Goal: Task Accomplishment & Management: Manage account settings

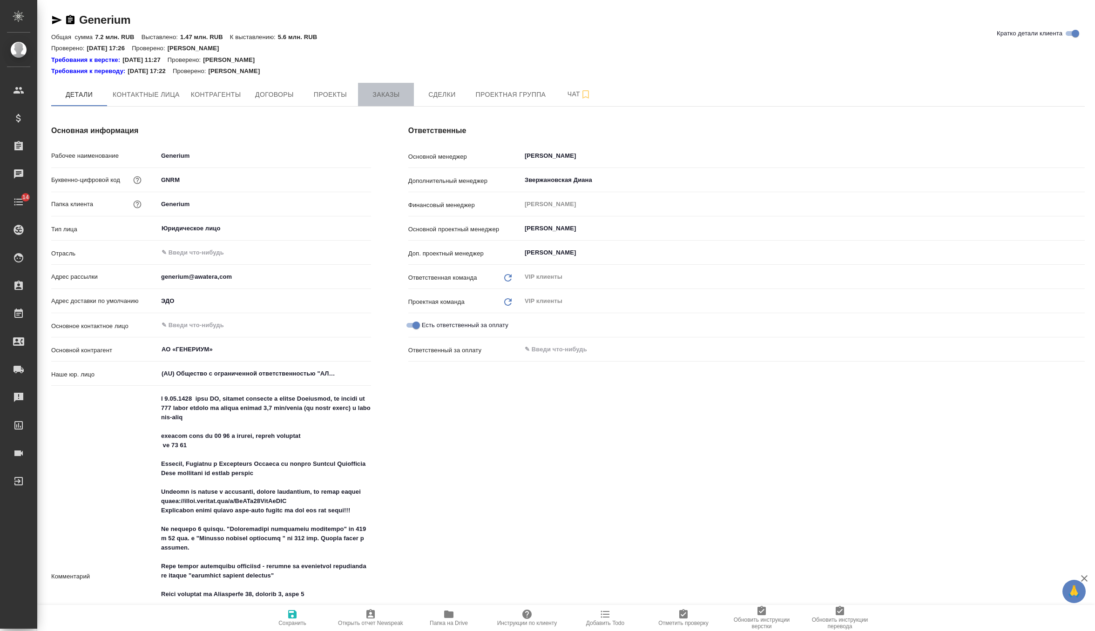
click at [395, 97] on span "Заказы" at bounding box center [386, 95] width 45 height 12
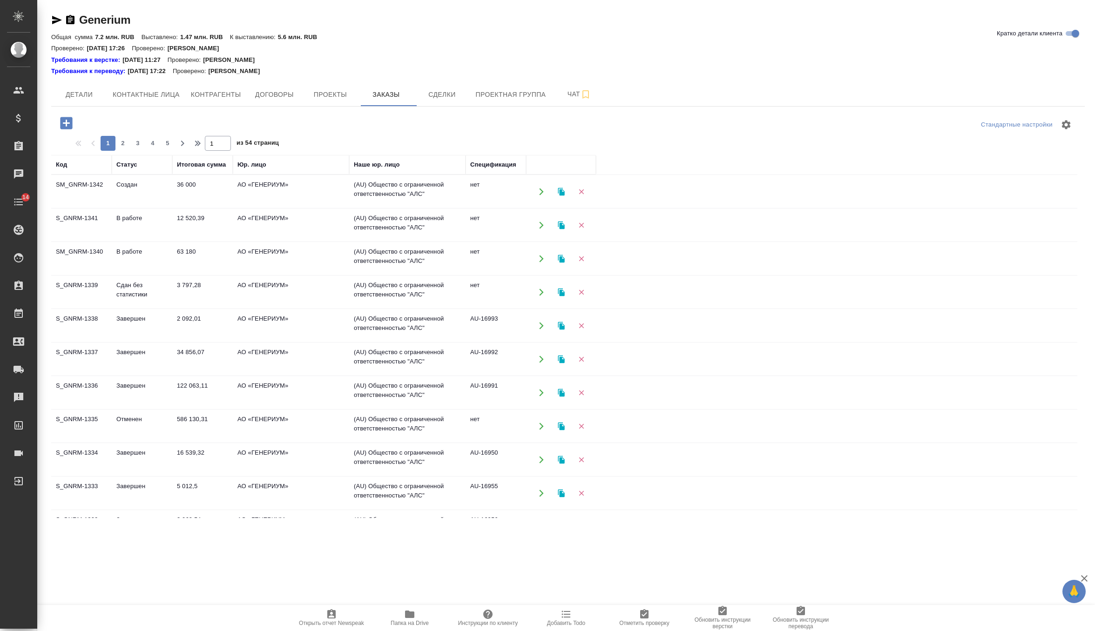
click at [157, 185] on td "Создан" at bounding box center [142, 192] width 61 height 33
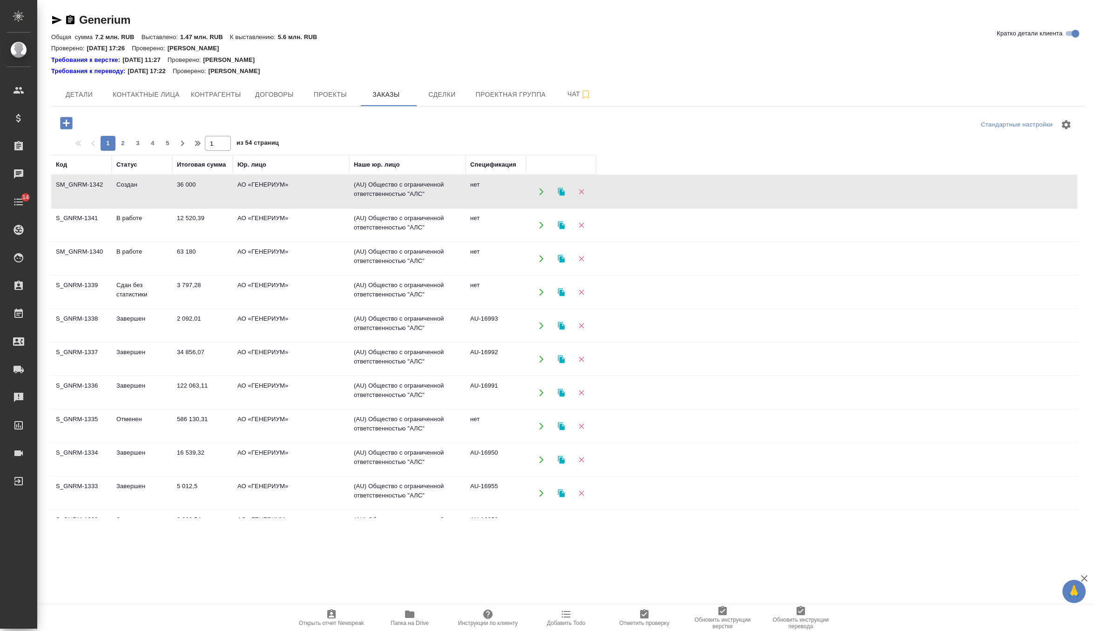
click at [157, 185] on td "Создан" at bounding box center [142, 192] width 61 height 33
click at [62, 118] on icon "button" at bounding box center [66, 123] width 12 height 12
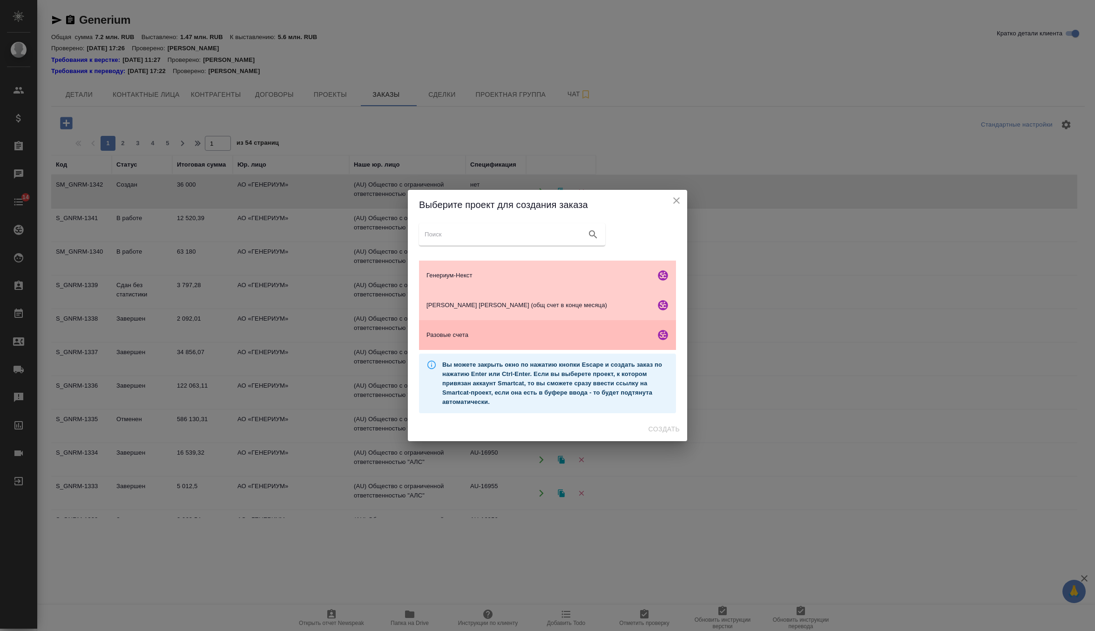
click at [494, 339] on span "Разовые счета" at bounding box center [539, 335] width 225 height 9
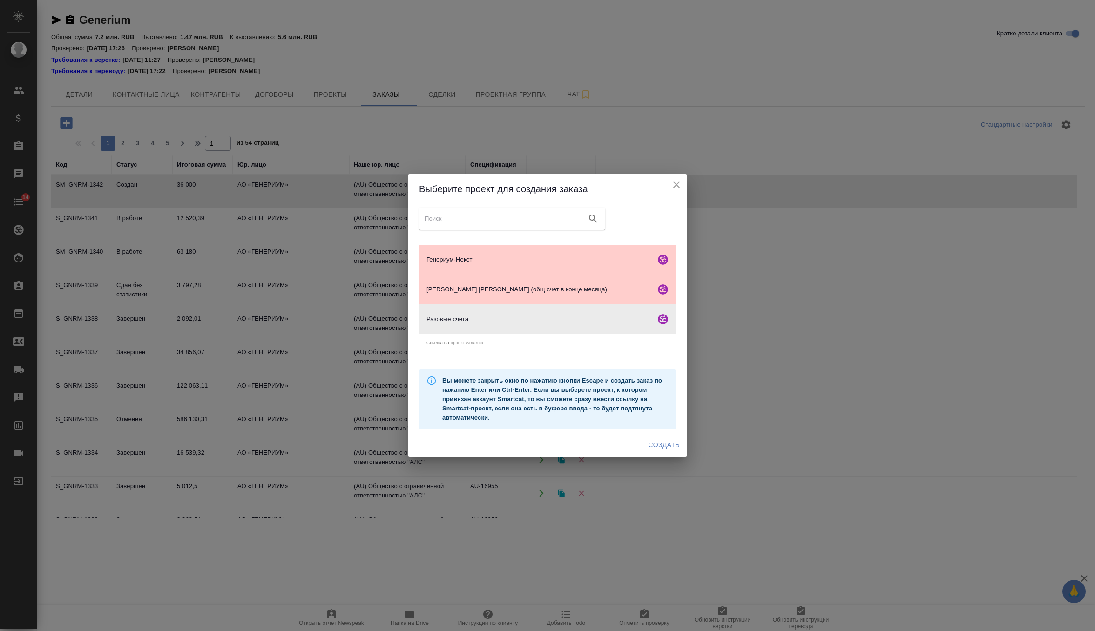
click at [652, 443] on span "Создать" at bounding box center [664, 446] width 31 height 12
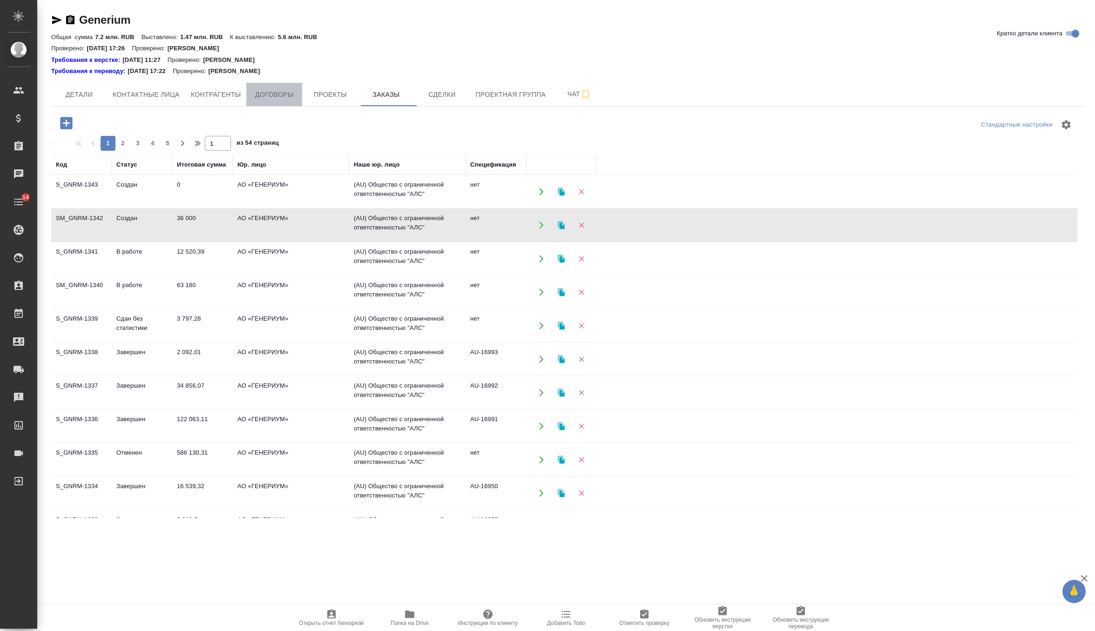
click at [280, 99] on span "Договоры" at bounding box center [274, 95] width 45 height 12
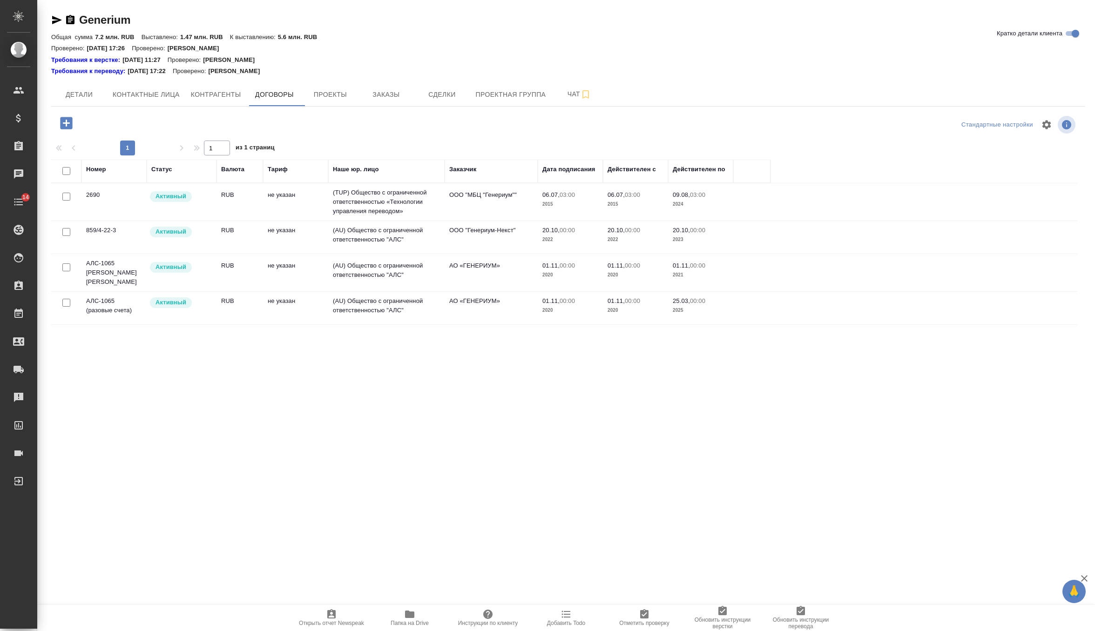
click at [217, 308] on td "RUB" at bounding box center [240, 308] width 47 height 33
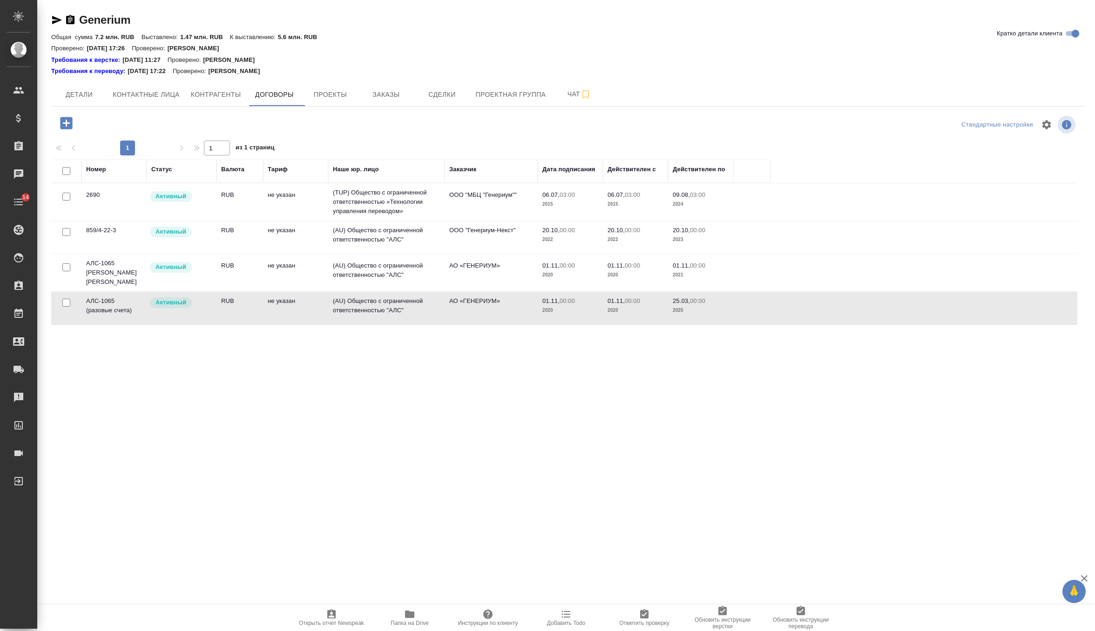
click at [217, 308] on td "RUB" at bounding box center [240, 308] width 47 height 33
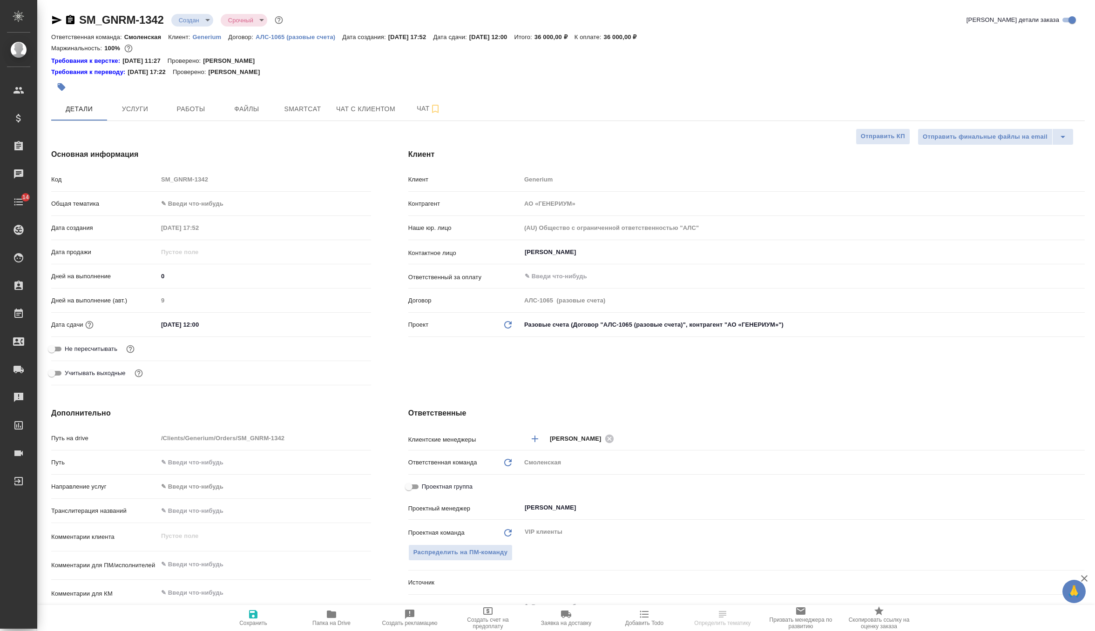
select select "RU"
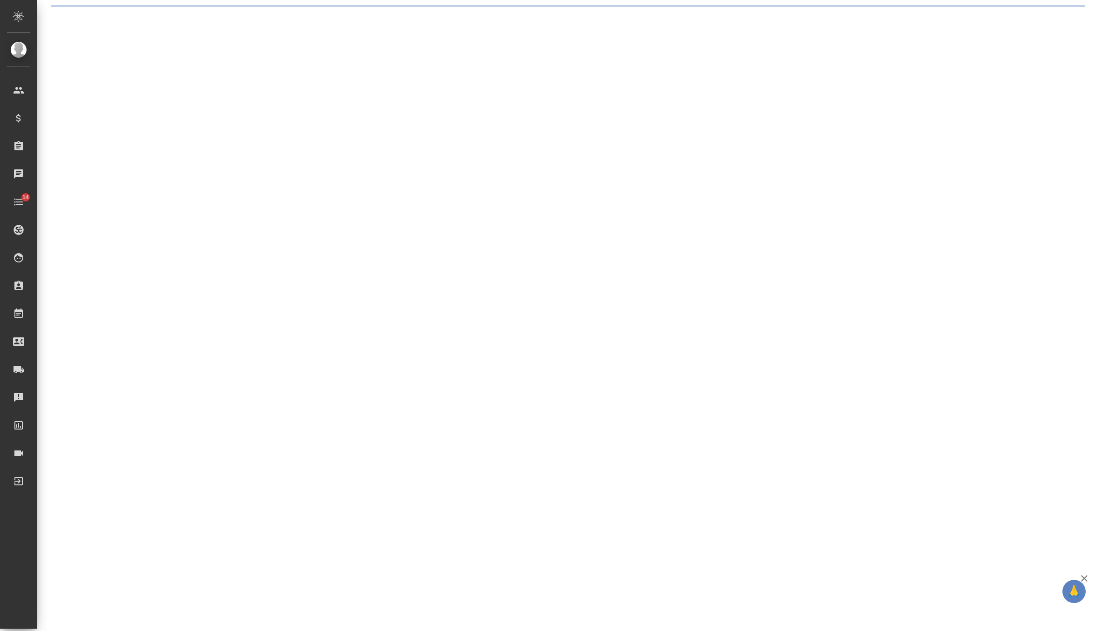
select select "RU"
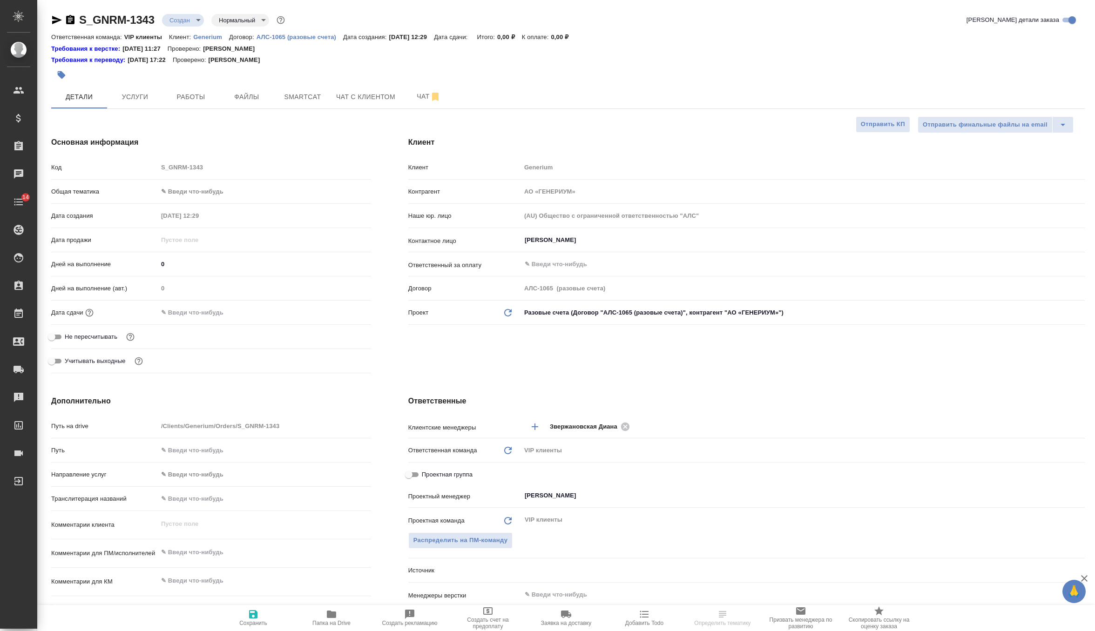
type textarea "x"
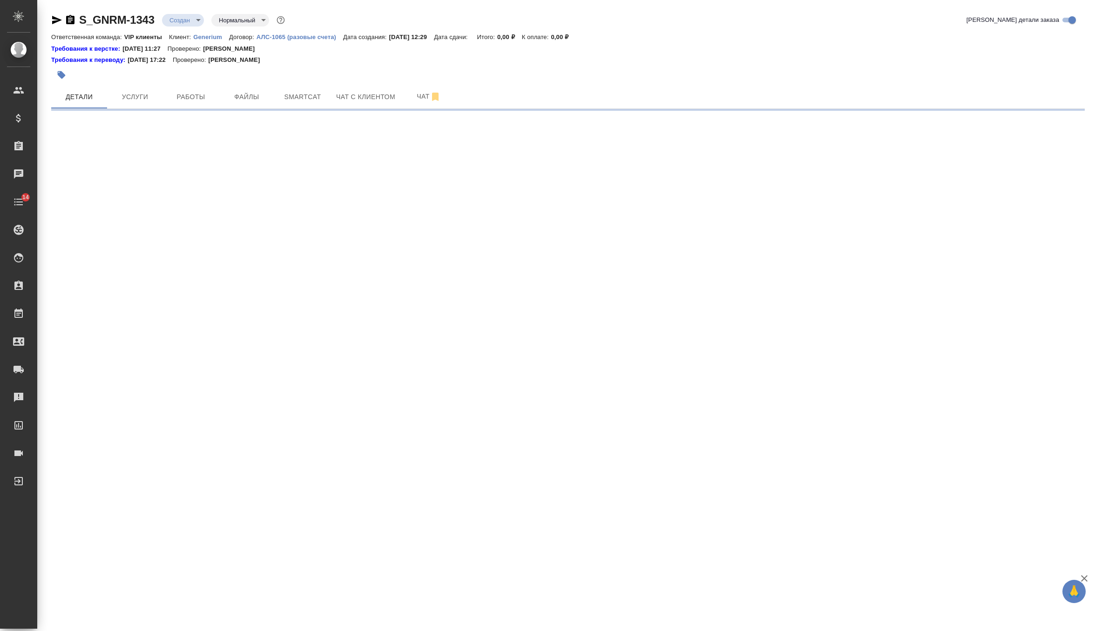
select select "RU"
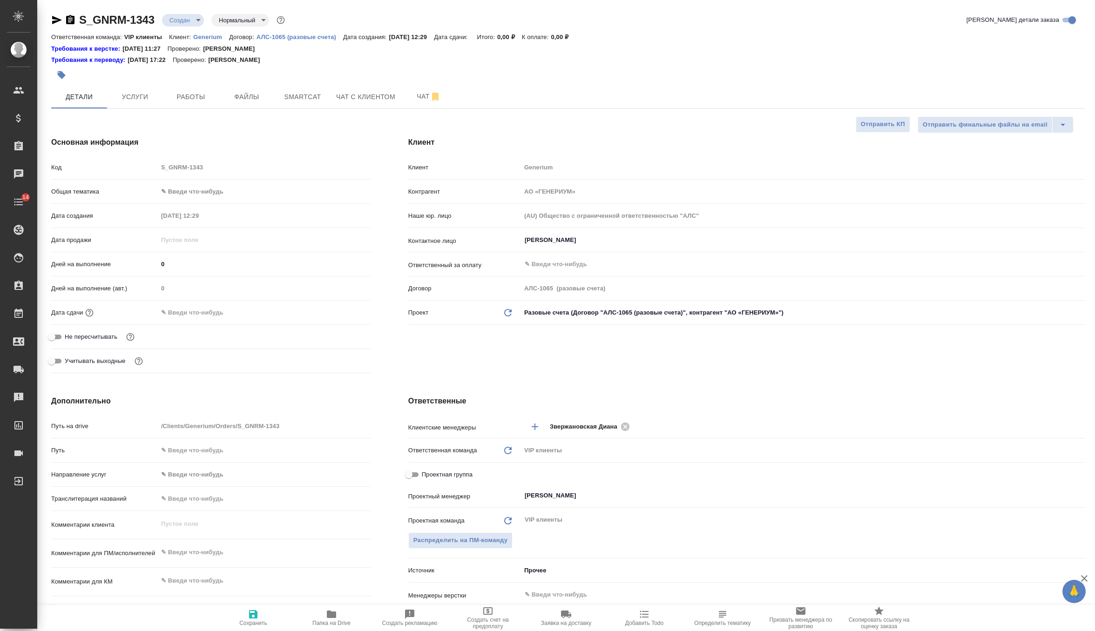
type textarea "x"
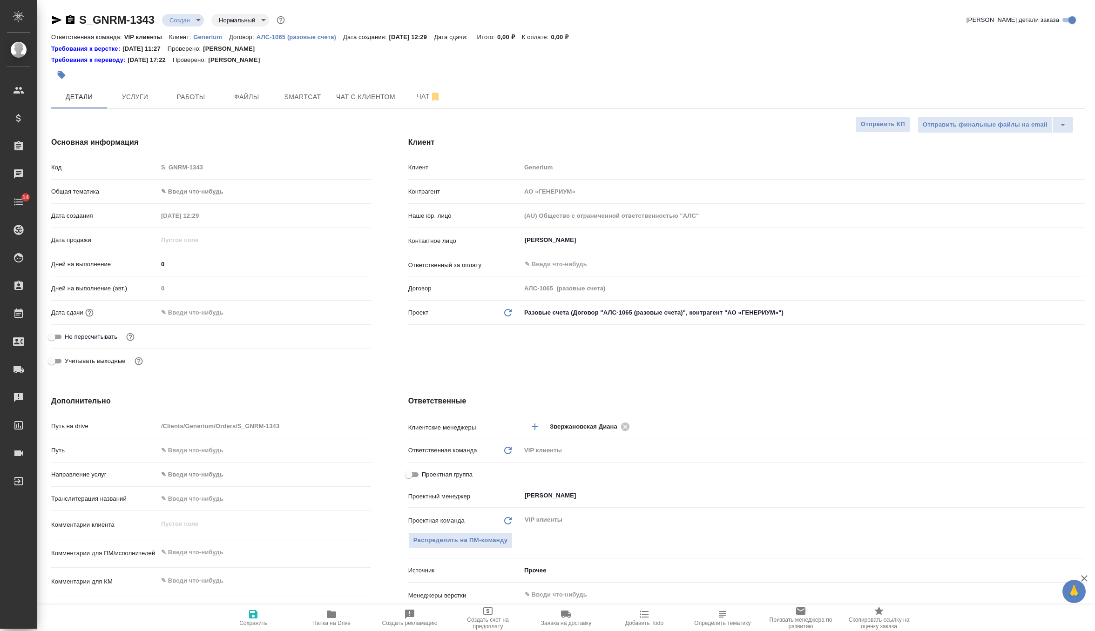
type textarea "x"
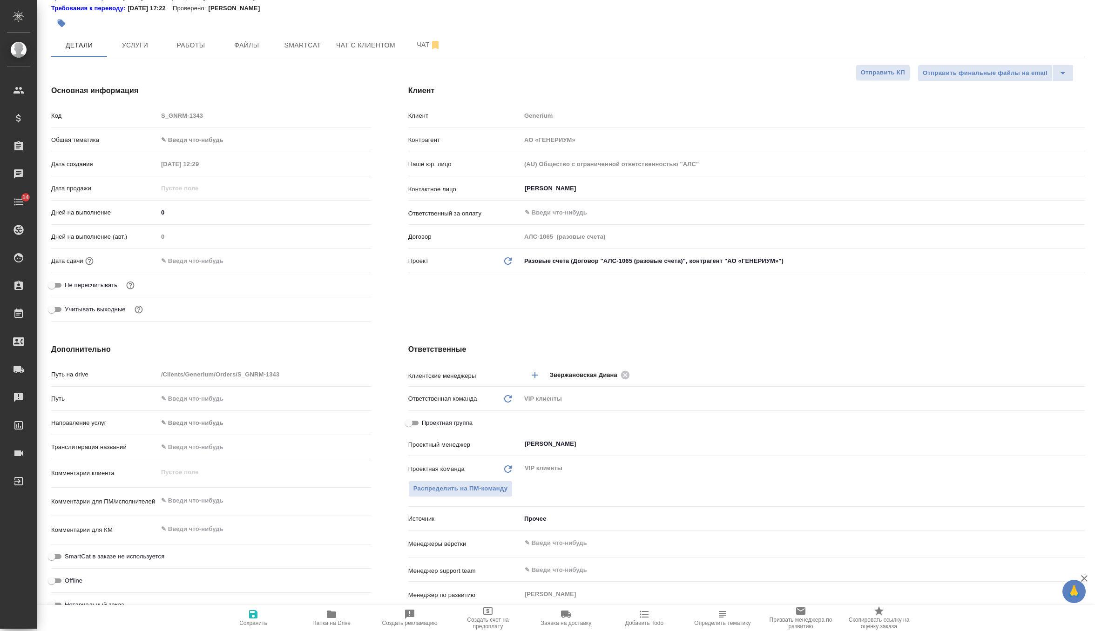
scroll to position [133, 0]
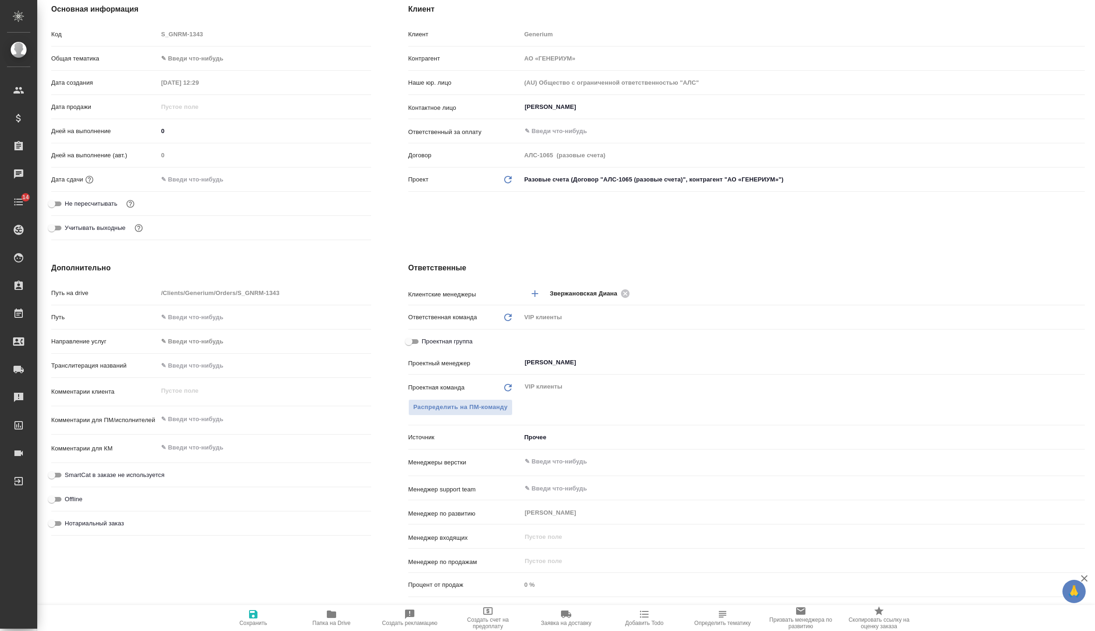
type textarea "x"
click at [186, 425] on textarea at bounding box center [264, 420] width 212 height 16
paste textarea "Перевод с русского на английский язык_ПЛК Лантесенс"
type textarea "x"
type textarea "Перевод с русского на английский язык_ПЛК Лантесенс"
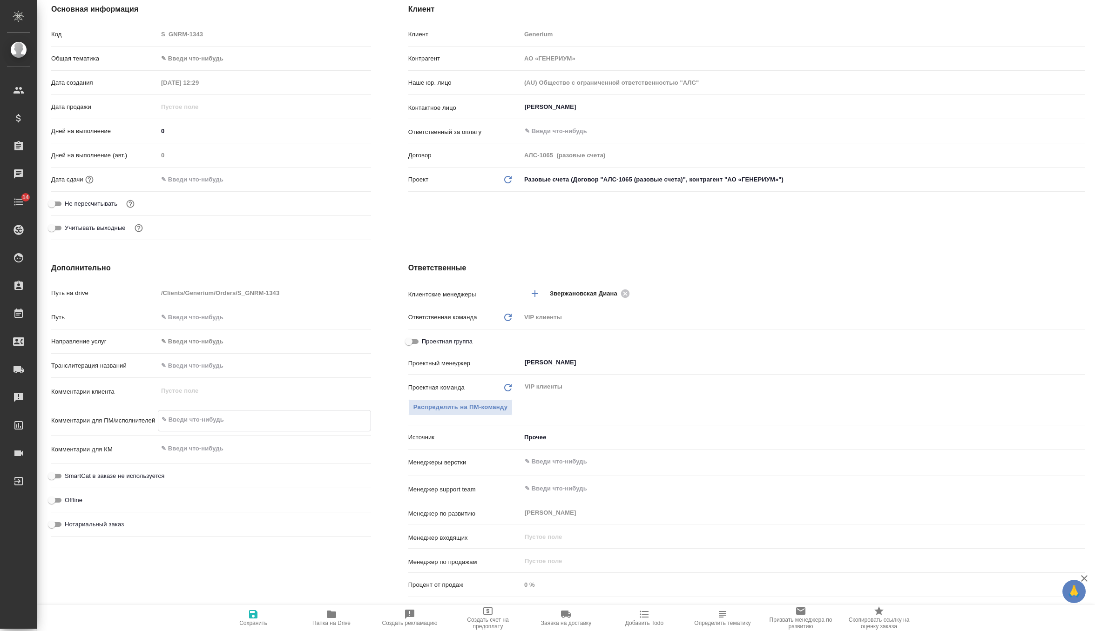
type textarea "x"
type textarea "Перевод с русского на английский язык_ПЛК Лантесенс"
type textarea "x"
click at [251, 608] on button "Сохранить" at bounding box center [253, 618] width 78 height 26
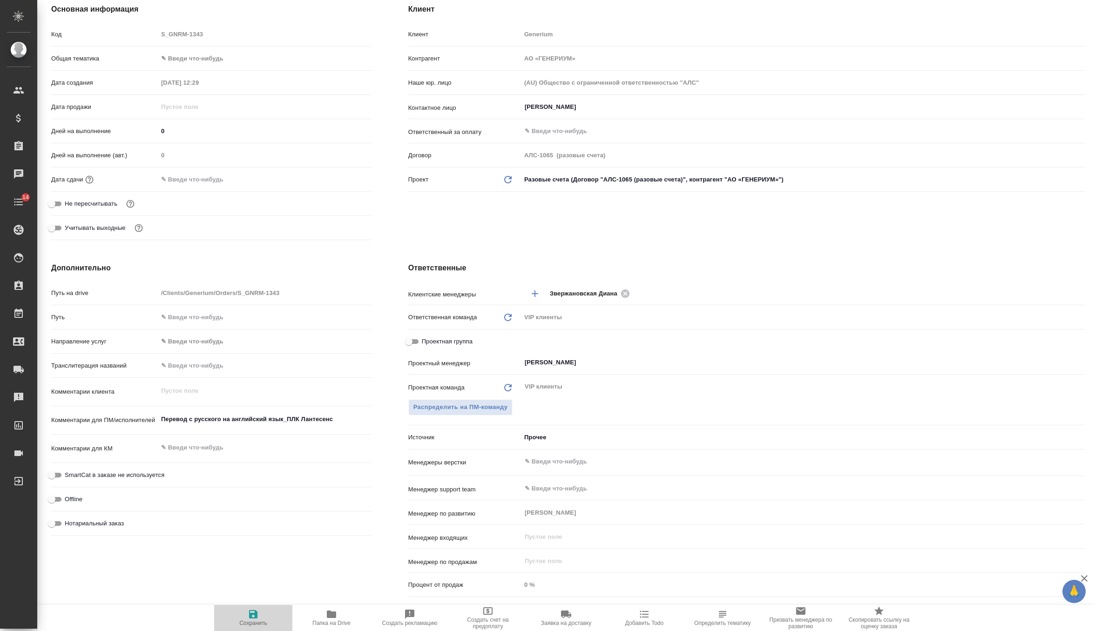
type textarea "x"
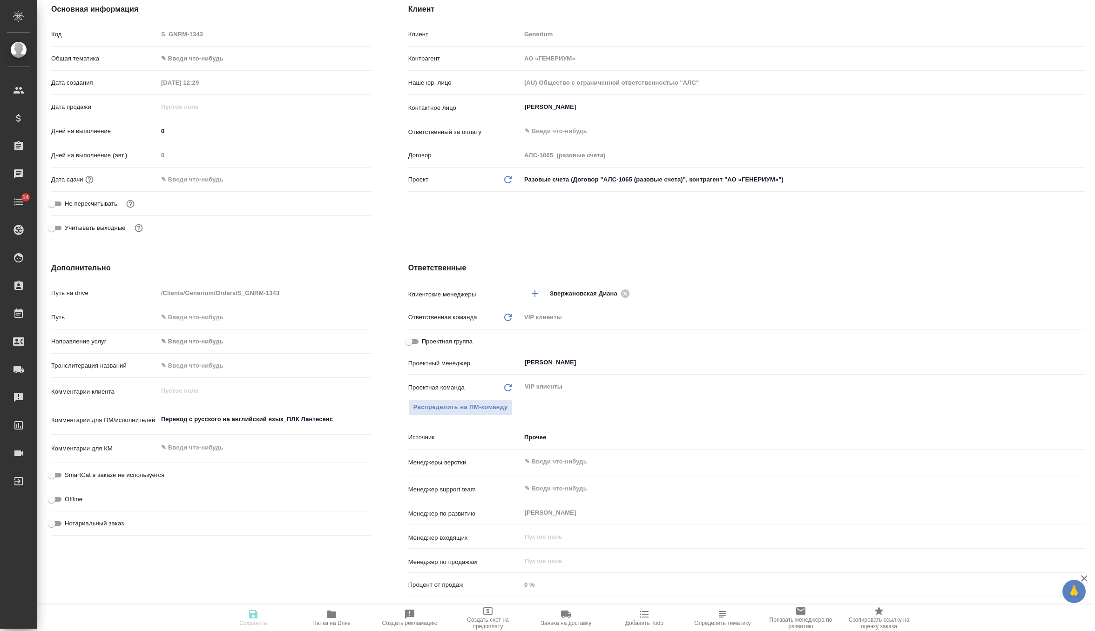
type textarea "x"
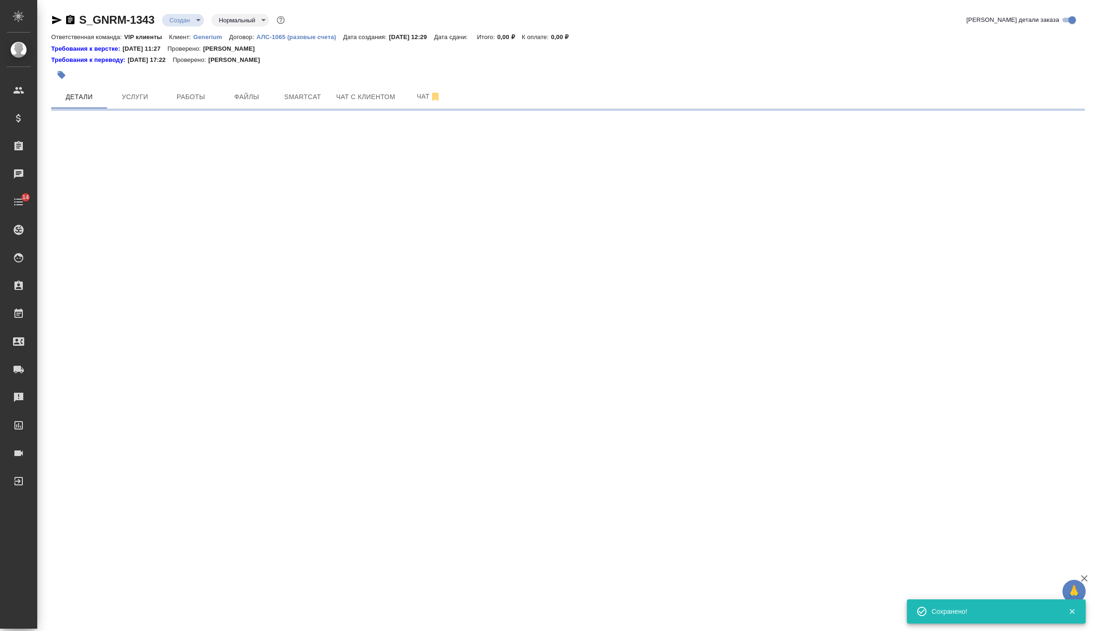
scroll to position [0, 0]
select select "RU"
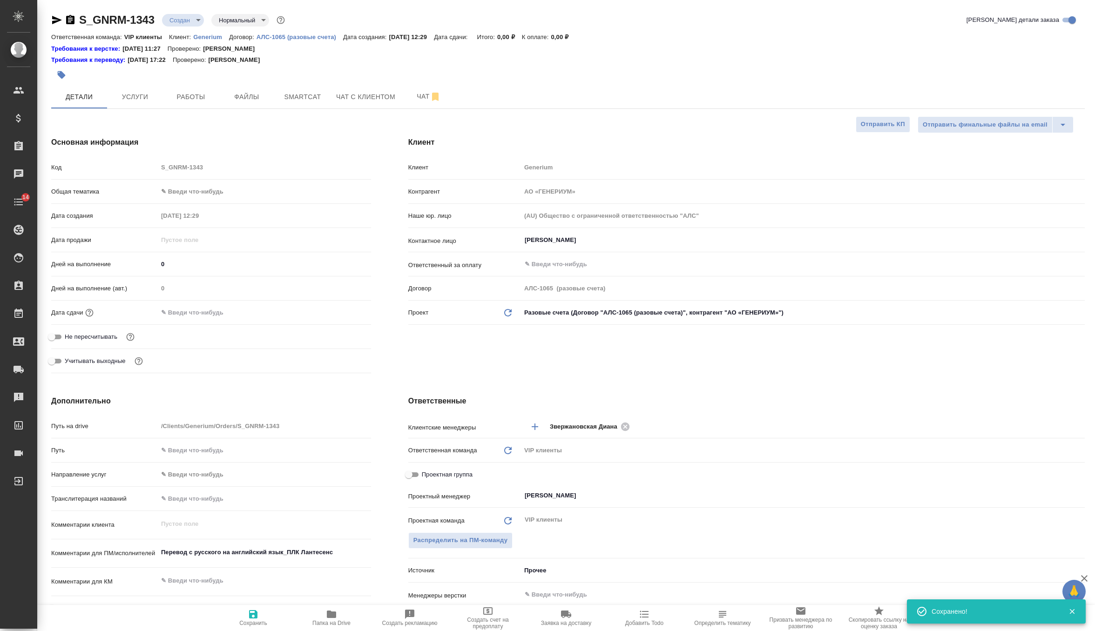
type textarea "x"
click at [195, 313] on input "text" at bounding box center [198, 313] width 81 height 14
click at [340, 313] on icon "button" at bounding box center [344, 311] width 8 height 9
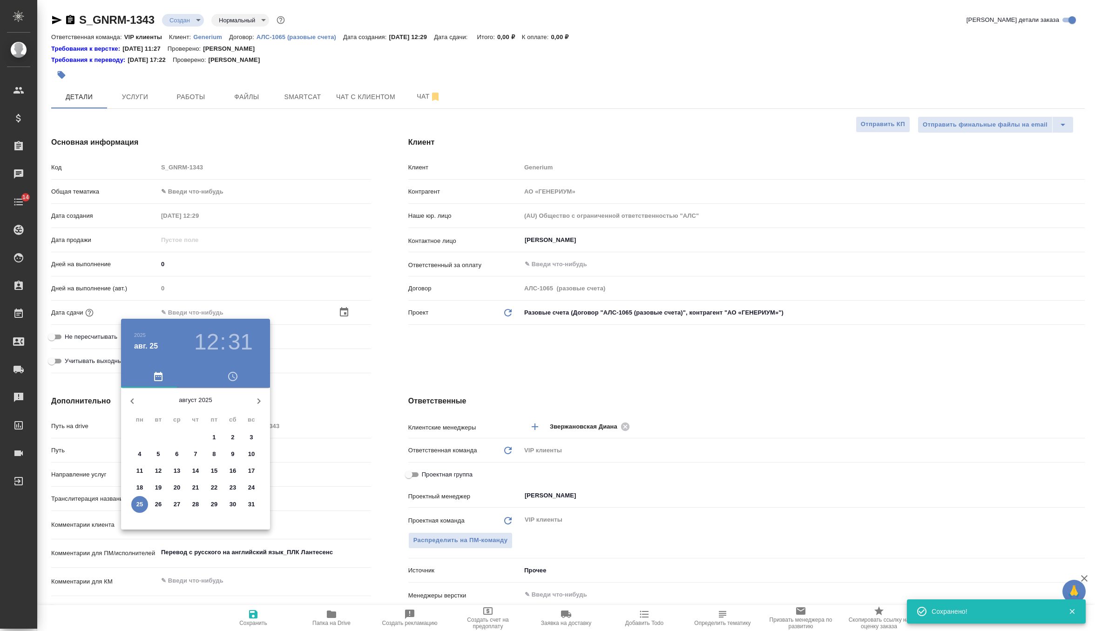
click at [215, 506] on p "29" at bounding box center [214, 504] width 7 height 9
type input "29.08.2025 12:31"
type textarea "x"
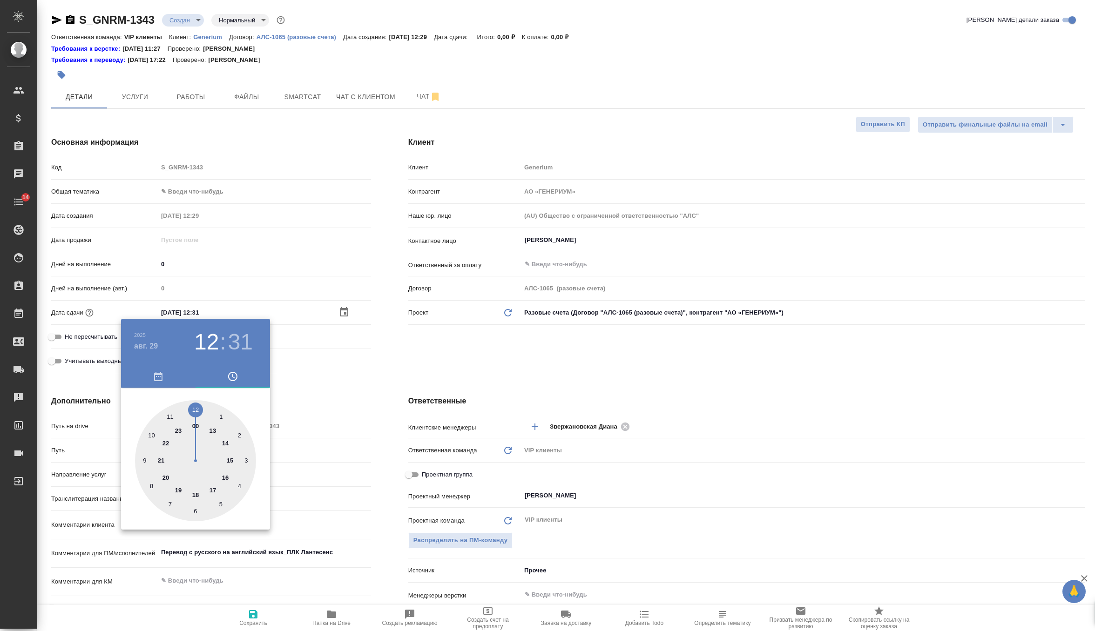
click at [196, 495] on div at bounding box center [195, 460] width 121 height 121
type input "29.08.2025 18:31"
type textarea "x"
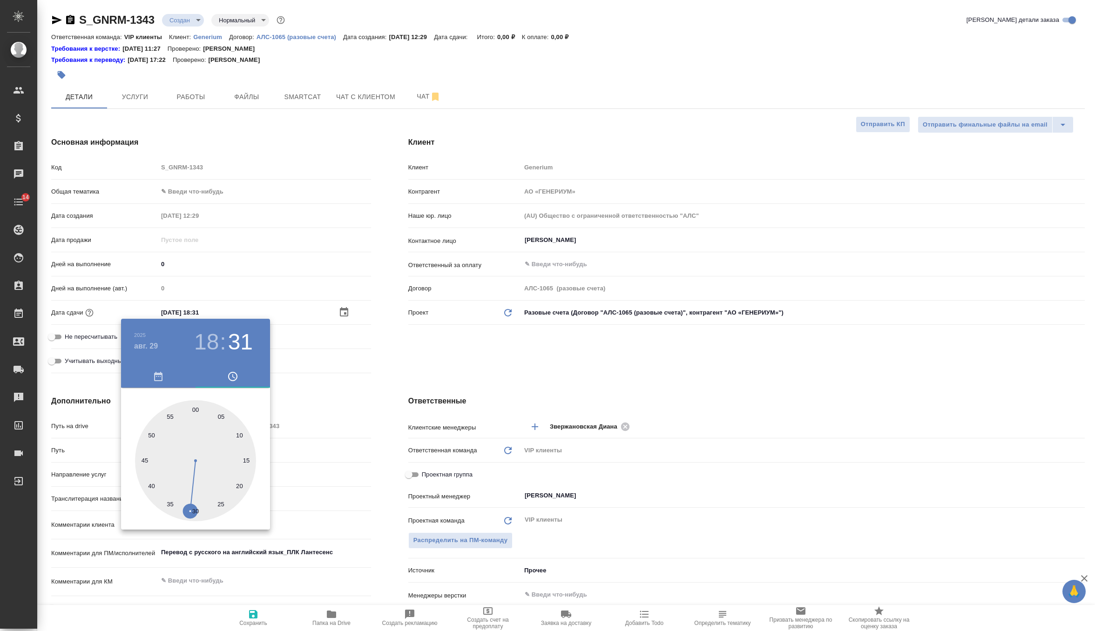
click at [196, 410] on div at bounding box center [195, 460] width 121 height 121
type input "29.08.2025 18:00"
type textarea "x"
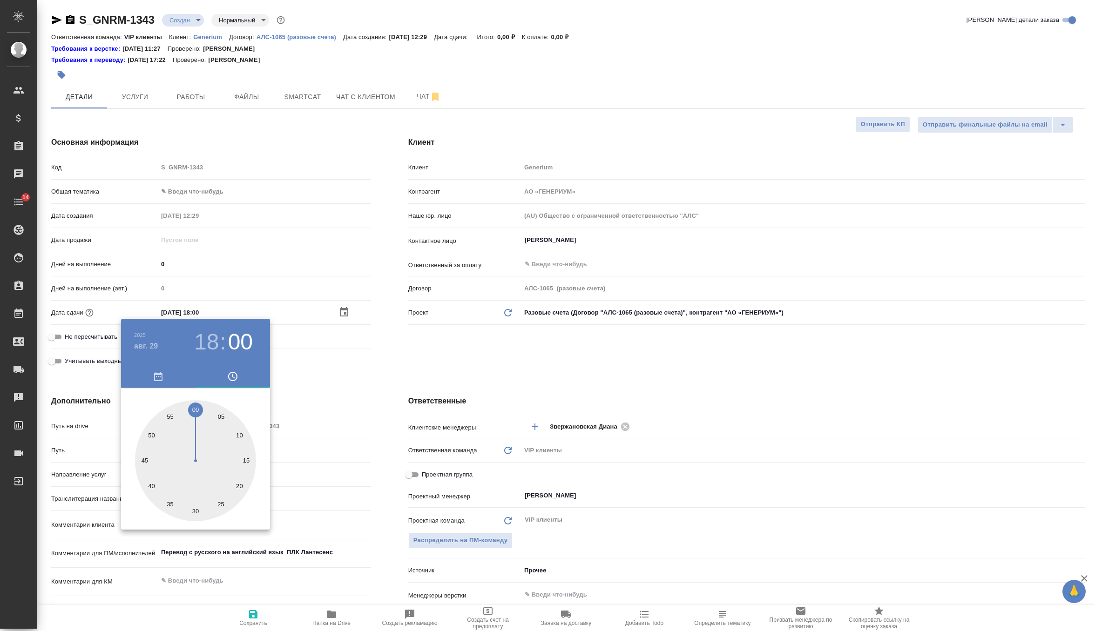
click at [421, 375] on div at bounding box center [547, 315] width 1095 height 631
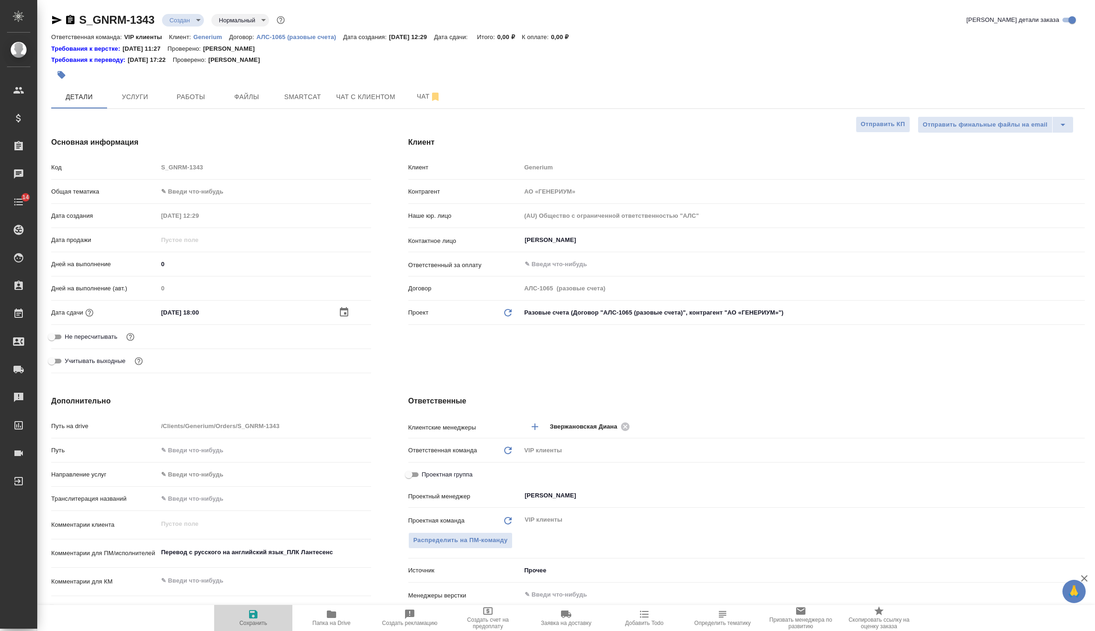
click at [244, 618] on span "Сохранить" at bounding box center [253, 618] width 67 height 18
type textarea "x"
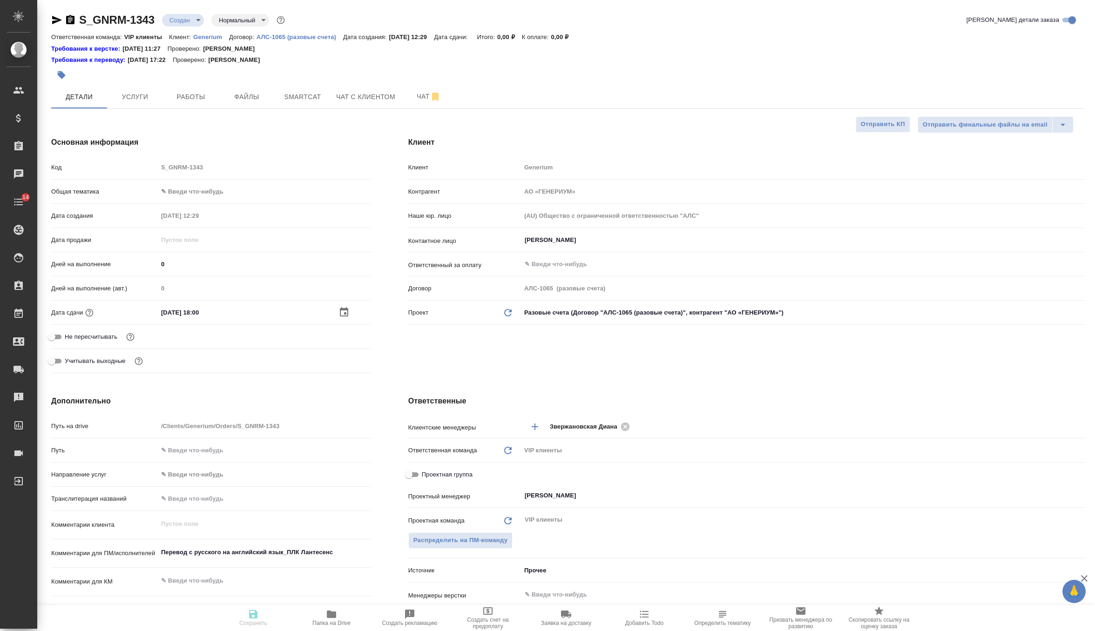
type textarea "x"
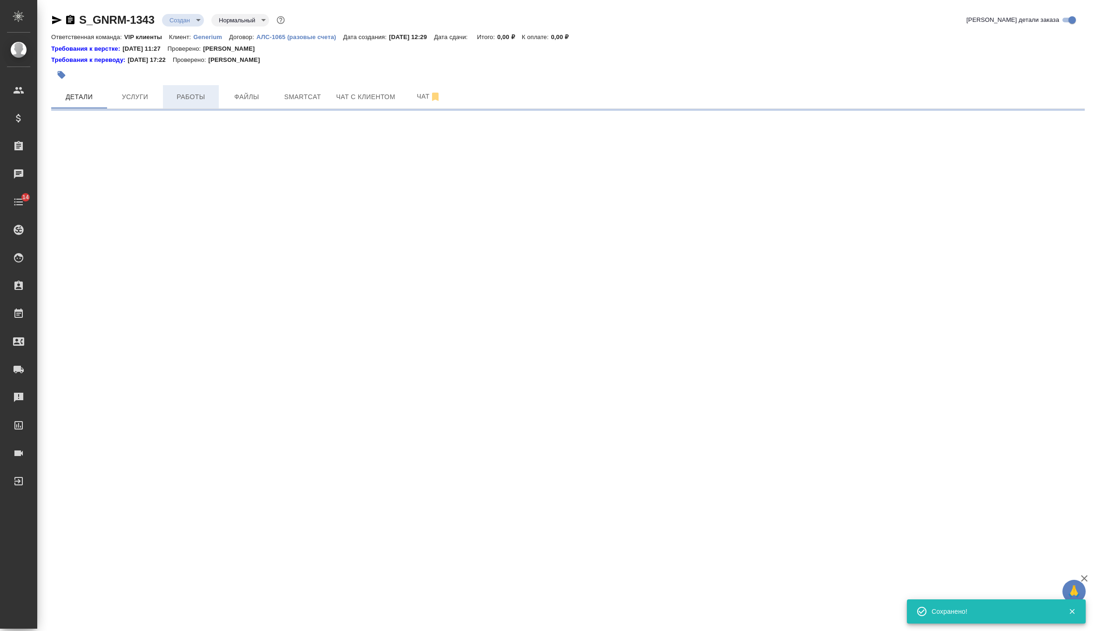
select select "RU"
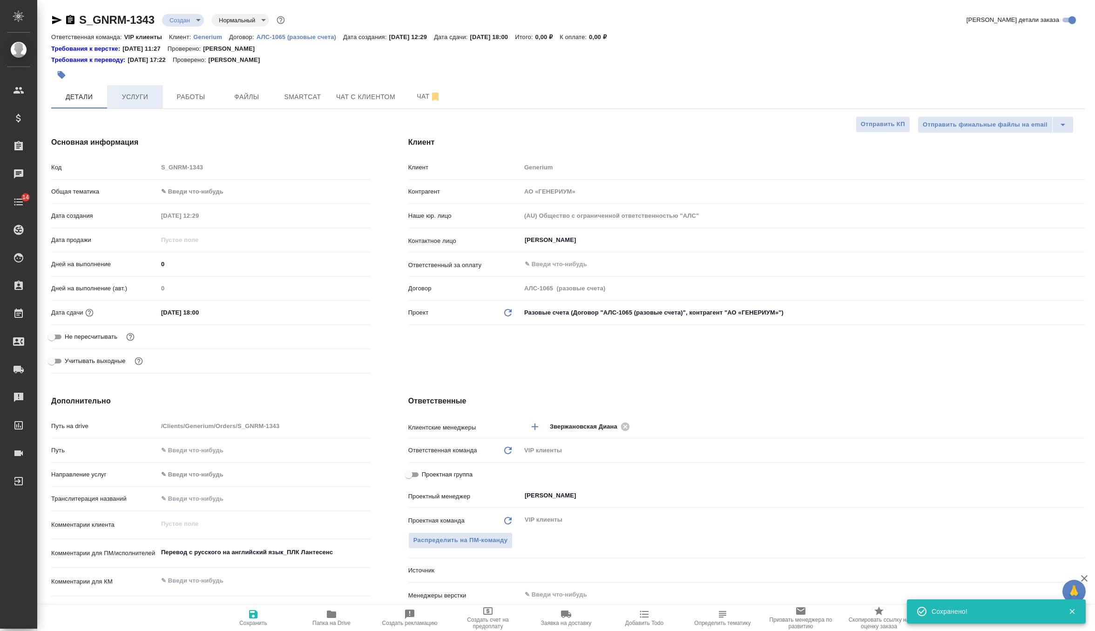
type textarea "x"
click at [251, 95] on span "Файлы" at bounding box center [246, 97] width 45 height 12
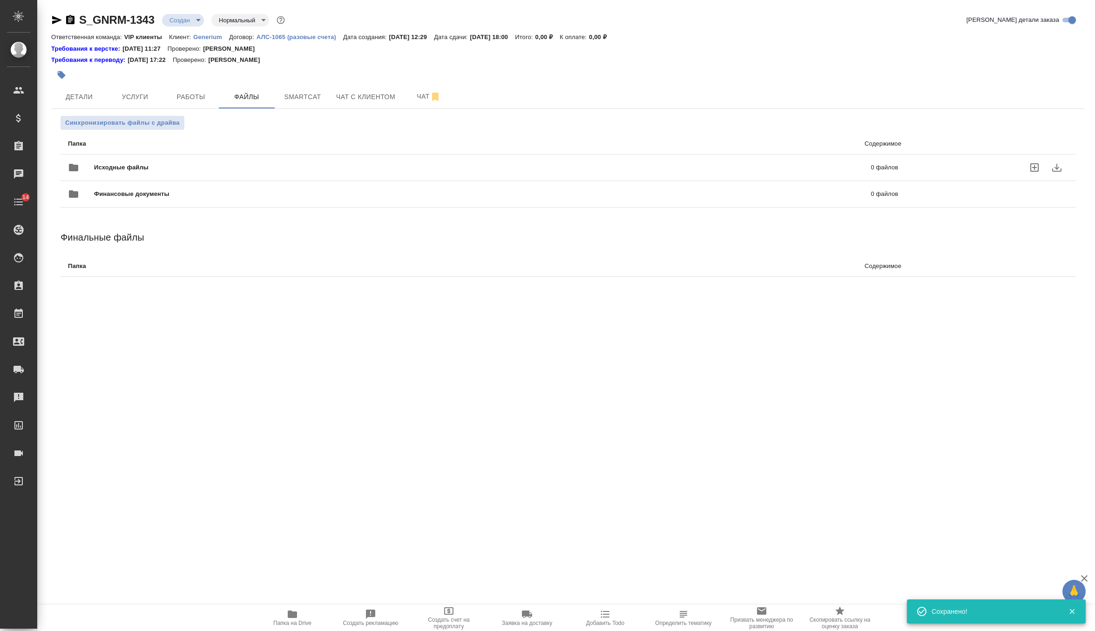
click at [111, 164] on span "Исходные файлы" at bounding box center [302, 167] width 416 height 9
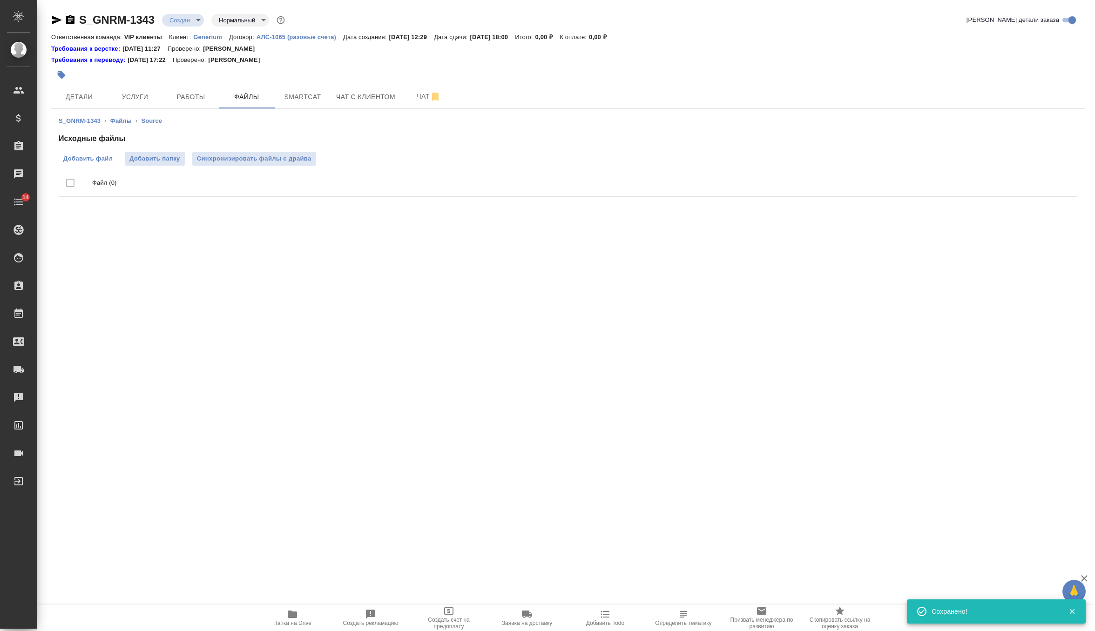
click at [92, 158] on span "Добавить файл" at bounding box center [87, 158] width 49 height 9
click at [0, 0] on input "Добавить файл" at bounding box center [0, 0] width 0 height 0
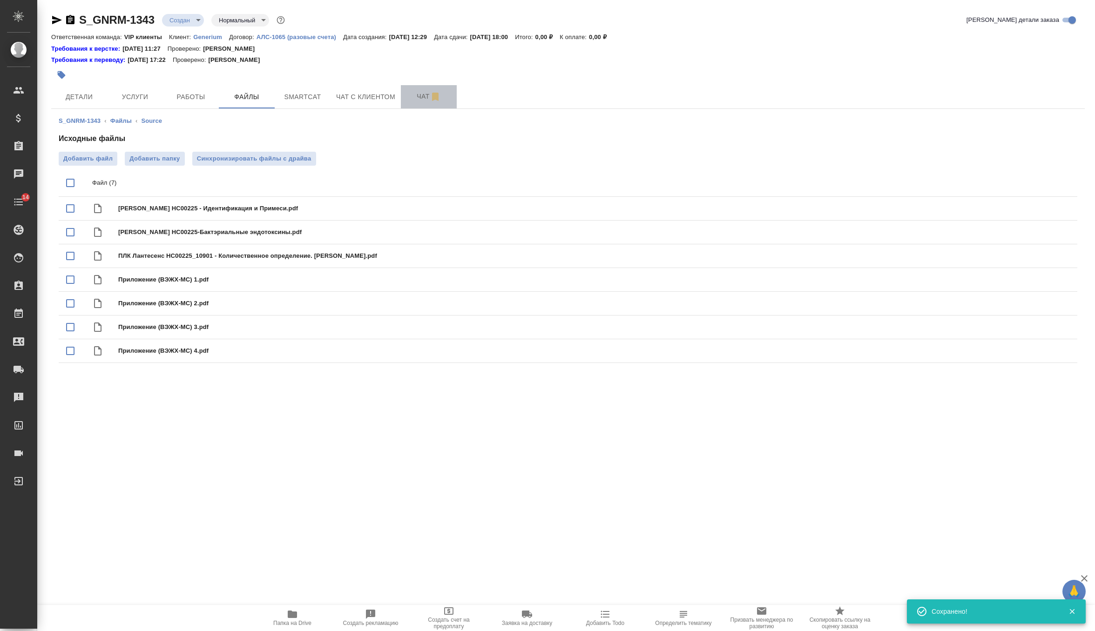
click at [422, 100] on span "Чат" at bounding box center [428, 97] width 45 height 12
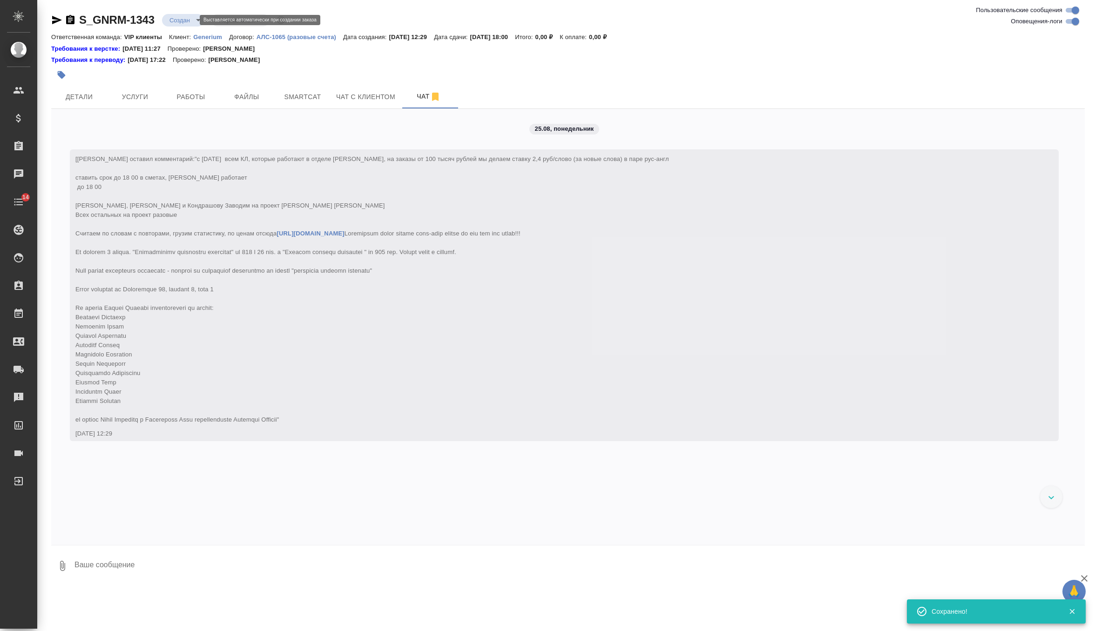
click at [183, 24] on body "🙏 .cls-1 fill:#fff; AWATERA Zverzhanovskaya Diana Клиенты Спецификации Заказы 0…" at bounding box center [547, 315] width 1095 height 631
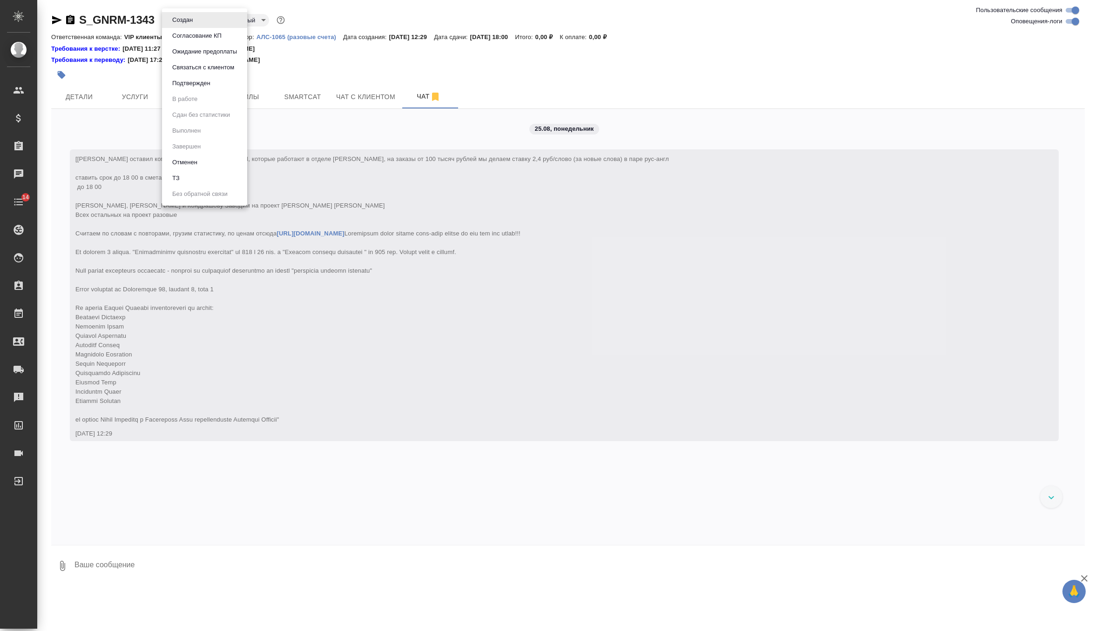
click at [188, 180] on li "ТЗ" at bounding box center [204, 178] width 85 height 16
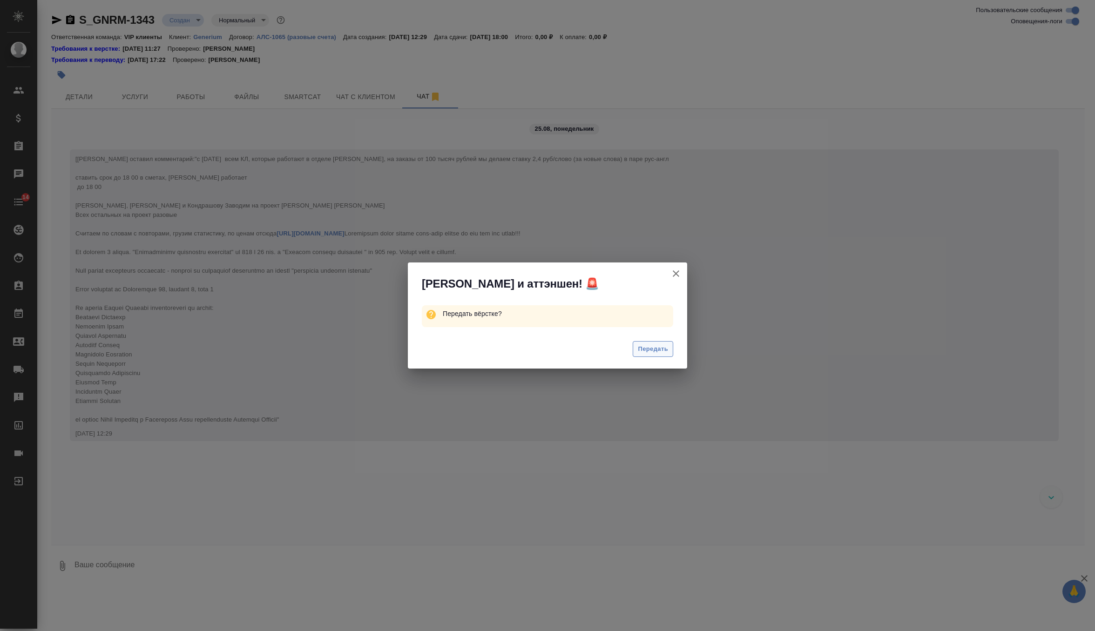
click at [657, 354] on button "Передать" at bounding box center [653, 349] width 41 height 16
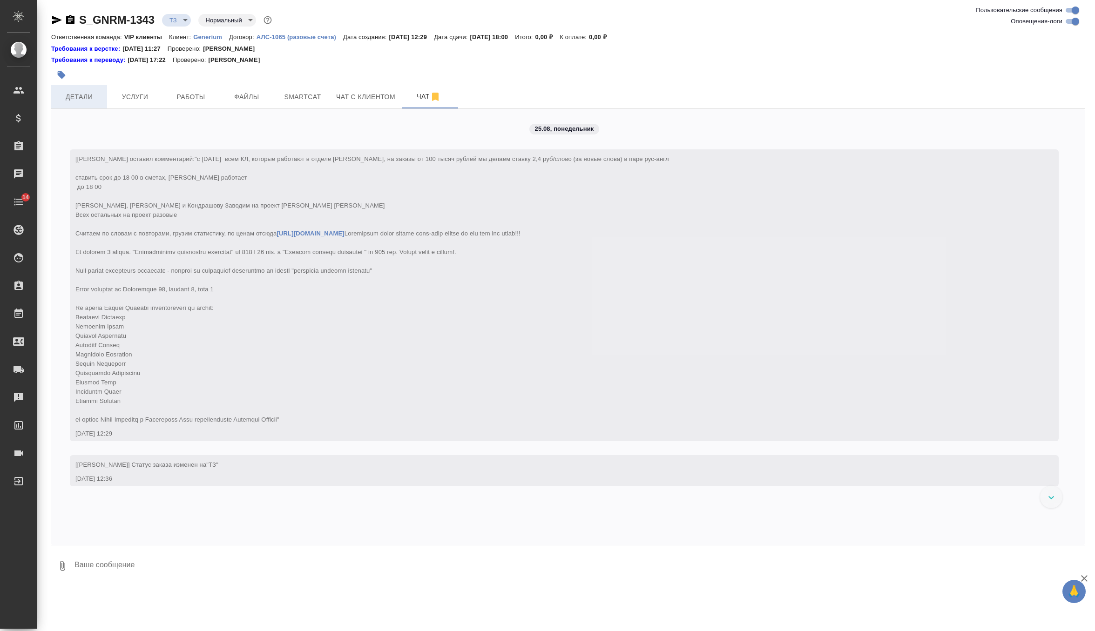
click at [92, 97] on span "Детали" at bounding box center [79, 97] width 45 height 12
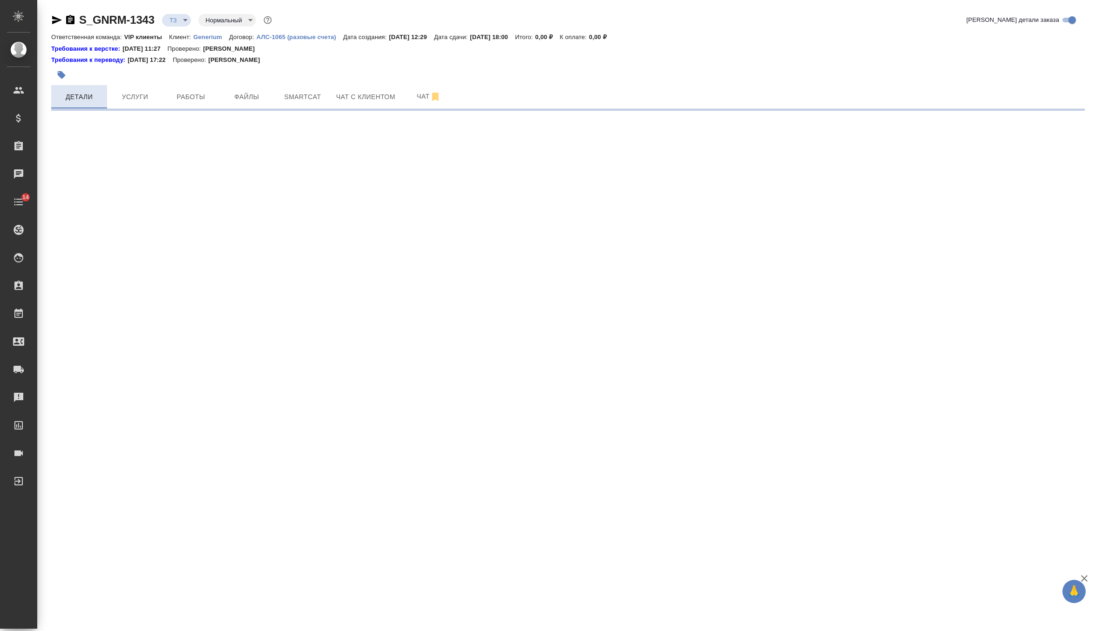
select select "RU"
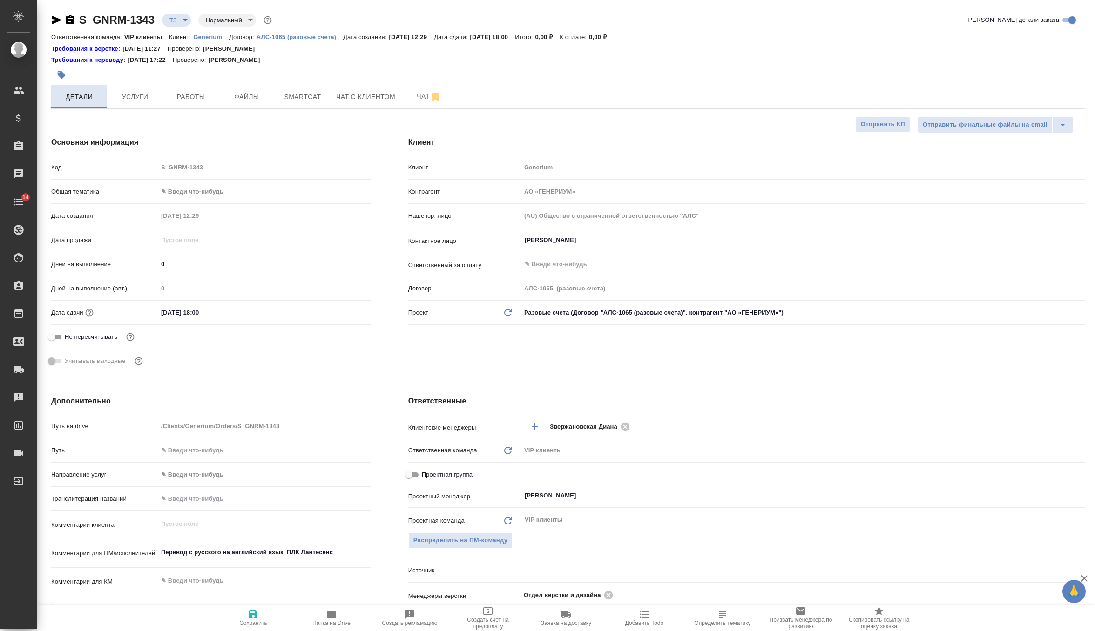
type textarea "x"
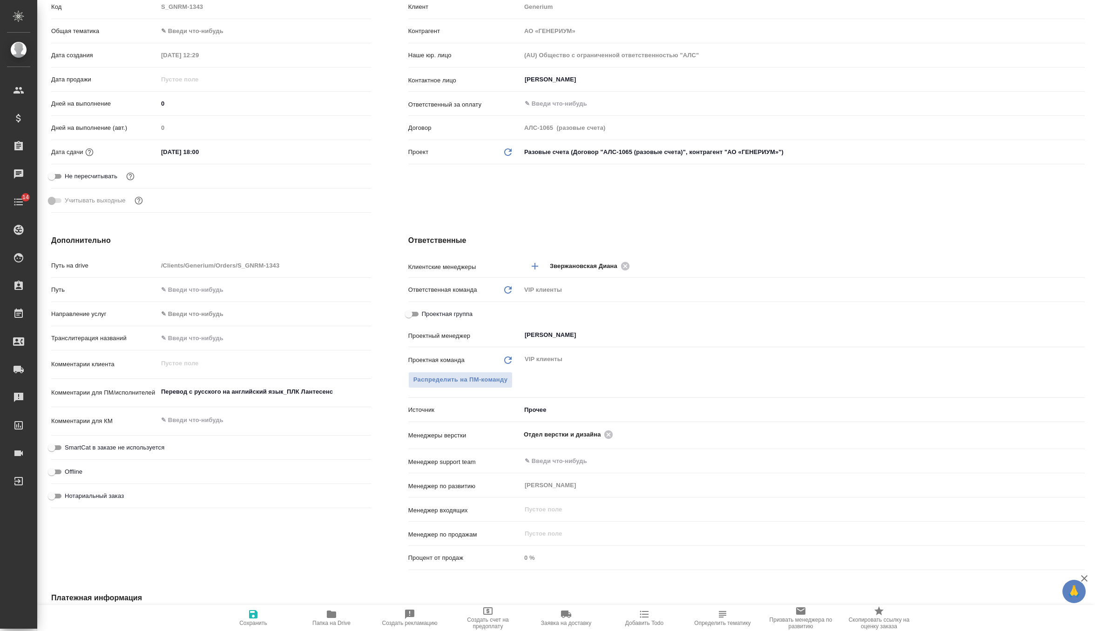
scroll to position [164, 0]
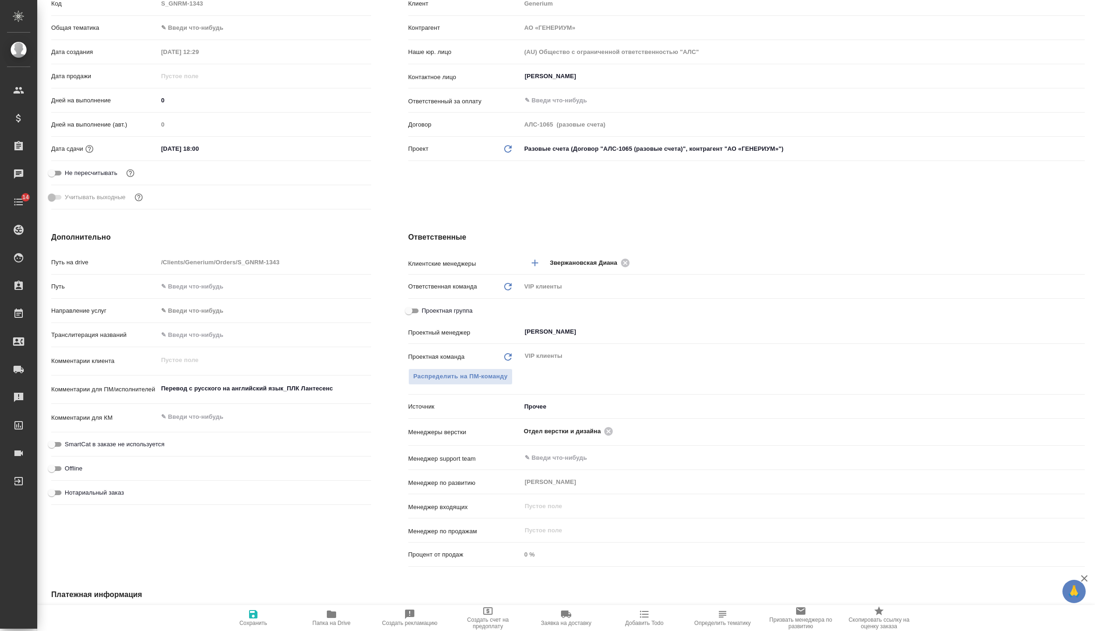
click at [255, 614] on icon "button" at bounding box center [253, 614] width 8 height 8
type textarea "x"
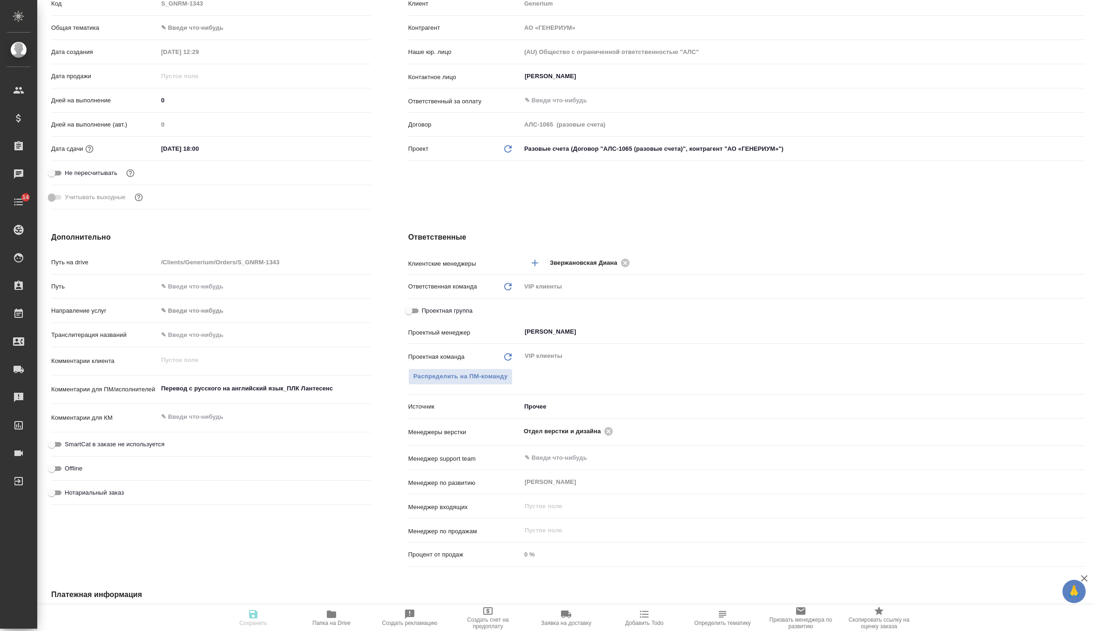
type textarea "x"
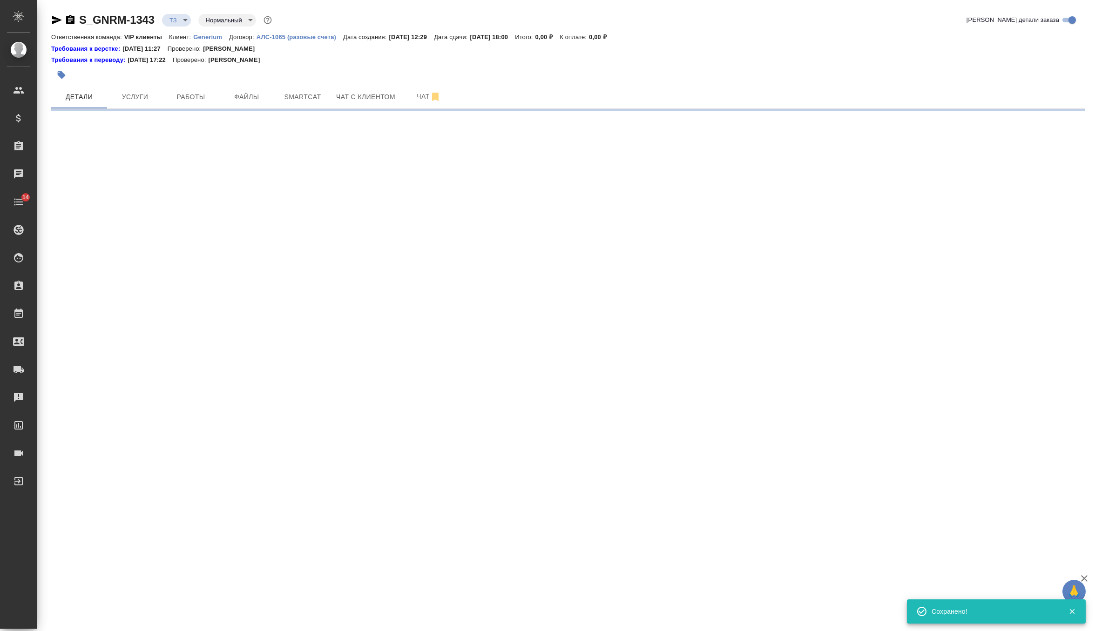
scroll to position [0, 0]
select select "RU"
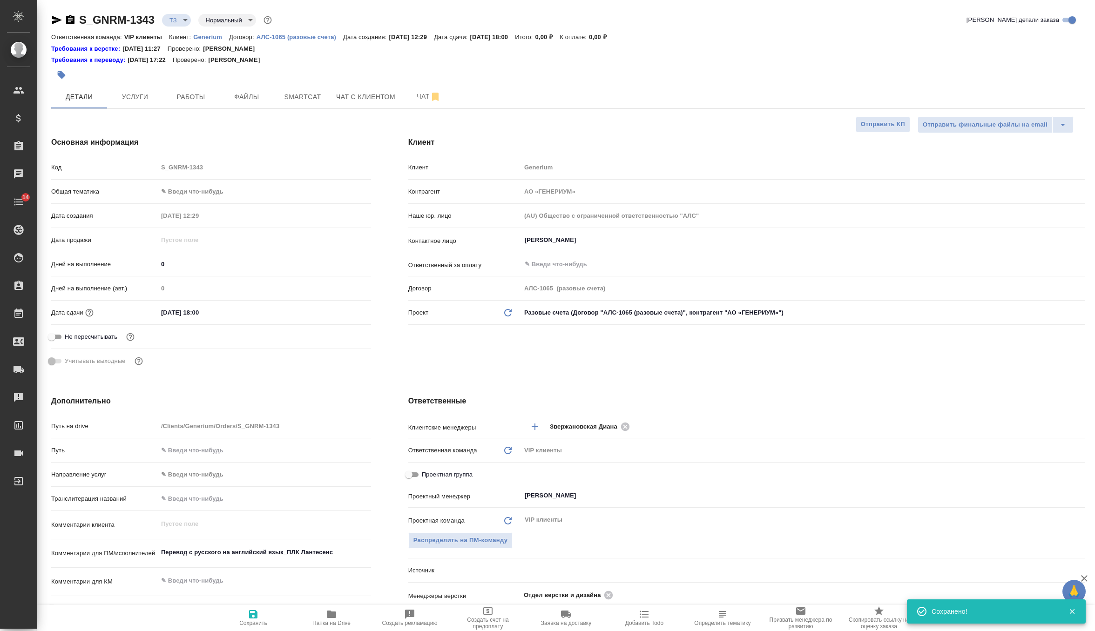
type textarea "x"
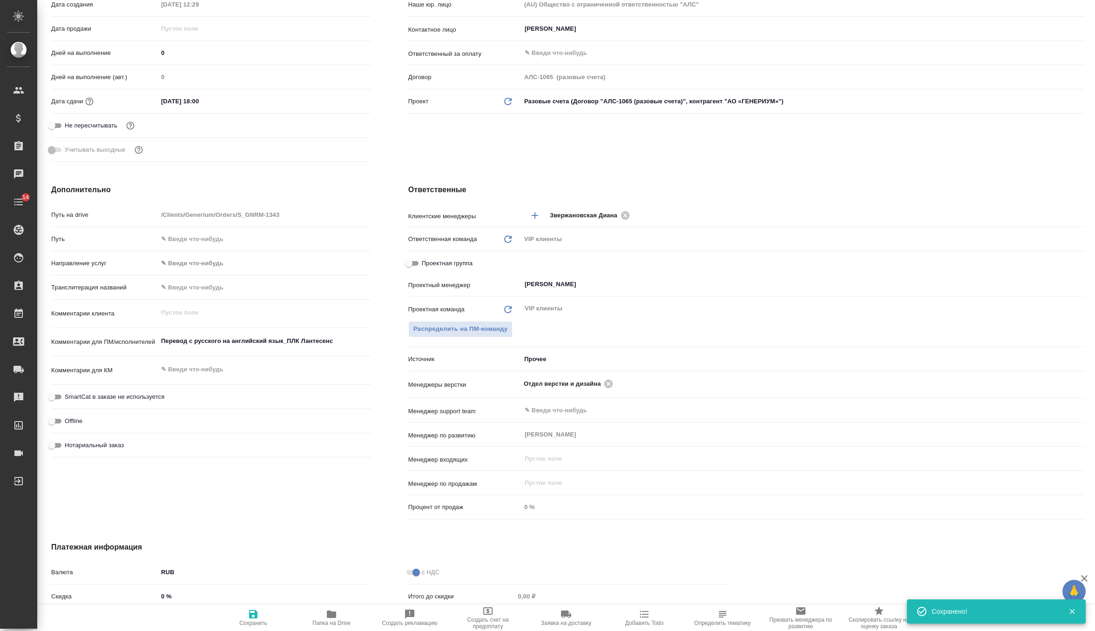
scroll to position [217, 0]
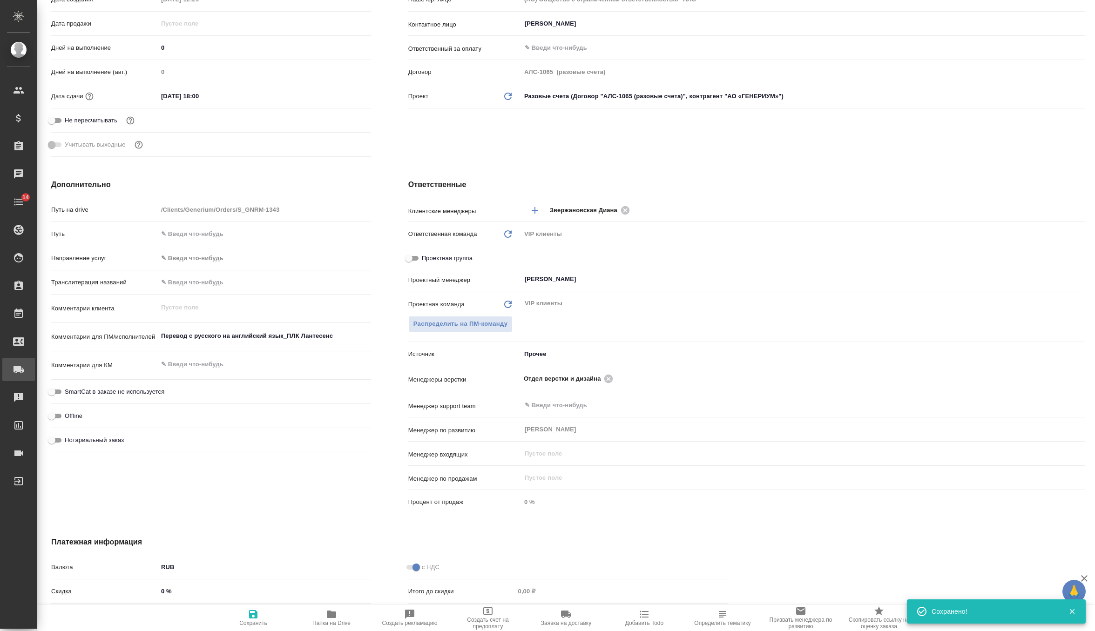
type textarea "x"
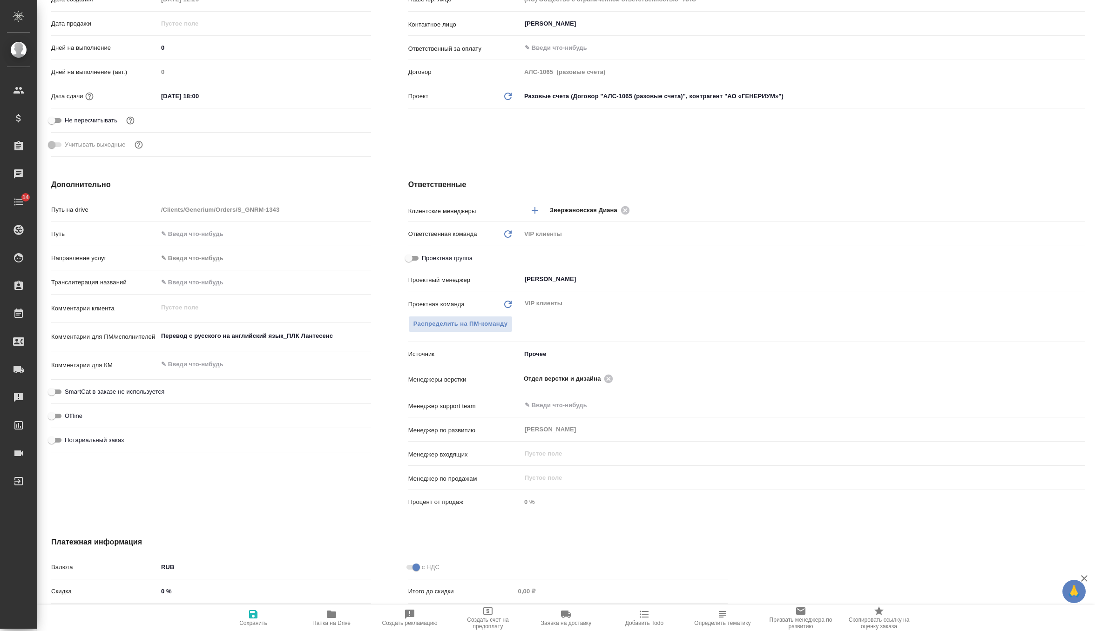
type textarea "x"
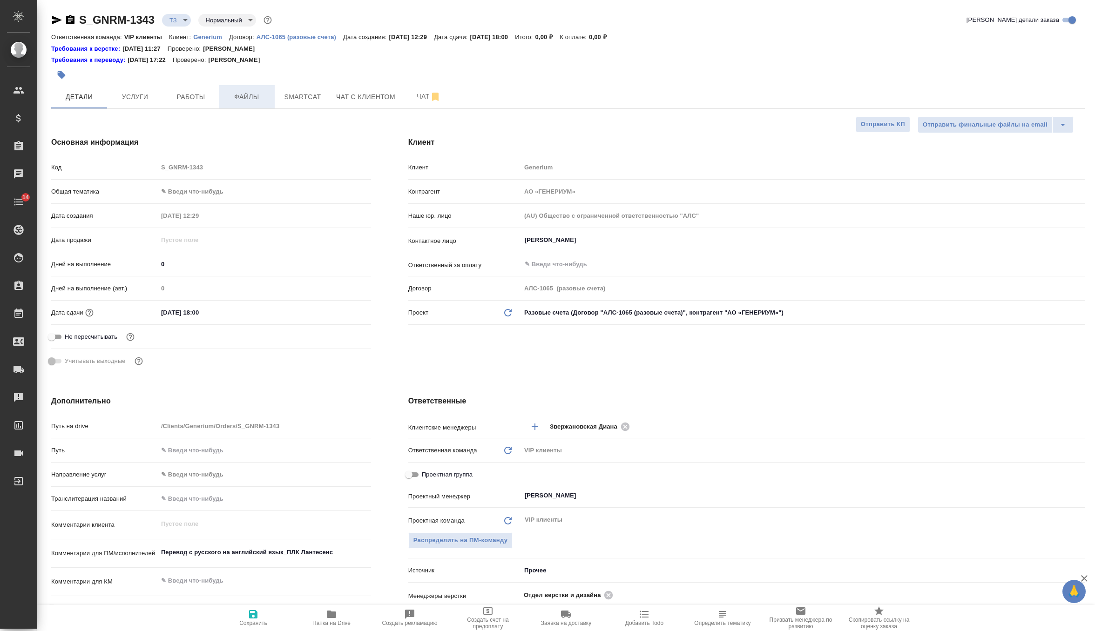
click at [252, 98] on span "Файлы" at bounding box center [246, 97] width 45 height 12
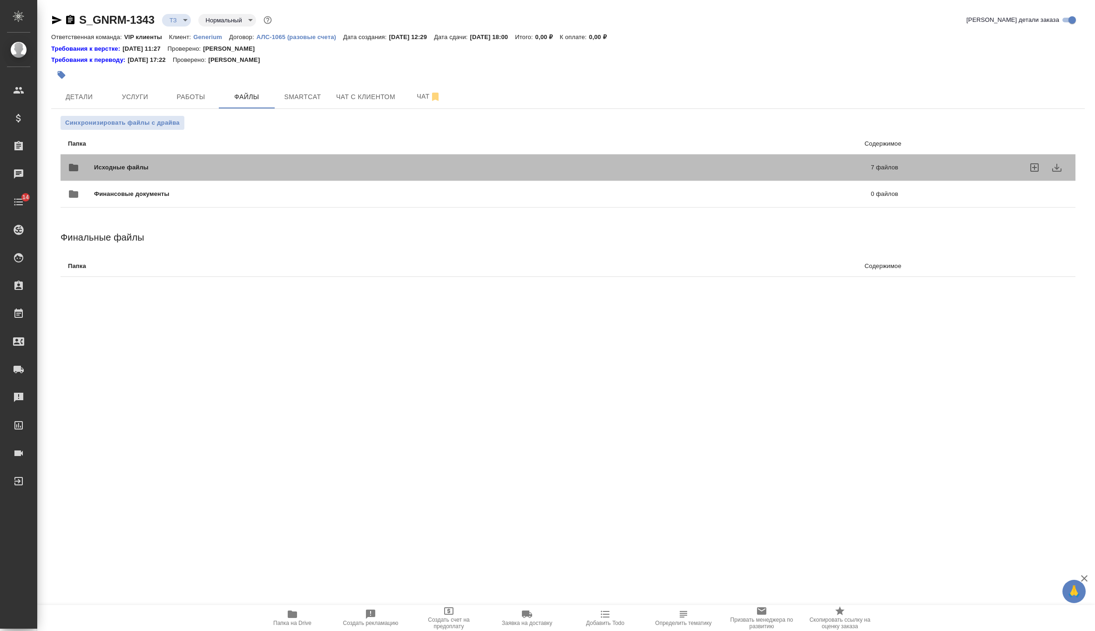
click at [126, 168] on span "Исходные файлы" at bounding box center [302, 167] width 416 height 9
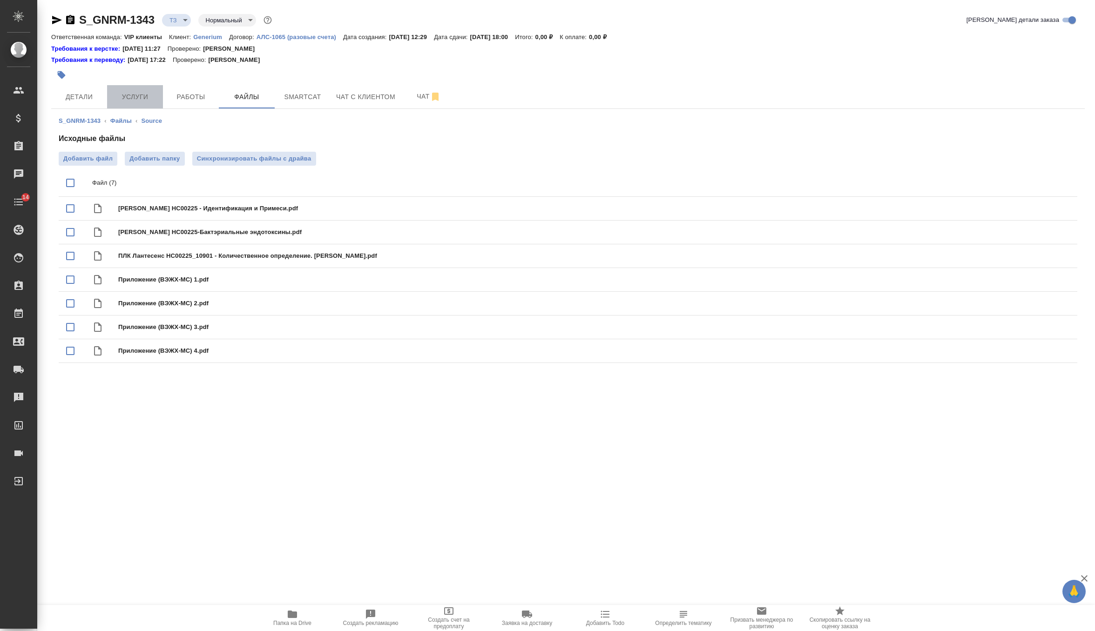
click at [147, 97] on span "Услуги" at bounding box center [135, 97] width 45 height 12
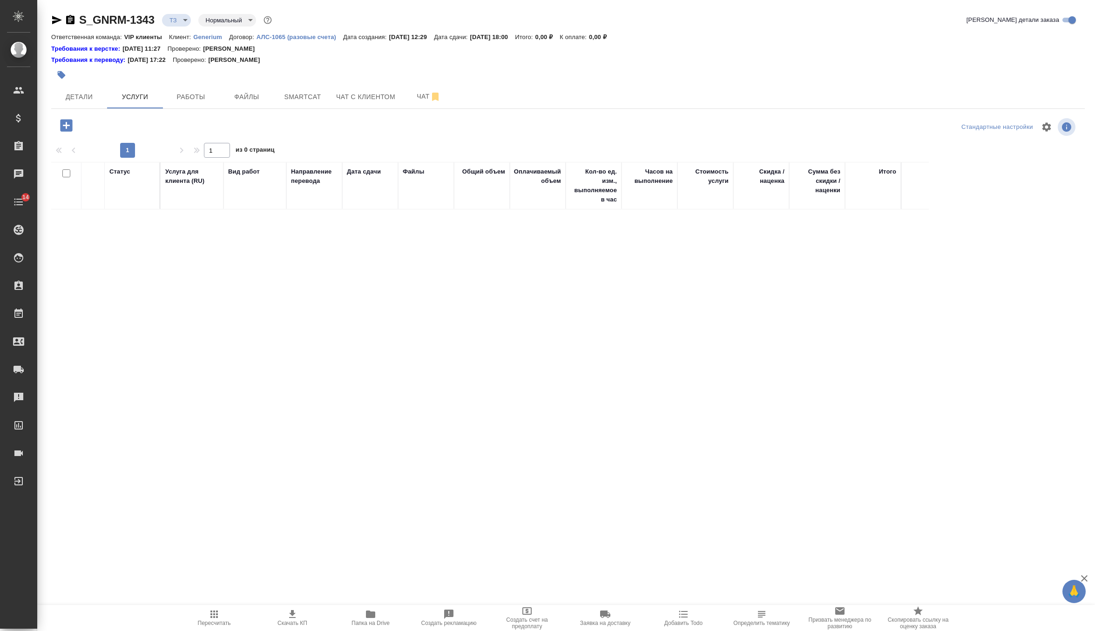
click at [69, 124] on icon "button" at bounding box center [66, 125] width 12 height 12
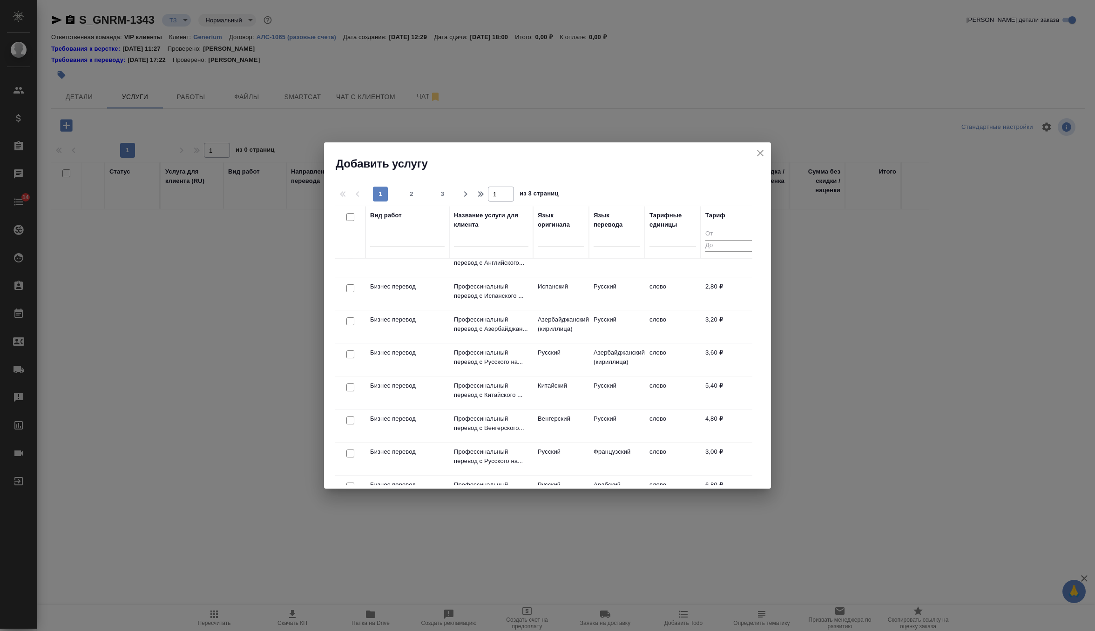
scroll to position [292, 0]
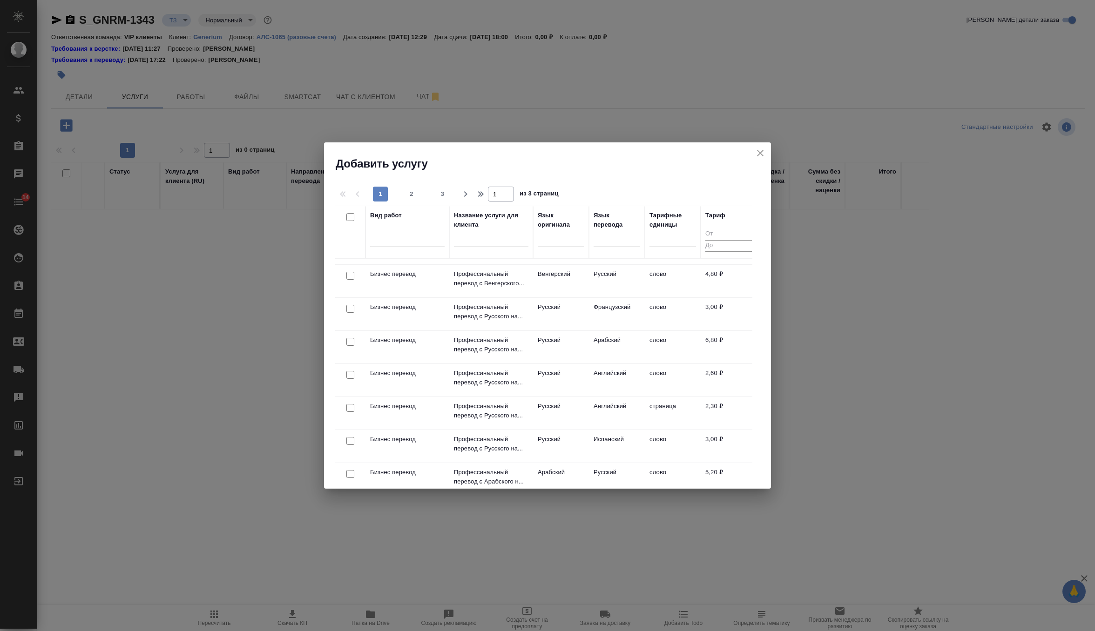
click at [350, 379] on input "checkbox" at bounding box center [350, 375] width 8 height 8
checkbox input "true"
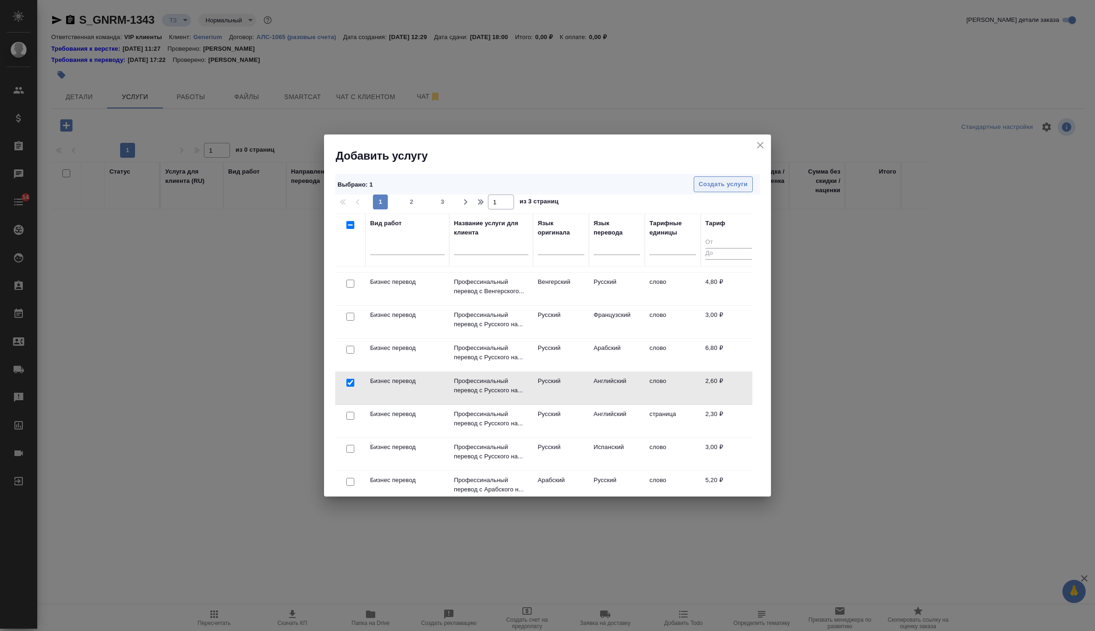
click at [718, 190] on button "Создать услуги" at bounding box center [723, 184] width 59 height 16
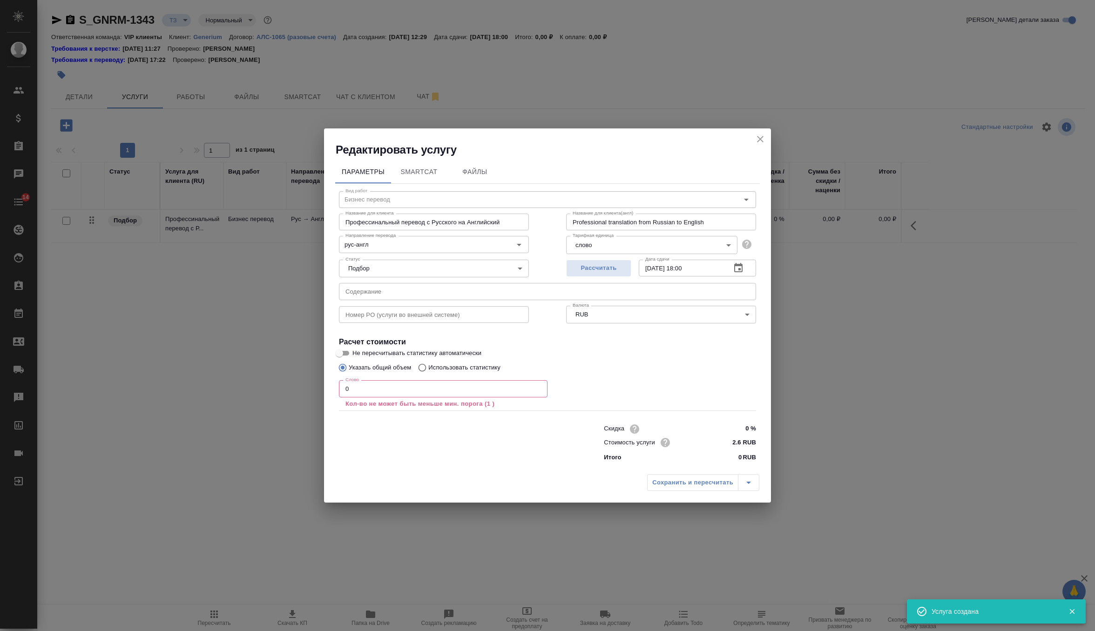
click at [365, 389] on input "0" at bounding box center [443, 388] width 209 height 17
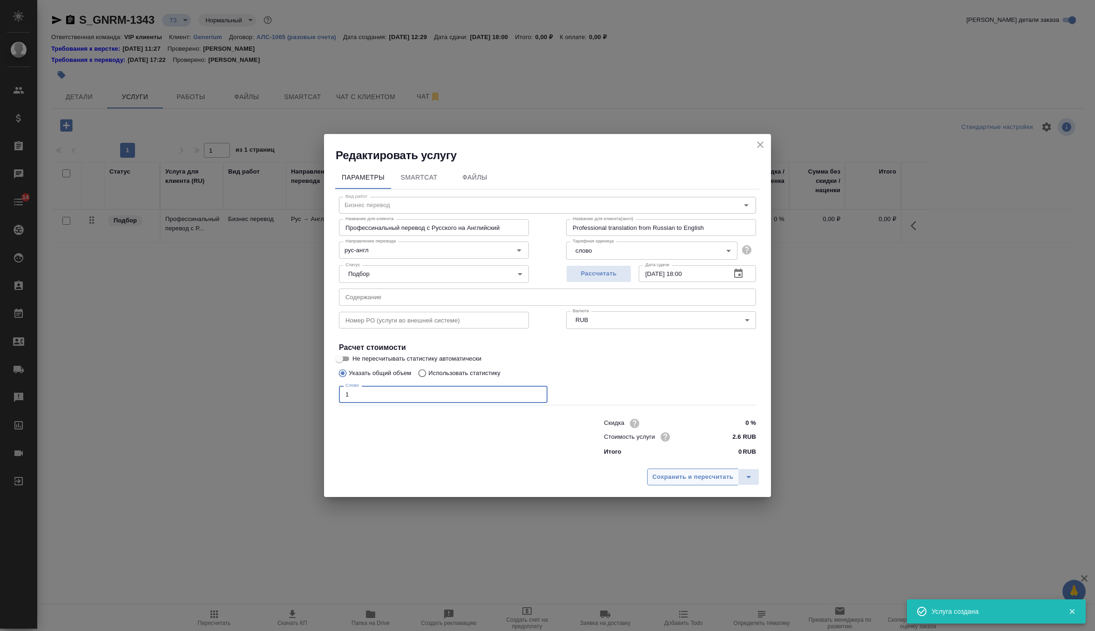
type input "1"
click at [707, 475] on span "Сохранить и пересчитать" at bounding box center [692, 477] width 81 height 11
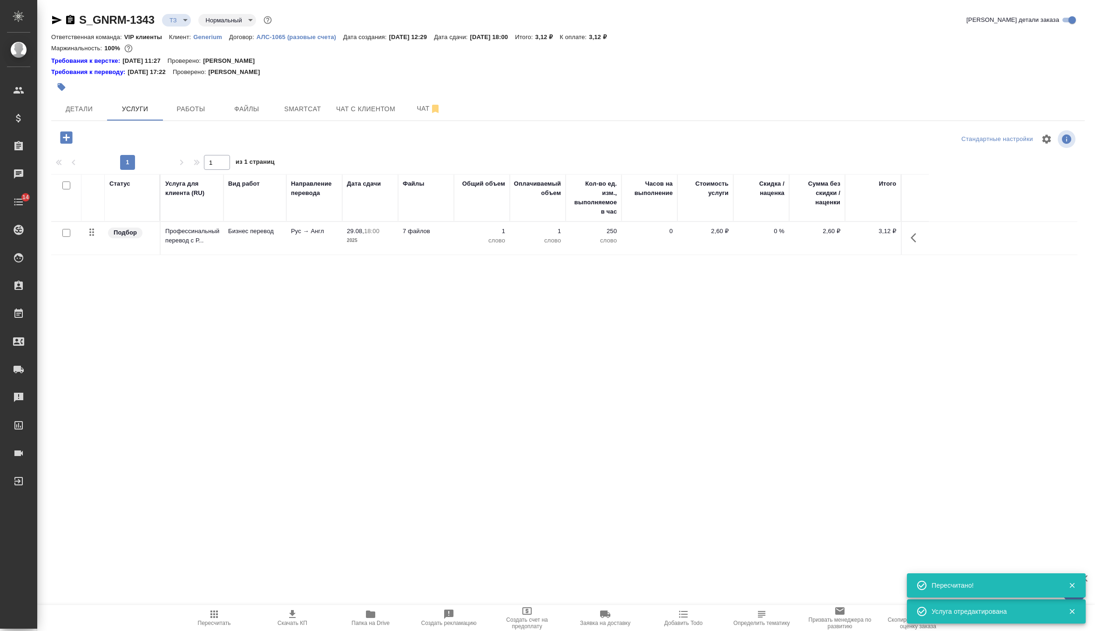
click at [66, 230] on input "checkbox" at bounding box center [66, 233] width 8 height 8
checkbox input "true"
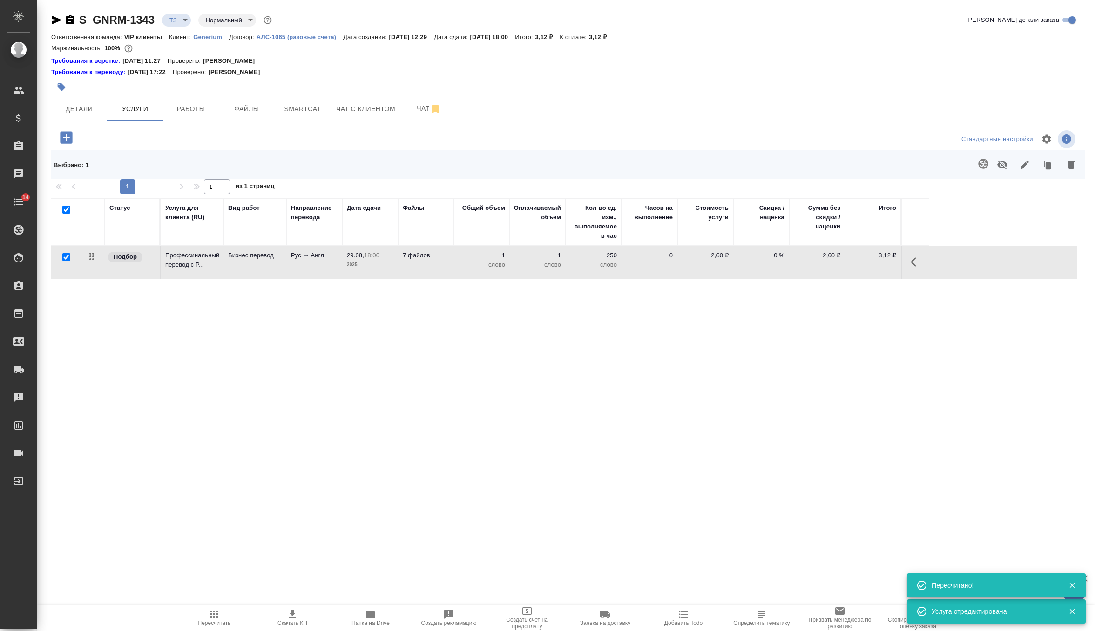
click at [982, 167] on icon "button" at bounding box center [983, 164] width 10 height 10
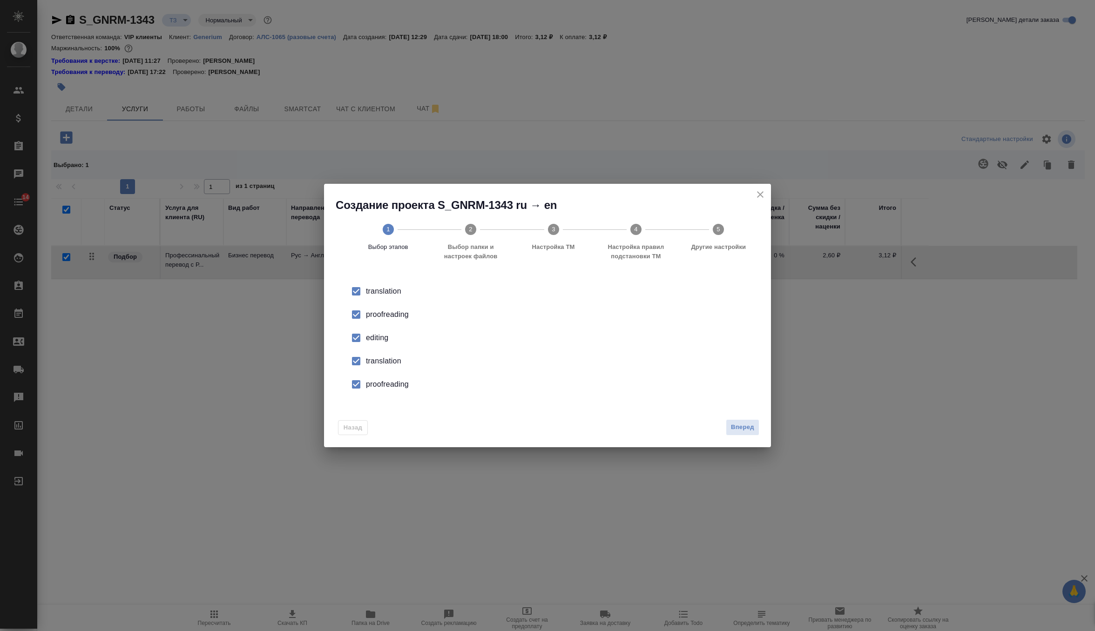
click at [380, 343] on div "editing" at bounding box center [557, 337] width 383 height 11
click at [380, 366] on div "translation" at bounding box center [557, 361] width 383 height 11
click at [380, 381] on div "proofreading" at bounding box center [557, 384] width 383 height 11
click at [740, 429] on span "Вперед" at bounding box center [742, 427] width 23 height 11
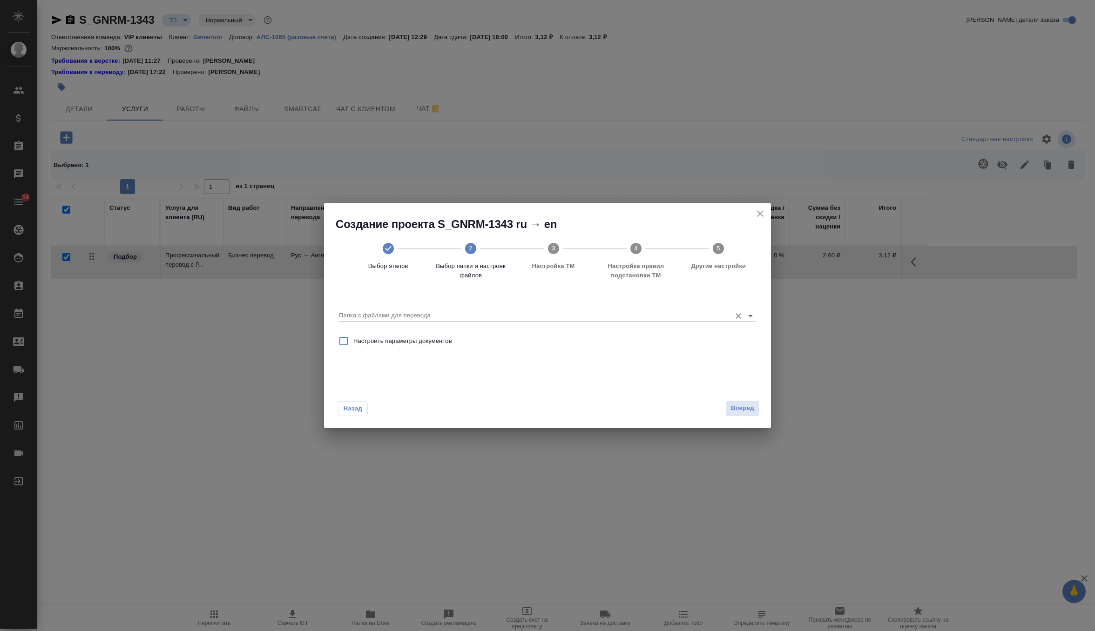
click at [673, 315] on input "Папка с файлами для перевода" at bounding box center [532, 315] width 387 height 11
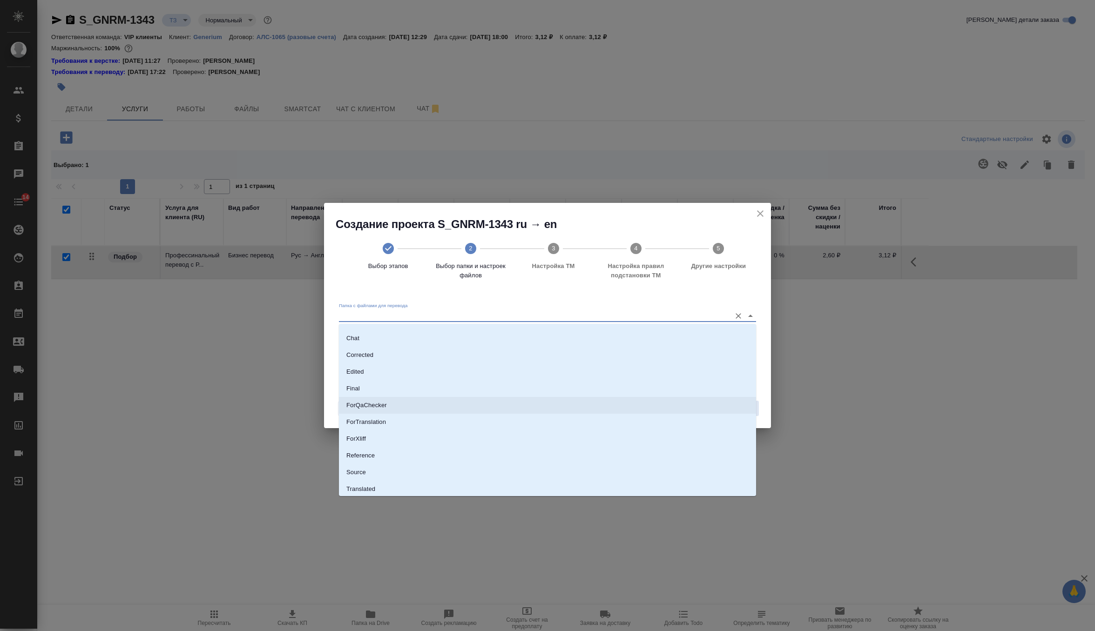
scroll to position [48, 0]
click at [388, 450] on li "Source" at bounding box center [547, 454] width 417 height 17
type input "Source"
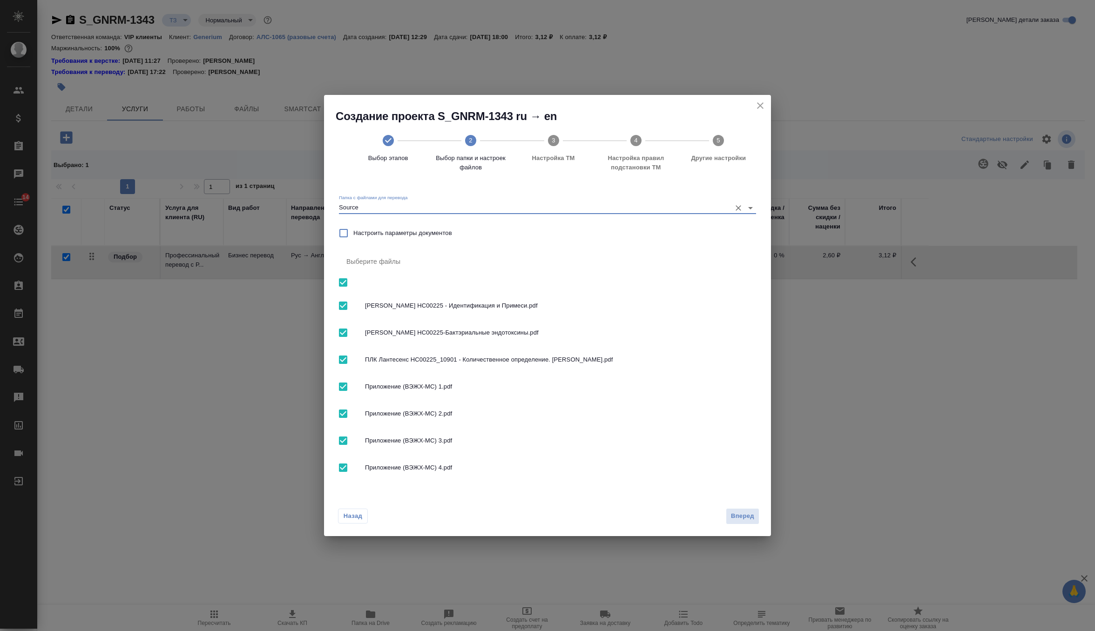
click at [747, 508] on div "Назад Вперед" at bounding box center [547, 515] width 447 height 44
click at [747, 517] on span "Вперед" at bounding box center [742, 516] width 23 height 11
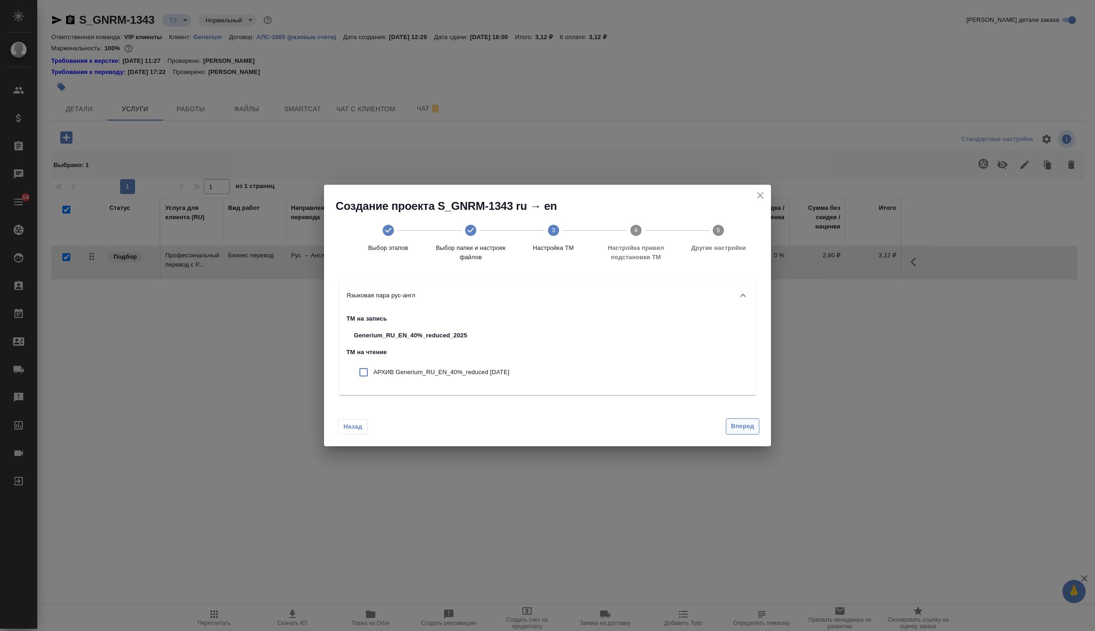
click at [756, 429] on button "Вперед" at bounding box center [743, 427] width 34 height 16
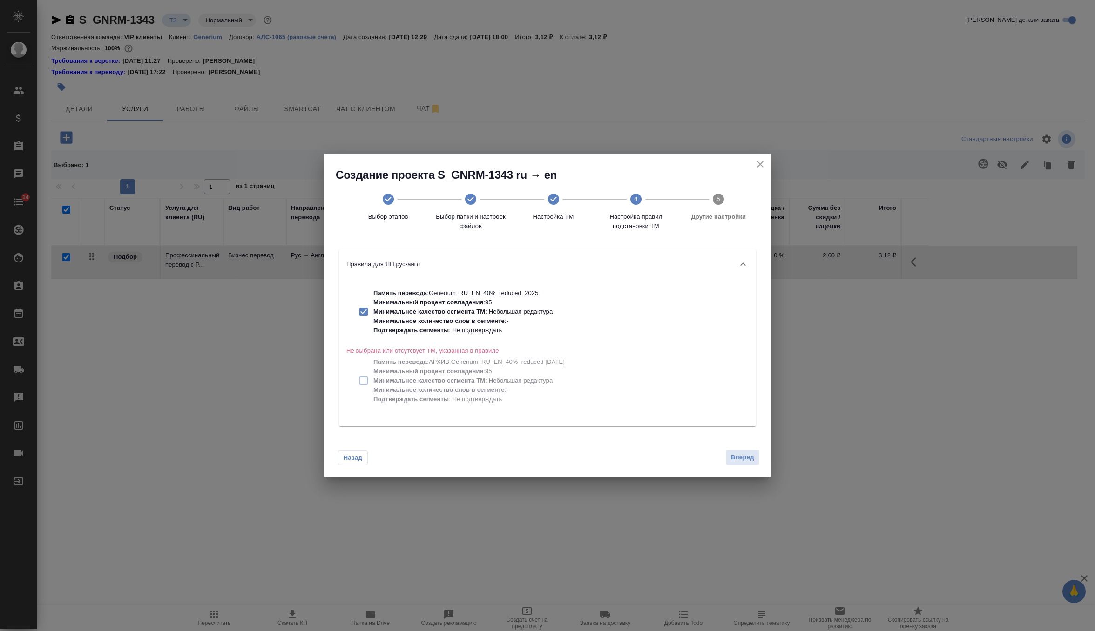
click at [747, 448] on div "Назад Вперед" at bounding box center [547, 456] width 447 height 44
click at [747, 459] on span "Вперед" at bounding box center [742, 458] width 23 height 11
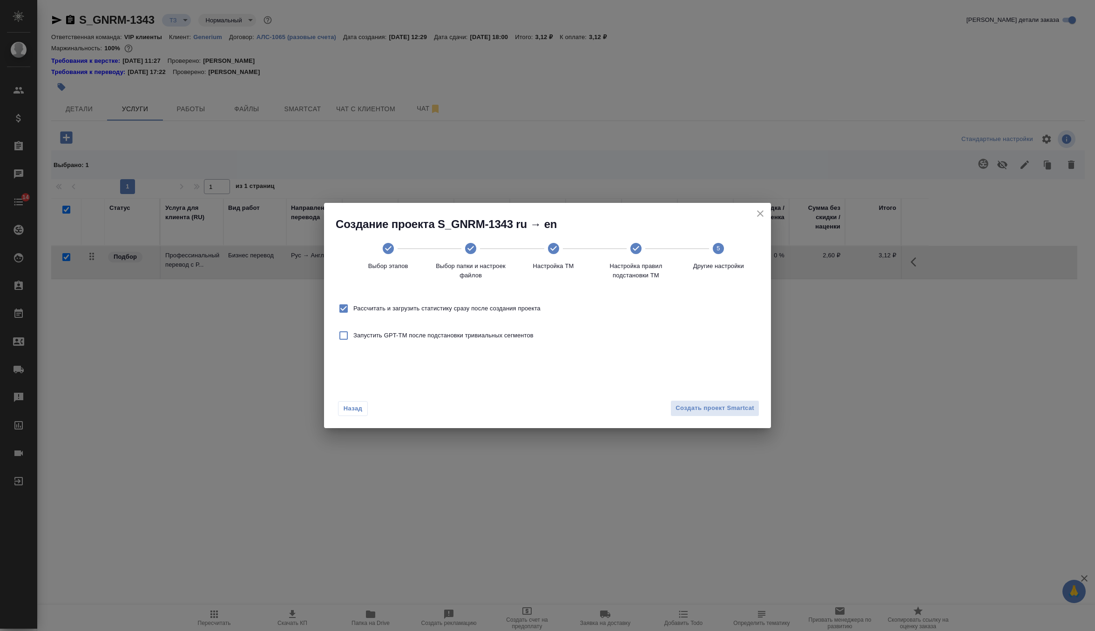
click at [505, 310] on span "Рассчитать и загрузить статистику сразу после создания проекта" at bounding box center [446, 308] width 187 height 9
click at [353, 310] on input "Рассчитать и загрузить статистику сразу после создания проекта" at bounding box center [344, 309] width 20 height 20
checkbox input "false"
click at [707, 417] on div "Назад Создать проект Smartcat" at bounding box center [547, 407] width 447 height 44
click at [719, 406] on span "Создать проект Smartcat" at bounding box center [715, 408] width 79 height 11
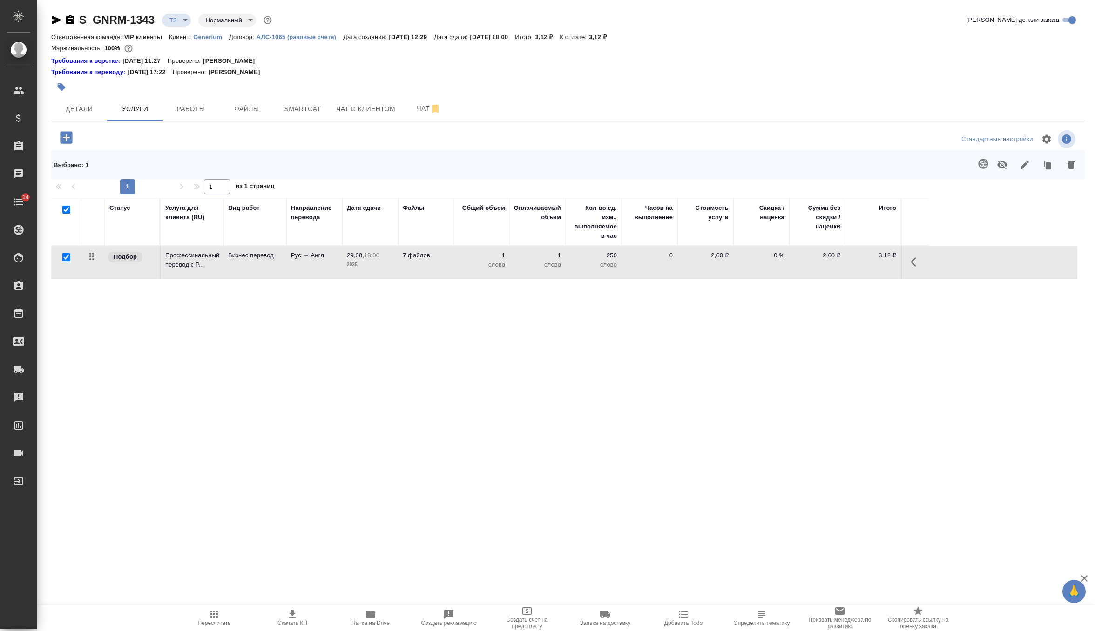
click at [69, 19] on icon "button" at bounding box center [70, 19] width 8 height 9
click at [420, 113] on span "Чат" at bounding box center [428, 109] width 45 height 12
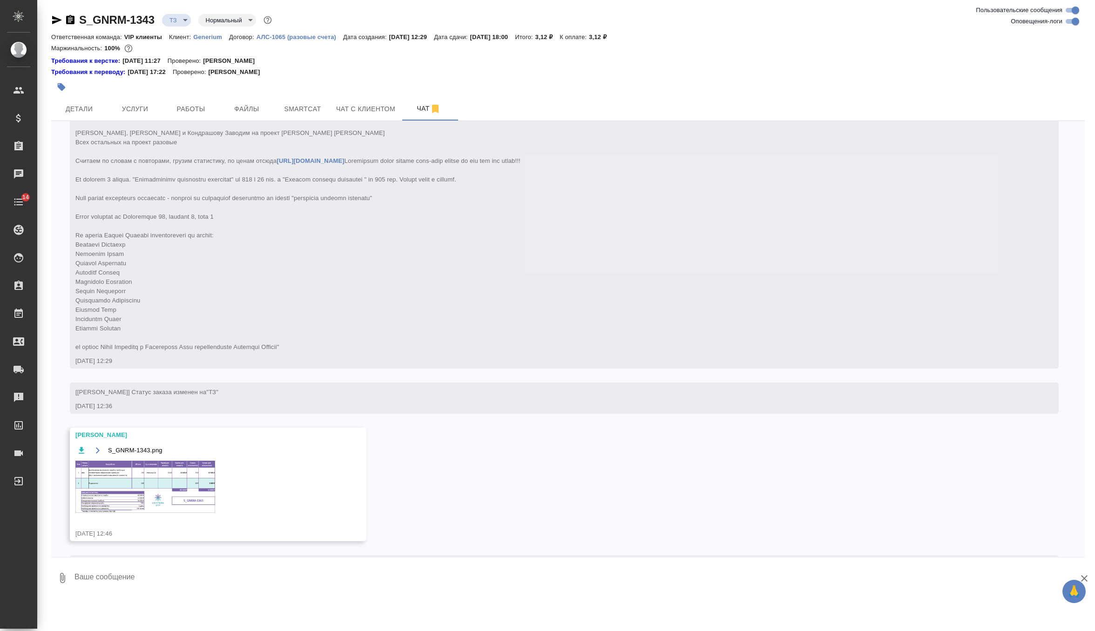
scroll to position [85, 0]
click at [179, 499] on img at bounding box center [145, 487] width 140 height 52
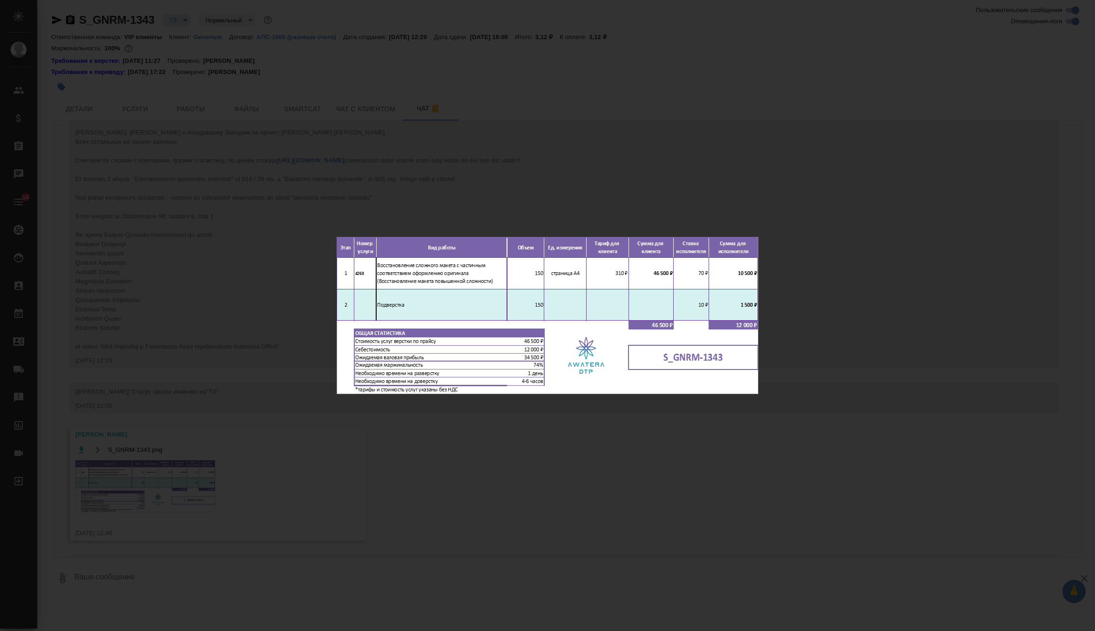
click at [465, 202] on div "S_GNRM-1343.png 1 of 1" at bounding box center [547, 315] width 1095 height 631
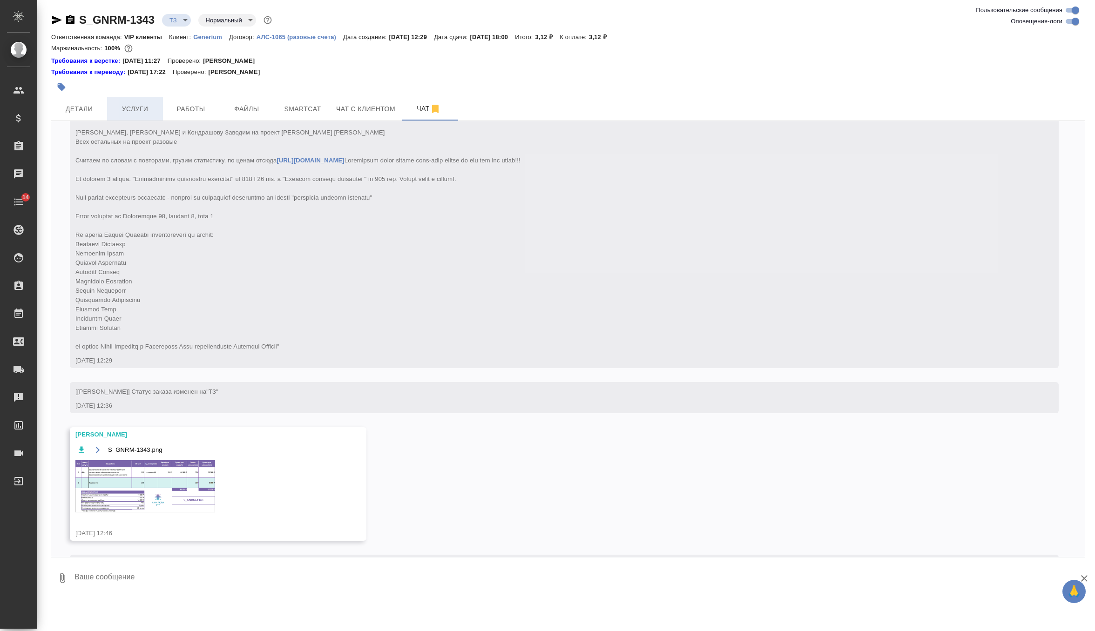
click at [153, 107] on span "Услуги" at bounding box center [135, 109] width 45 height 12
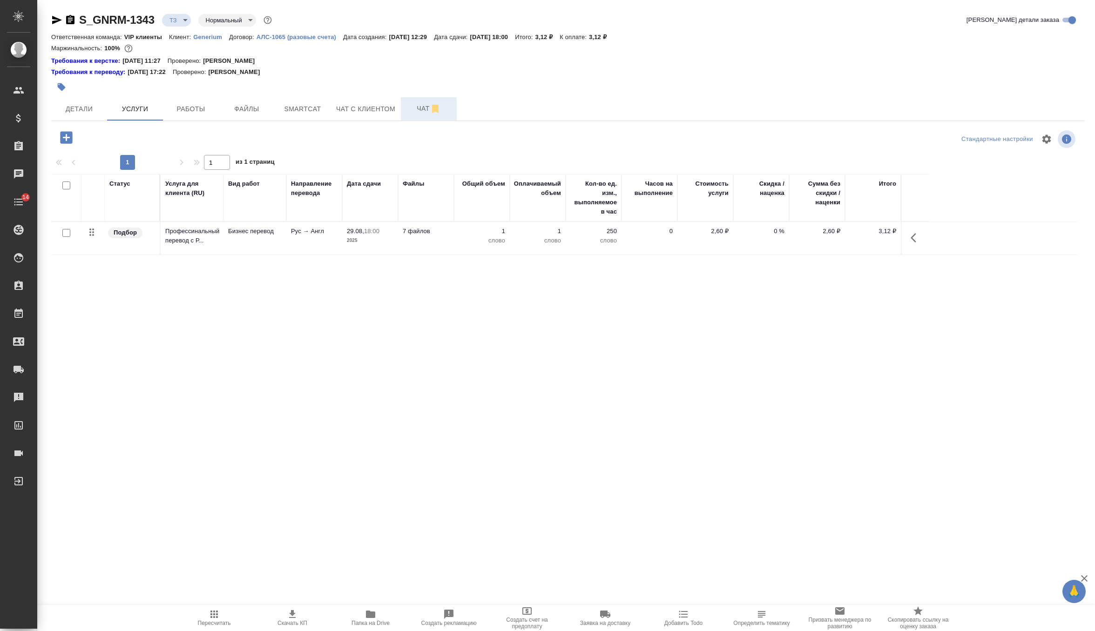
click at [406, 107] on button "Чат" at bounding box center [429, 108] width 56 height 23
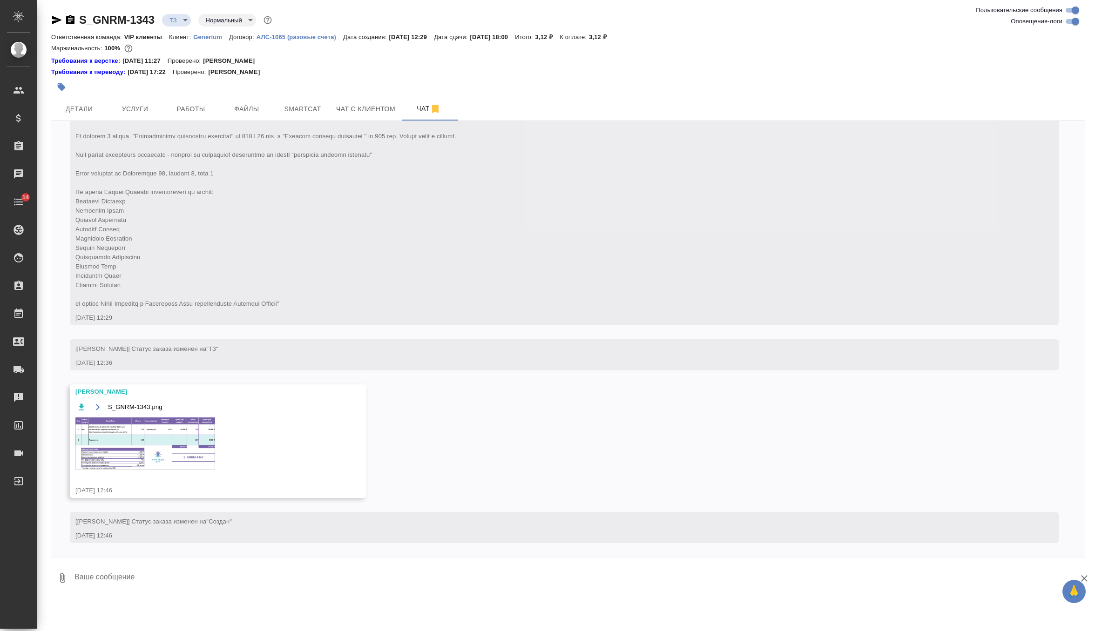
scroll to position [137, 0]
click at [149, 418] on img at bounding box center [145, 444] width 140 height 52
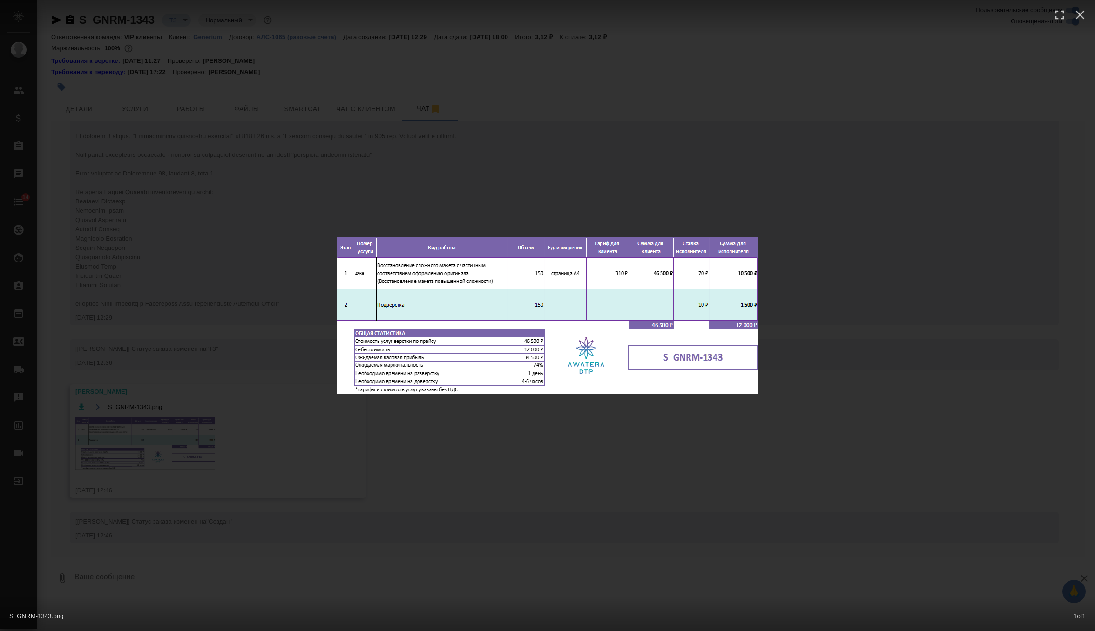
click at [428, 435] on div "S_GNRM-1343.png 1 of 1" at bounding box center [547, 315] width 1095 height 631
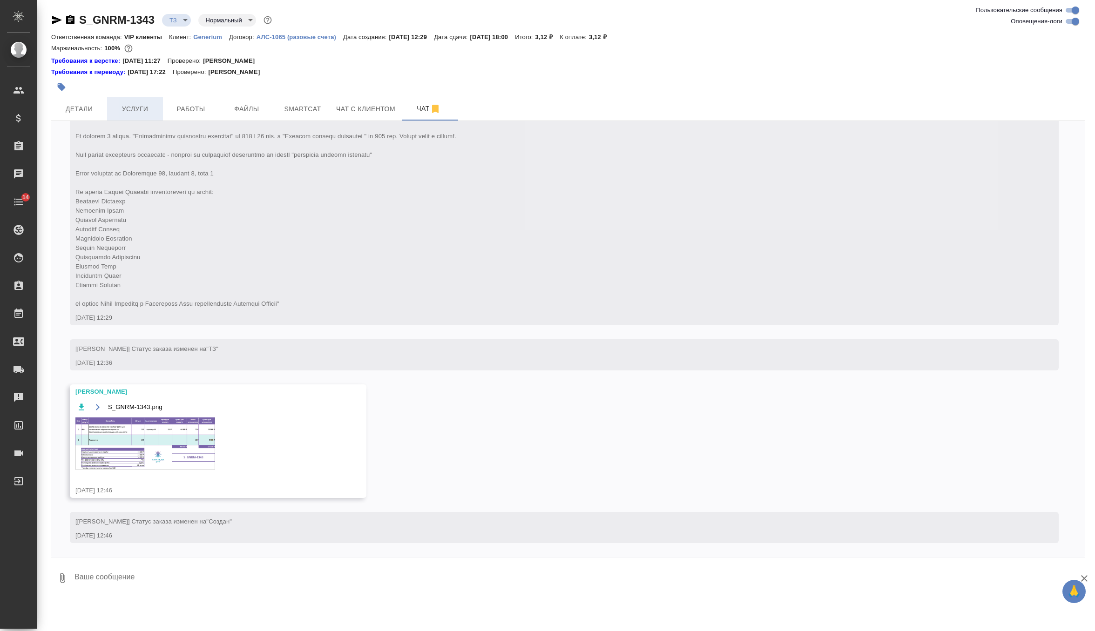
click at [146, 108] on span "Услуги" at bounding box center [135, 109] width 45 height 12
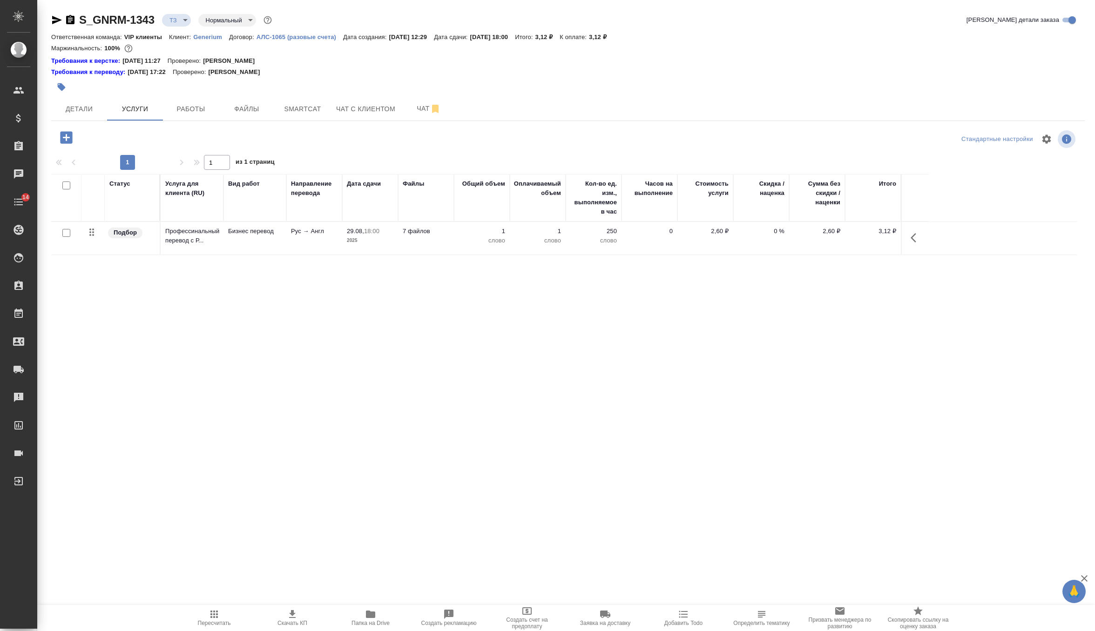
click at [65, 137] on icon "button" at bounding box center [66, 137] width 16 height 16
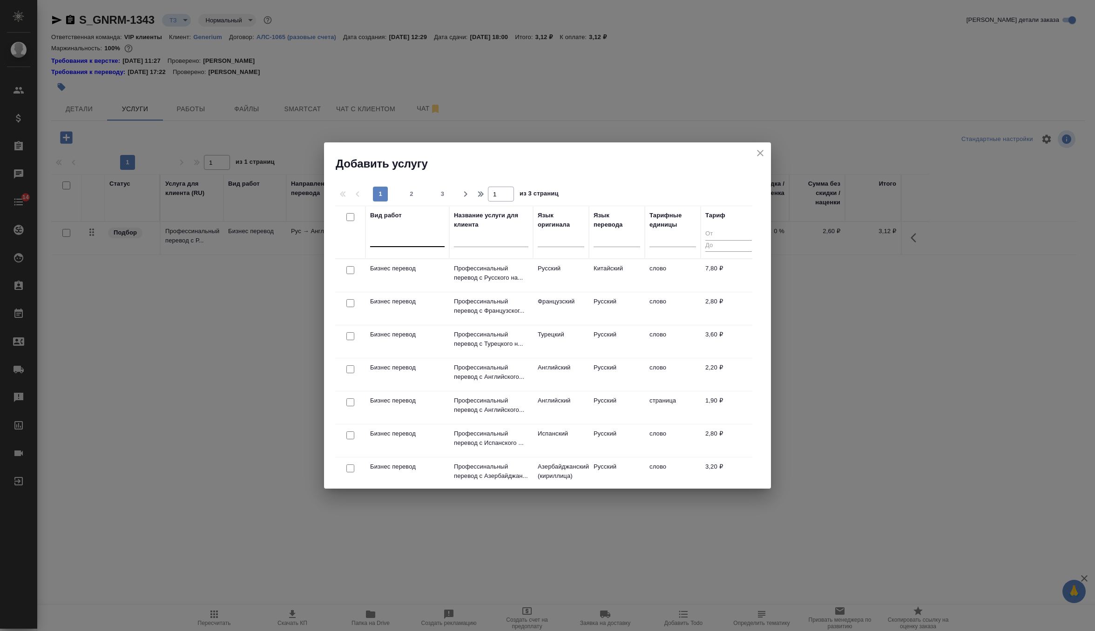
click at [414, 232] on div at bounding box center [407, 238] width 75 height 14
type input "с части"
click at [431, 263] on div "Восстановление сложного макета с частичным соответствием оформлению оригинала" at bounding box center [440, 276] width 140 height 35
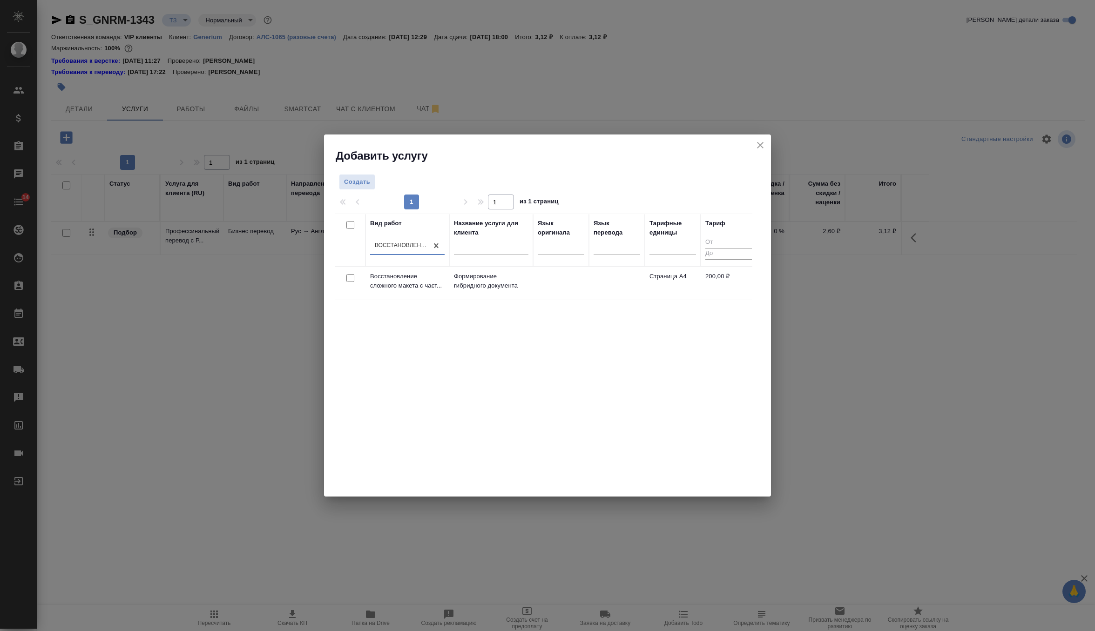
click at [350, 279] on input "checkbox" at bounding box center [350, 278] width 8 height 8
checkbox input "true"
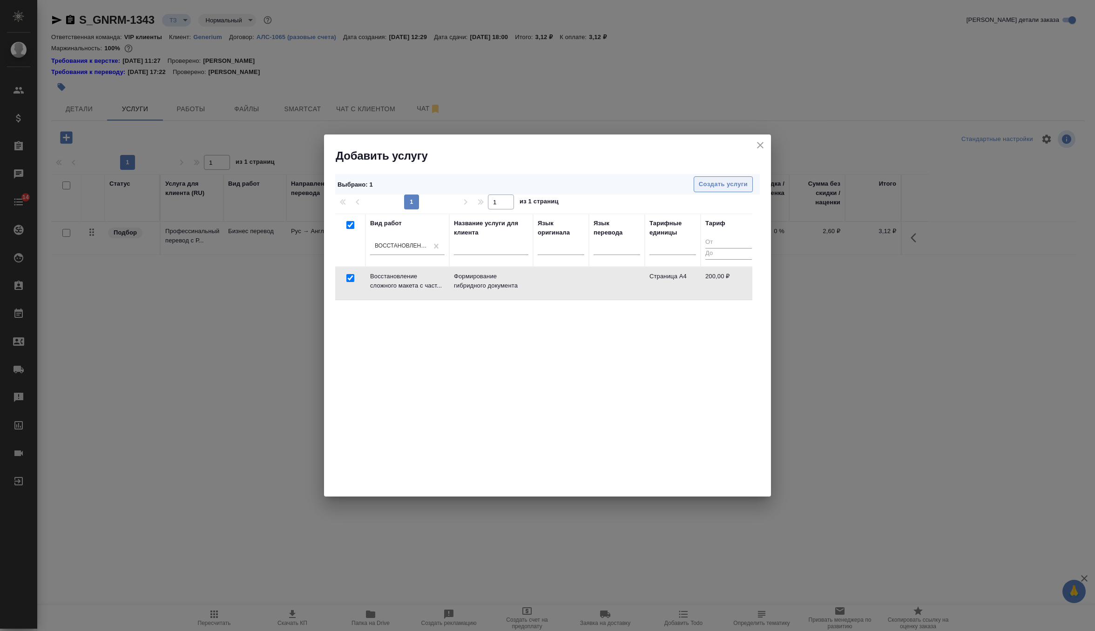
click at [738, 180] on span "Создать услуги" at bounding box center [723, 184] width 49 height 11
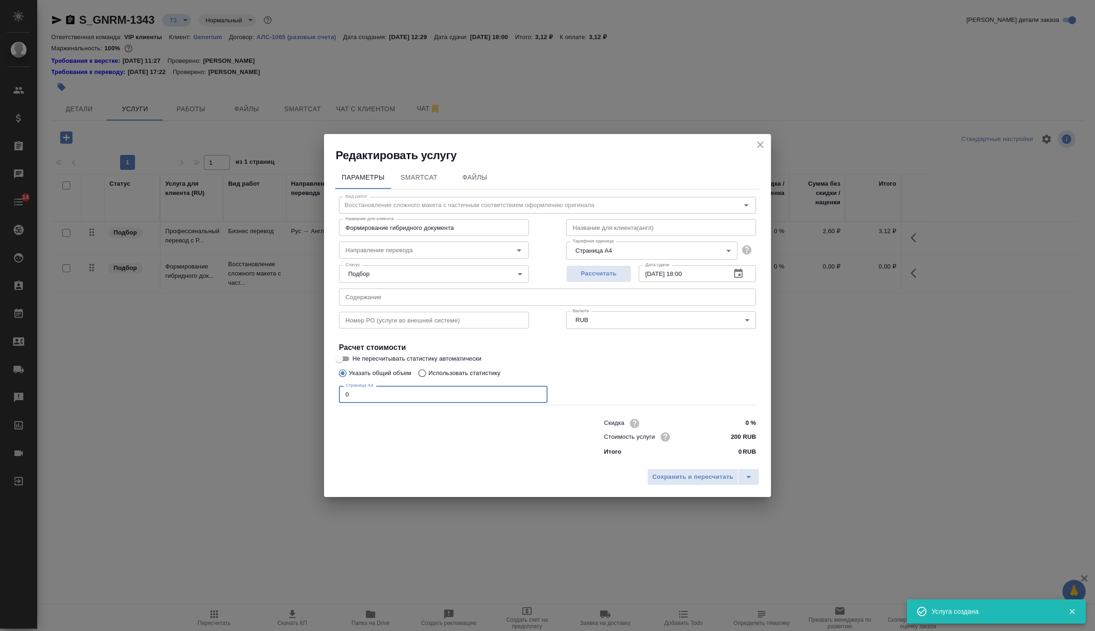
click at [365, 397] on input "0" at bounding box center [443, 394] width 209 height 17
type input "150"
click at [673, 476] on span "Сохранить и пересчитать" at bounding box center [692, 477] width 81 height 11
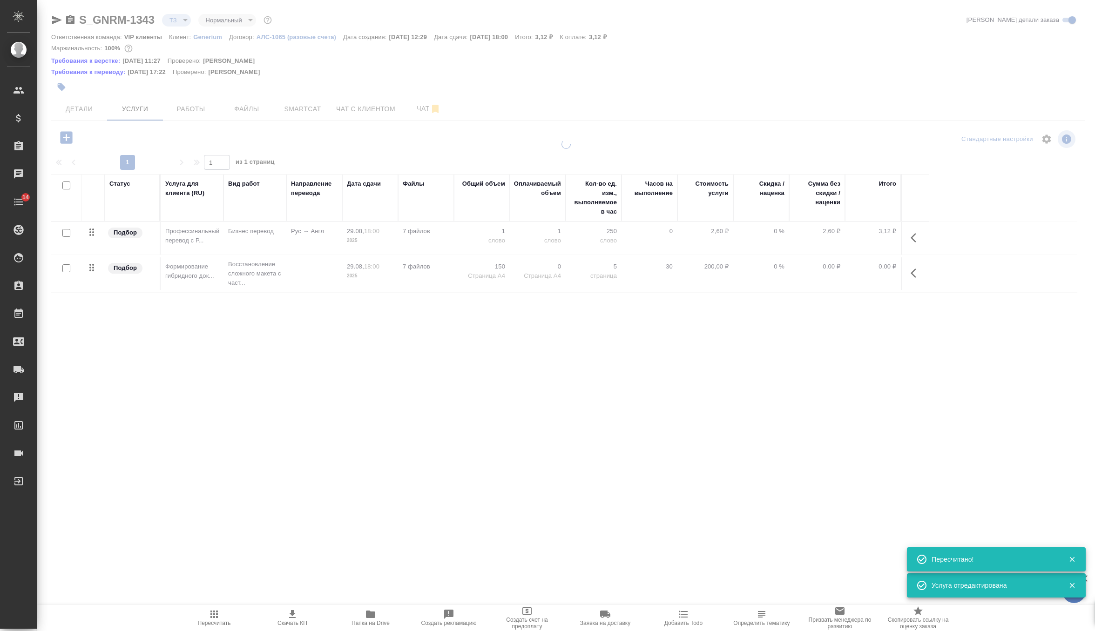
type input "new"
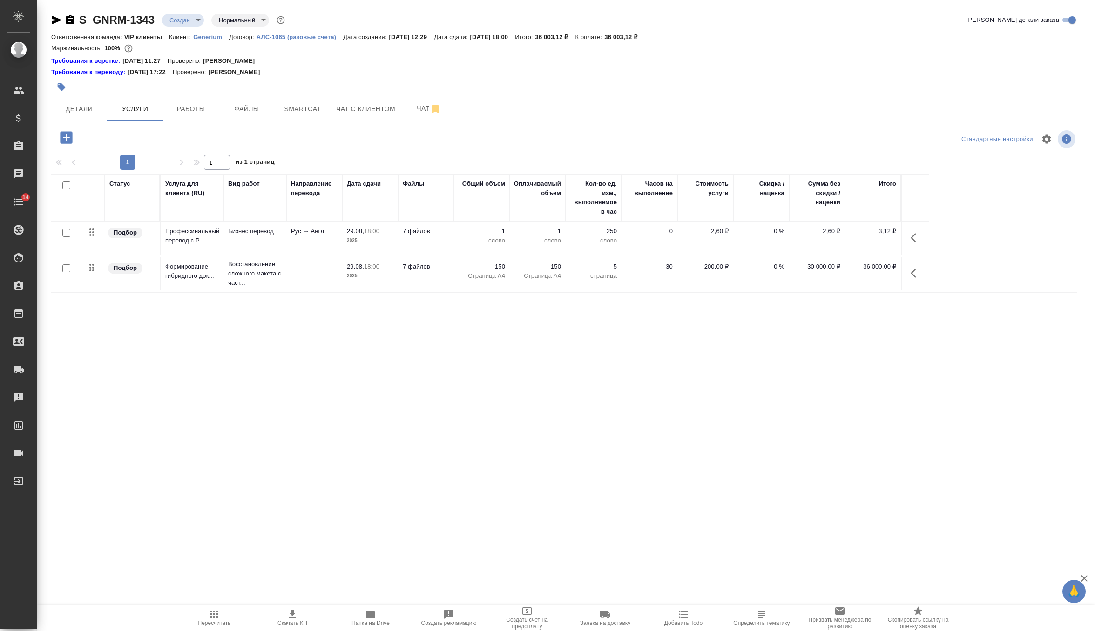
click at [323, 230] on p "Рус → Англ" at bounding box center [314, 231] width 47 height 9
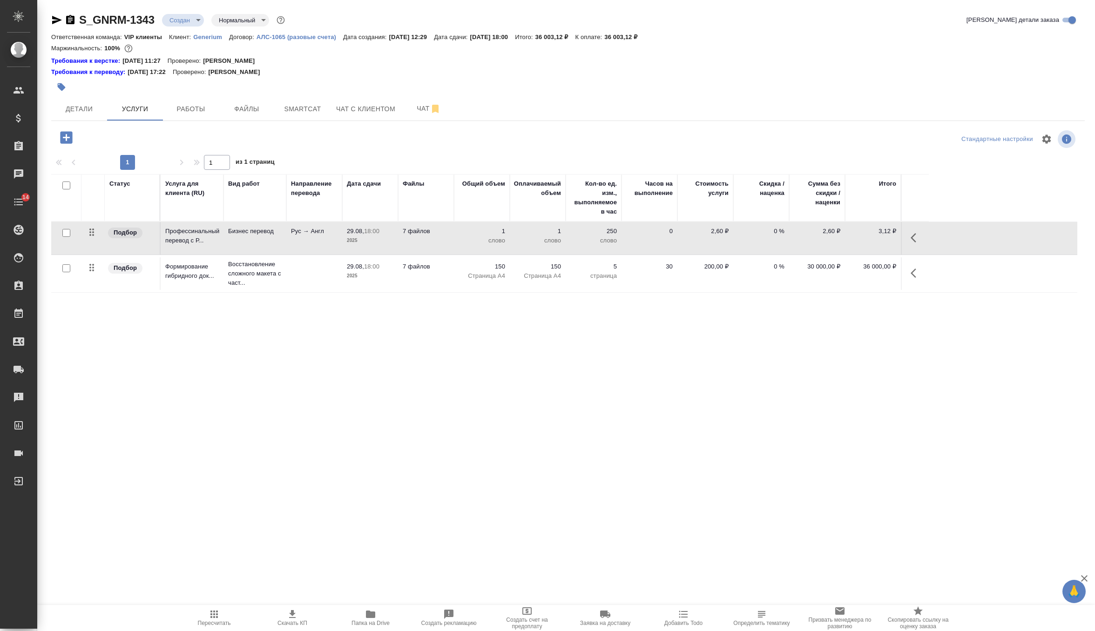
click at [323, 230] on p "Рус → Англ" at bounding box center [314, 231] width 47 height 9
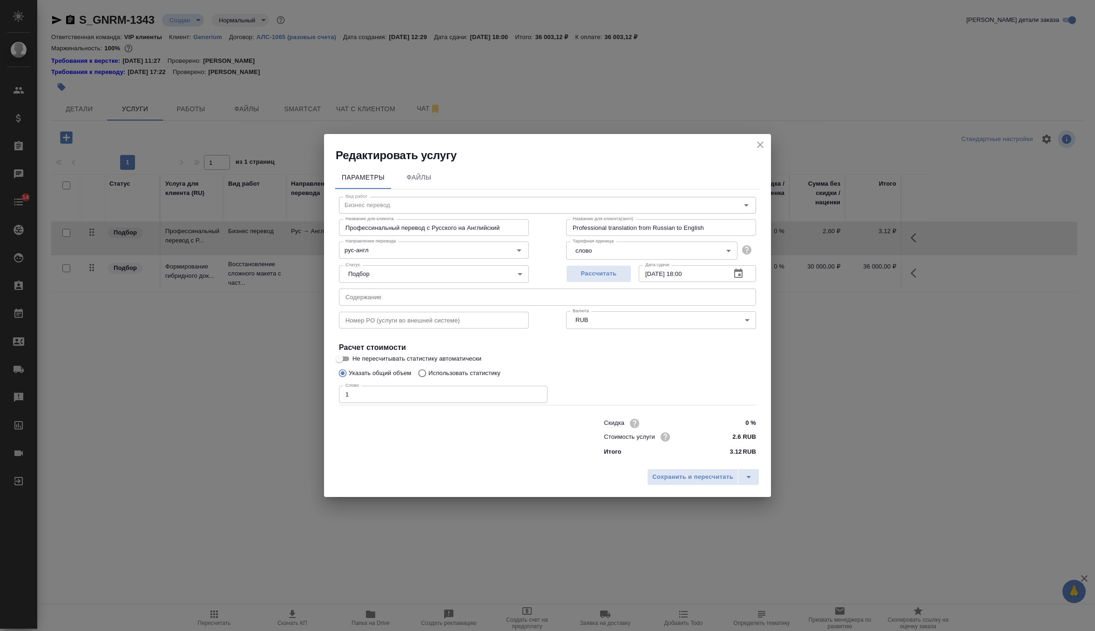
click at [363, 357] on span "Не пересчитывать статистику автоматически" at bounding box center [416, 358] width 129 height 9
click at [356, 357] on input "Не пересчитывать статистику автоматически" at bounding box center [340, 358] width 34 height 11
checkbox input "true"
click at [481, 377] on p "Использовать статистику" at bounding box center [464, 373] width 72 height 9
click at [428, 377] on input "Использовать статистику" at bounding box center [420, 374] width 15 height 18
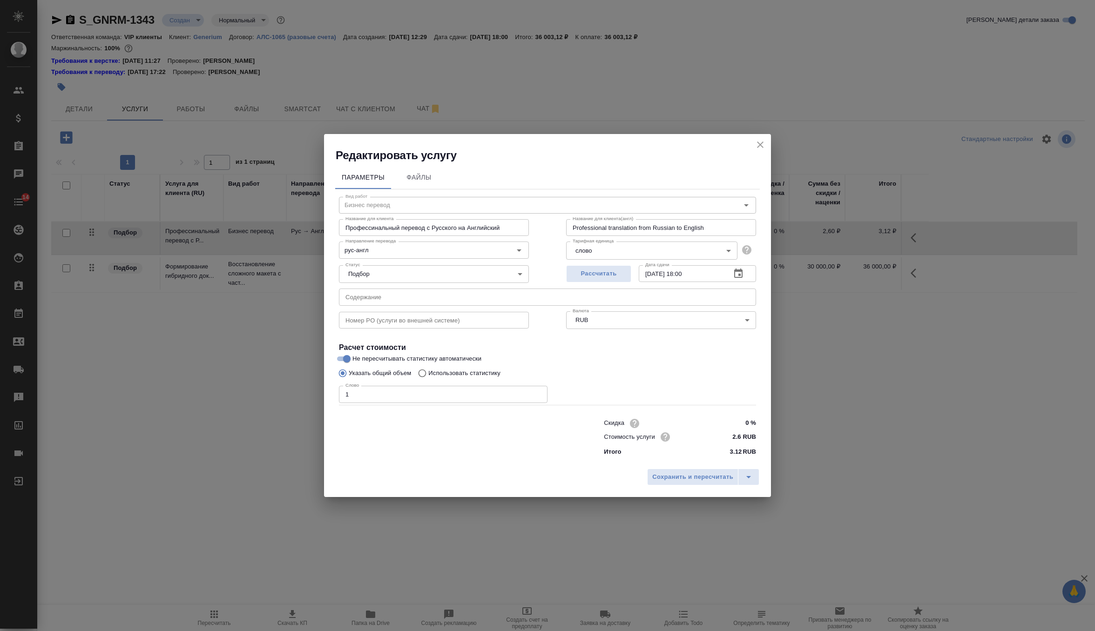
radio input "true"
radio input "false"
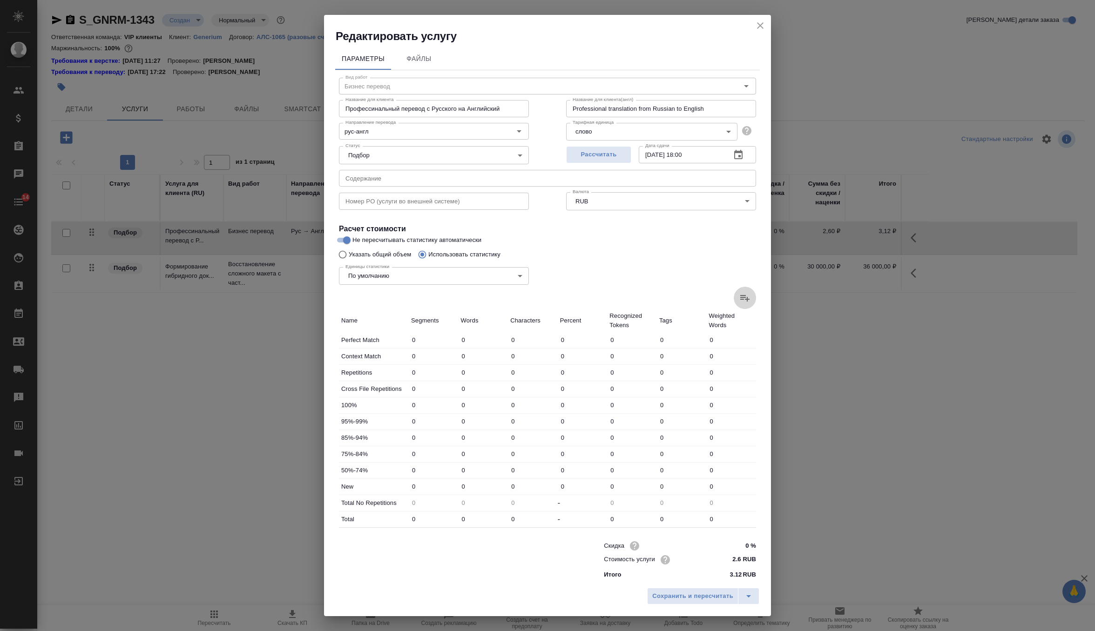
click at [747, 291] on label at bounding box center [745, 298] width 22 height 22
click at [0, 0] on input "file" at bounding box center [0, 0] width 0 height 0
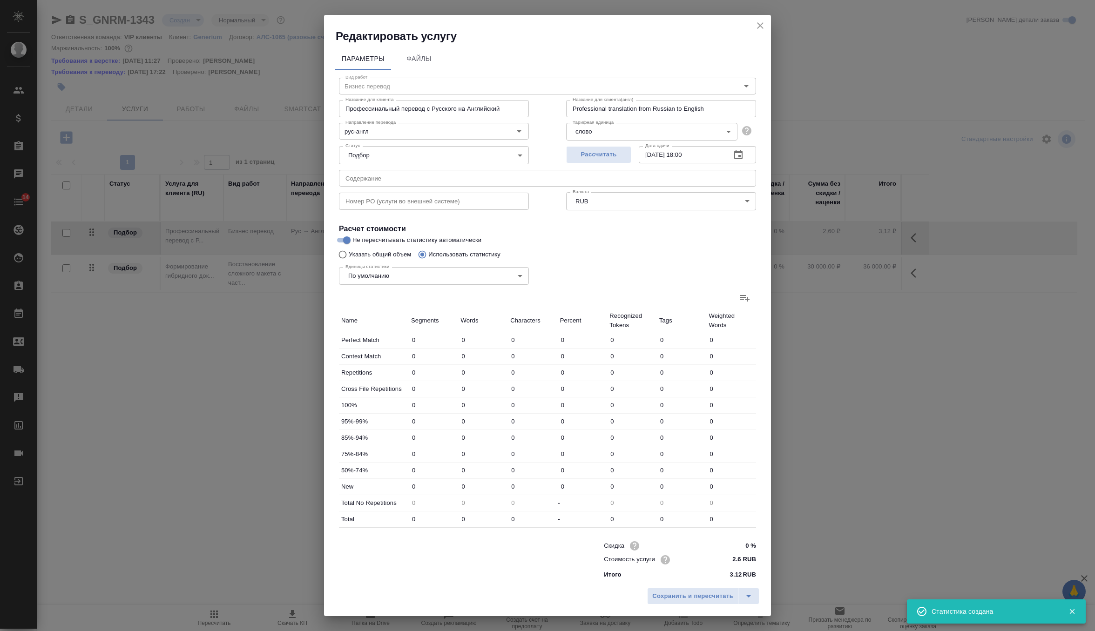
type input "59"
type input "68"
type input "564"
type input "427"
type input "500"
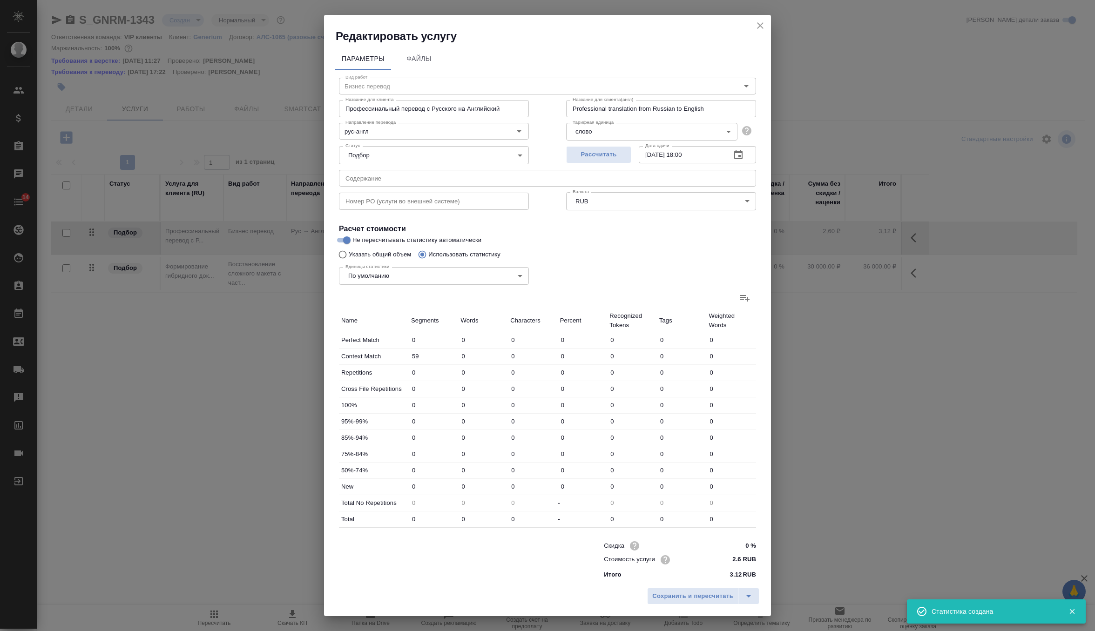
type input "1671"
type input "1499"
type input "2236"
type input "9470"
type input "1268"
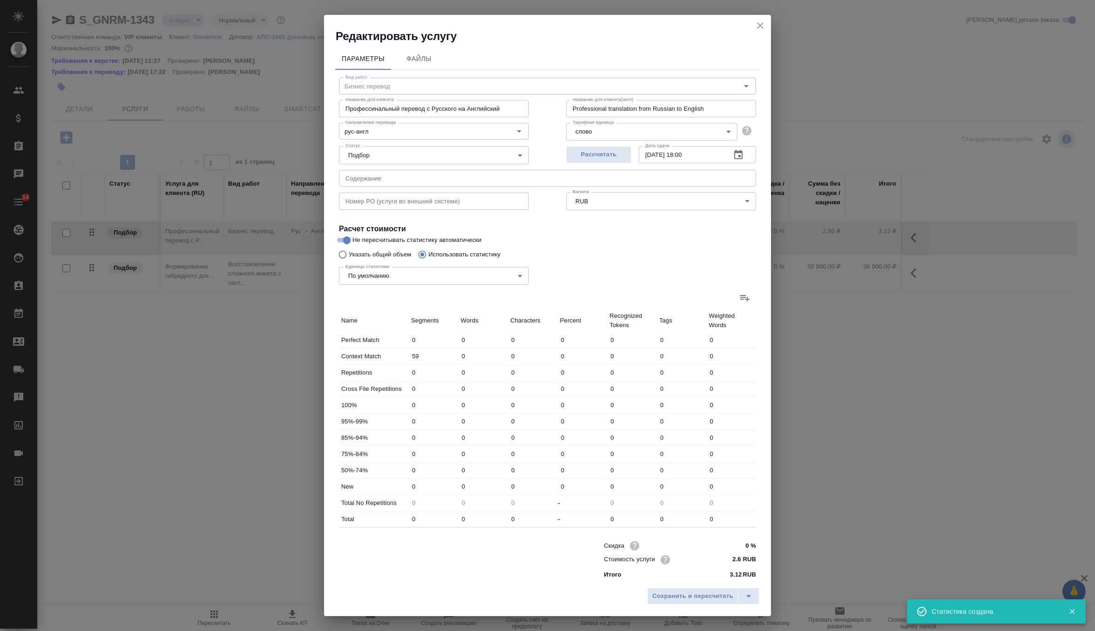
type input "1494"
type input "4664"
type input "717"
type input "1126"
type input "5885"
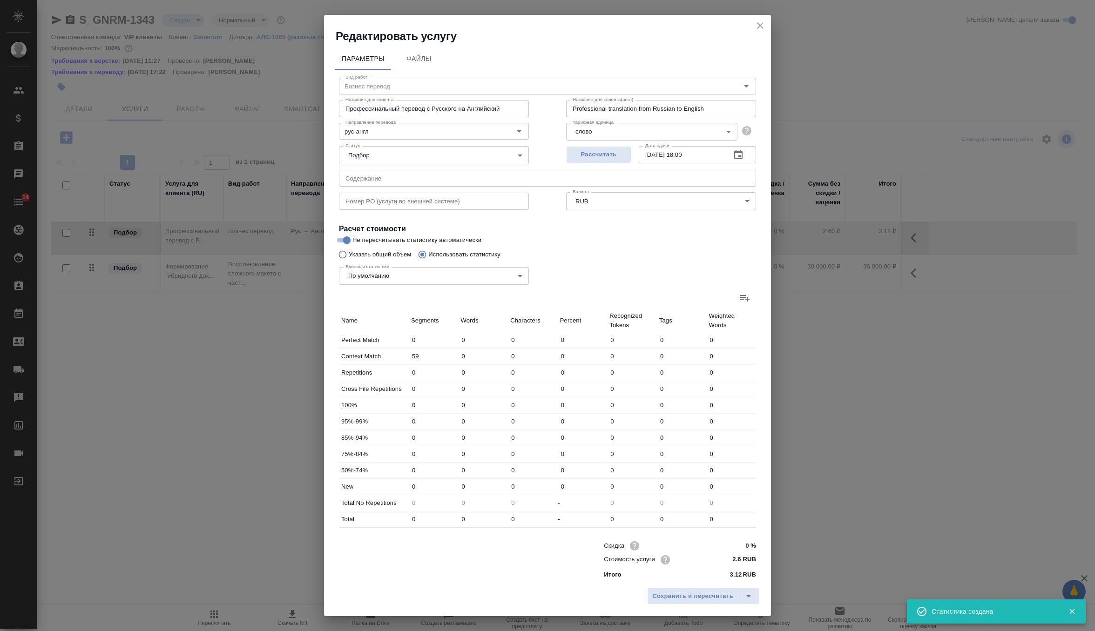
type input "80"
type input "327"
type input "2137"
type input "208"
type input "461"
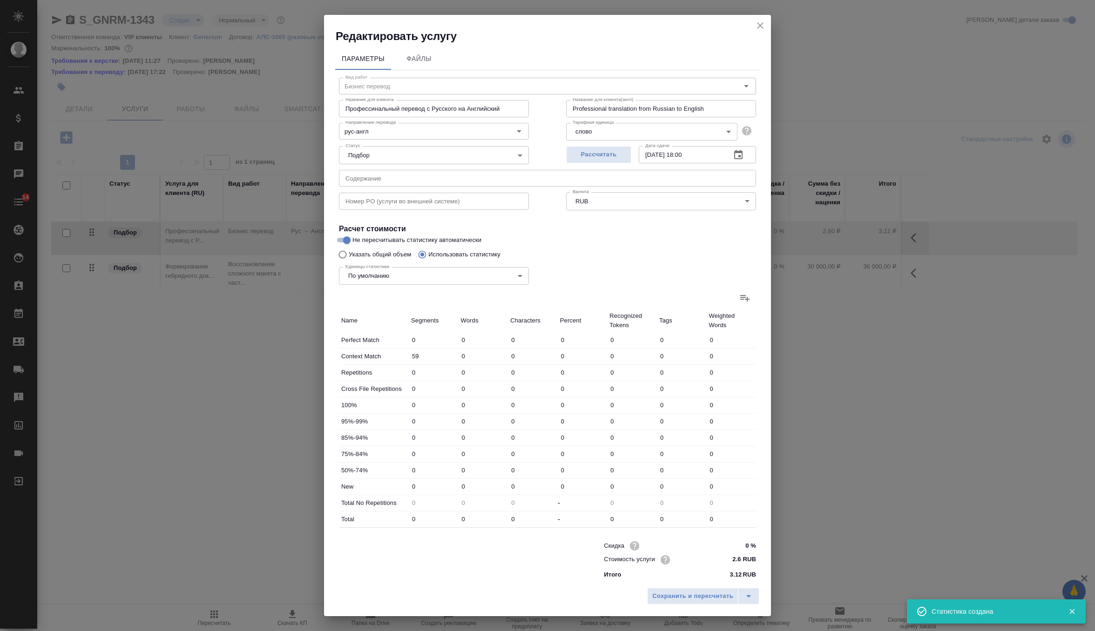
type input "3008"
type input "1375"
type input "5121"
type input "29108"
type input "3703"
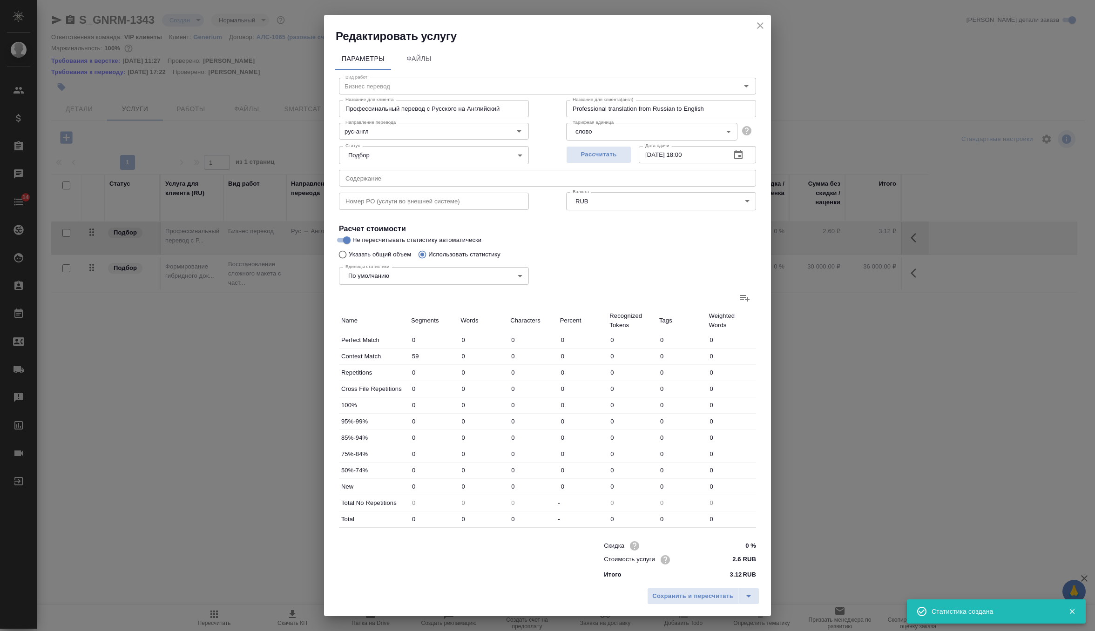
type input "8593"
type input "45363"
type input "5629"
type input "11329"
type input "56504"
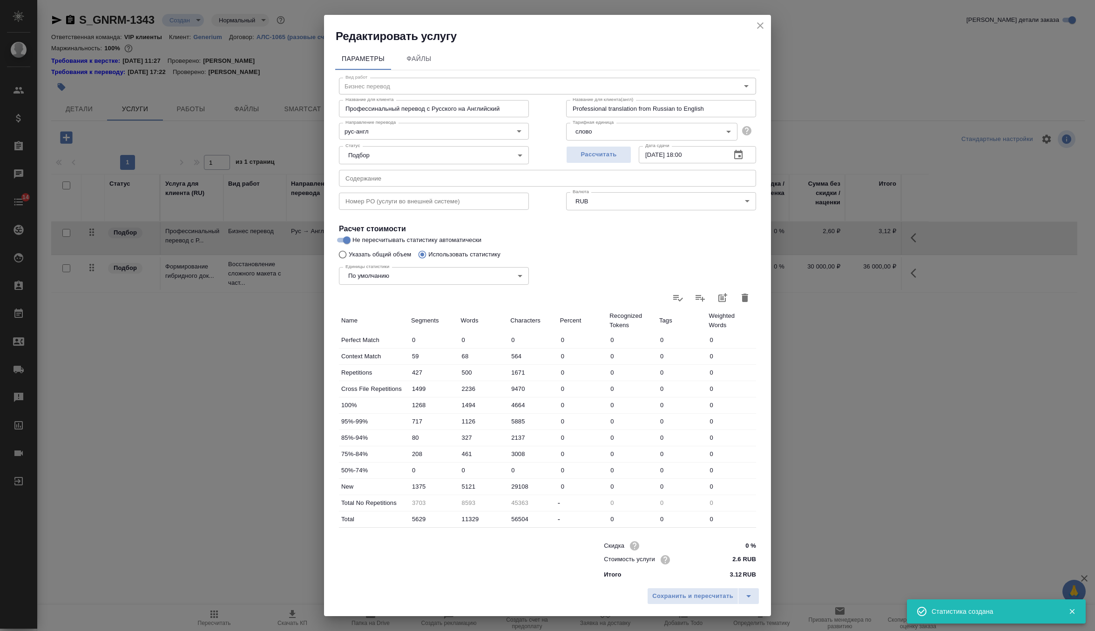
scroll to position [2, 0]
click at [681, 597] on span "Сохранить и пересчитать" at bounding box center [692, 596] width 81 height 11
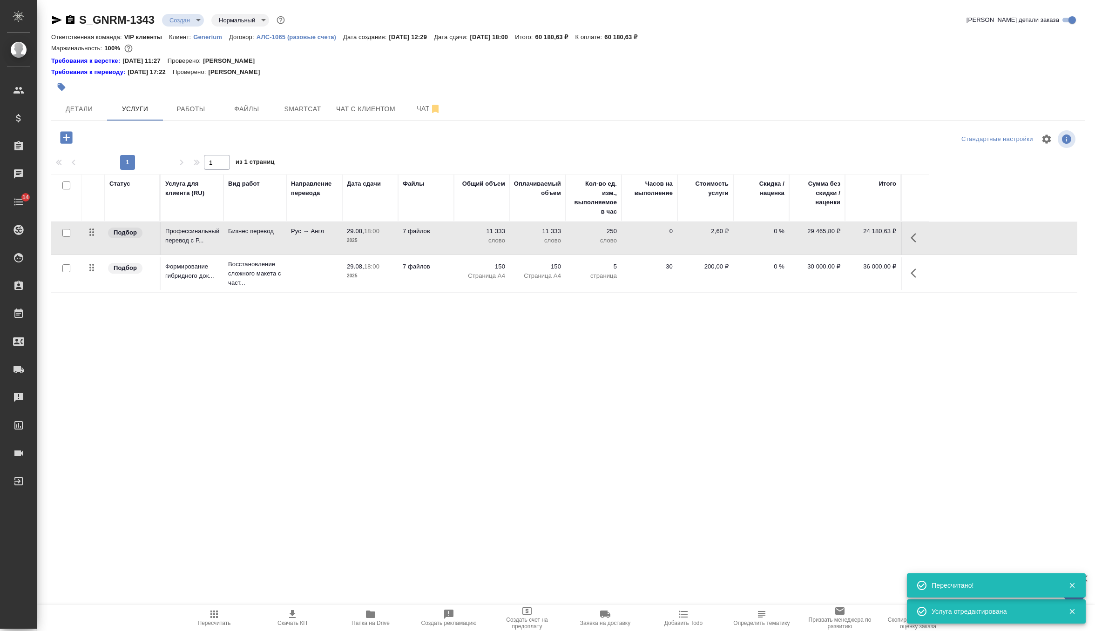
click at [203, 615] on span "Пересчитать" at bounding box center [214, 618] width 67 height 18
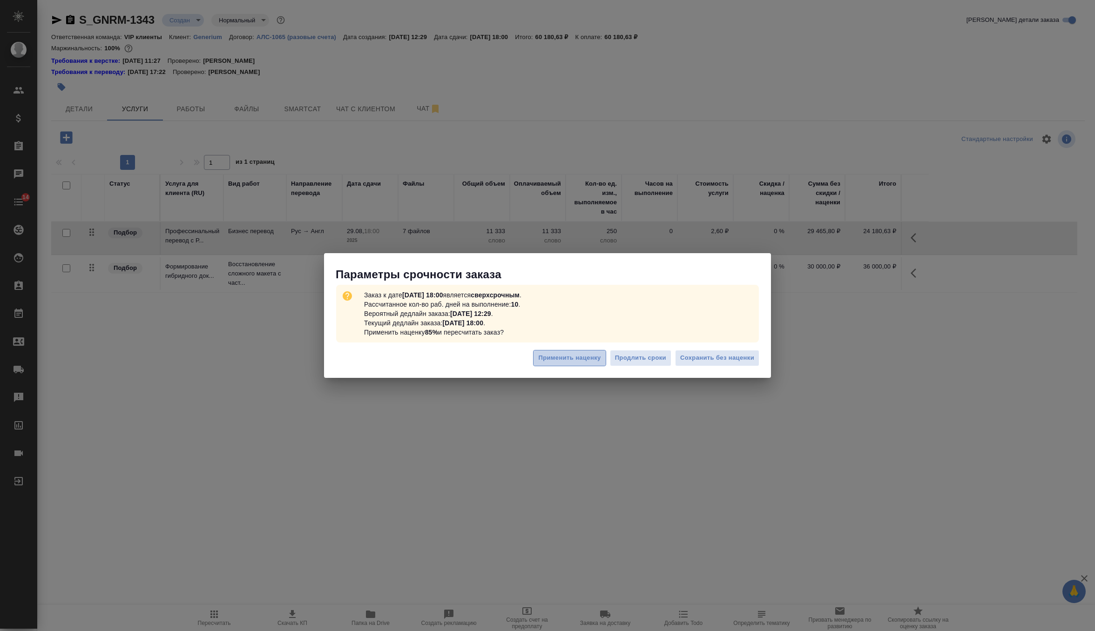
click at [586, 360] on span "Применить наценку" at bounding box center [569, 358] width 62 height 11
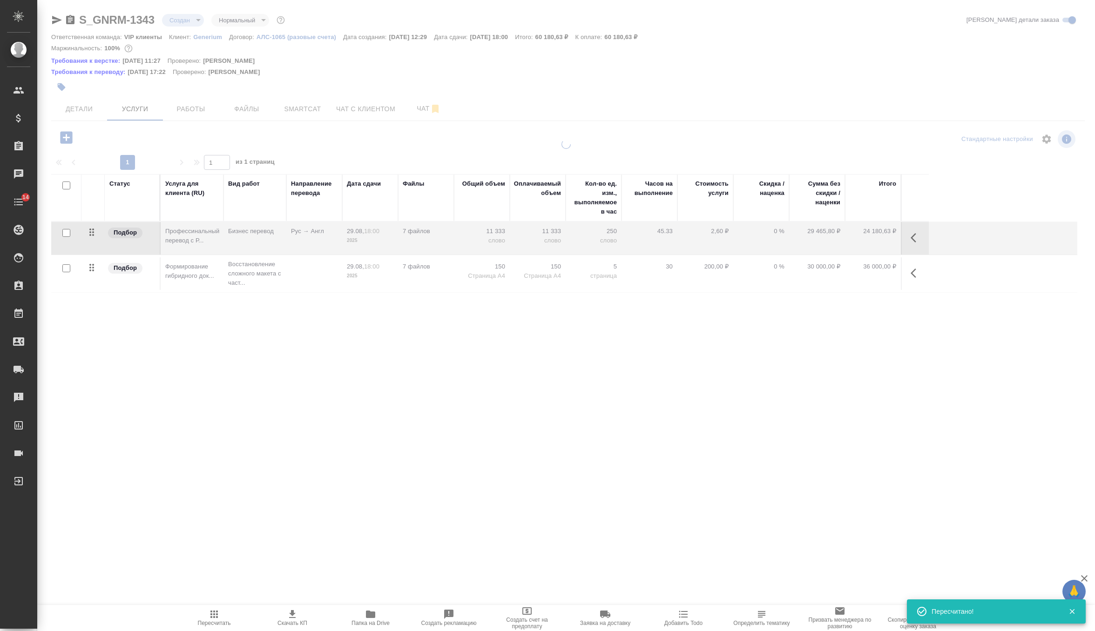
type input "urgent"
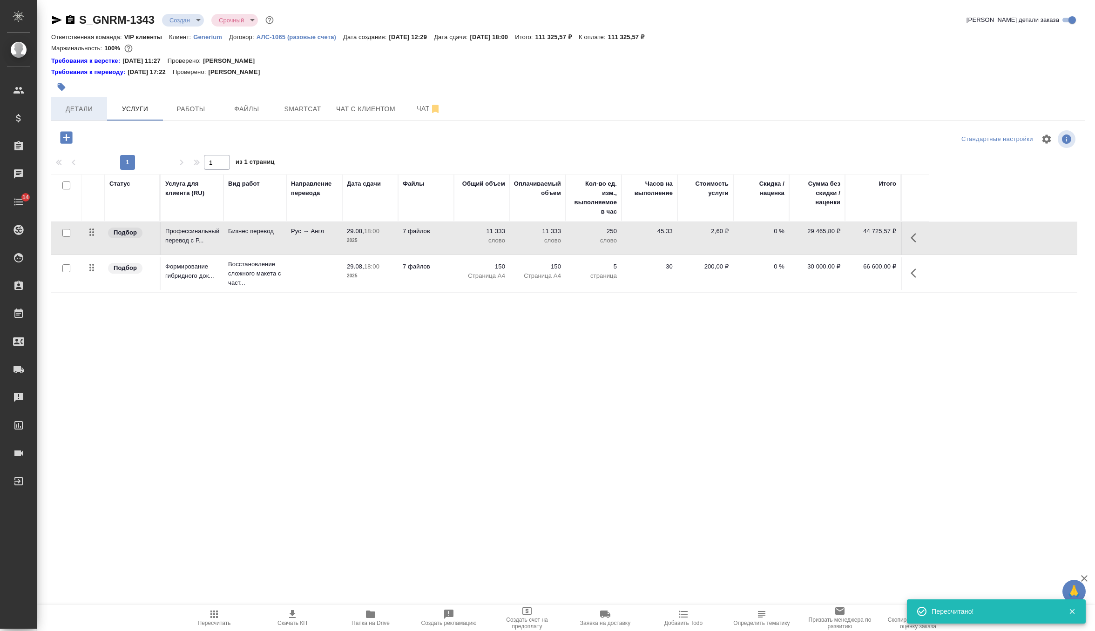
click at [95, 116] on button "Детали" at bounding box center [79, 108] width 56 height 23
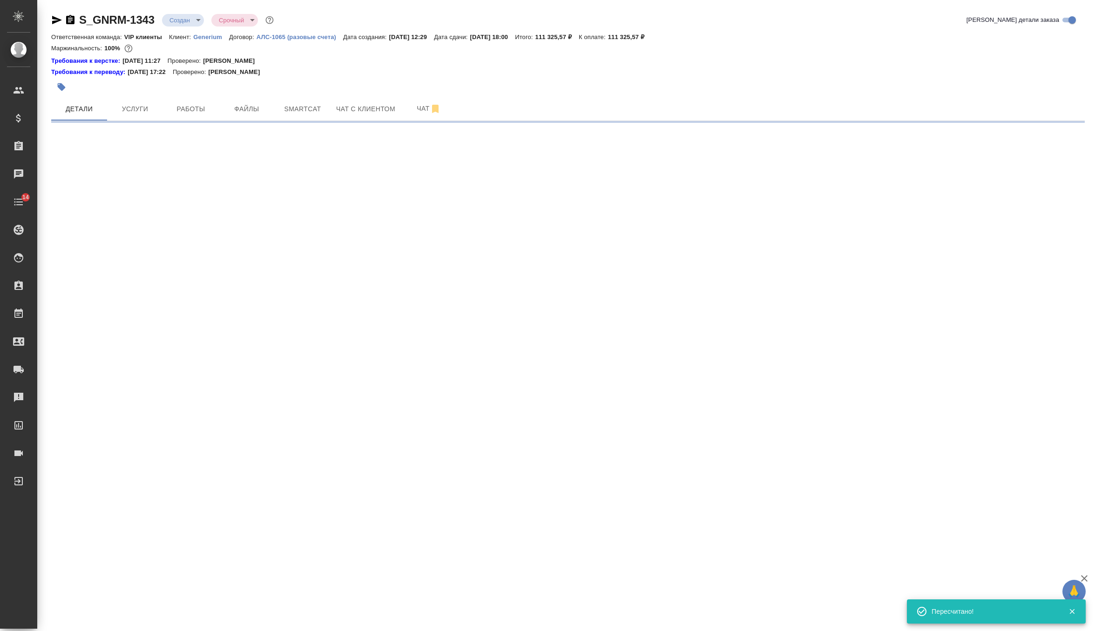
select select "RU"
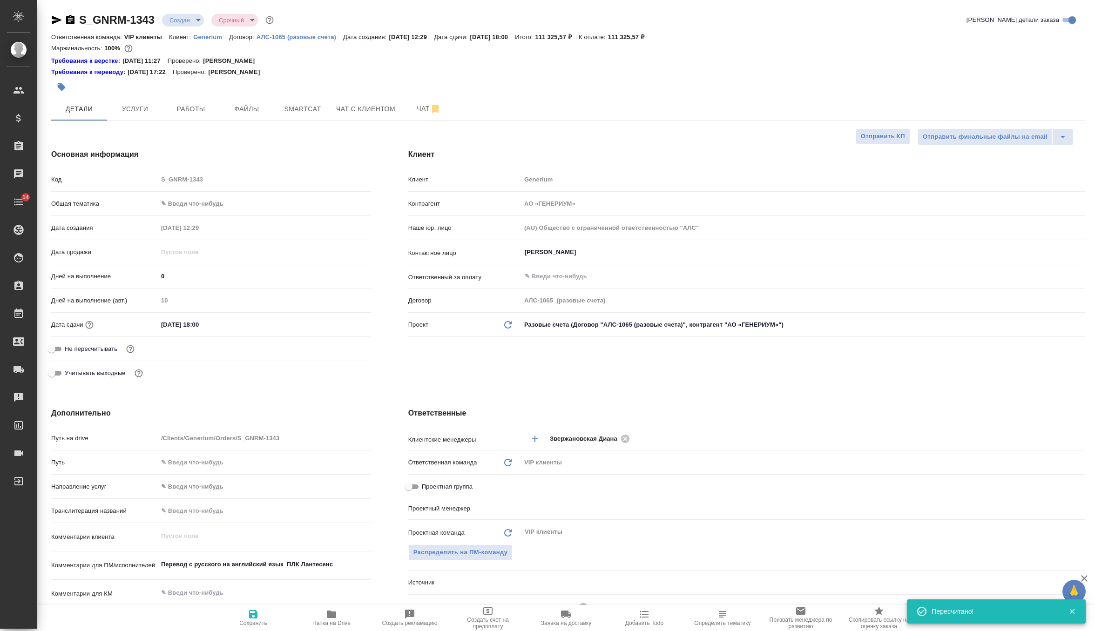
type textarea "x"
type input "[PERSON_NAME]"
type input "Комаров Роман"
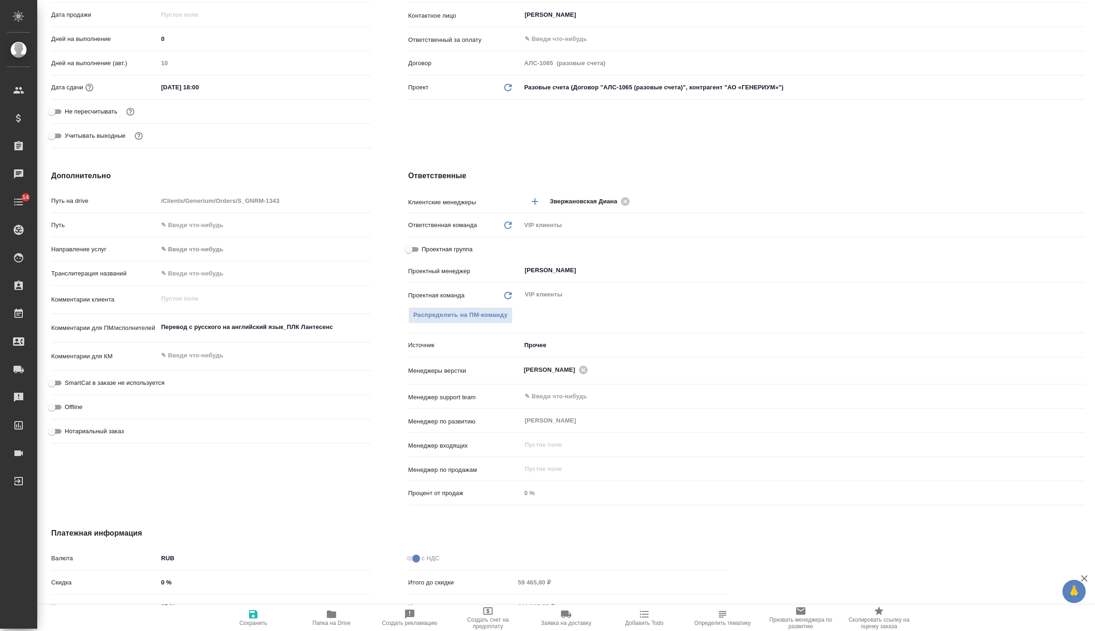
scroll to position [325, 0]
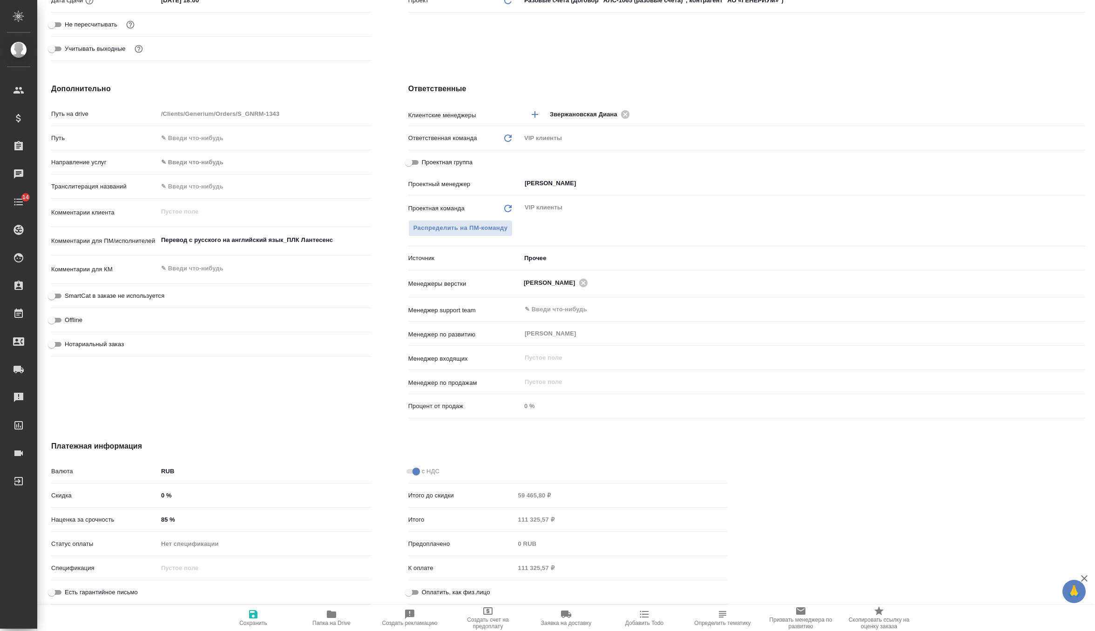
click at [180, 519] on input "85 %" at bounding box center [264, 520] width 213 height 14
type input "8 %"
type textarea "x"
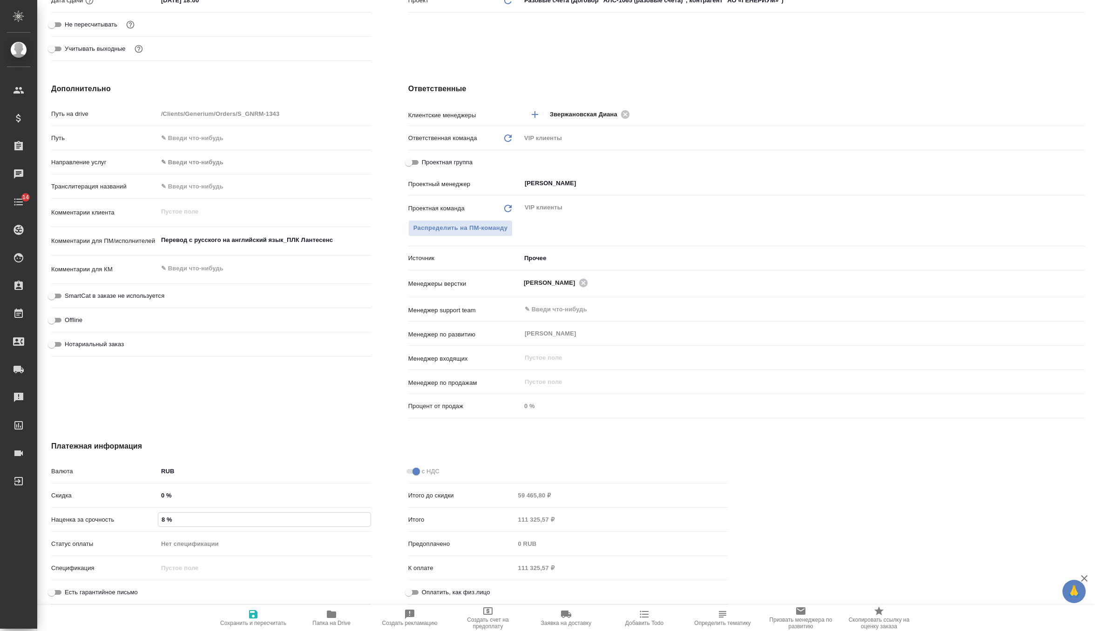
type textarea "x"
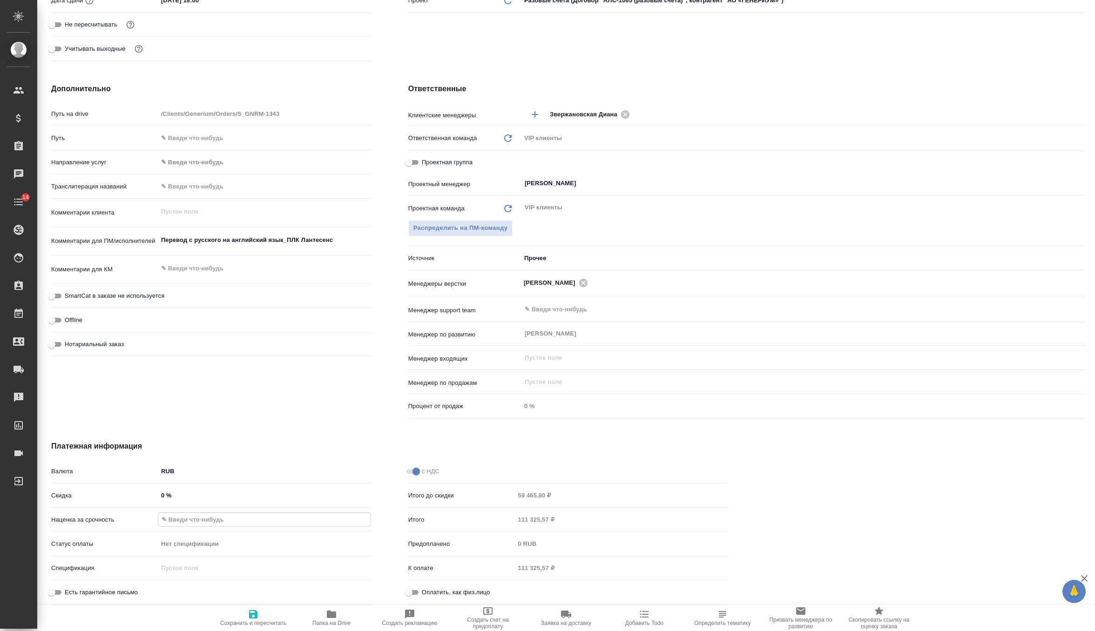
type textarea "x"
type input "30 %"
type textarea "x"
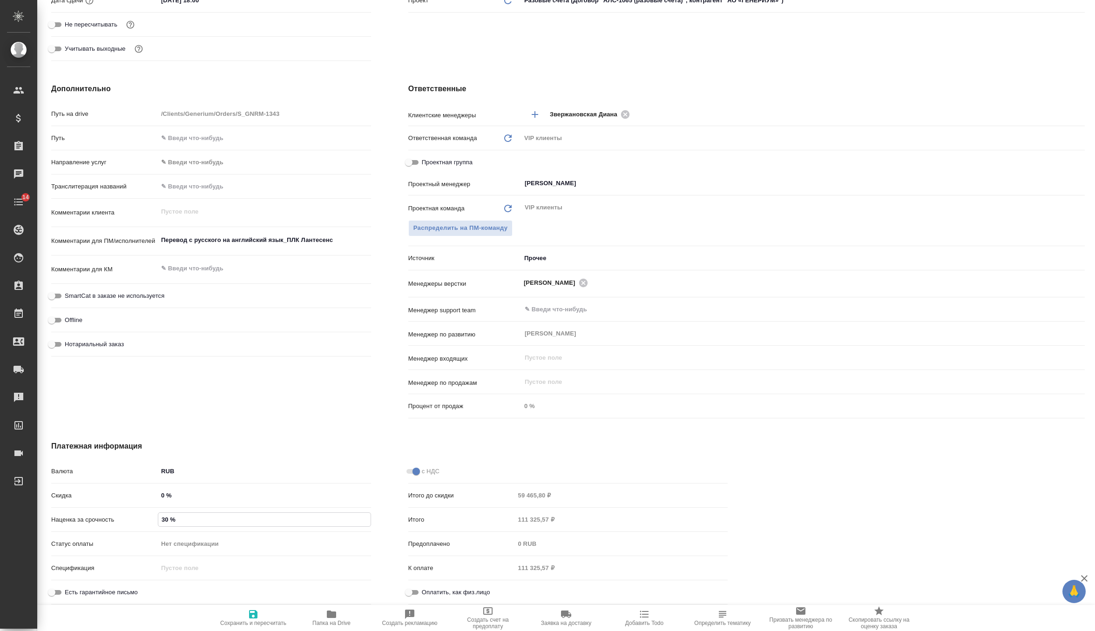
type input "30 %"
click at [244, 611] on span "Сохранить и пересчитать" at bounding box center [253, 618] width 67 height 18
type textarea "x"
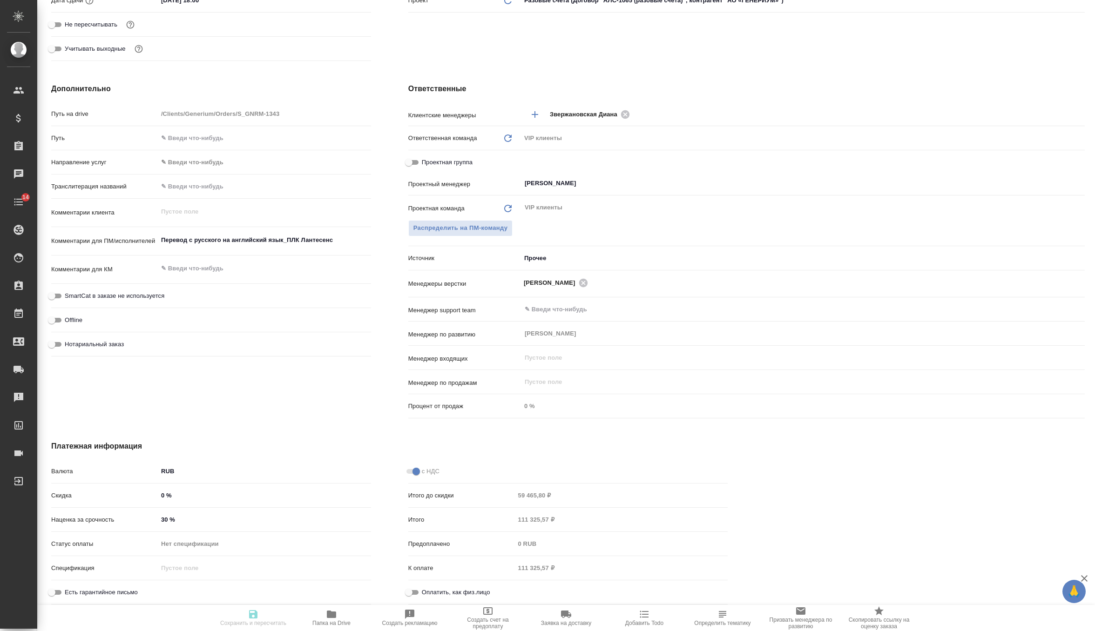
type textarea "x"
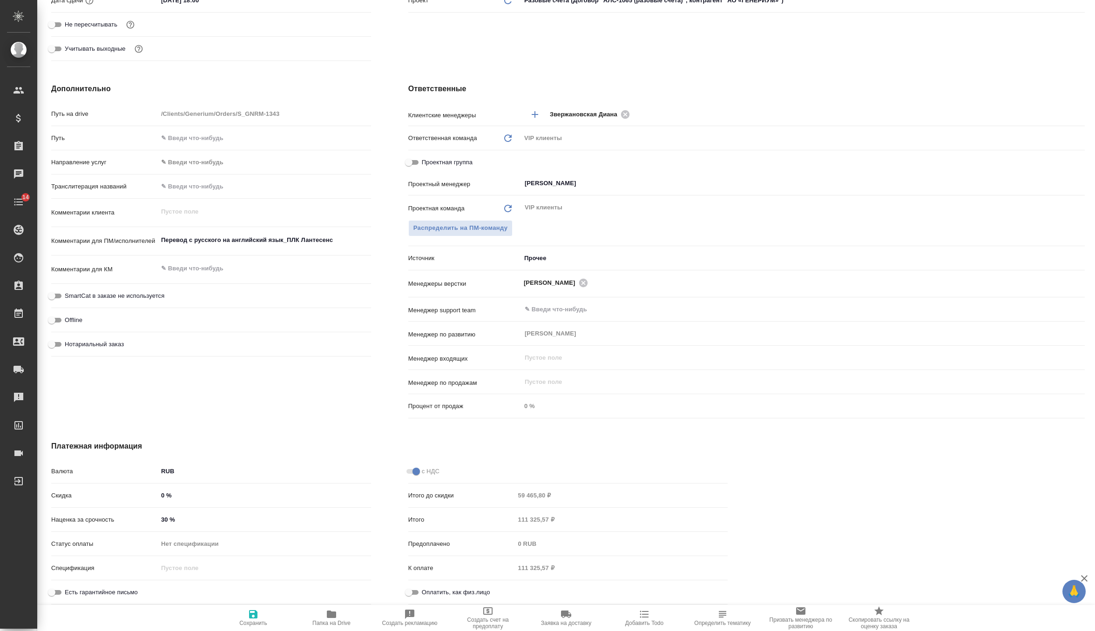
type textarea "x"
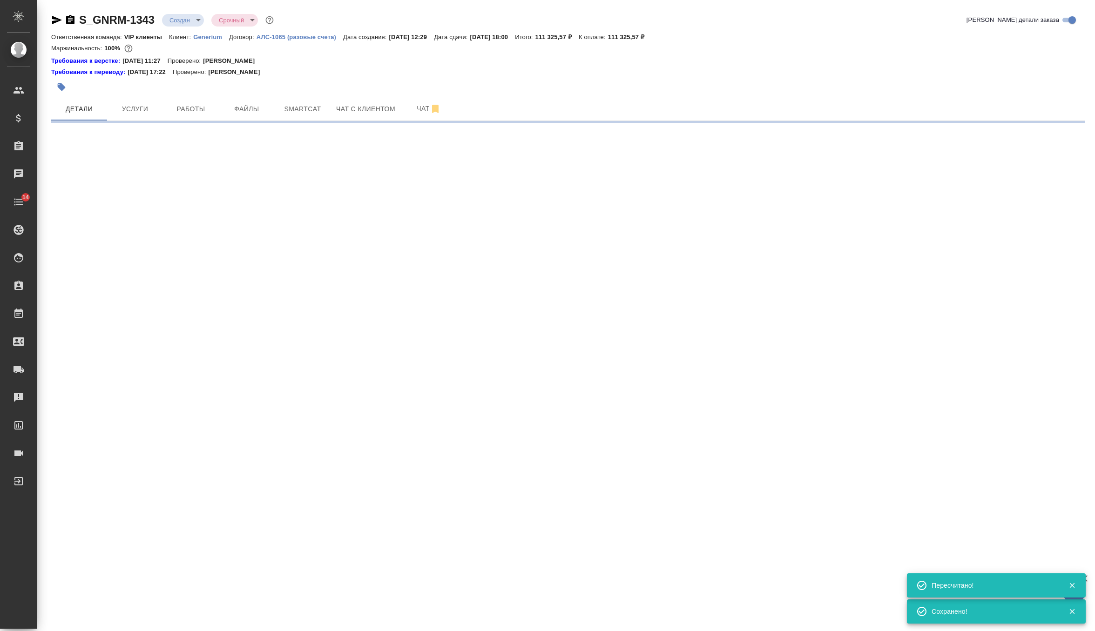
scroll to position [0, 0]
select select "RU"
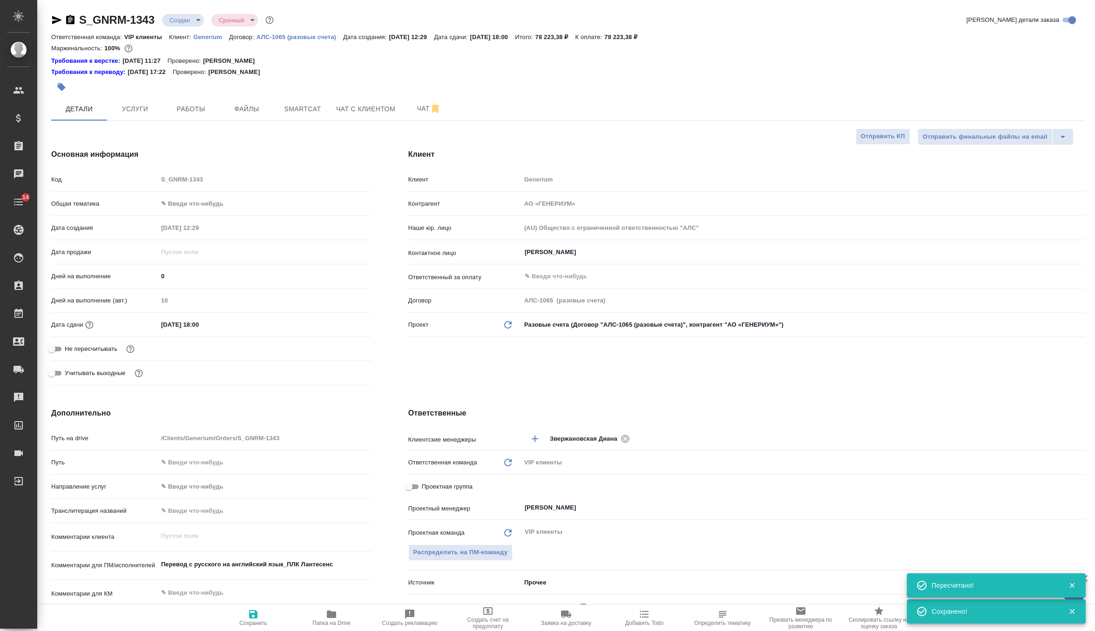
type textarea "x"
click at [150, 109] on span "Услуги" at bounding box center [135, 109] width 45 height 12
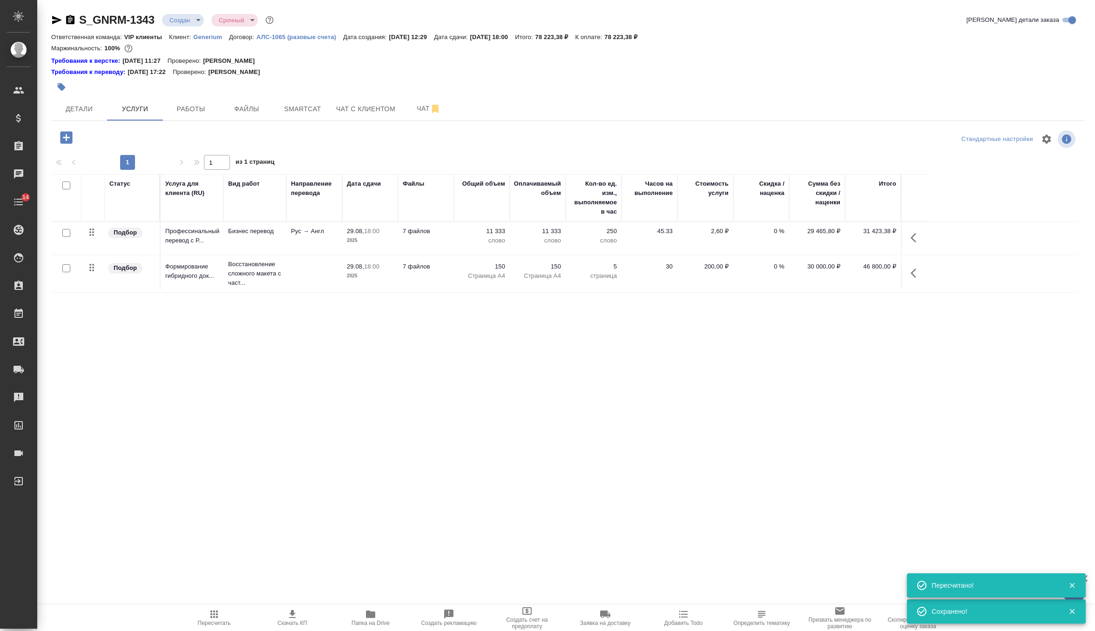
click at [284, 616] on span "Скачать КП" at bounding box center [292, 618] width 67 height 18
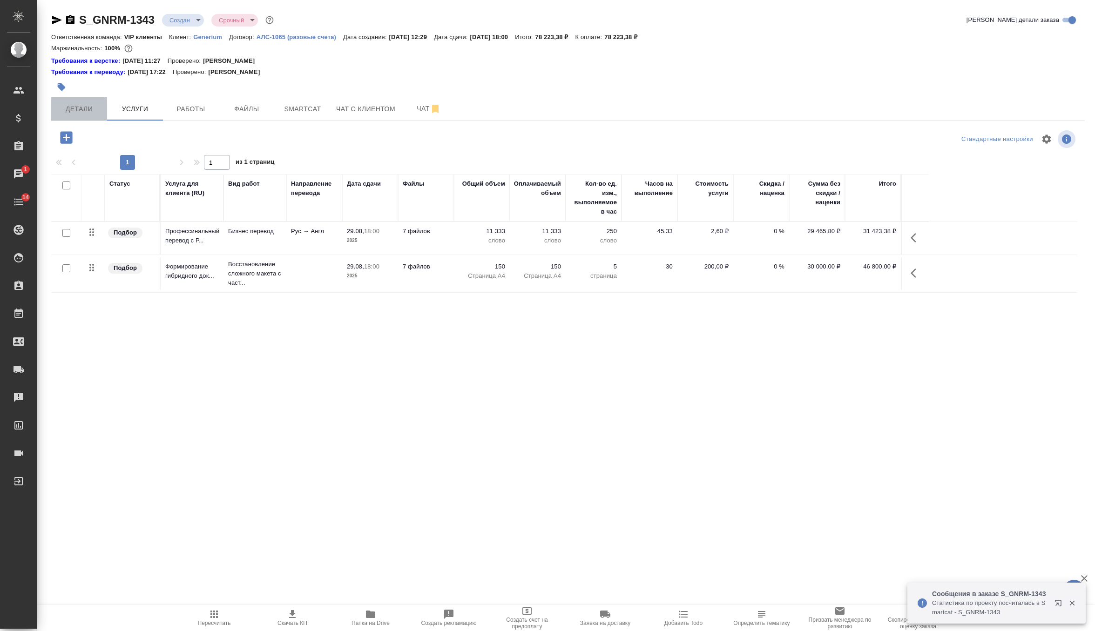
click at [100, 107] on span "Детали" at bounding box center [79, 109] width 45 height 12
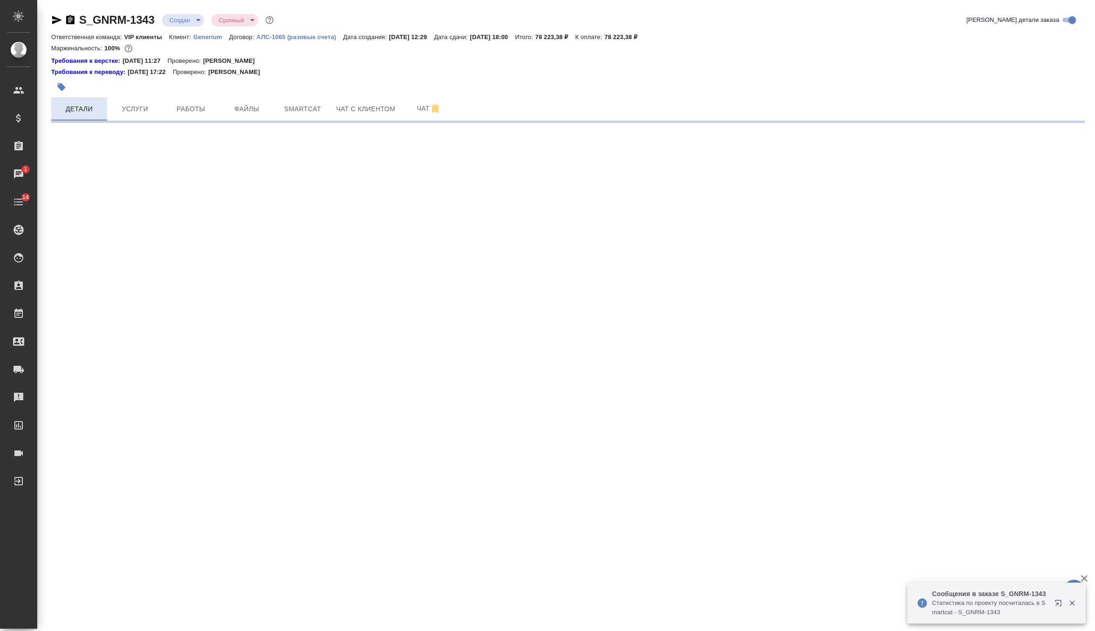
select select "RU"
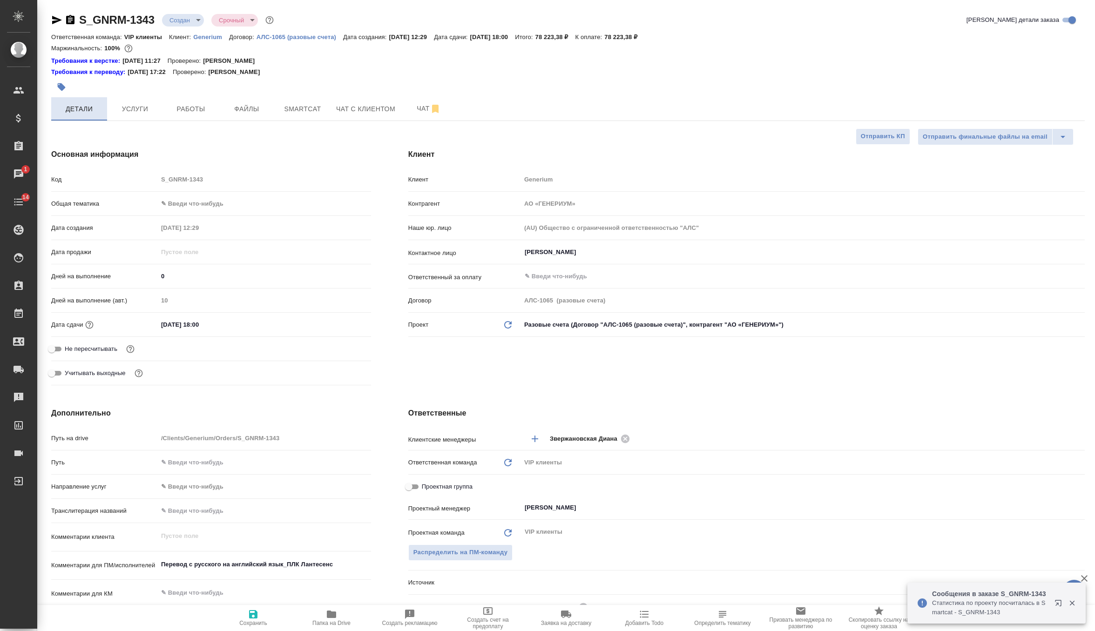
type textarea "x"
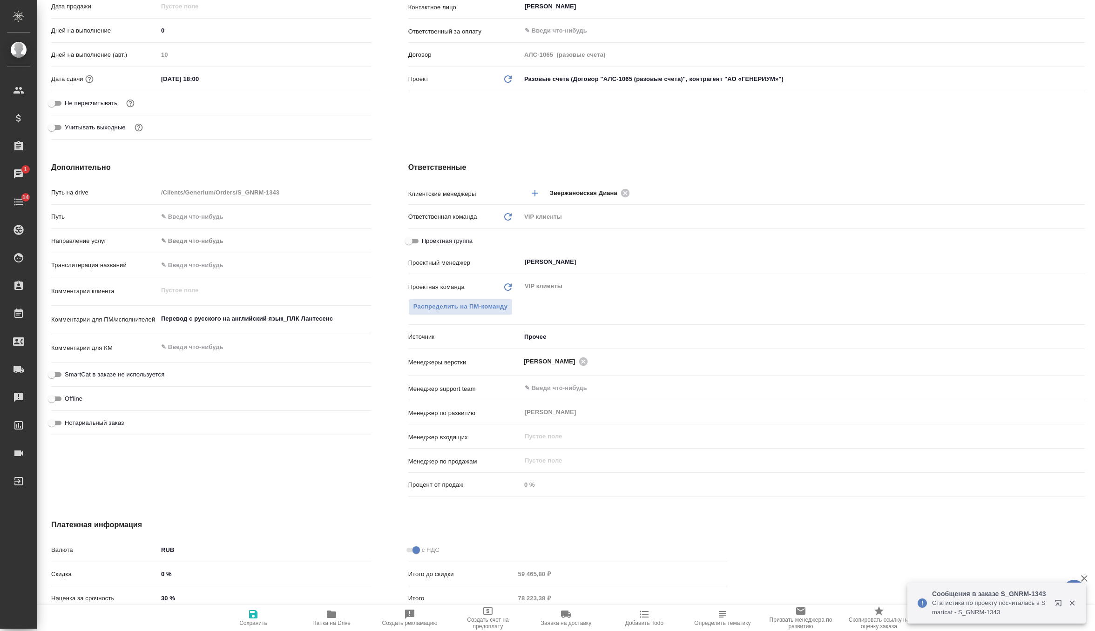
scroll to position [325, 0]
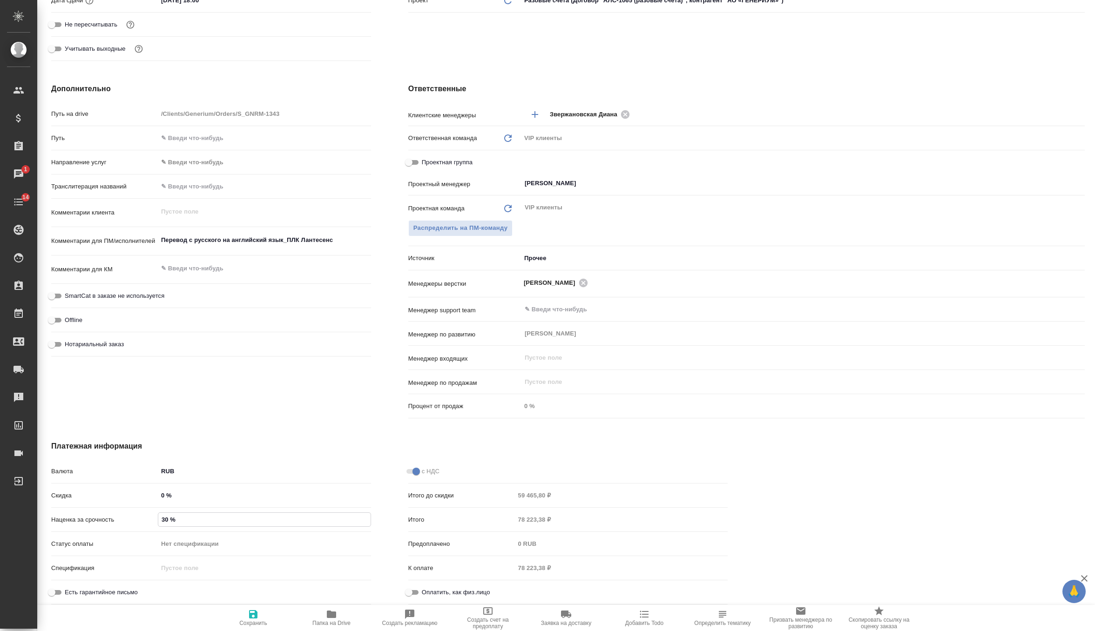
drag, startPoint x: 183, startPoint y: 517, endPoint x: 122, endPoint y: 517, distance: 61.5
click at [122, 517] on div "Наценка за срочность 30 %" at bounding box center [211, 520] width 320 height 16
type input "0 %"
type textarea "x"
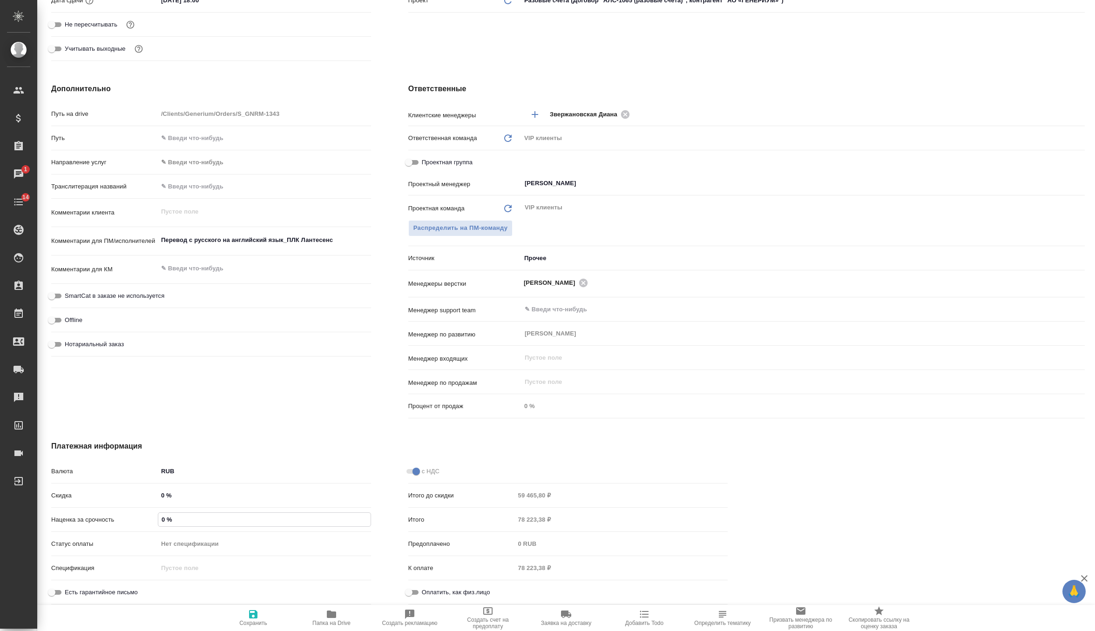
type textarea "x"
type input "0 %"
click at [244, 612] on span "Сохранить и пересчитать" at bounding box center [253, 618] width 67 height 18
type textarea "x"
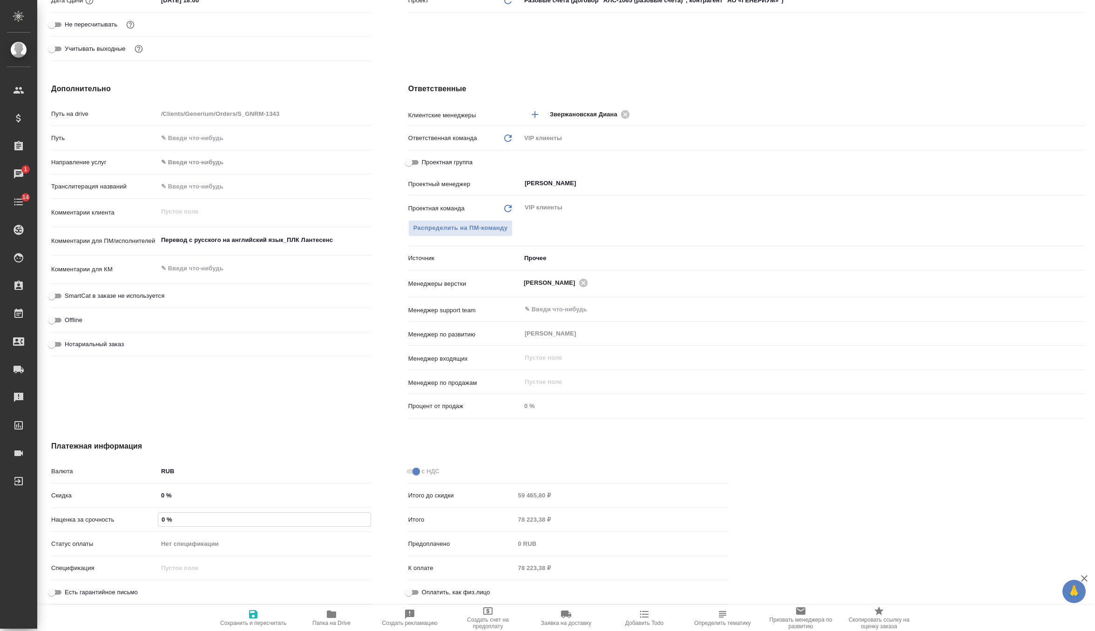
type textarea "x"
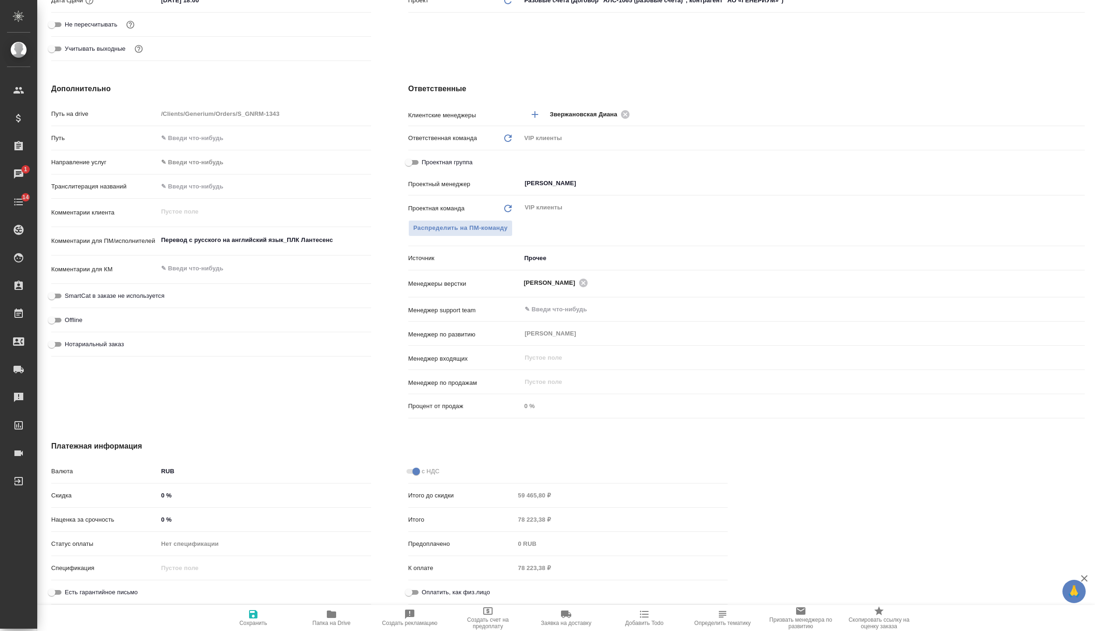
type textarea "x"
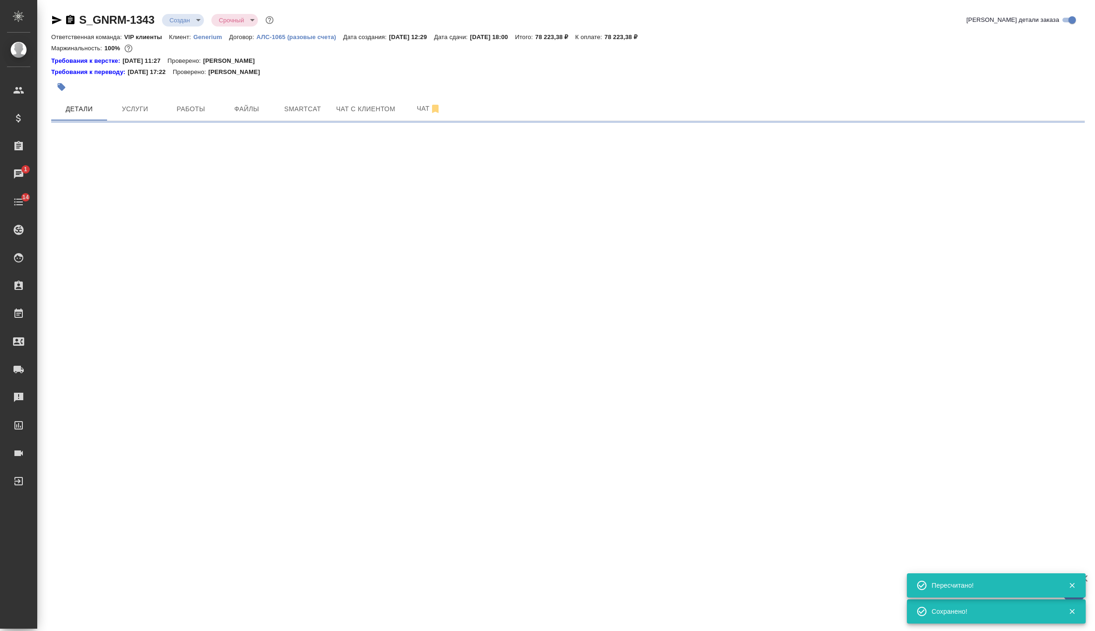
scroll to position [0, 0]
select select "RU"
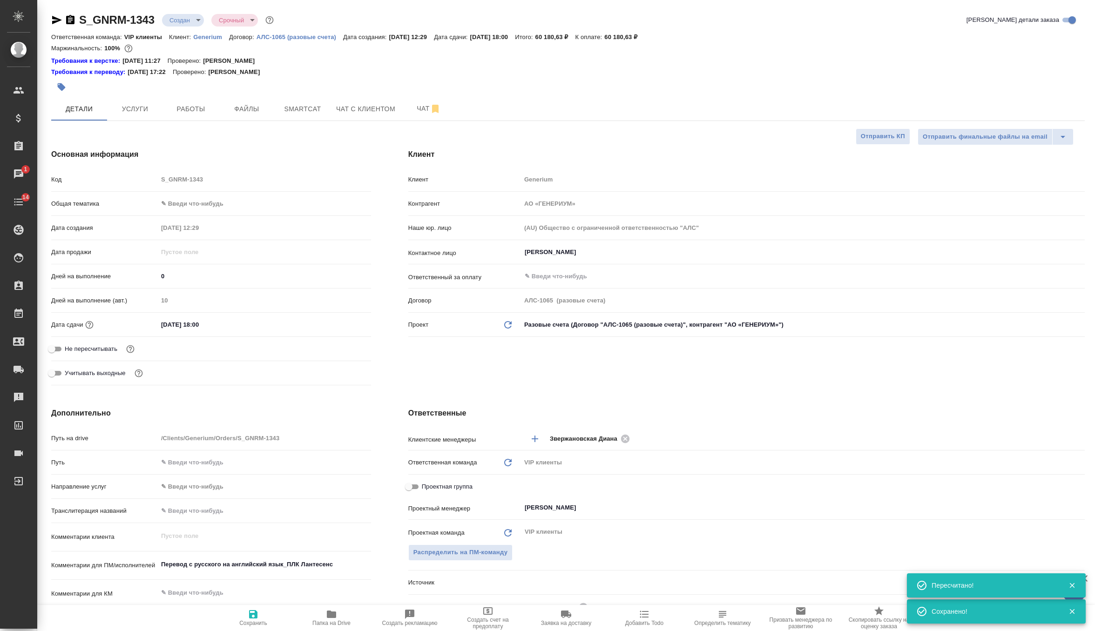
type textarea "x"
click at [151, 122] on div "S_GNRM-1343 Создан new Срочный urgent Кратко детали заказа Ответственная команд…" at bounding box center [568, 478] width 1044 height 957
click at [139, 97] on button "Услуги" at bounding box center [135, 108] width 56 height 23
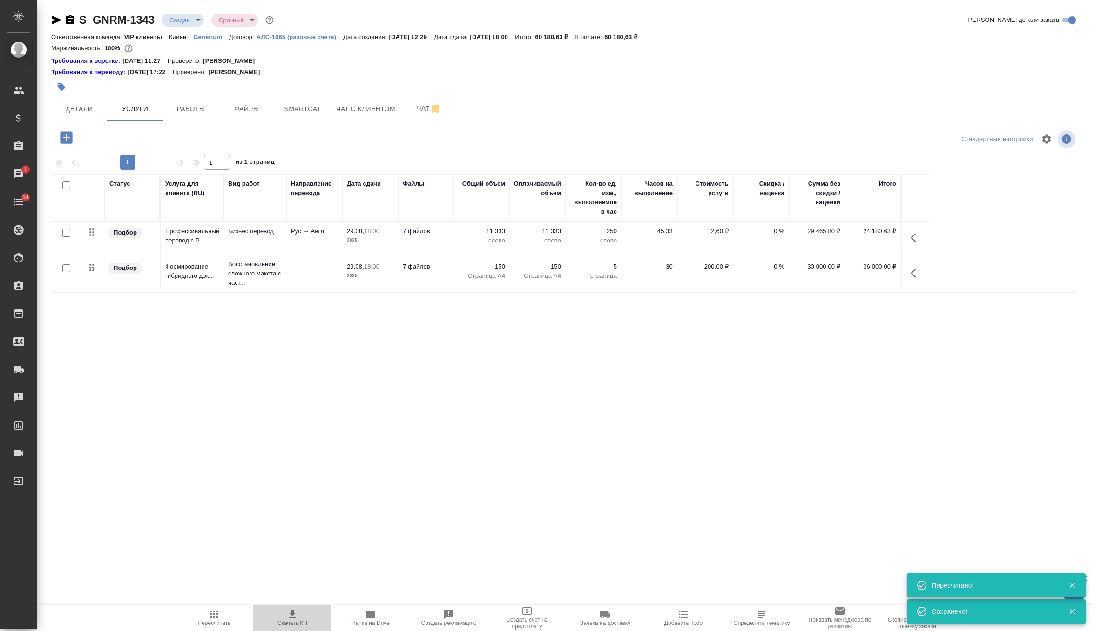
click at [291, 620] on span "Скачать КП" at bounding box center [293, 623] width 30 height 7
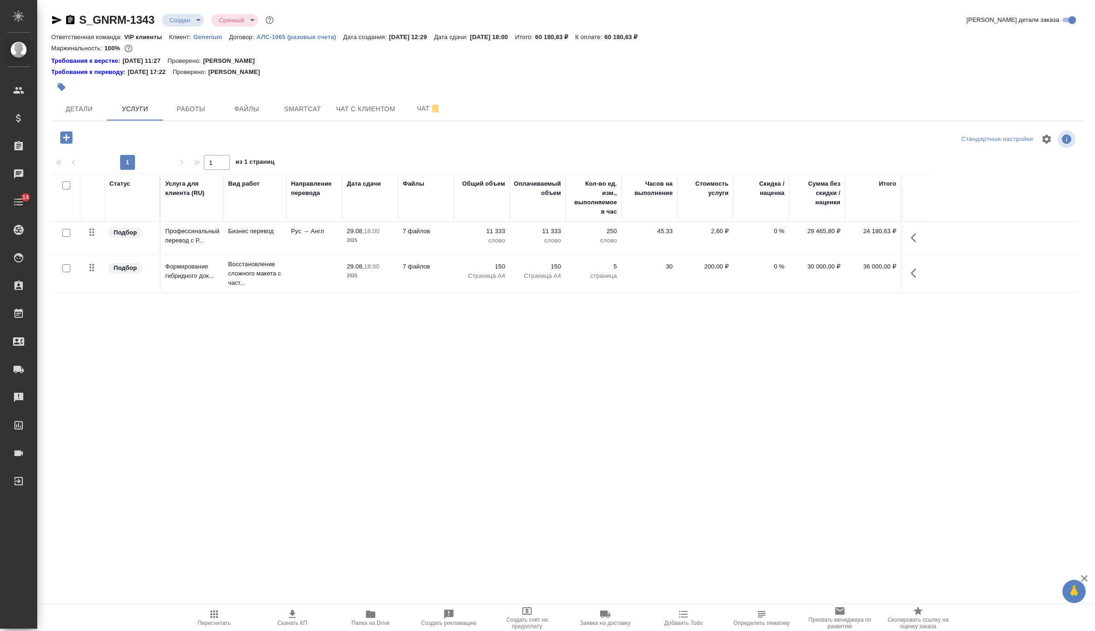
click at [191, 20] on body "🙏 .cls-1 fill:#fff; AWATERA Zverzhanovskaya Diana Клиенты Спецификации Заказы 0…" at bounding box center [547, 315] width 1095 height 631
click at [202, 40] on button "Согласование КП" at bounding box center [196, 36] width 55 height 10
click at [90, 114] on span "Детали" at bounding box center [79, 109] width 45 height 12
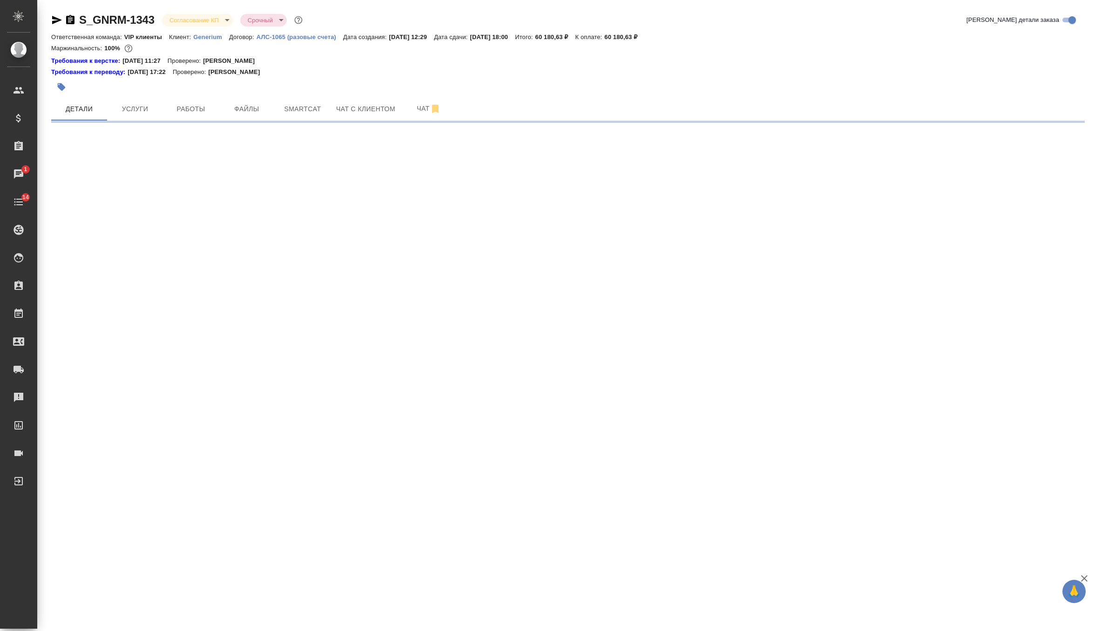
select select "RU"
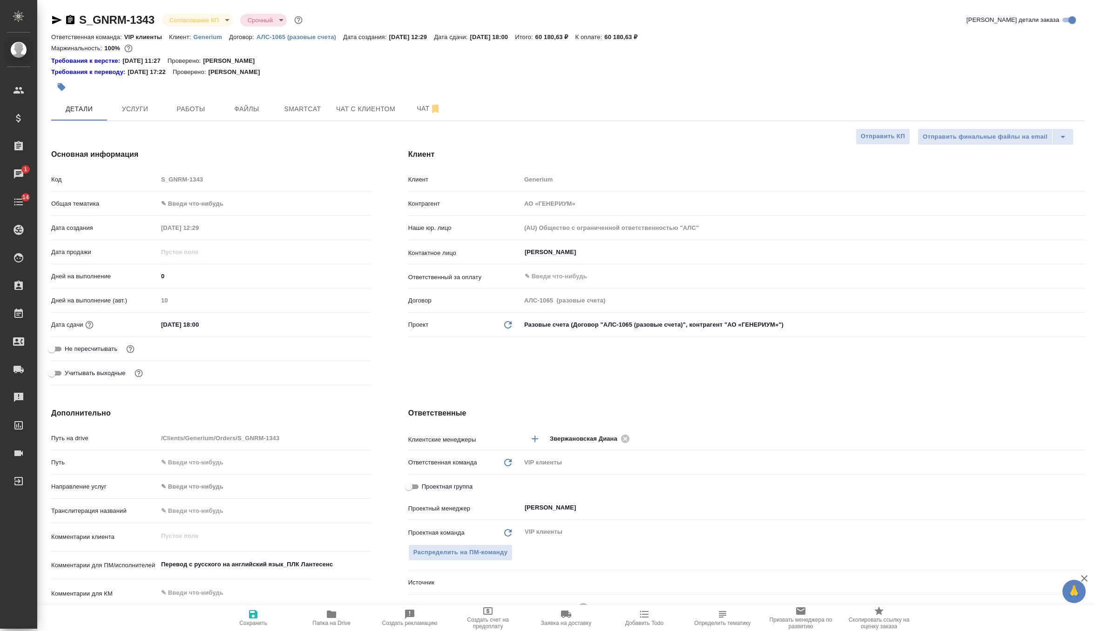
type textarea "x"
click at [144, 355] on div "Не пересчитывать" at bounding box center [211, 349] width 320 height 16
type textarea "x"
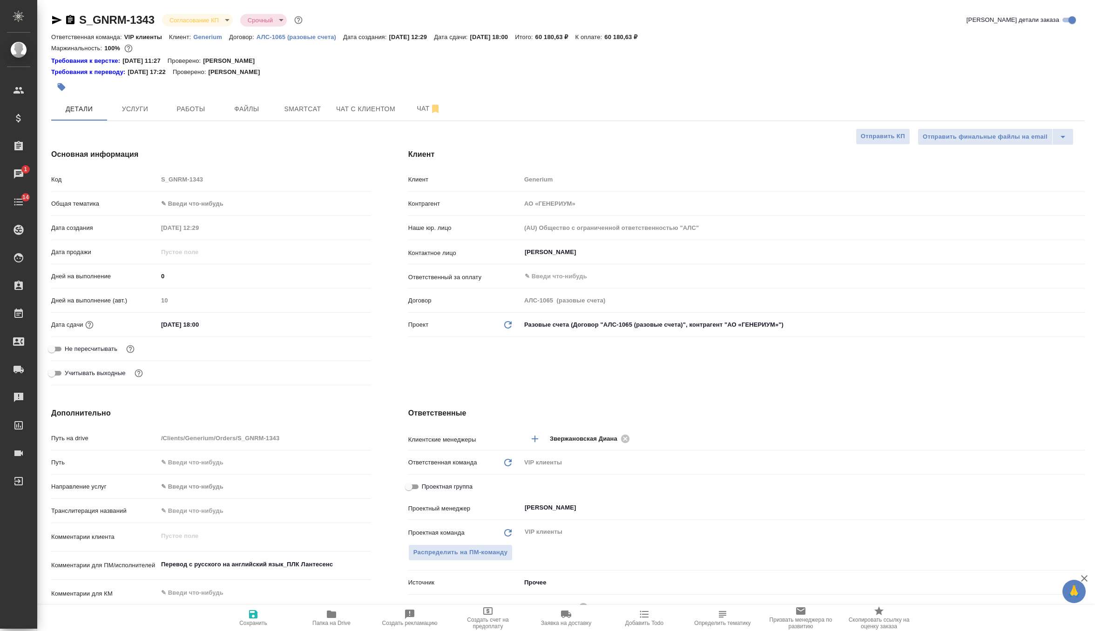
type textarea "x"
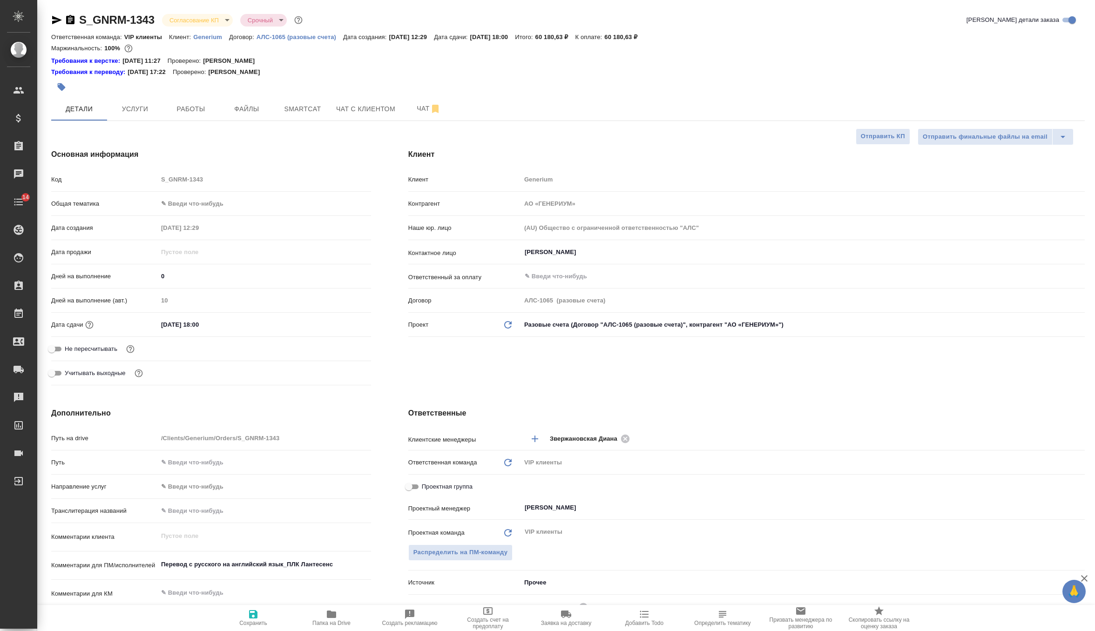
click at [68, 83] on button "button" at bounding box center [61, 87] width 20 height 20
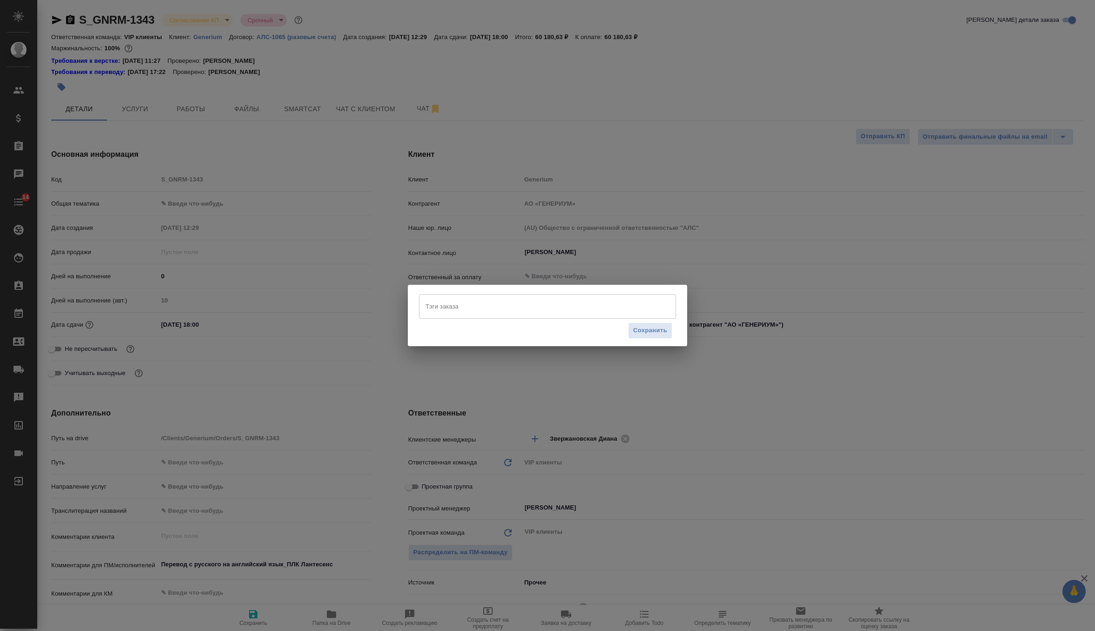
click at [449, 307] on input "Тэги заказа" at bounding box center [538, 306] width 231 height 16
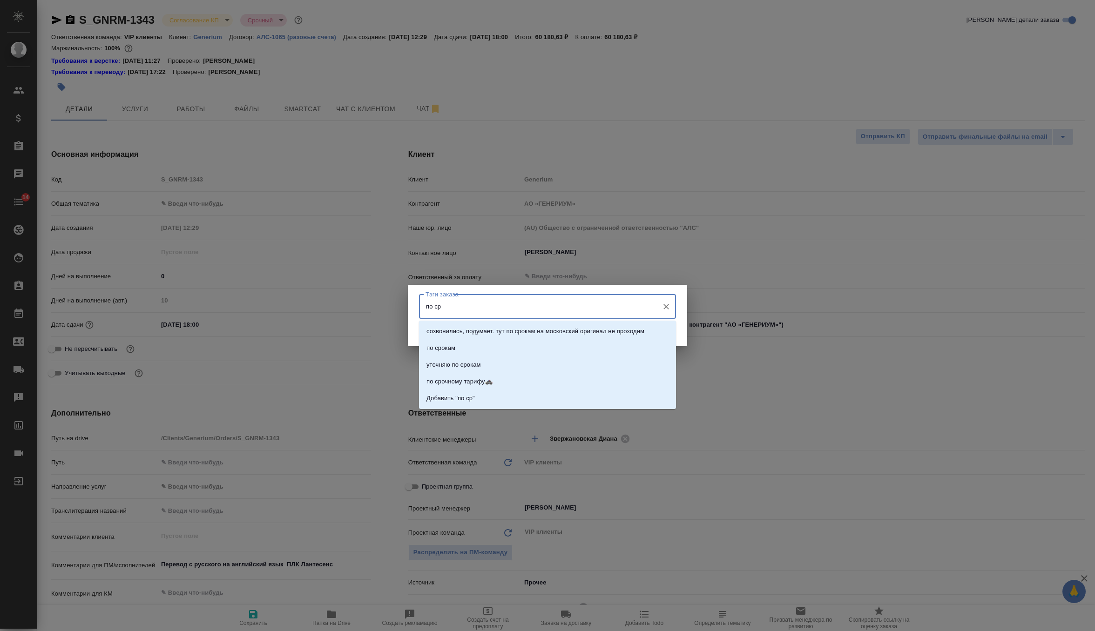
type input "по сро"
click at [454, 378] on p "по срочному тарифу🚓" at bounding box center [460, 381] width 66 height 9
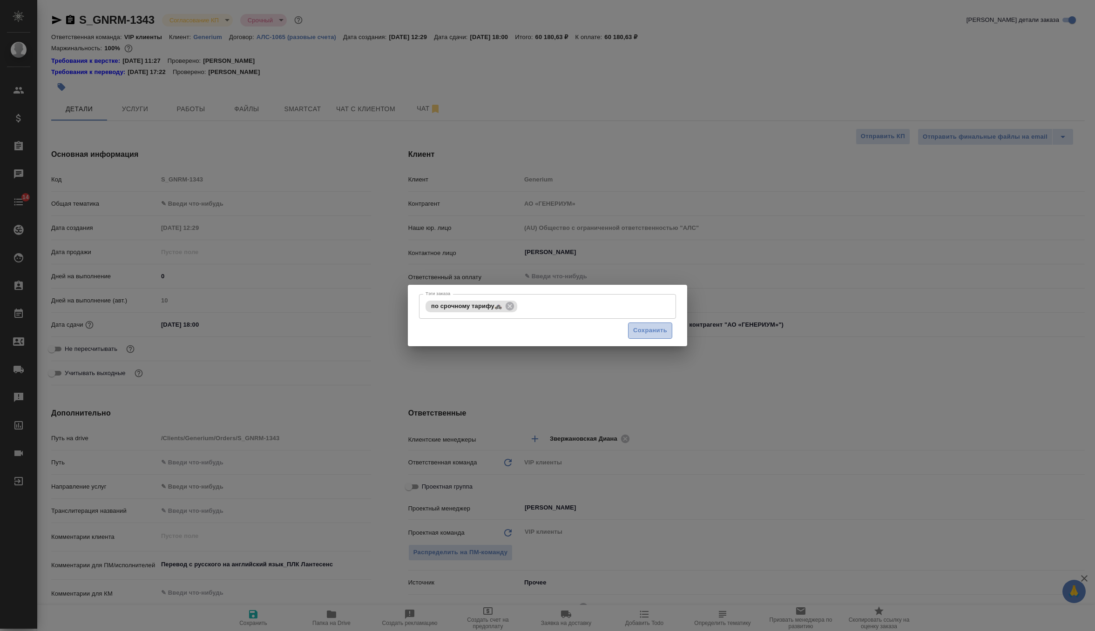
click at [653, 328] on span "Сохранить" at bounding box center [650, 330] width 34 height 11
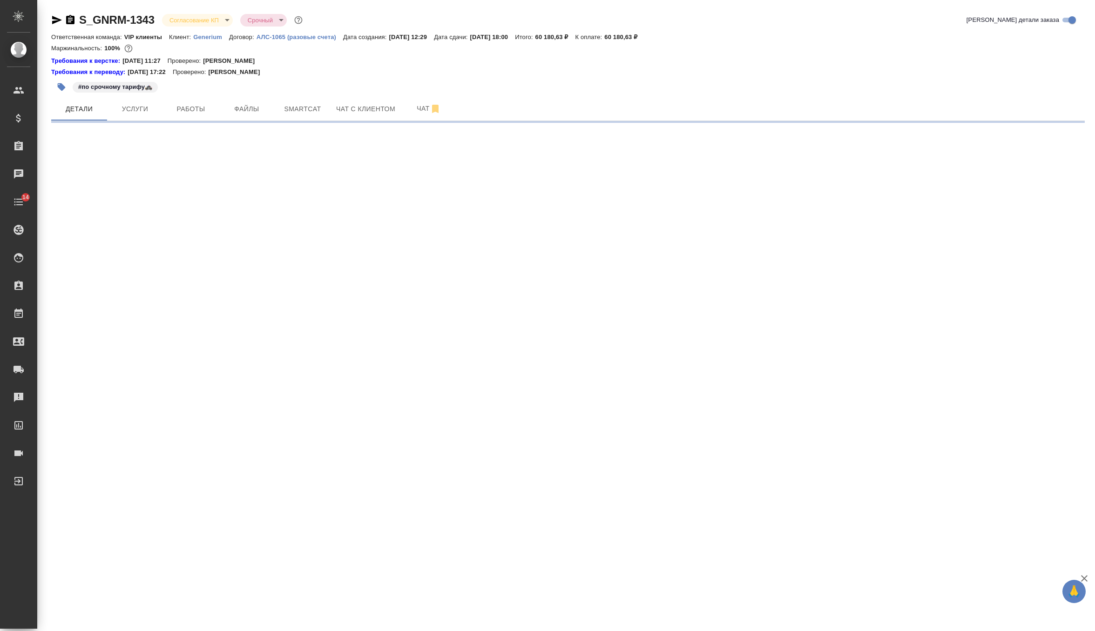
select select "RU"
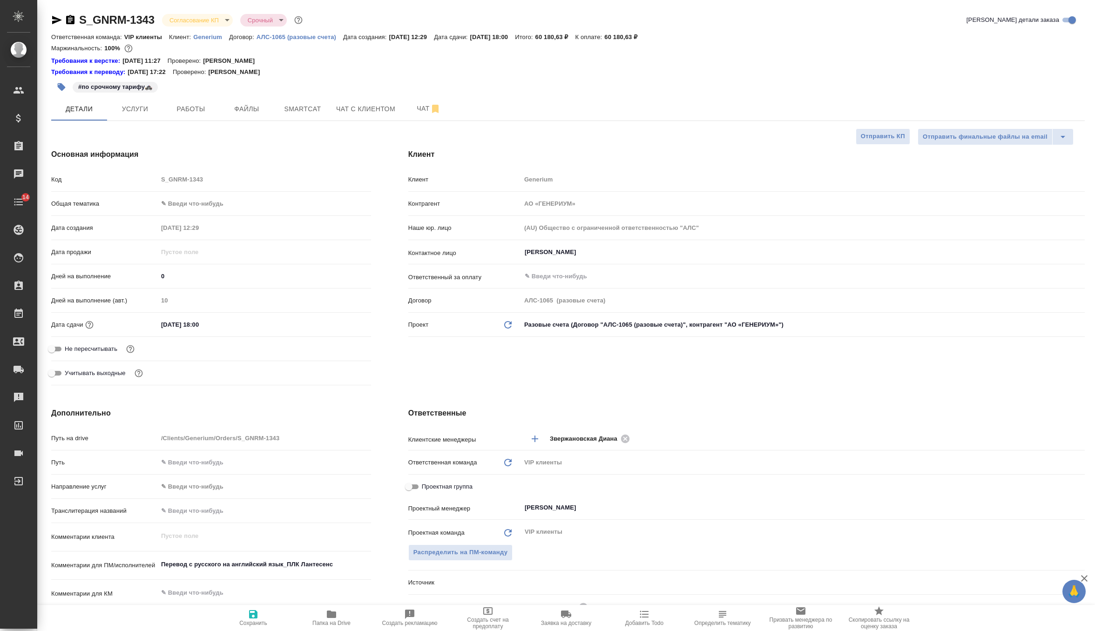
type textarea "x"
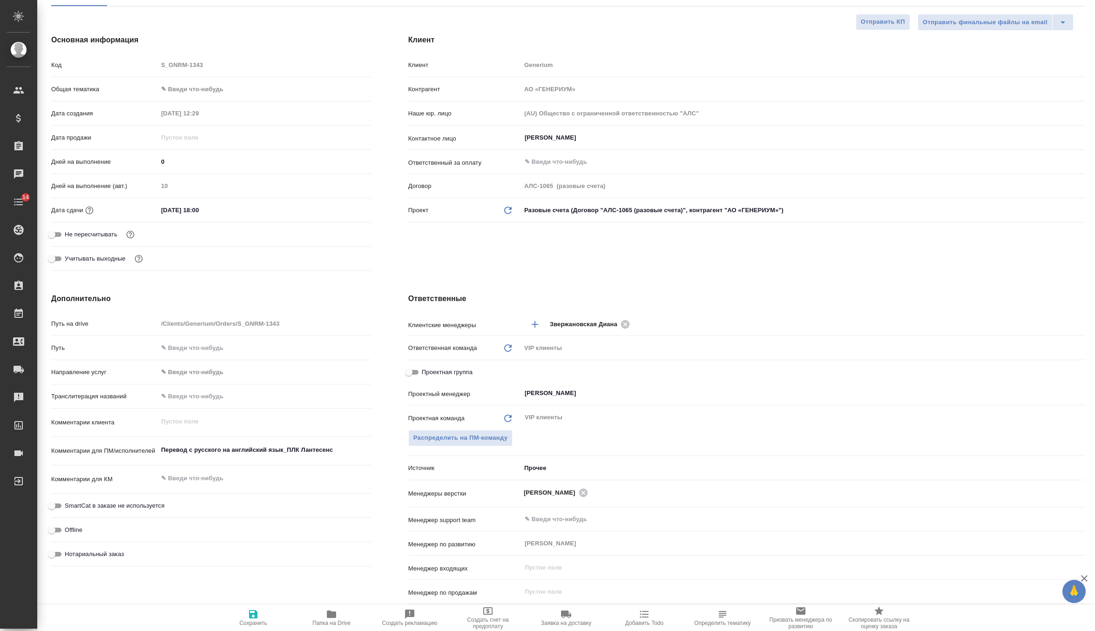
scroll to position [325, 0]
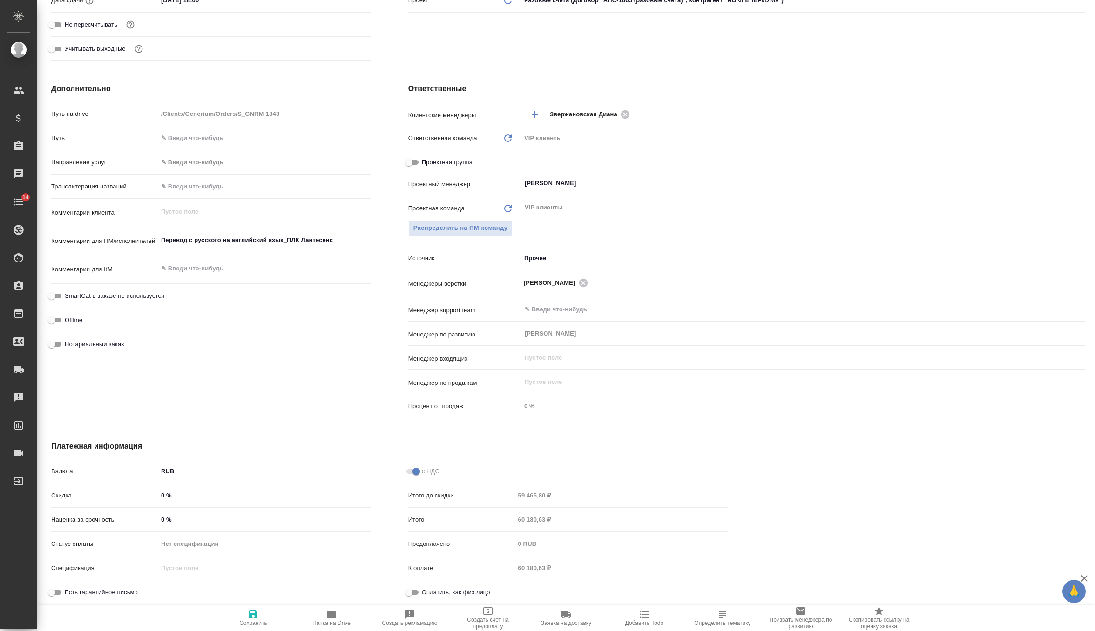
click at [210, 527] on div "Наценка за срочность 0 %" at bounding box center [211, 520] width 320 height 16
click at [205, 517] on input "0 %" at bounding box center [264, 520] width 213 height 14
type textarea "x"
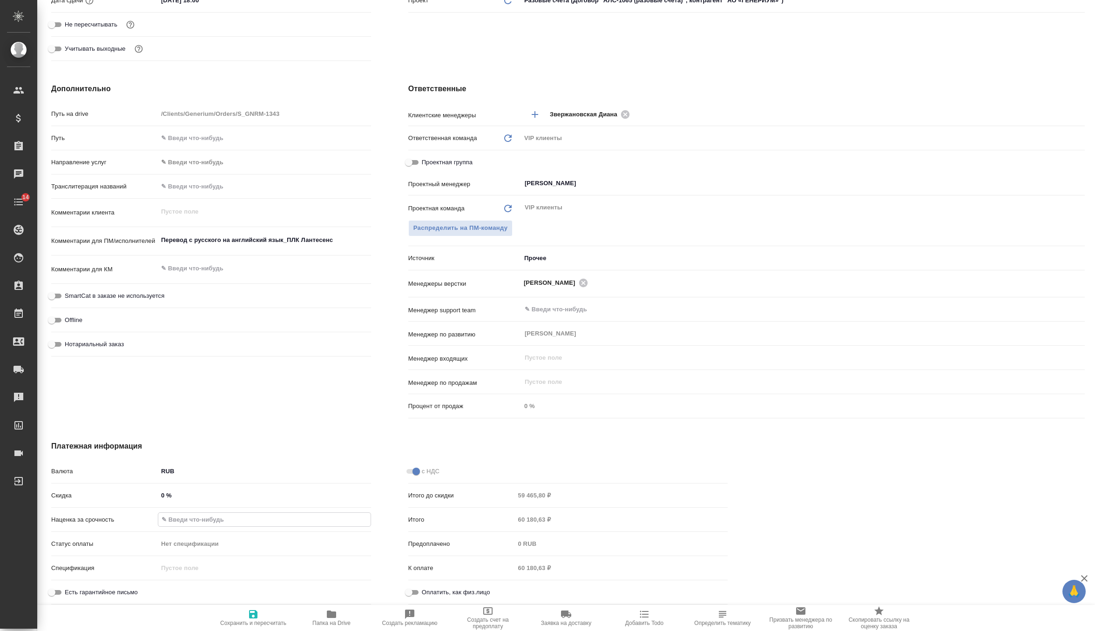
type textarea "x"
click at [262, 609] on span "Сохранить и пересчитать" at bounding box center [253, 618] width 67 height 18
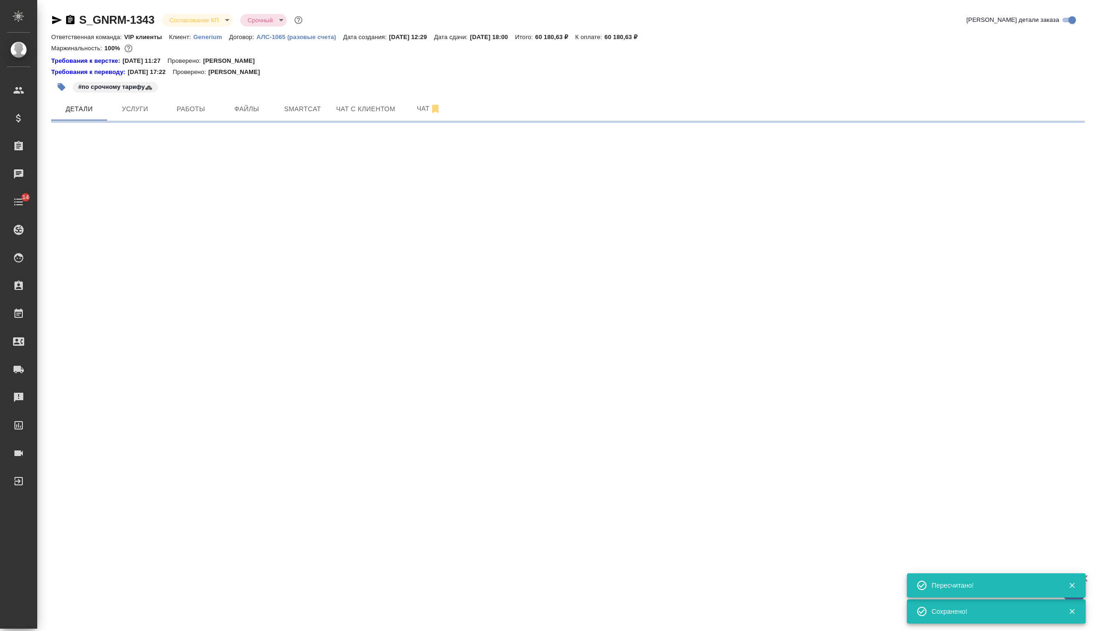
scroll to position [0, 0]
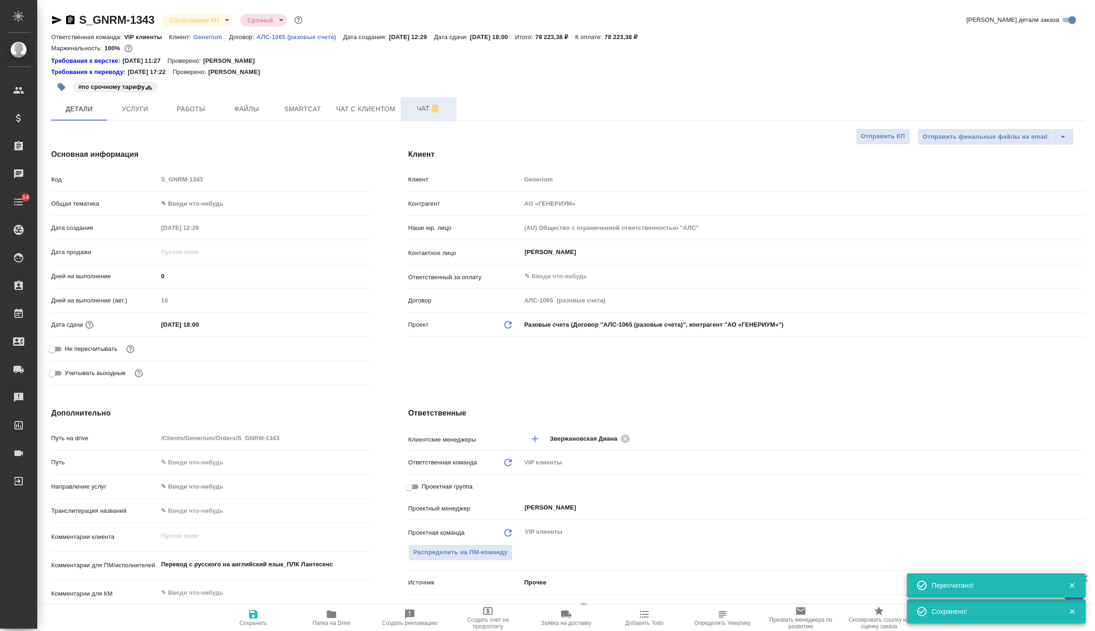
click at [426, 114] on span "Чат" at bounding box center [428, 109] width 45 height 12
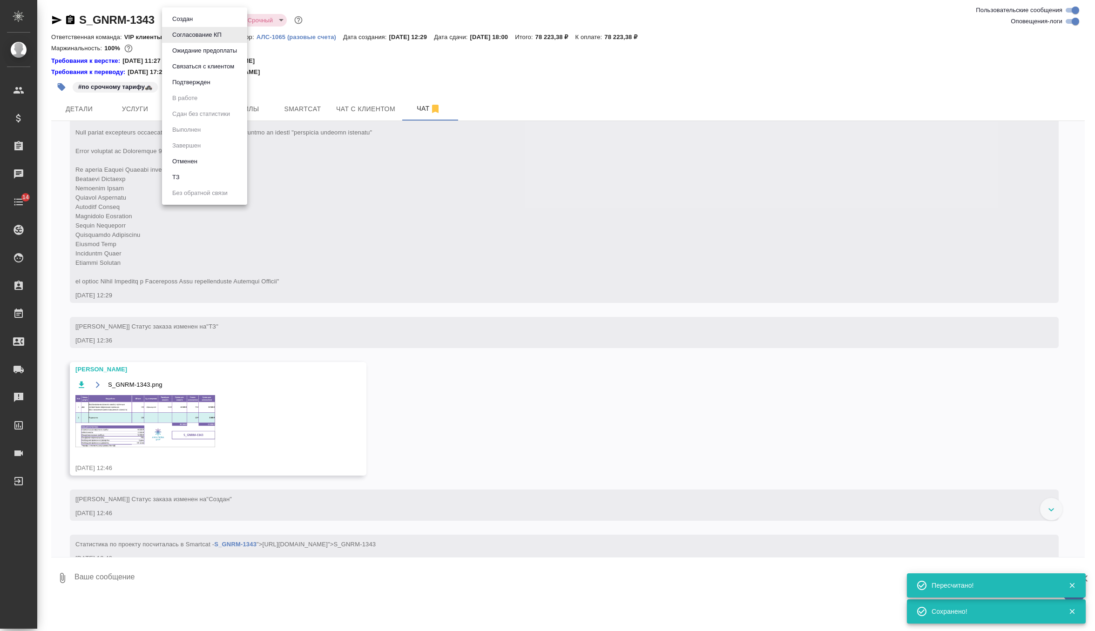
click at [199, 15] on body "🙏 .cls-1 fill:#fff; AWATERA Zverzhanovskaya Diana Клиенты Спецификации Заказы 0…" at bounding box center [547, 315] width 1095 height 631
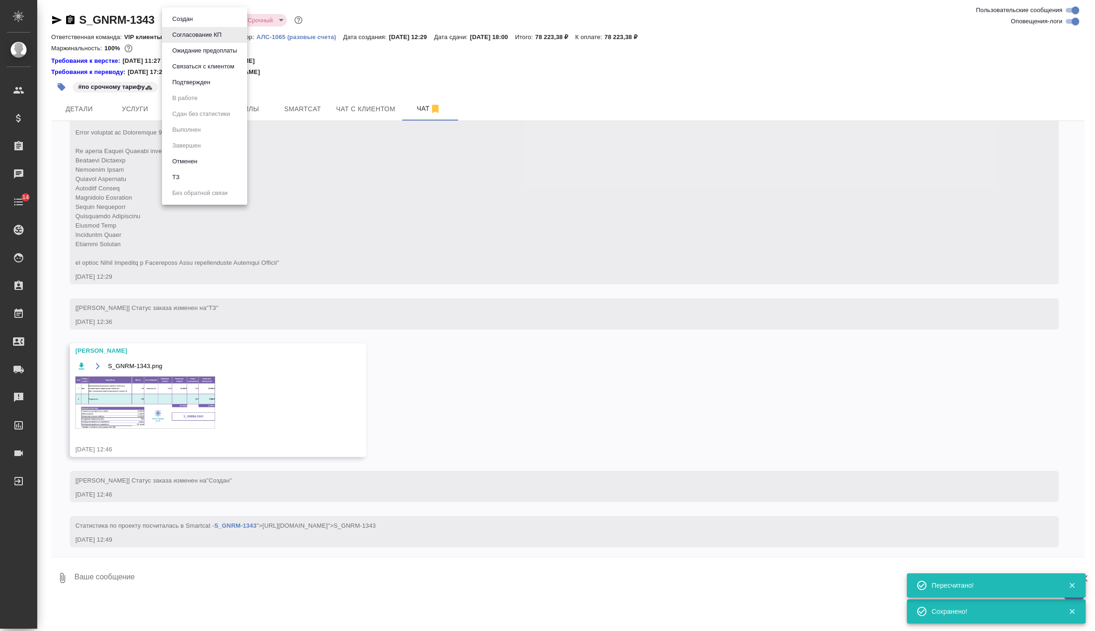
scroll to position [176, 0]
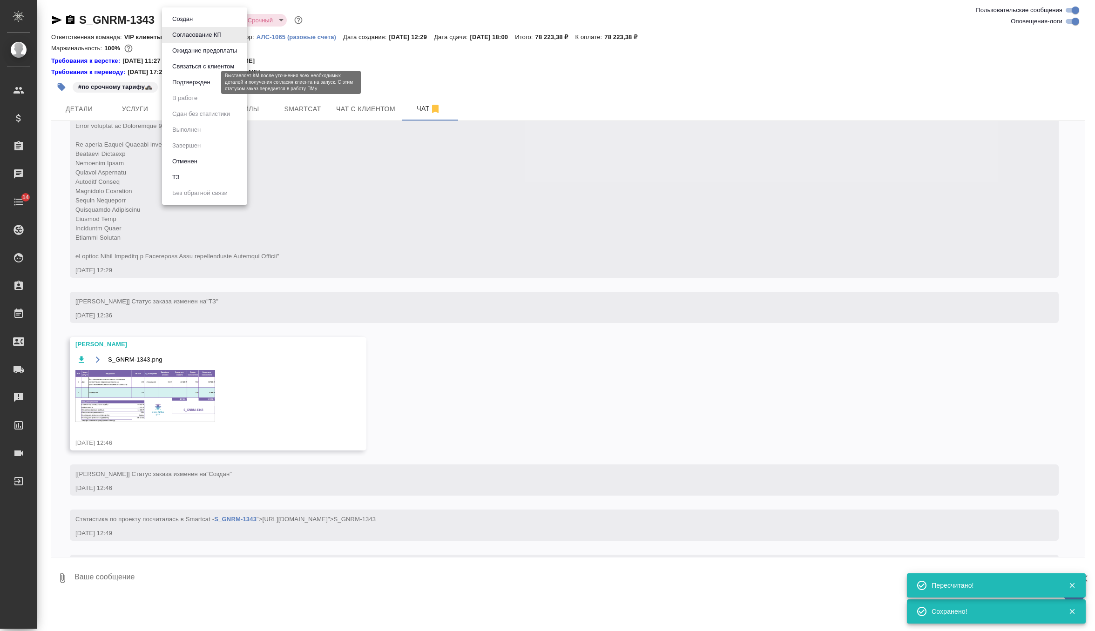
click at [212, 84] on button "Подтвержден" at bounding box center [191, 82] width 44 height 10
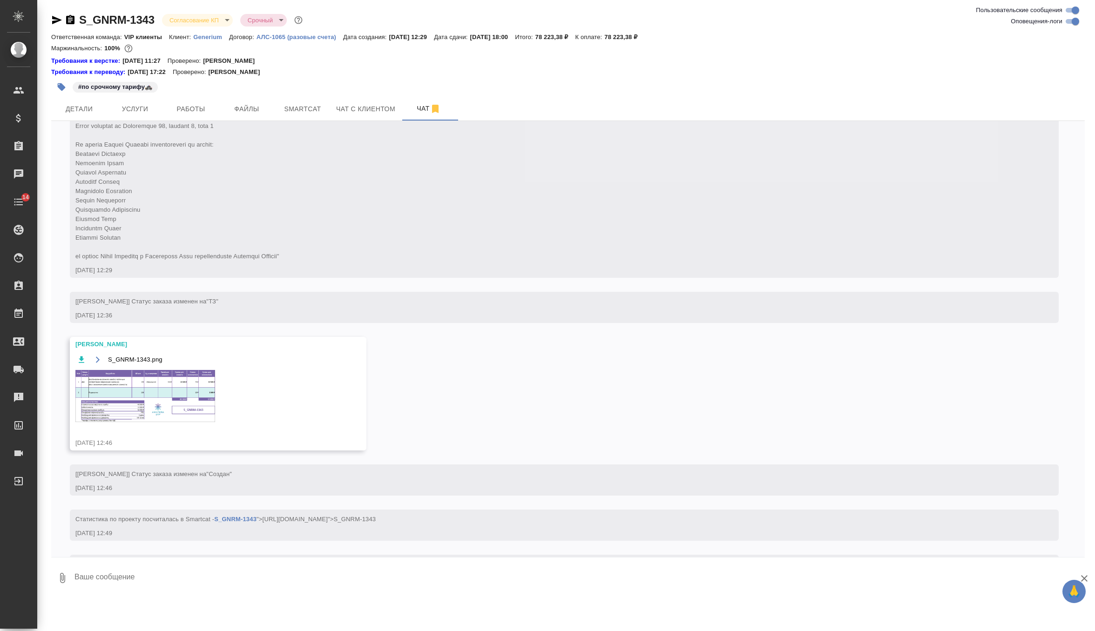
click at [180, 392] on img at bounding box center [145, 396] width 140 height 52
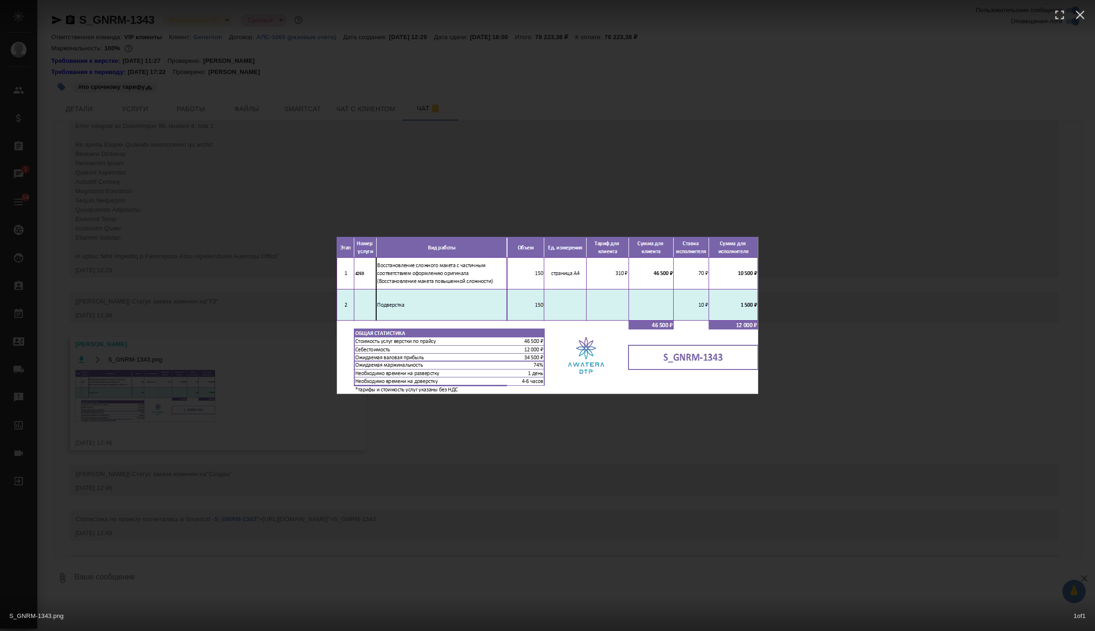
click at [460, 196] on div "S_GNRM-1343.png 1 of 1" at bounding box center [547, 315] width 1095 height 631
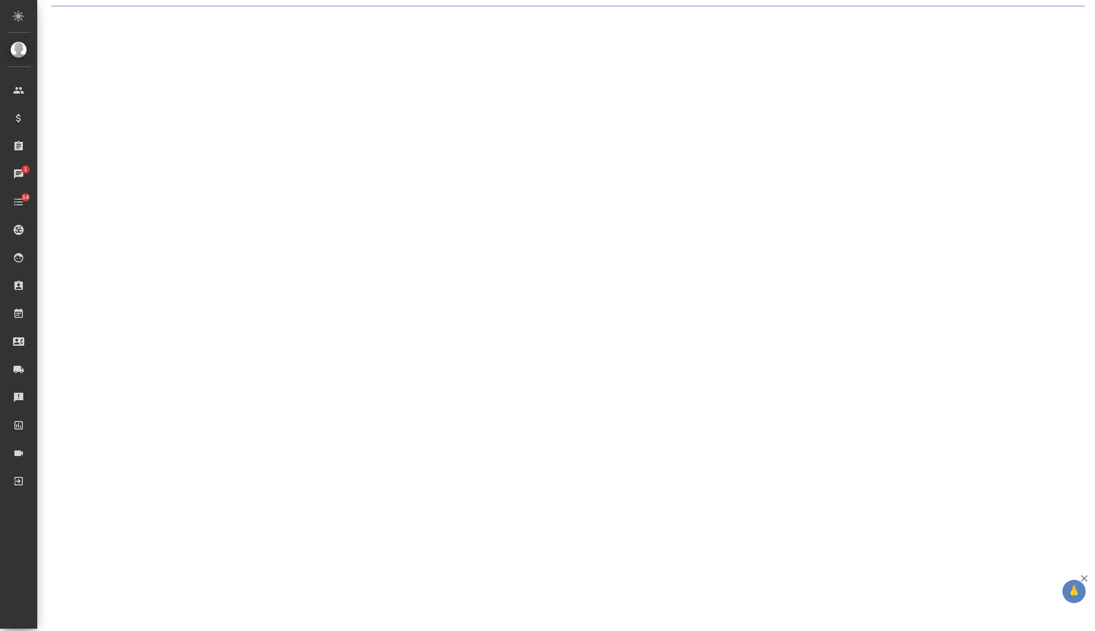
click at [186, 110] on div ".cls-1 fill:#fff; AWATERA Zverzhanovskaya Diana Клиенты Спецификации Заказы 1 Ч…" at bounding box center [547, 315] width 1095 height 631
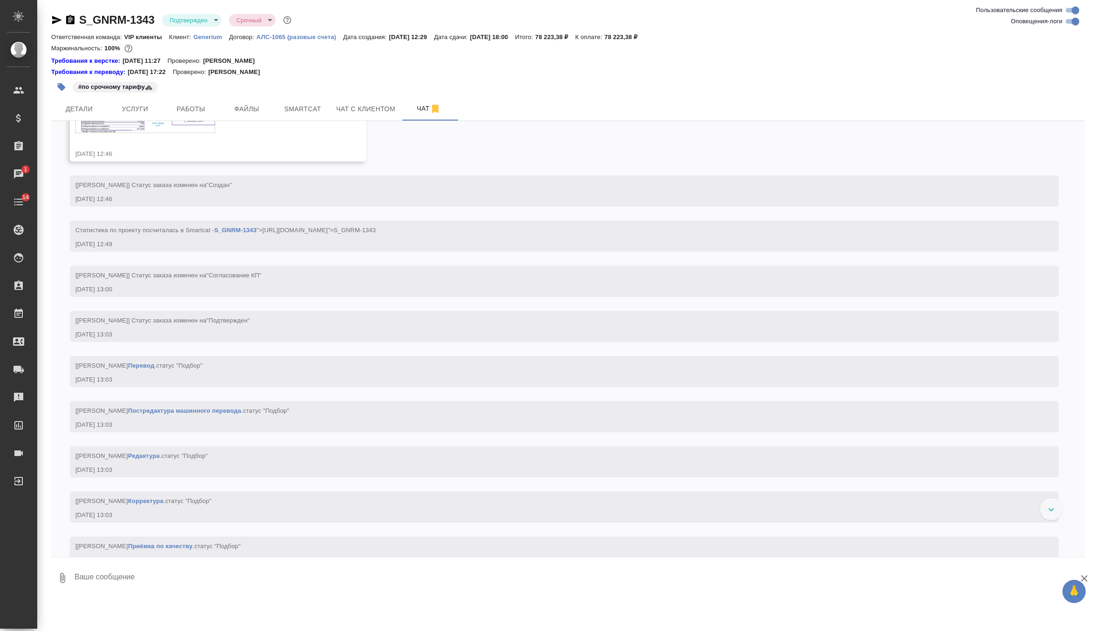
click at [186, 110] on span "Работы" at bounding box center [191, 109] width 45 height 12
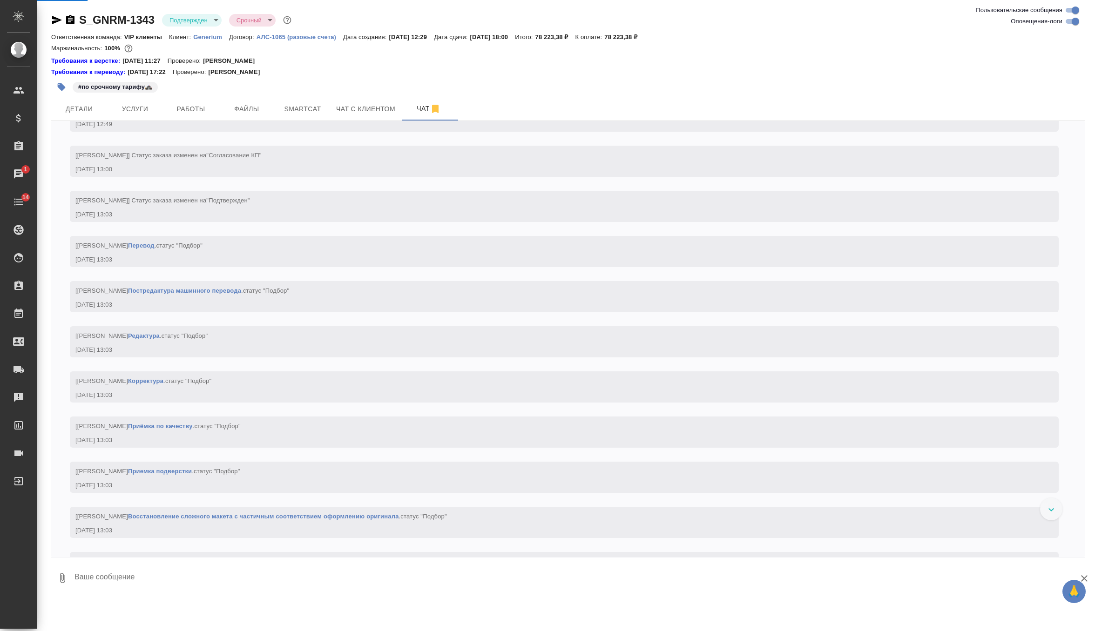
scroll to position [658, 0]
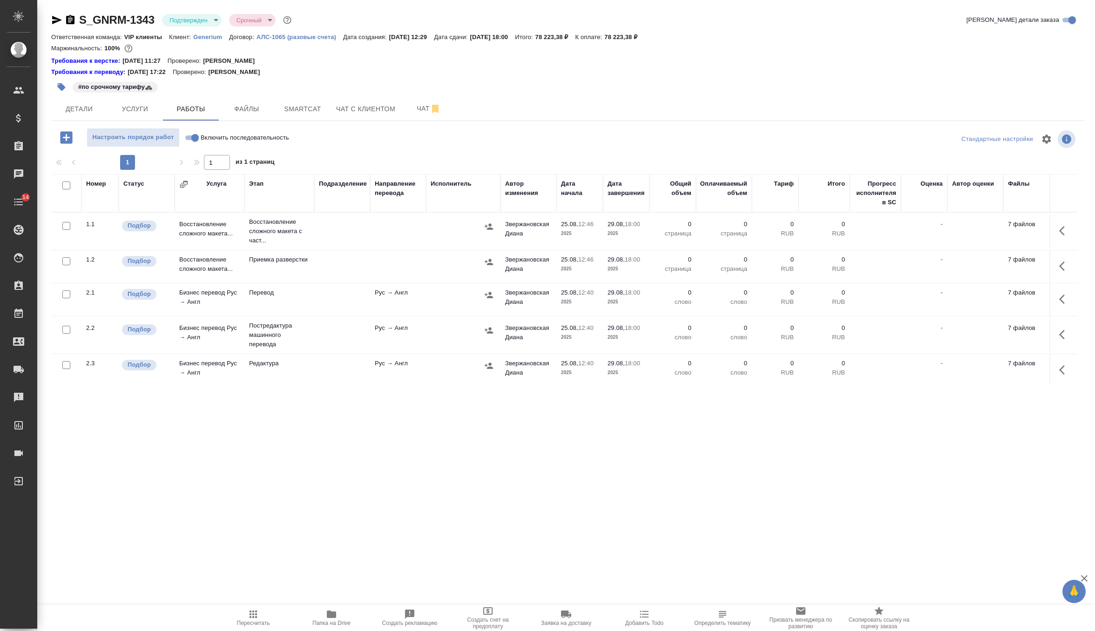
click at [1067, 230] on icon "button" at bounding box center [1064, 230] width 11 height 11
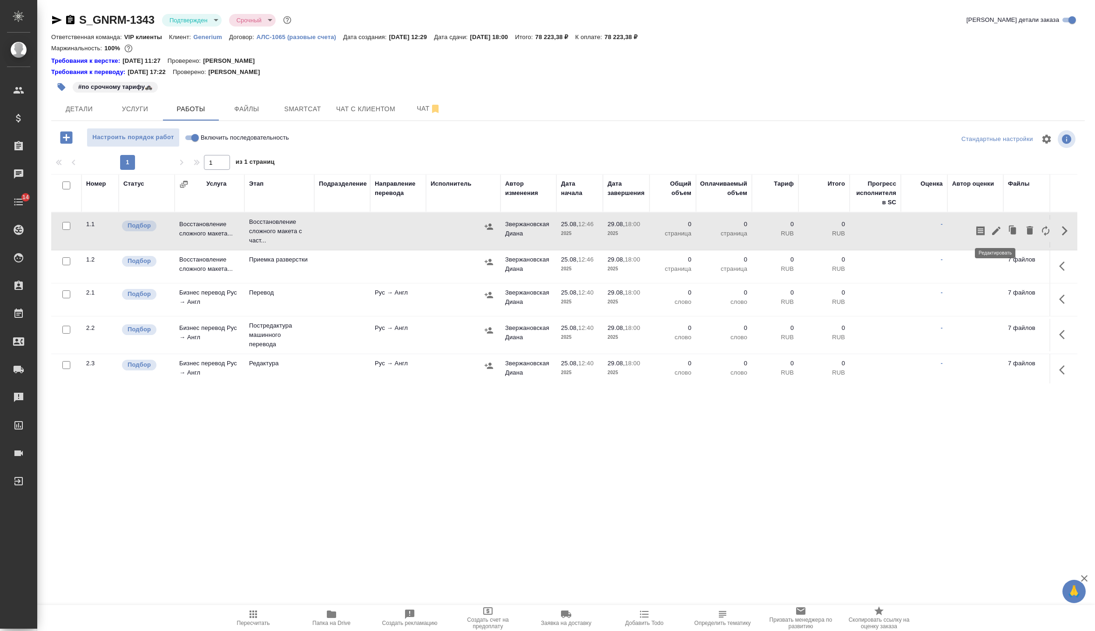
click at [991, 233] on icon "button" at bounding box center [996, 230] width 11 height 11
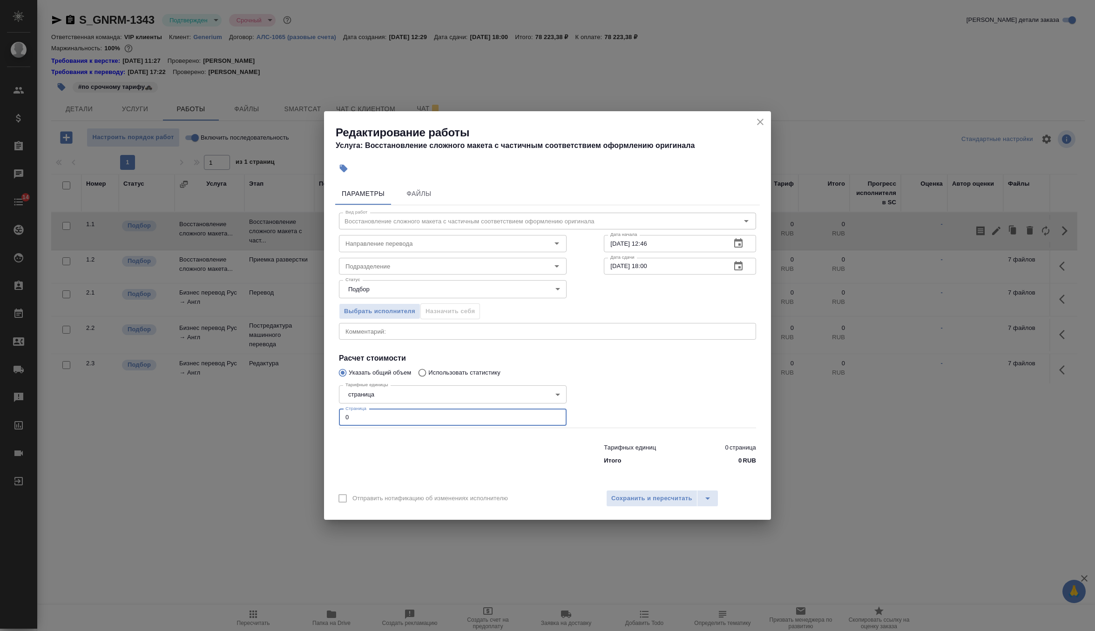
click at [397, 417] on input "0" at bounding box center [453, 417] width 228 height 17
click at [416, 270] on input "Подразделение" at bounding box center [437, 266] width 191 height 11
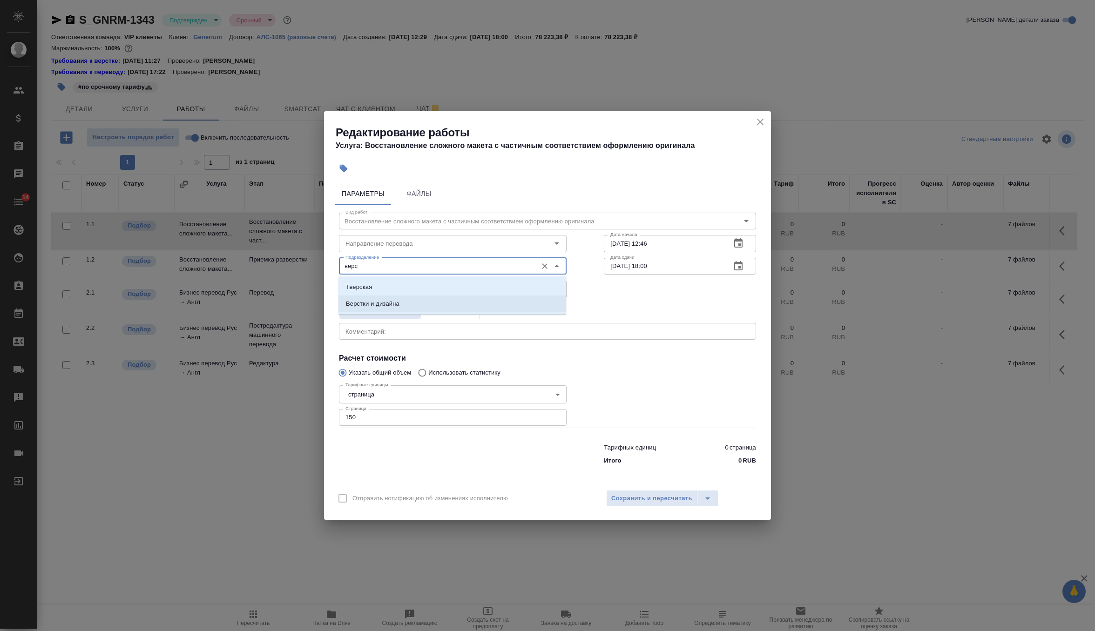
click at [420, 308] on li "Верстки и дизайна" at bounding box center [453, 304] width 228 height 17
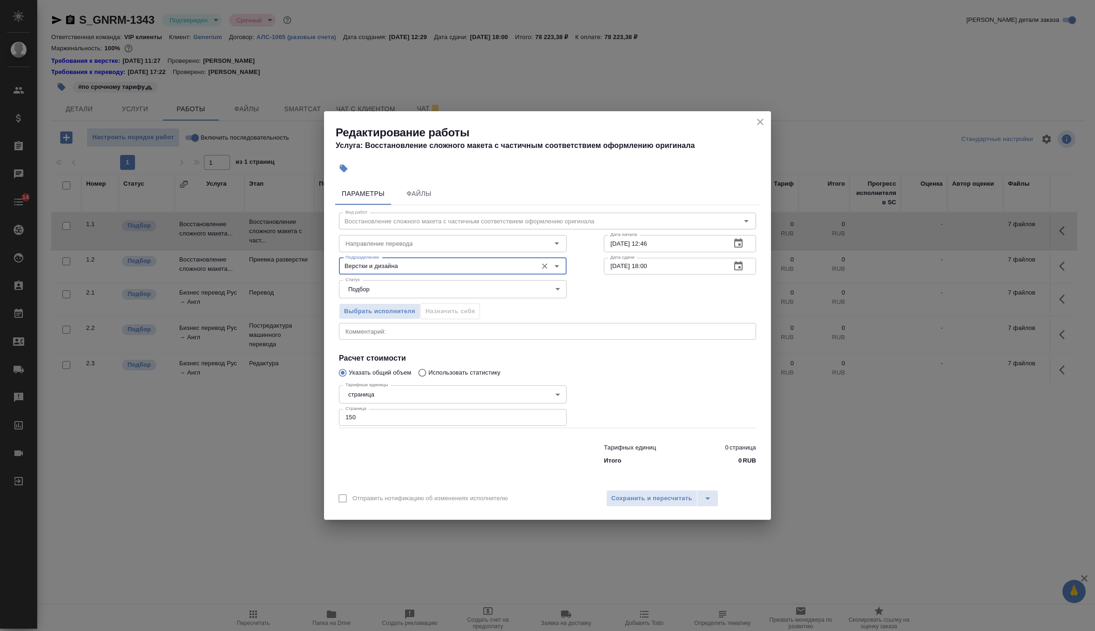
click at [707, 245] on input "25.08.2025 12:46" at bounding box center [664, 243] width 120 height 17
click at [737, 271] on icon "button" at bounding box center [738, 266] width 11 height 11
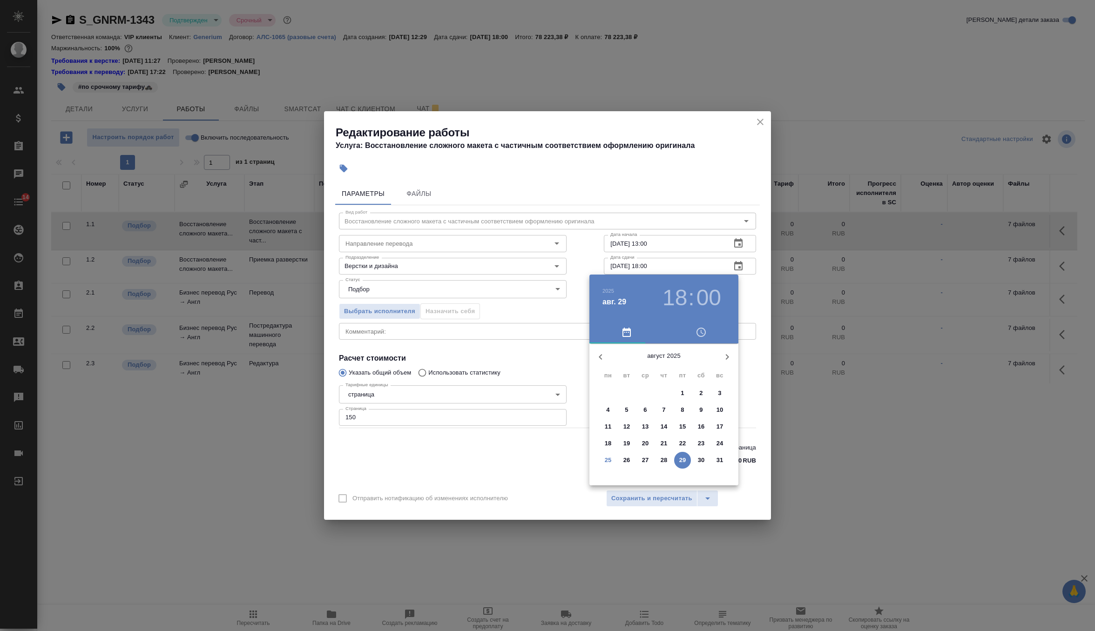
click at [628, 459] on p "26" at bounding box center [626, 460] width 7 height 9
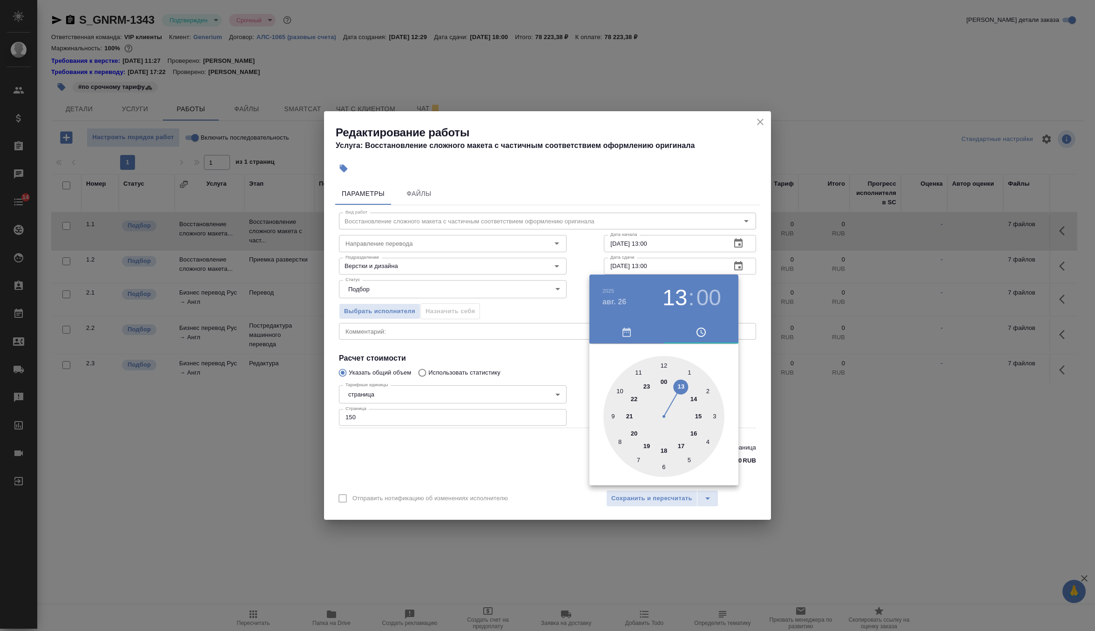
click at [683, 385] on div at bounding box center [663, 416] width 121 height 121
click at [758, 298] on div at bounding box center [547, 315] width 1095 height 631
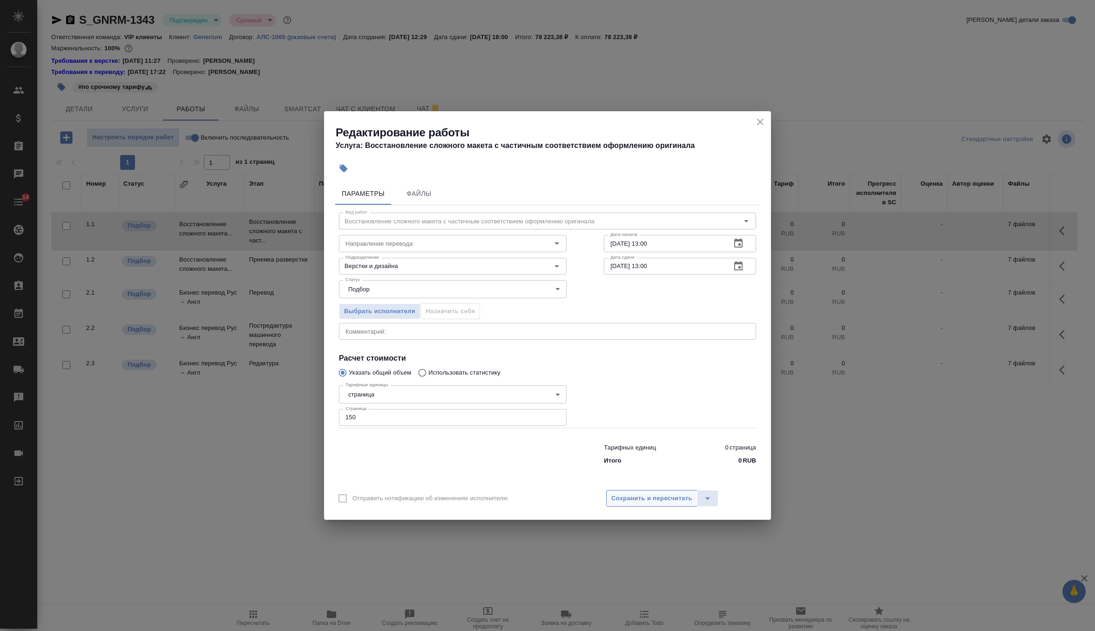
click at [654, 493] on button "Сохранить и пересчитать" at bounding box center [651, 498] width 91 height 17
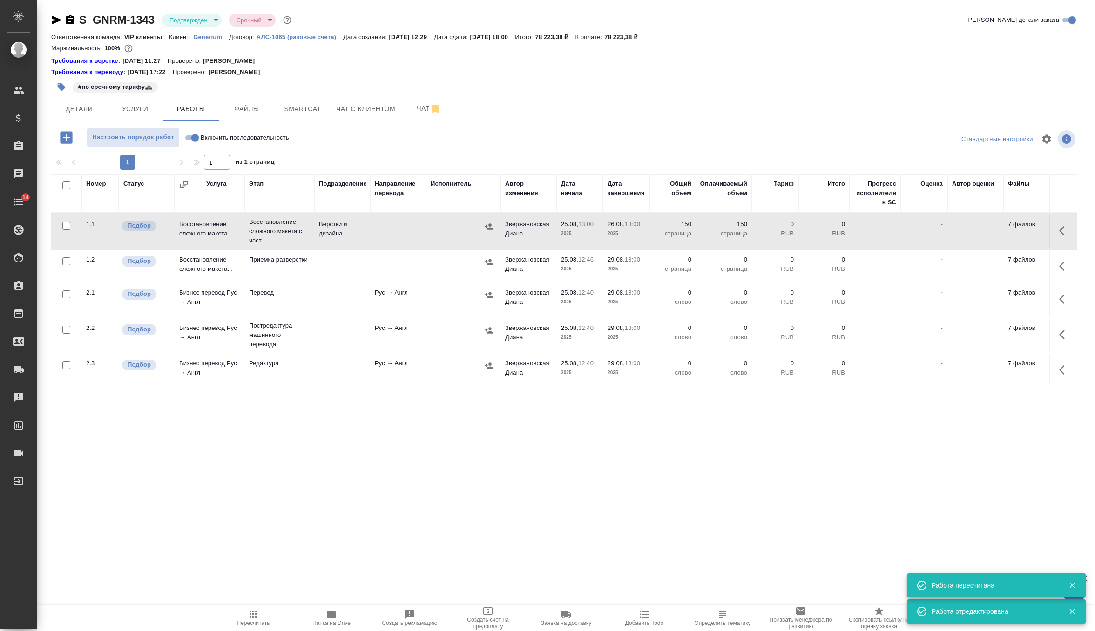
click at [74, 22] on icon "button" at bounding box center [70, 19] width 8 height 9
drag, startPoint x: 634, startPoint y: 36, endPoint x: 664, endPoint y: 40, distance: 30.0
click at [664, 40] on div "Ответственная команда: VIP клиенты Клиент: Generium Договор: АЛС-1065 (разовые …" at bounding box center [568, 36] width 1034 height 11
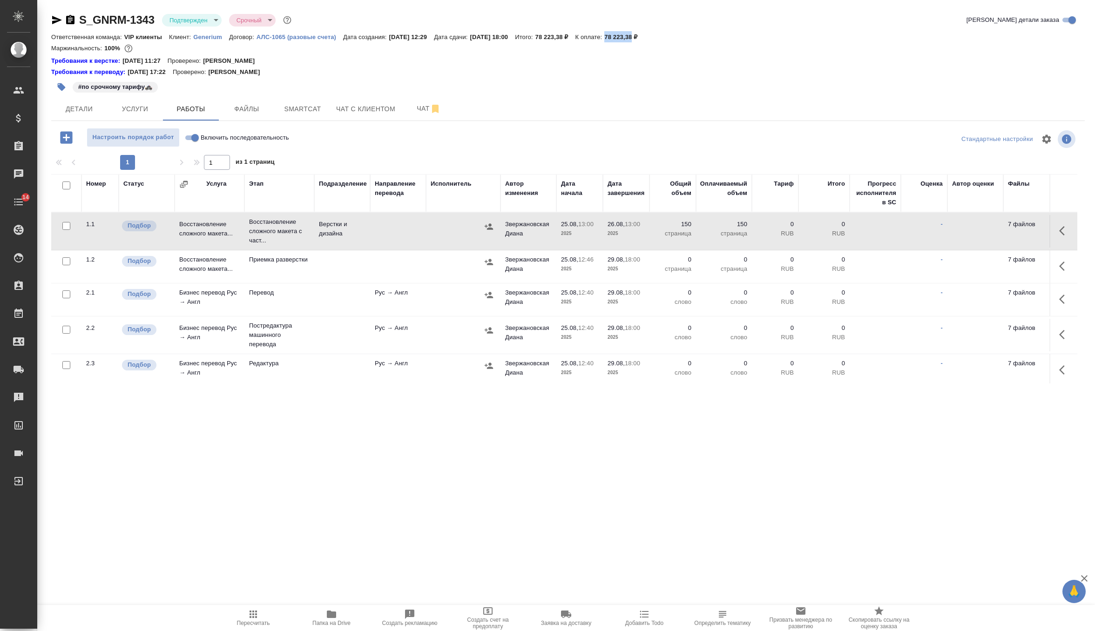
copy p "78 223,38"
click at [250, 610] on icon "button" at bounding box center [253, 614] width 11 height 11
click at [418, 96] on div "#по срочному тарифу🚓" at bounding box center [395, 87] width 689 height 20
click at [418, 104] on span "Чат" at bounding box center [428, 109] width 45 height 12
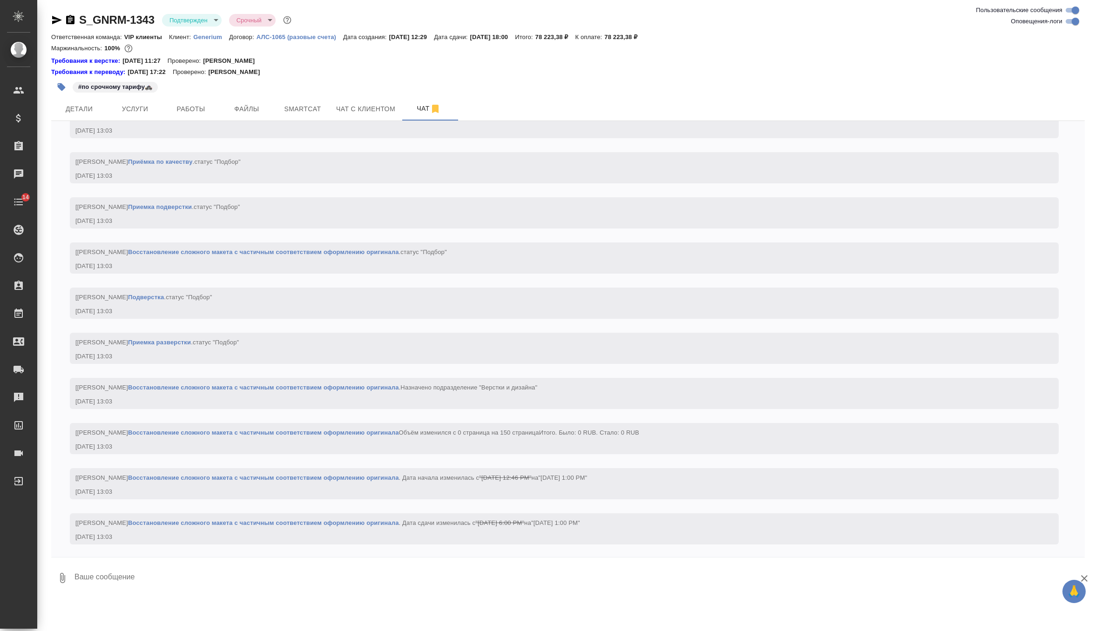
scroll to position [869, 0]
click at [84, 111] on span "Детали" at bounding box center [79, 109] width 45 height 12
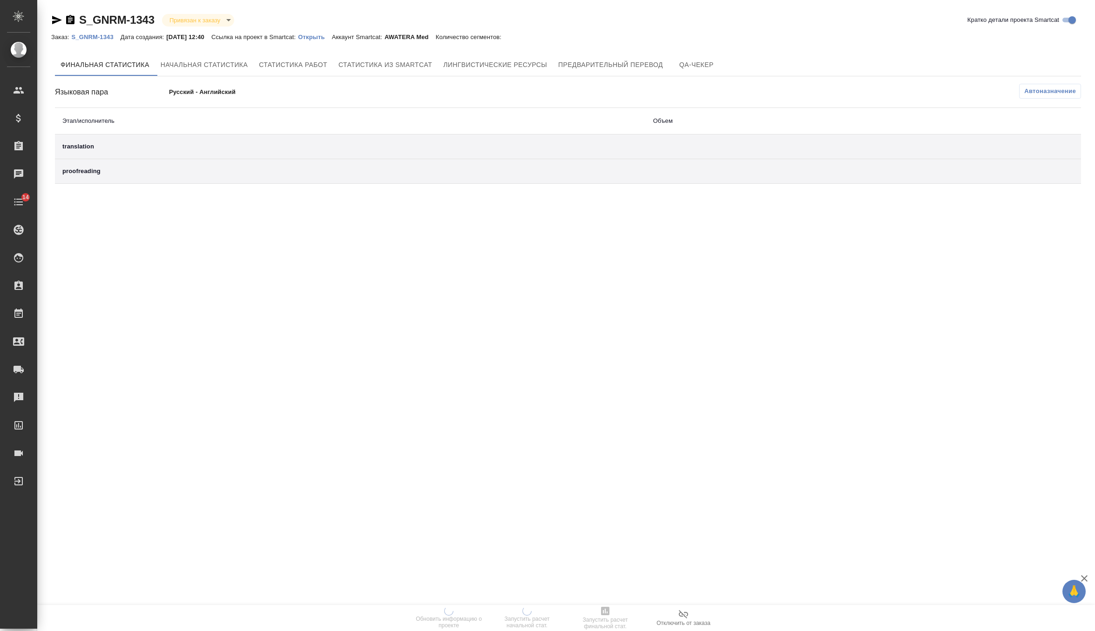
click at [322, 37] on p "Открыть" at bounding box center [315, 37] width 34 height 7
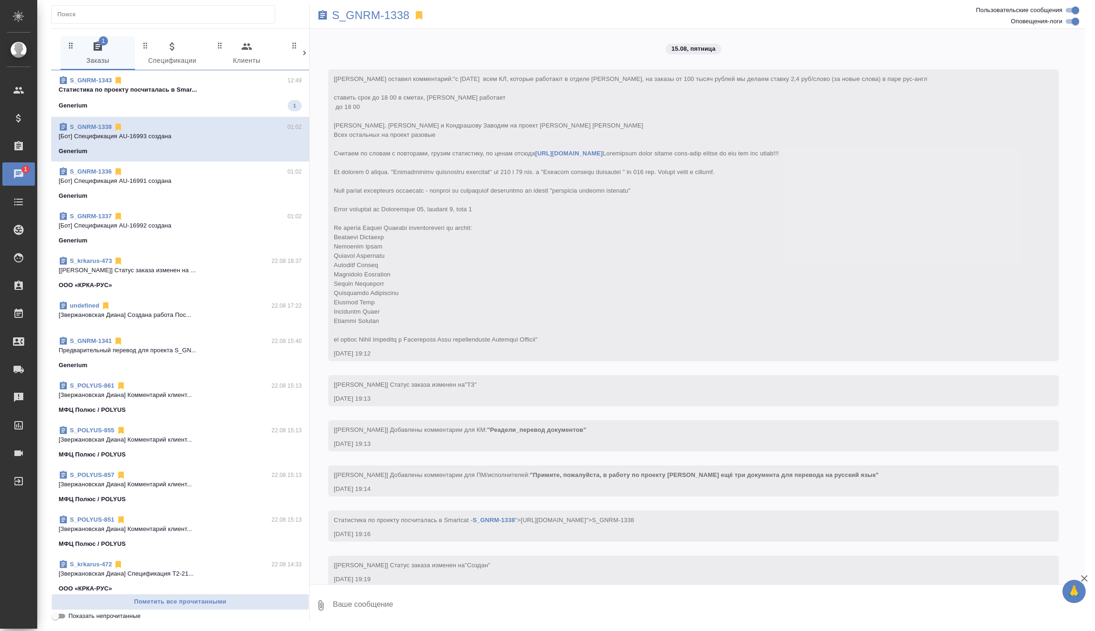
scroll to position [4001, 0]
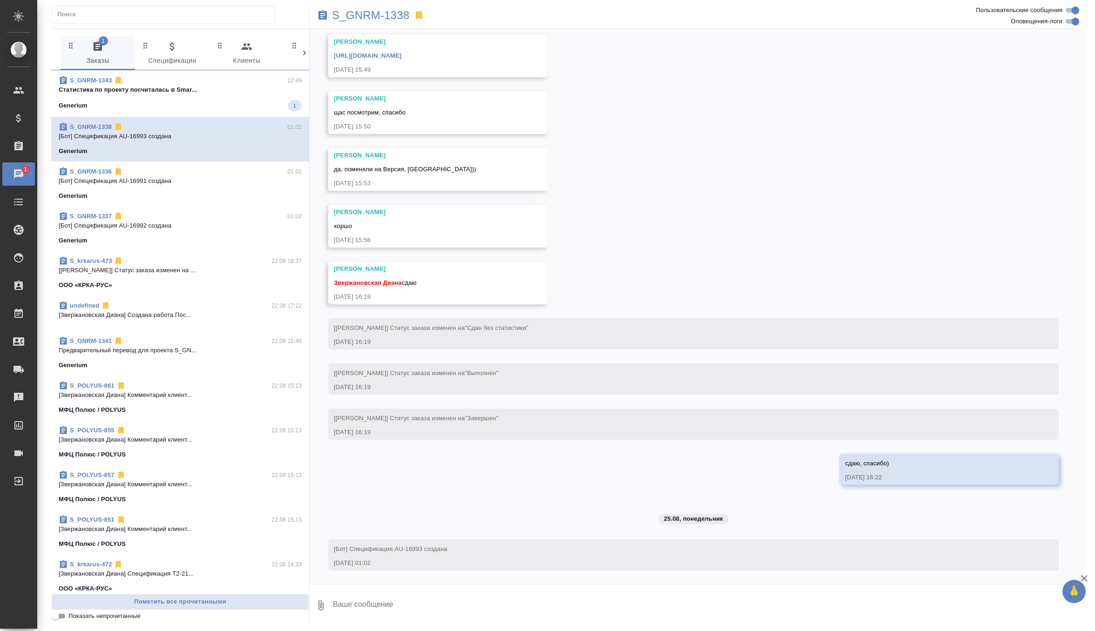
click at [209, 100] on div "Generium 1" at bounding box center [180, 105] width 243 height 11
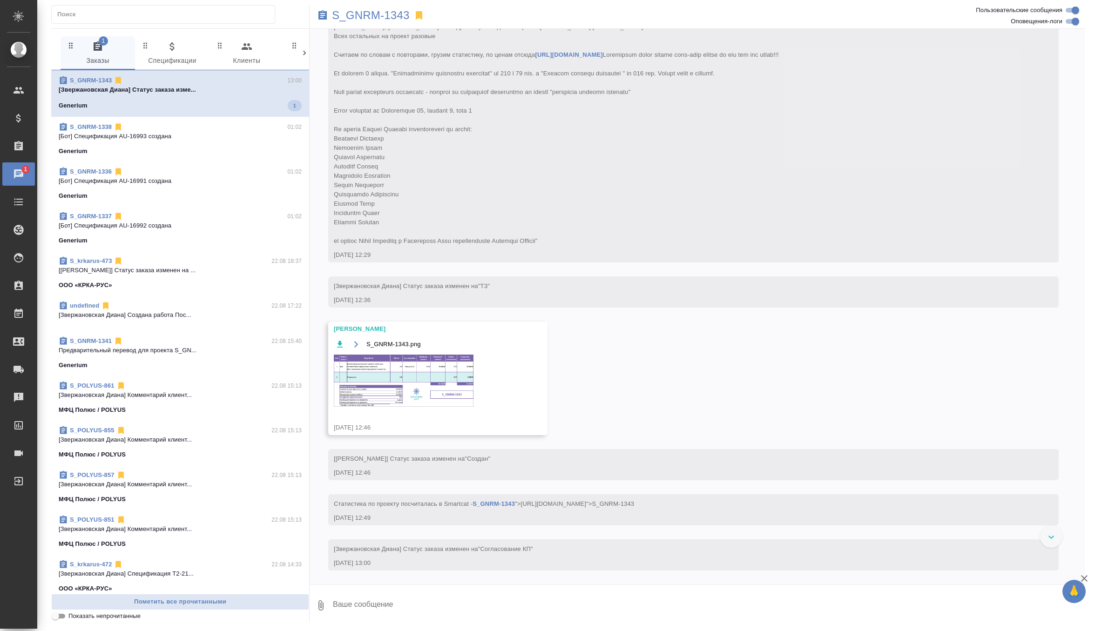
scroll to position [108, 0]
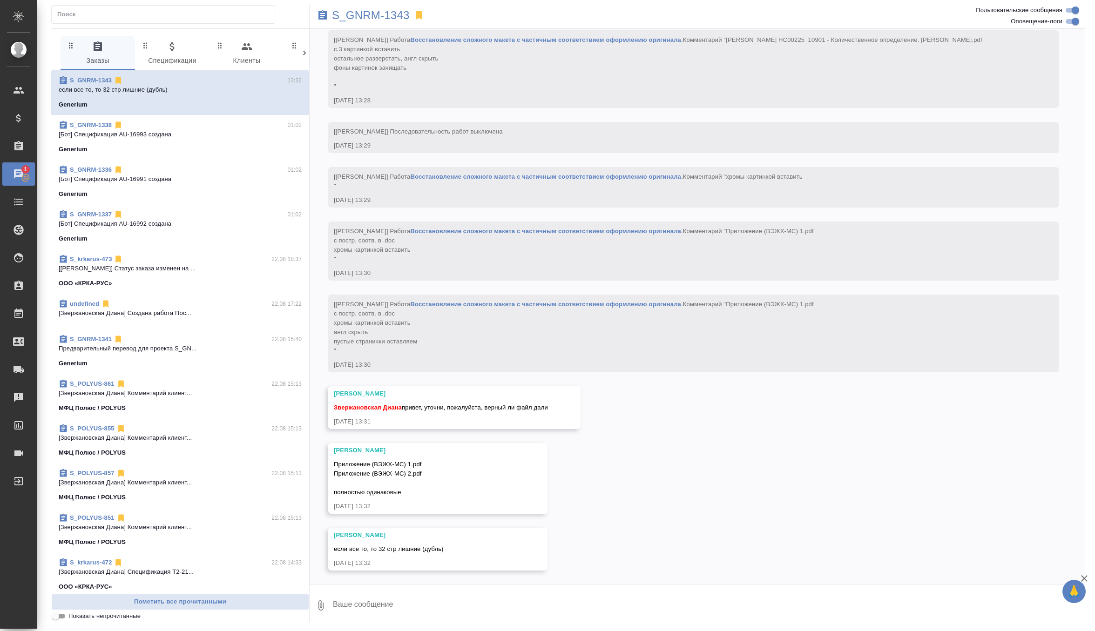
scroll to position [1304, 0]
click at [355, 607] on textarea at bounding box center [708, 606] width 753 height 32
type textarea "так, сейчас узнаю, спасибо"
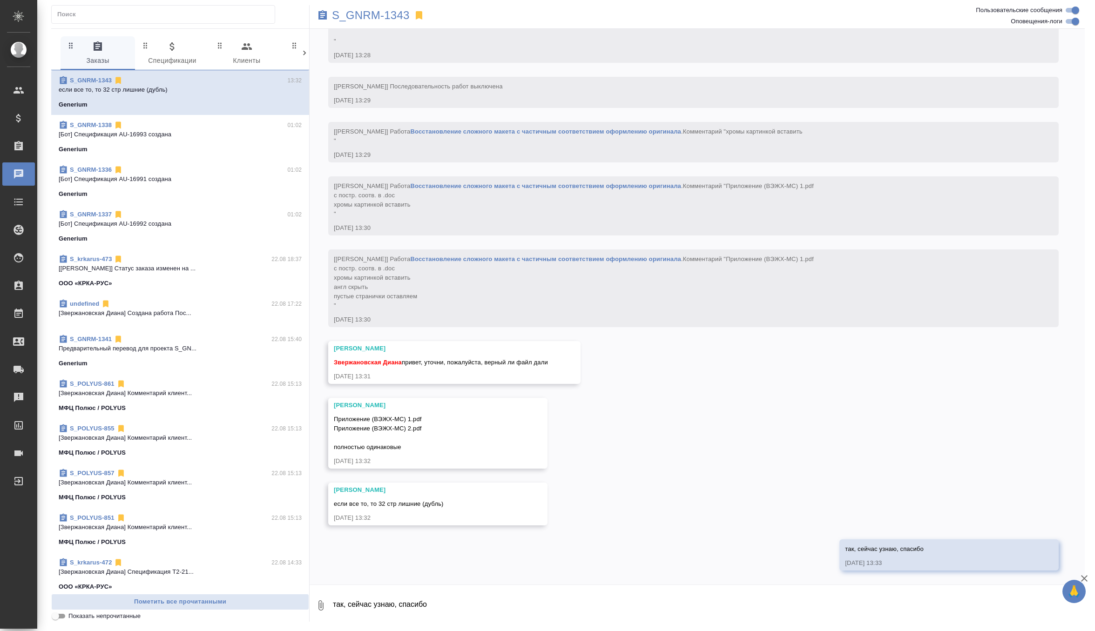
scroll to position [1349, 0]
drag, startPoint x: 335, startPoint y: 419, endPoint x: 440, endPoint y: 427, distance: 106.0
click at [440, 427] on div "Приложение (ВЭЖХ-МС) 1.pdf Приложение (ВЭЖХ-МС) 2.pdf полностью одинаковые" at bounding box center [424, 433] width 181 height 40
copy span "Приложение (ВЭЖХ-МС) 1.pdf Приложение (ВЭЖХ-МС) 2.pdf"
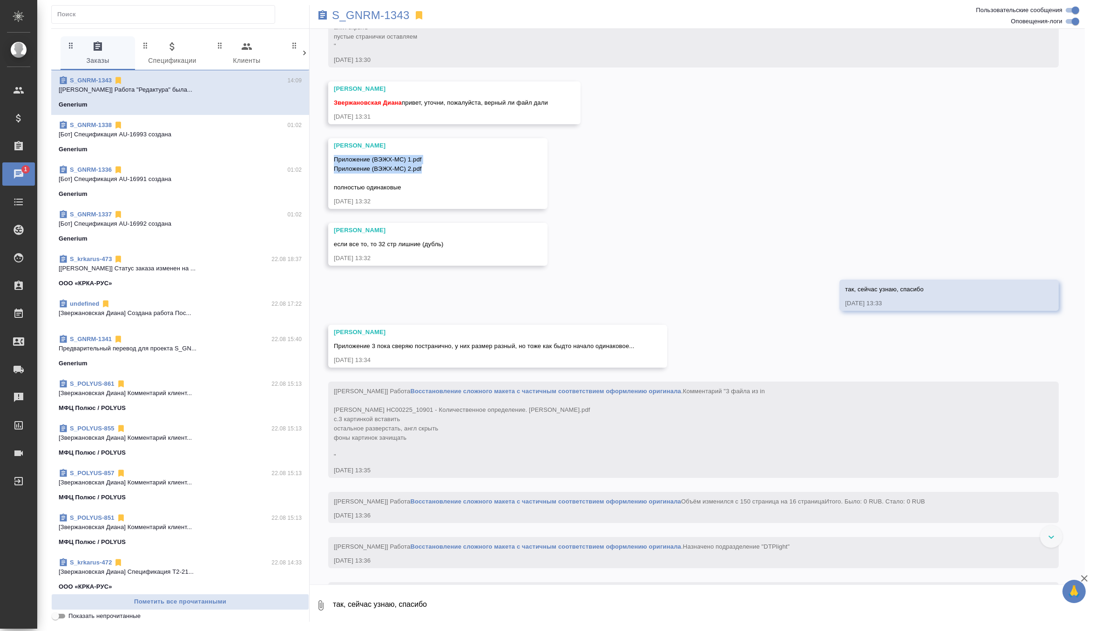
scroll to position [1595, 0]
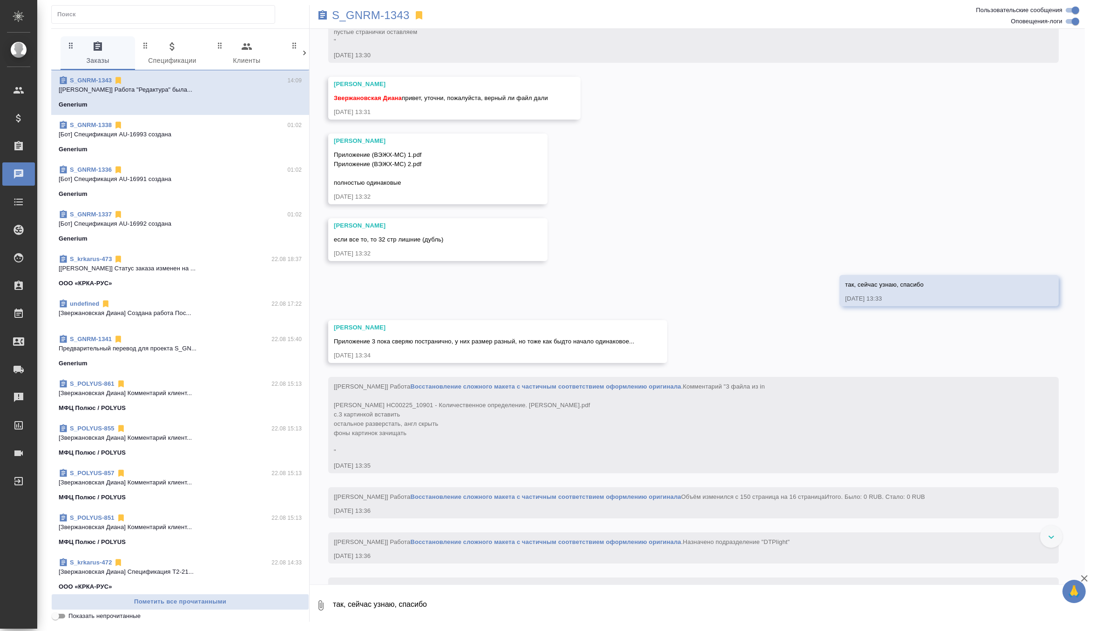
click at [431, 325] on div "25.08, [DATE] [[PERSON_NAME] оставил комментарий: "с [DATE] всем КЛ, которые ра…" at bounding box center [697, 307] width 775 height 556
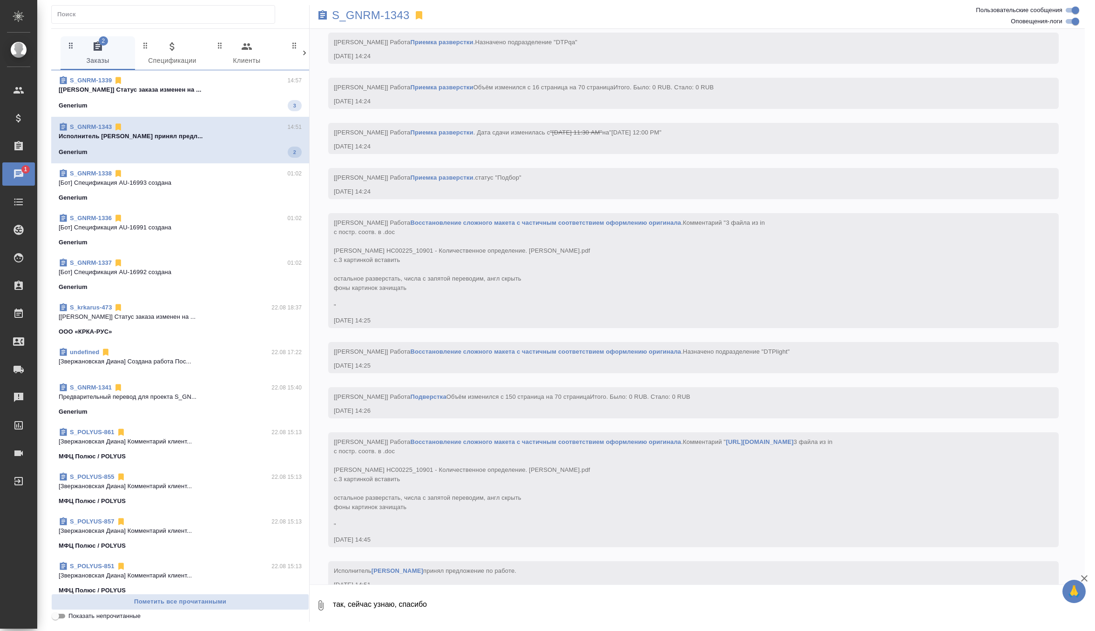
scroll to position [4480, 0]
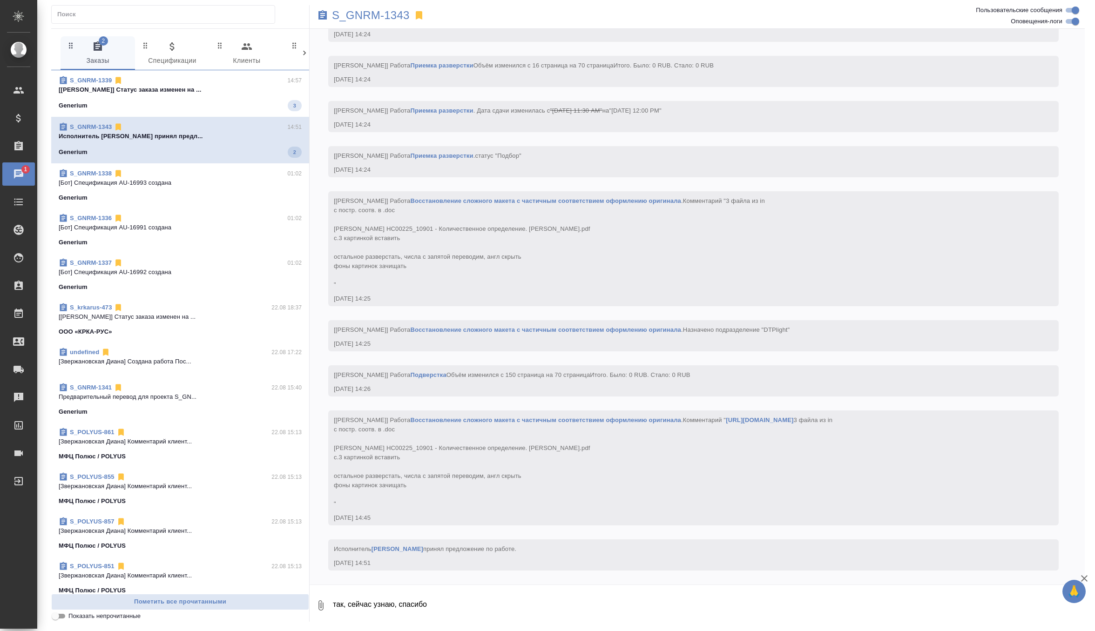
click at [390, 594] on textarea "так, сейчас узнаю, спасибо" at bounding box center [708, 606] width 753 height 32
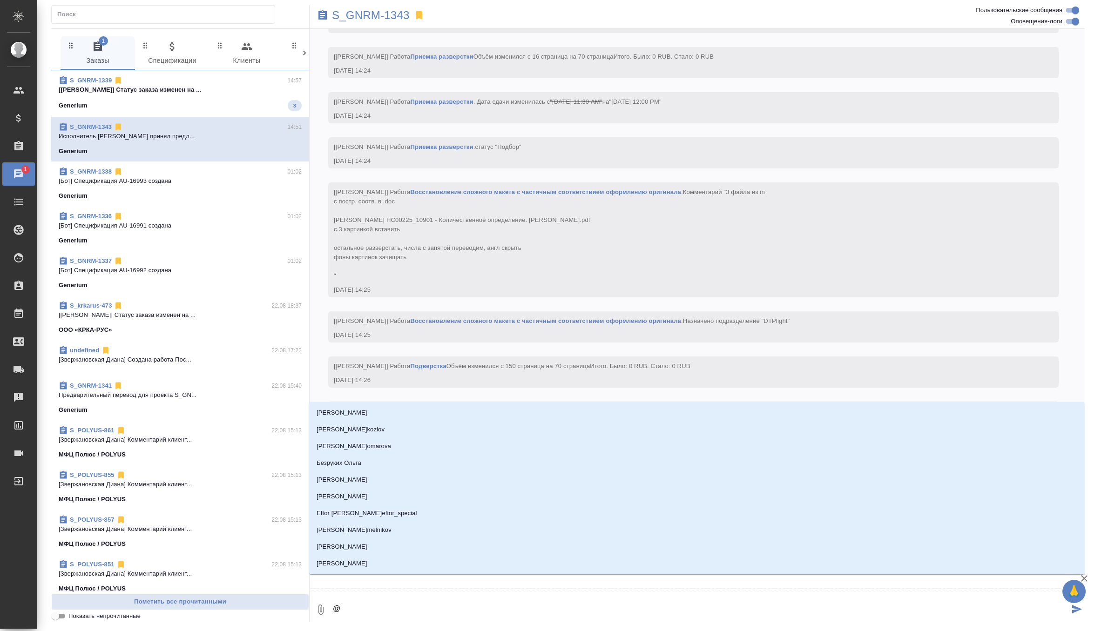
type textarea "@г"
type input "г"
type textarea "@гр"
type input "гр"
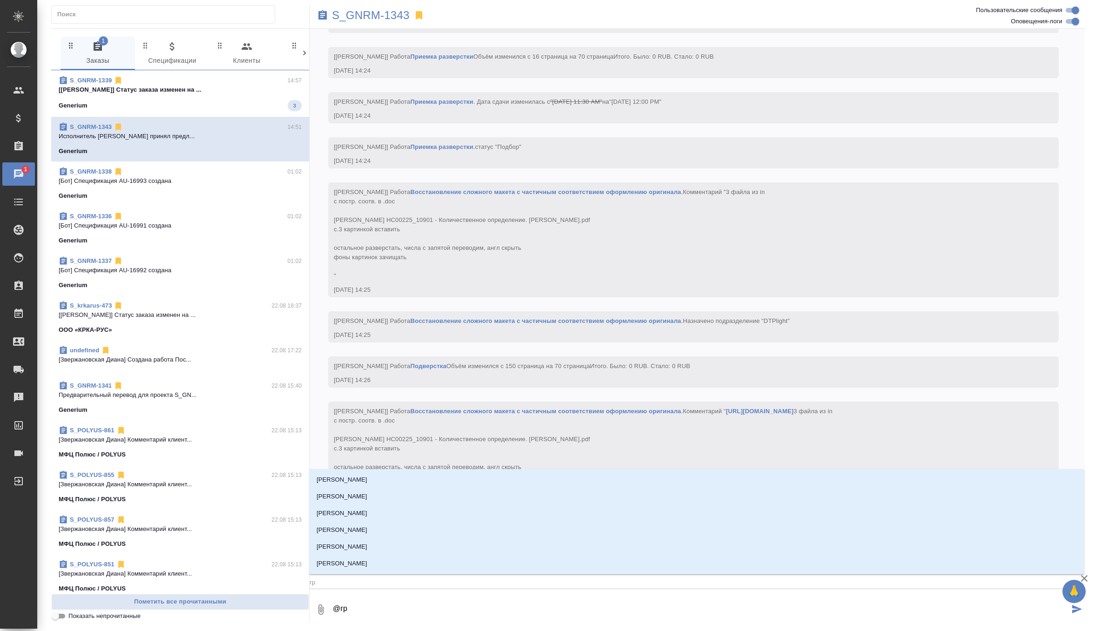
type textarea "@гра"
type input "гра"
type textarea "@граб"
type input "граб"
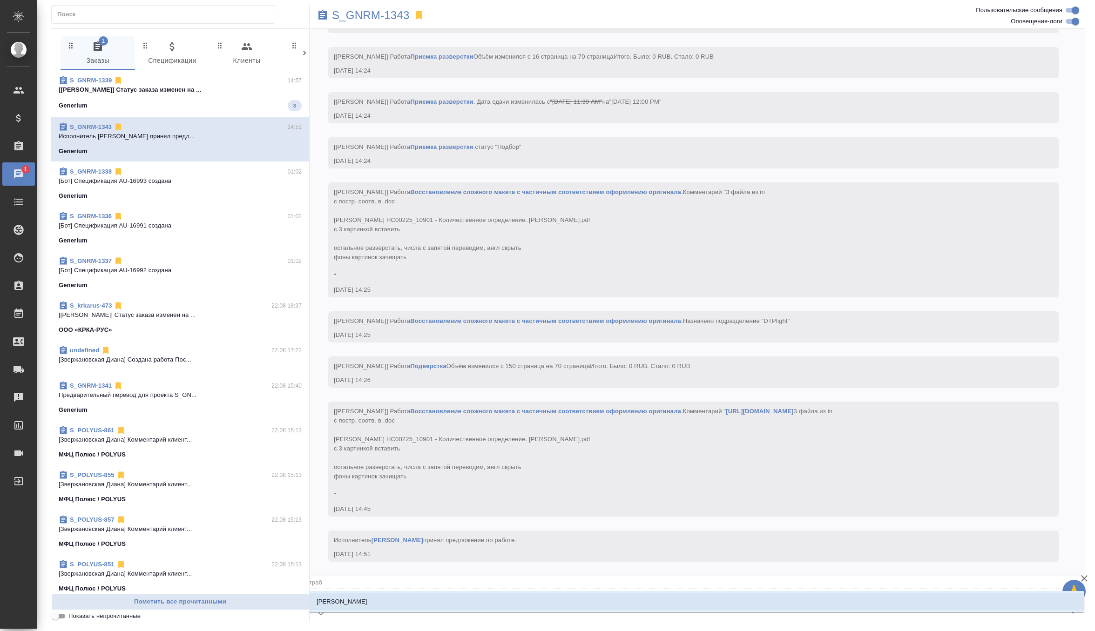
click at [353, 595] on li "[PERSON_NAME]" at bounding box center [696, 602] width 775 height 17
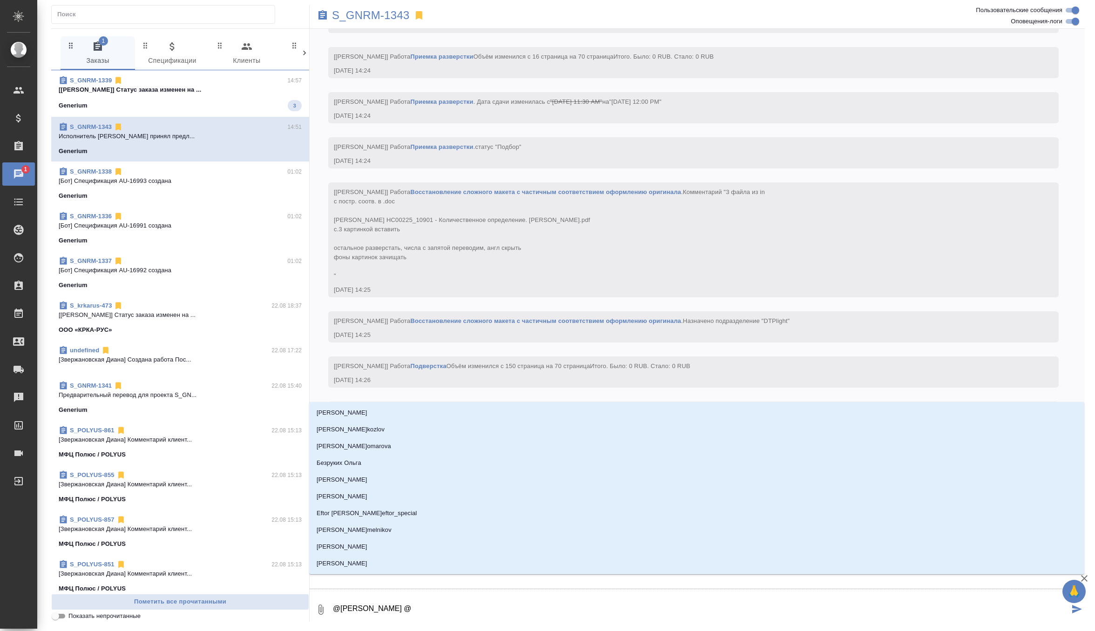
type textarea "@[PERSON_NAME] @п"
type input "п"
type textarea "@[PERSON_NAME] @пе"
type input "пе"
type textarea "@[PERSON_NAME] @пет"
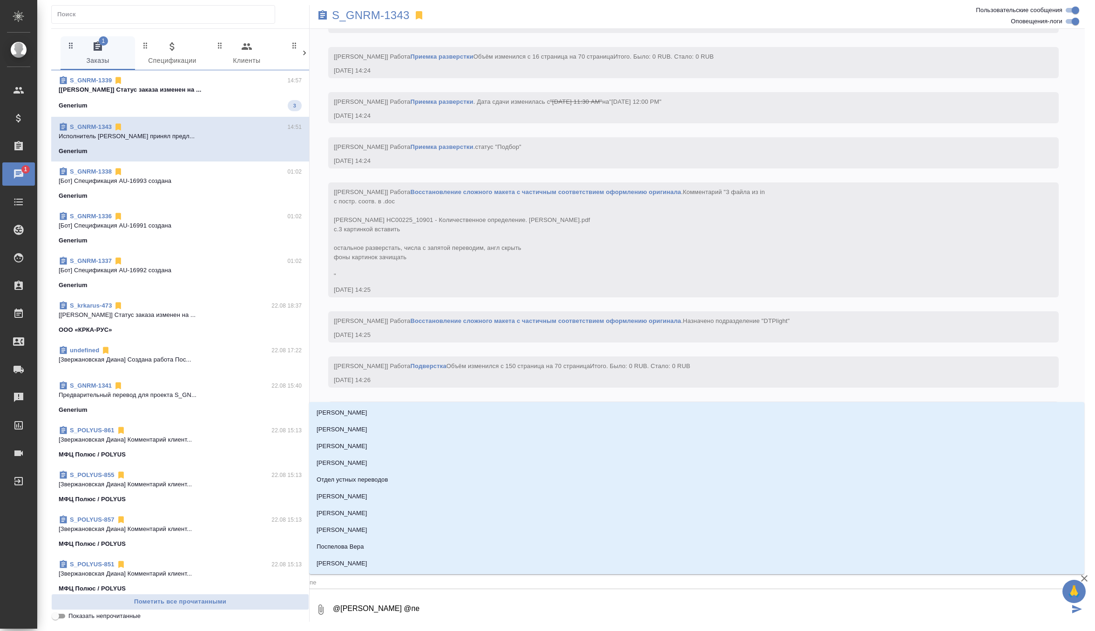
type input "пет"
type textarea "@[PERSON_NAME] @[PERSON_NAME]"
type input "[PERSON_NAME]"
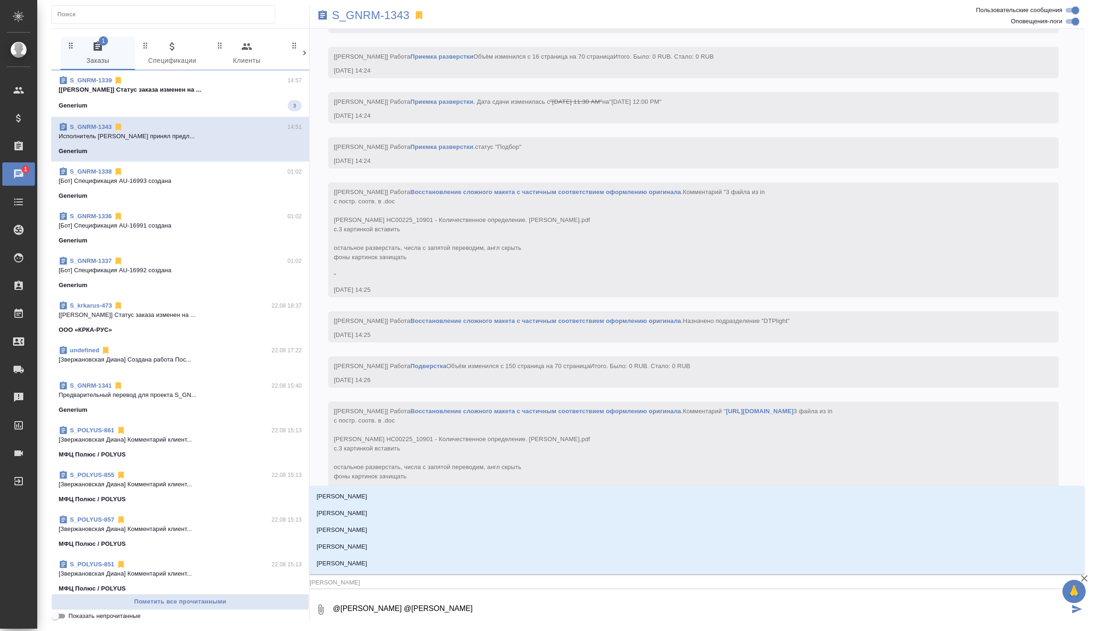
type textarea "@[PERSON_NAME] @петро"
type input "[PERSON_NAME]"
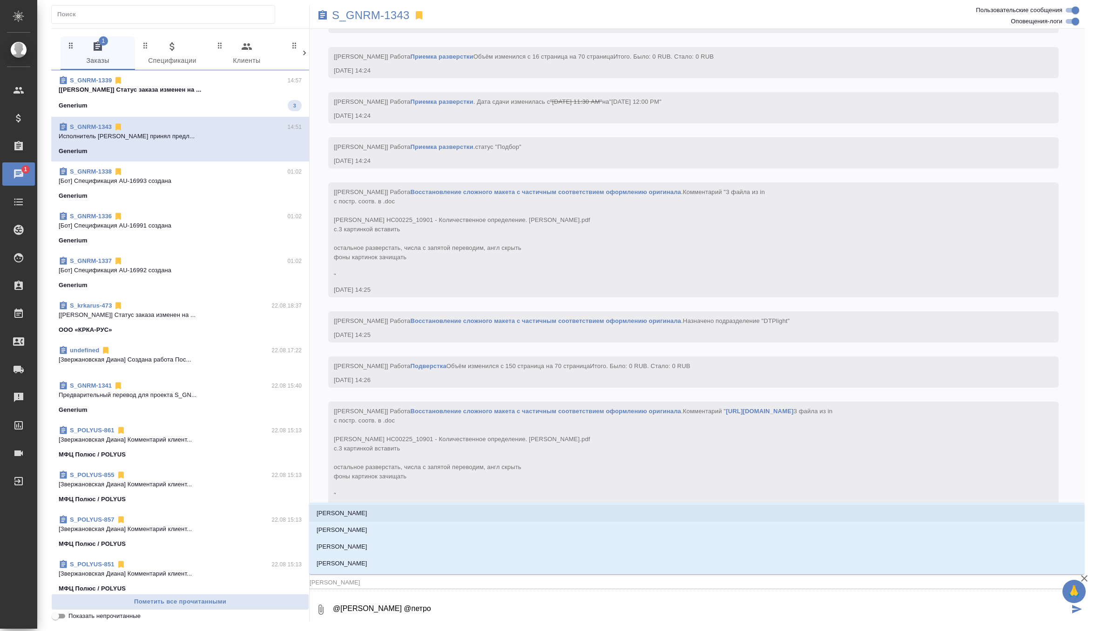
click at [414, 513] on li "[PERSON_NAME]" at bounding box center [696, 513] width 775 height 17
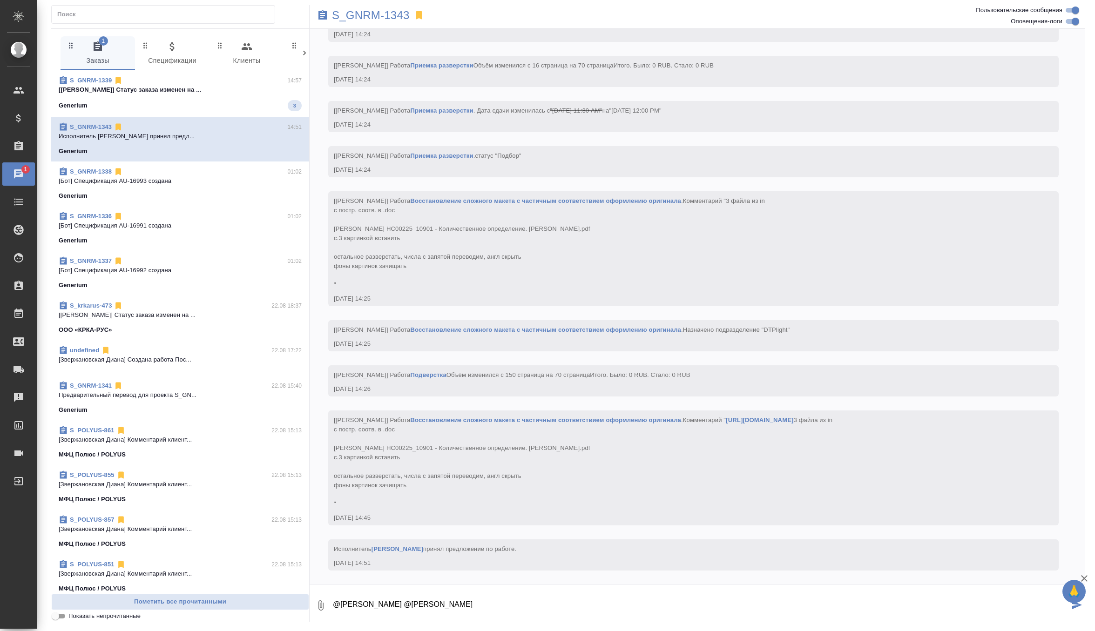
paste textarea "Файлы и правда были повторно сохранены ошибочно. Итого нужно перевести приложен…"
click at [462, 604] on textarea "@[PERSON_NAME] @[PERSON_NAME] и правда были повторно сохранены ошибочно. Итого …" at bounding box center [701, 606] width 738 height 32
type textarea "@[PERSON_NAME] @[PERSON_NAME] кл ответила: Файлы и правда были повторно сохране…"
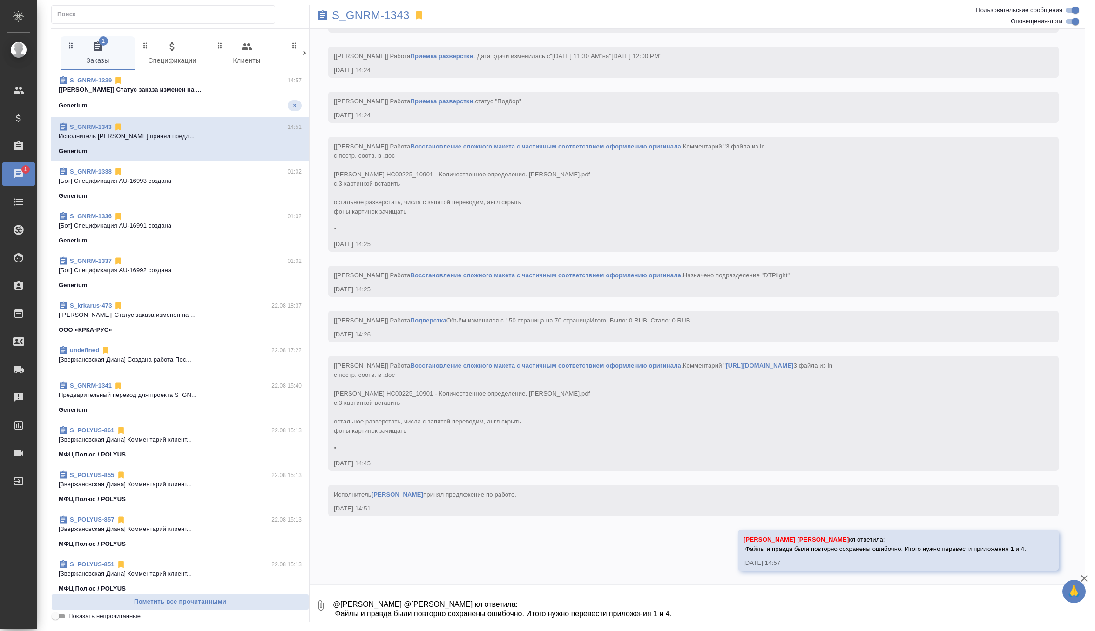
scroll to position [4534, 0]
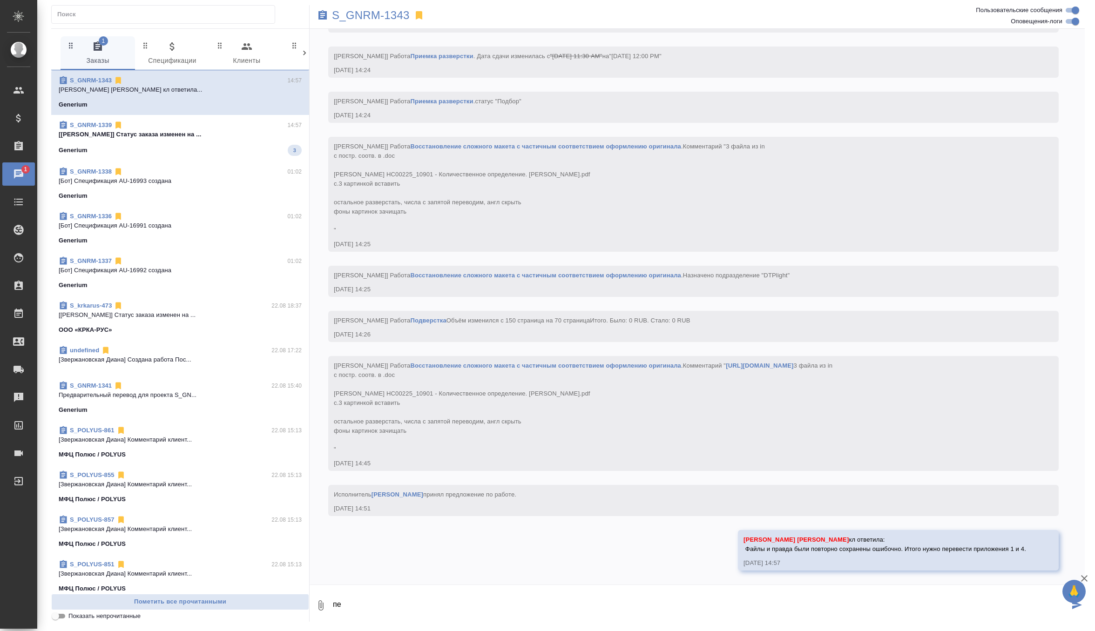
type textarea "п"
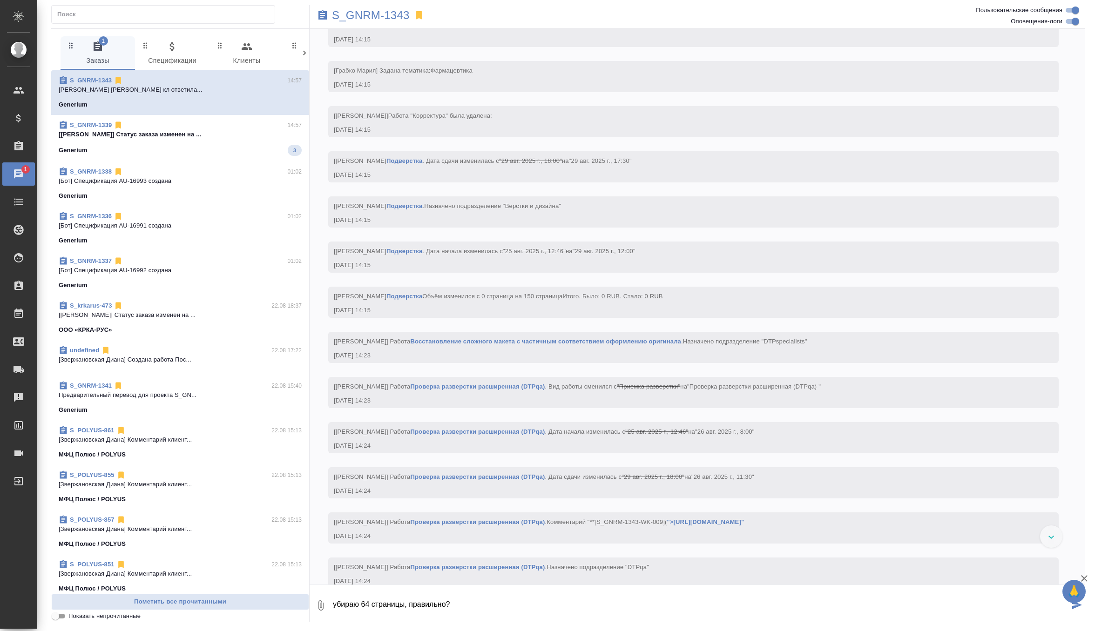
scroll to position [4251, 0]
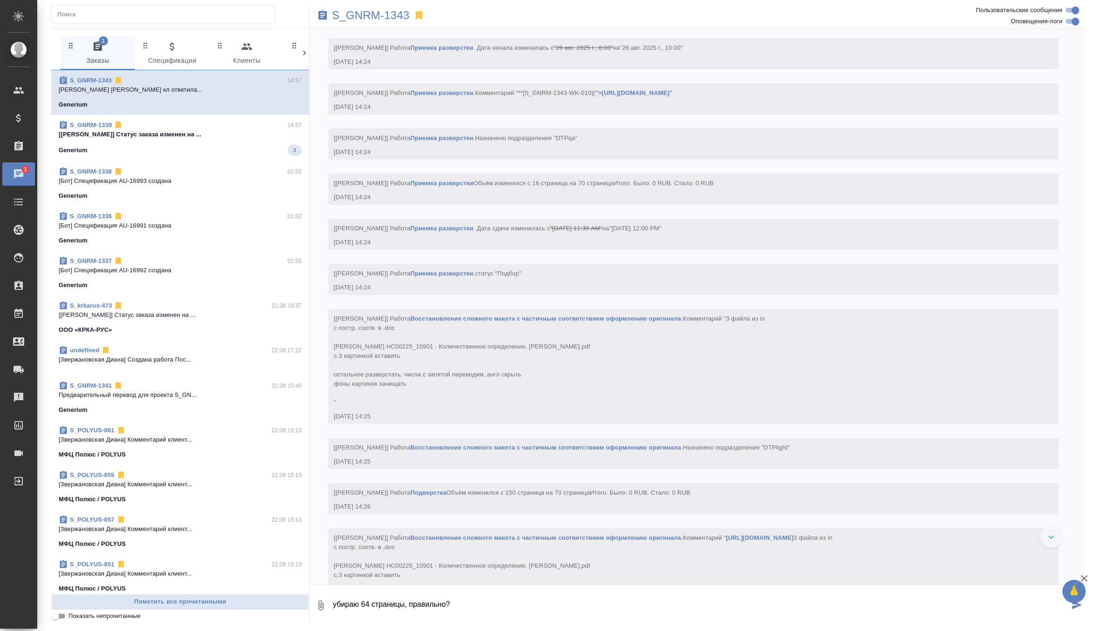
type textarea "убираю 64 страницы, правильно?"
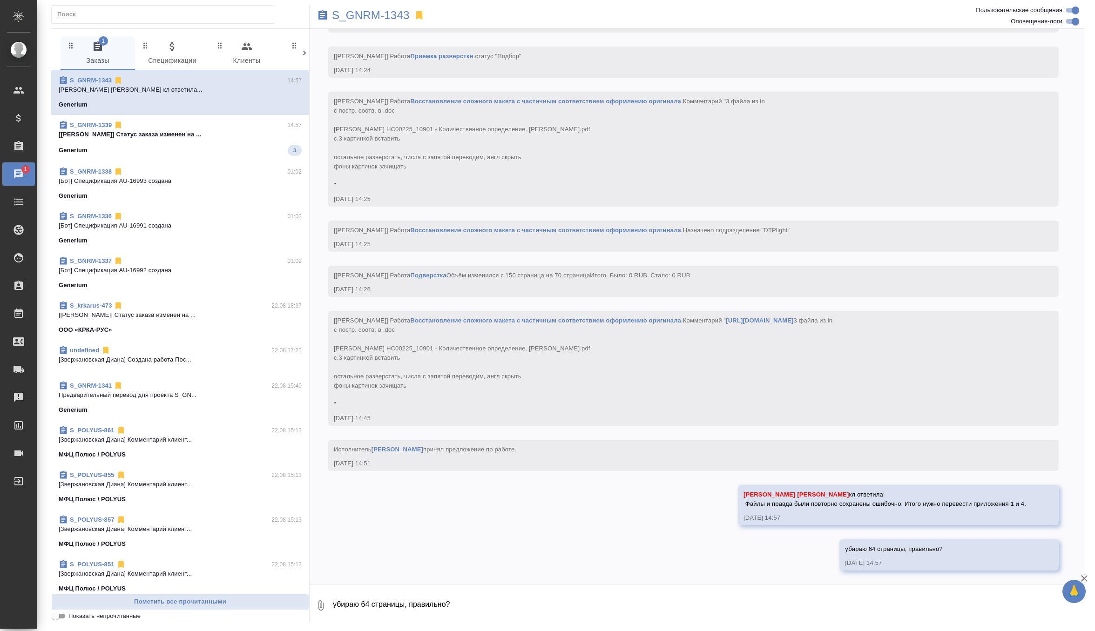
scroll to position [4580, 0]
click at [183, 155] on div "Generium 3" at bounding box center [180, 150] width 243 height 11
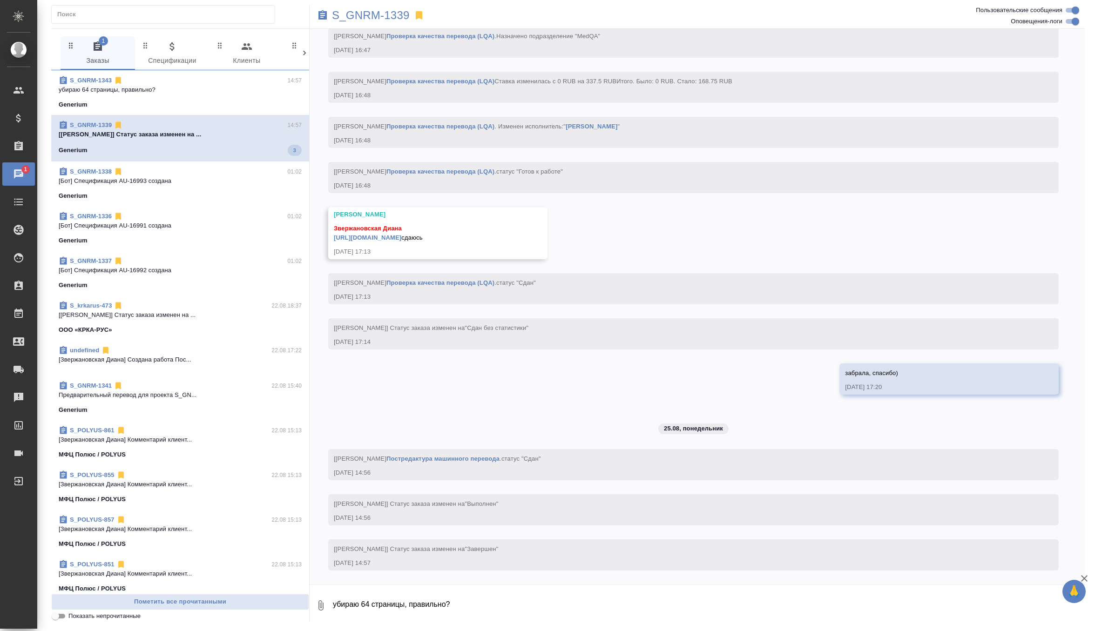
scroll to position [5762, 0]
click at [241, 90] on p "убираю 64 страницы, правильно?" at bounding box center [180, 89] width 243 height 9
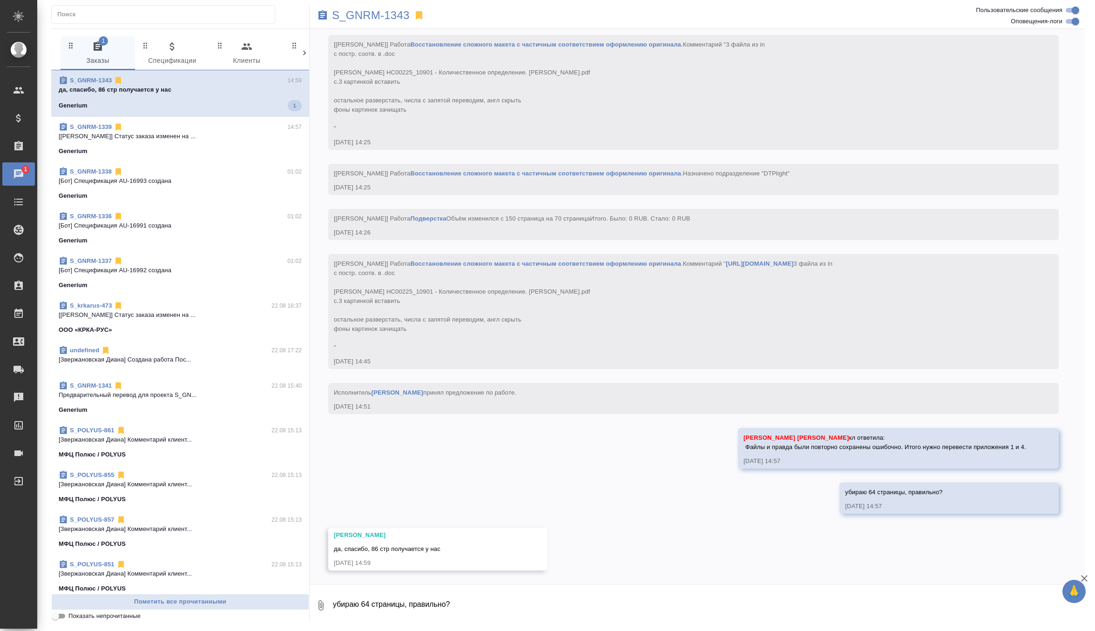
scroll to position [4636, 0]
click at [388, 607] on textarea "убираю 64 страницы, правильно?" at bounding box center [708, 606] width 753 height 32
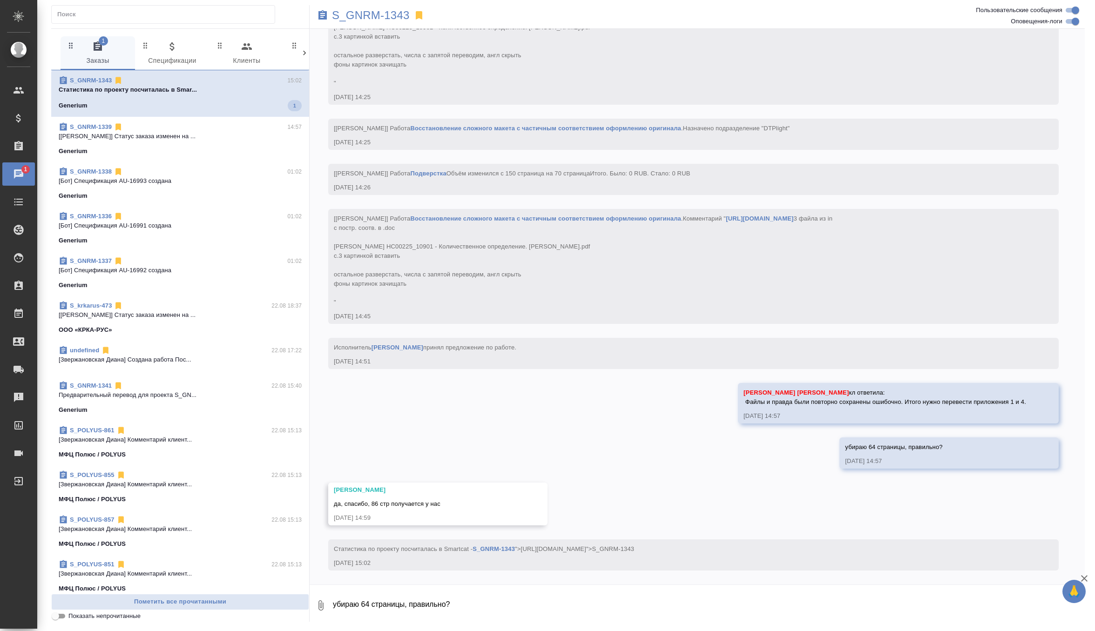
scroll to position [4682, 0]
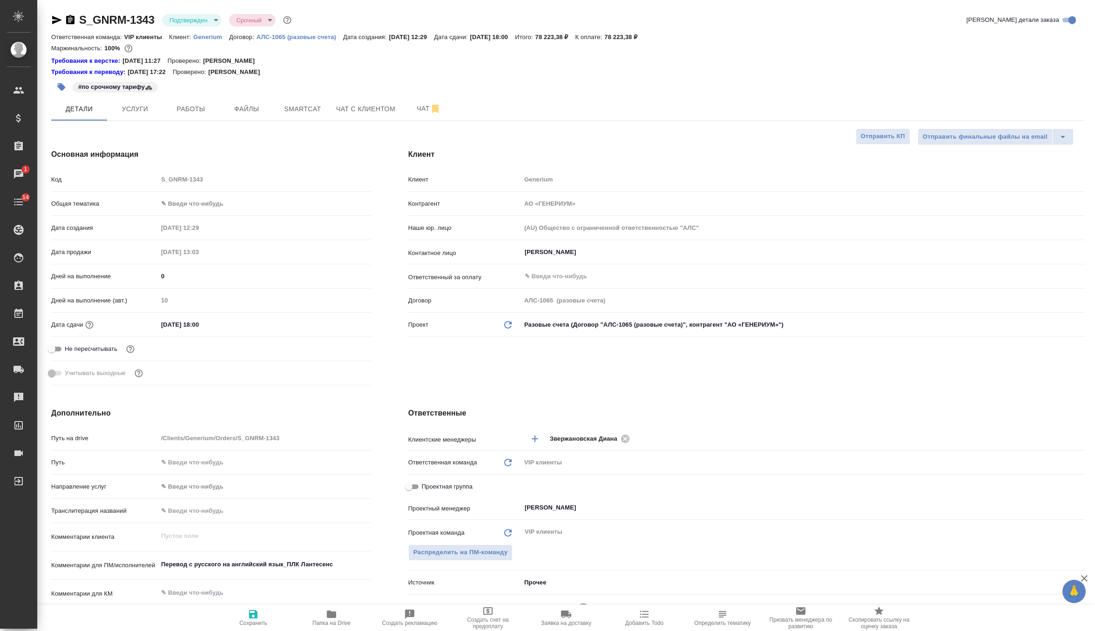
select select "RU"
click at [311, 107] on span "Smartcat" at bounding box center [302, 109] width 45 height 12
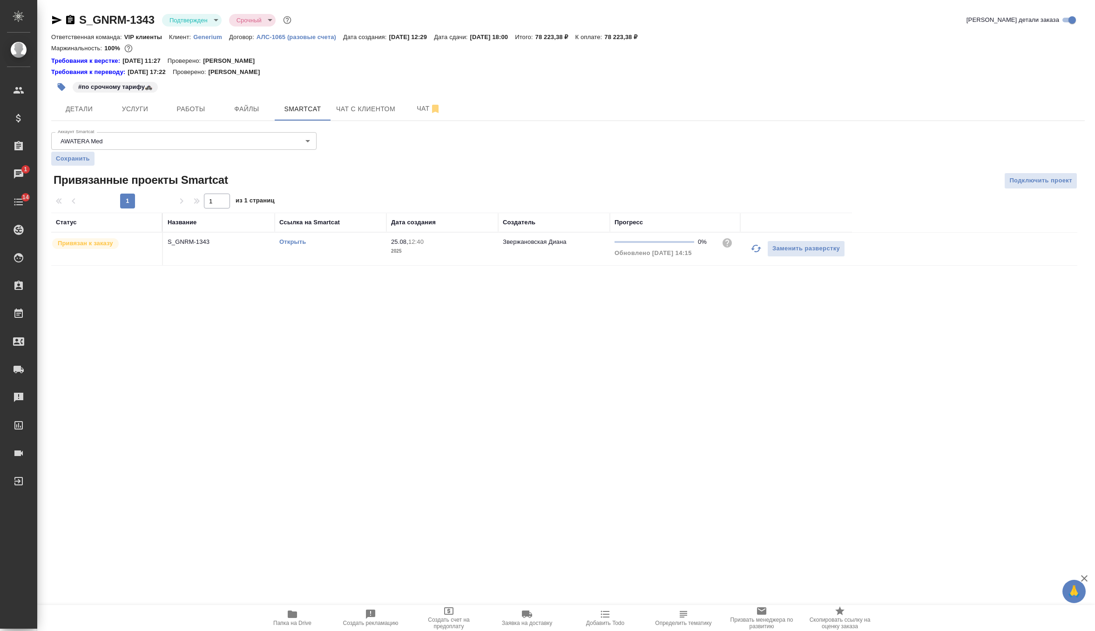
click at [286, 244] on link "Открыть" at bounding box center [292, 241] width 27 height 7
click at [134, 115] on button "Услуги" at bounding box center [135, 108] width 56 height 23
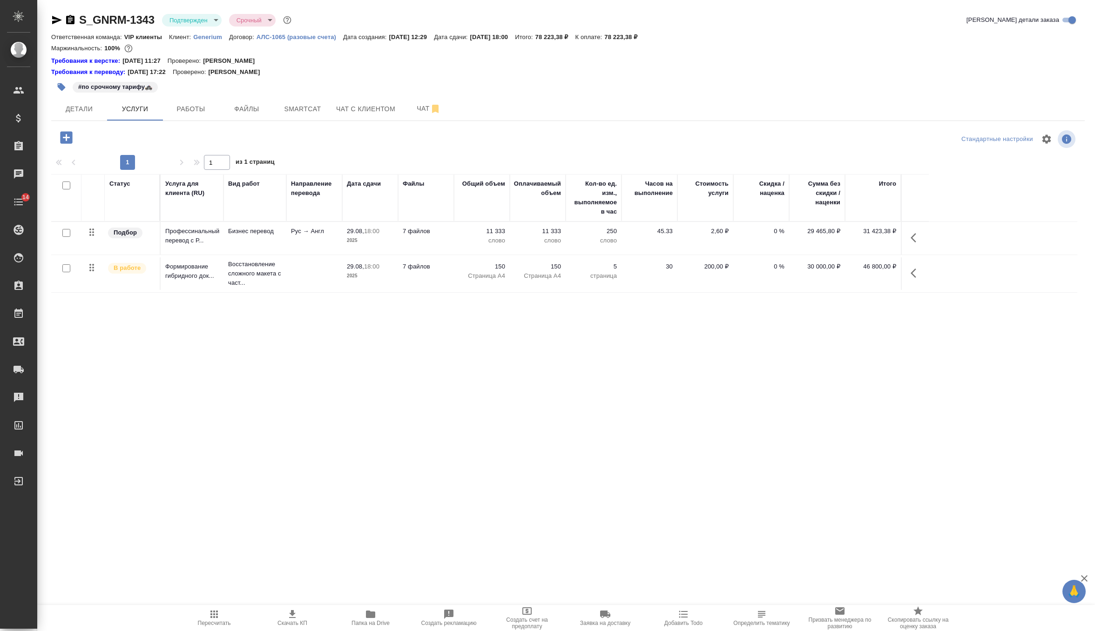
click at [300, 263] on td at bounding box center [314, 273] width 56 height 33
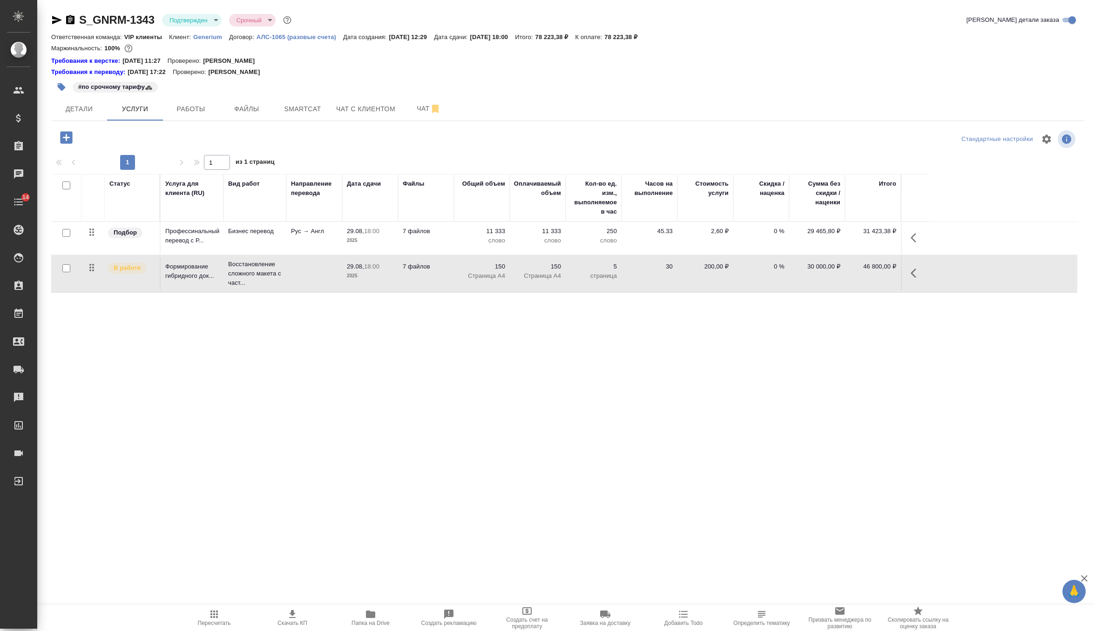
click at [300, 263] on td at bounding box center [314, 273] width 56 height 33
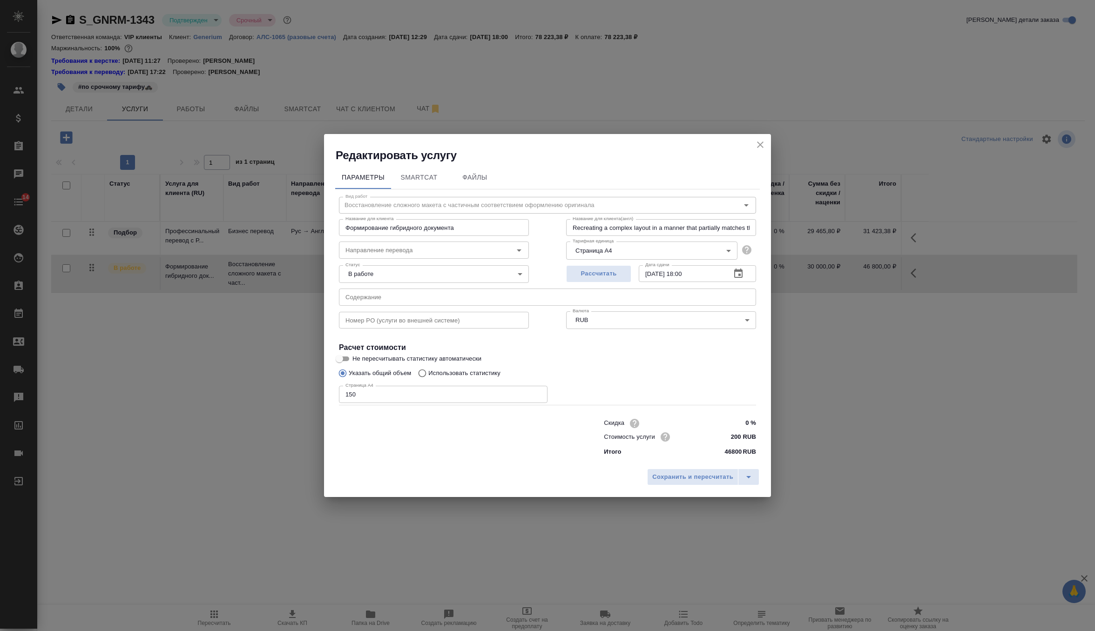
click at [386, 398] on input "150" at bounding box center [443, 394] width 209 height 17
type input "1"
type input "6"
type input "86"
click at [708, 483] on button "Сохранить и пересчитать" at bounding box center [692, 477] width 91 height 17
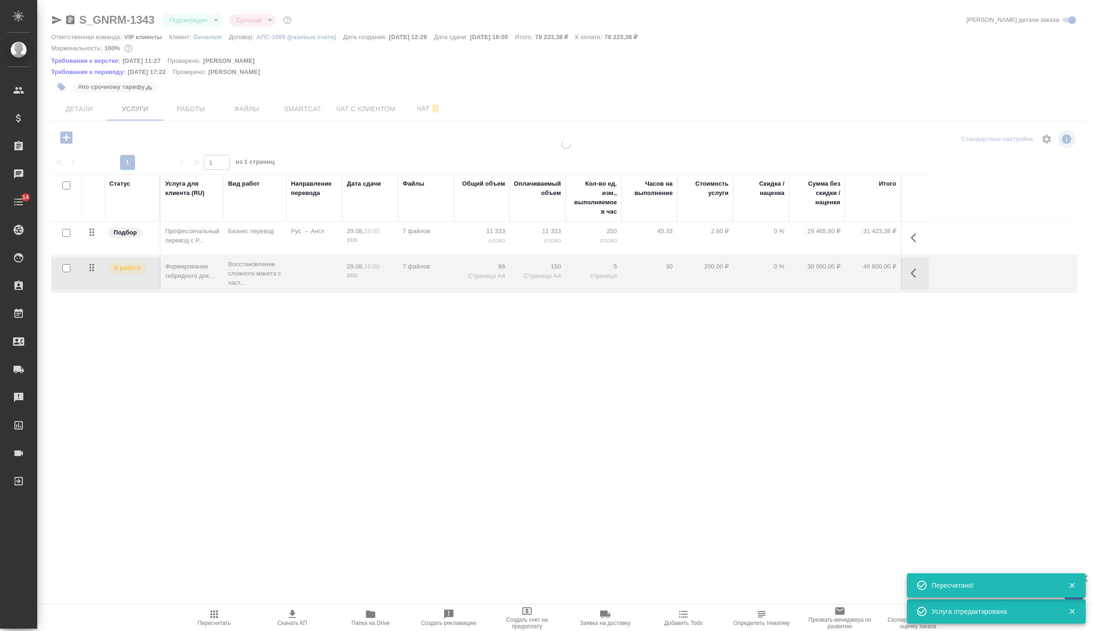
type input "inProgress"
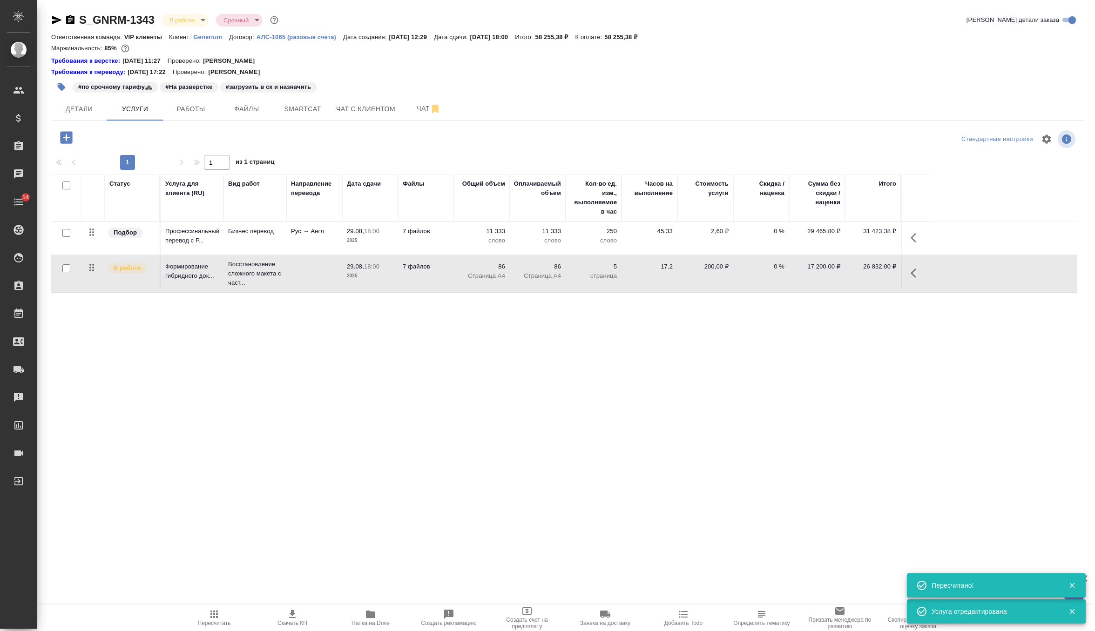
click at [296, 245] on td "Рус → Англ" at bounding box center [314, 238] width 56 height 33
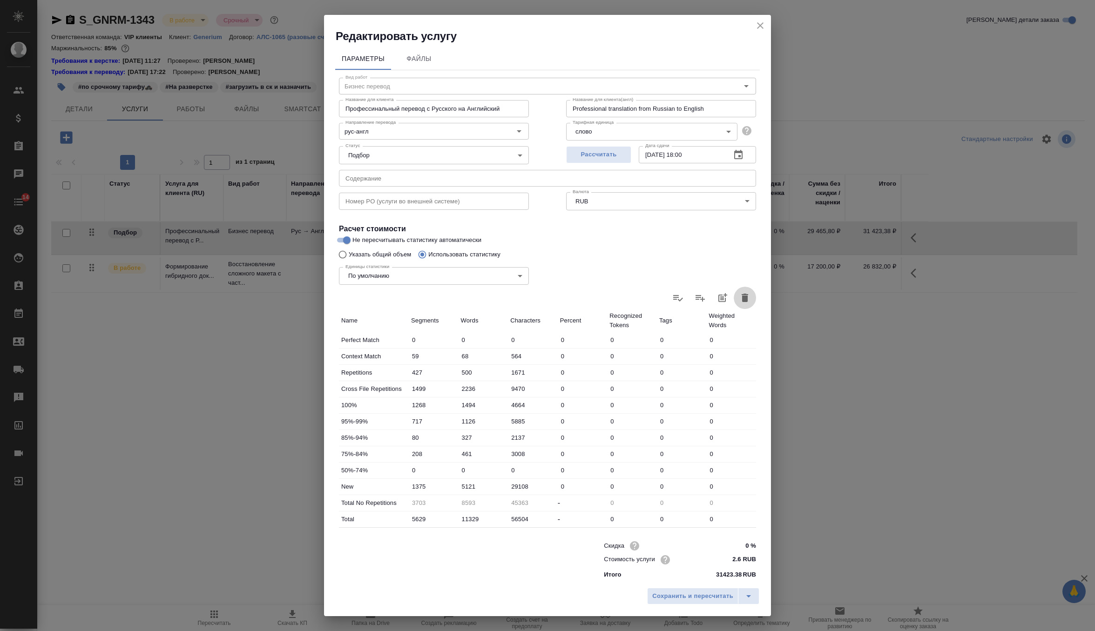
click at [745, 294] on icon "button" at bounding box center [745, 298] width 7 height 8
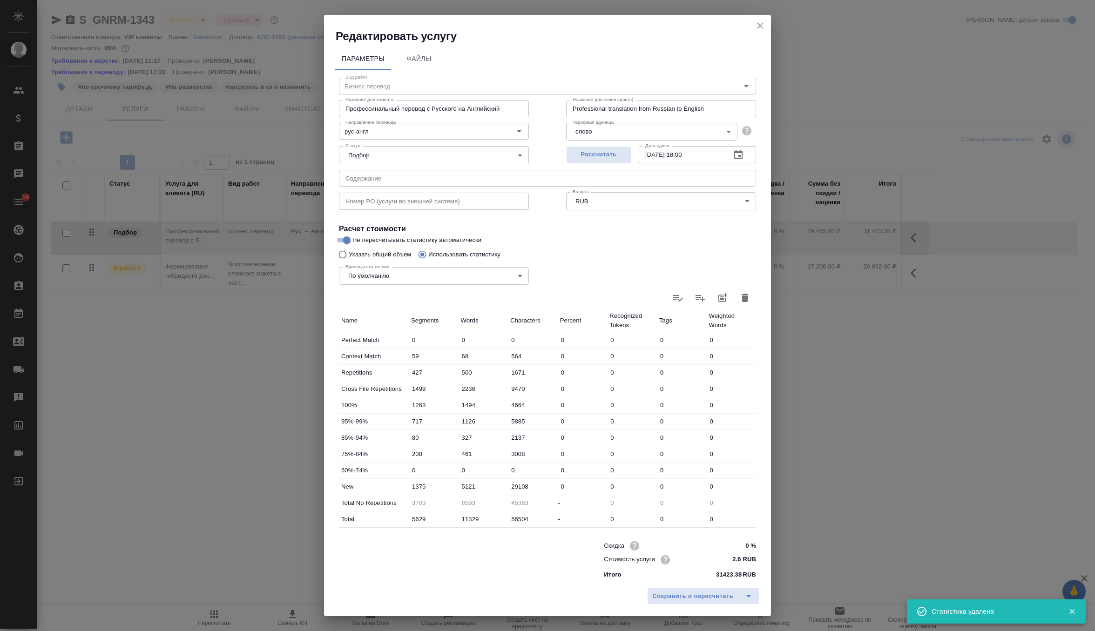
type input "0"
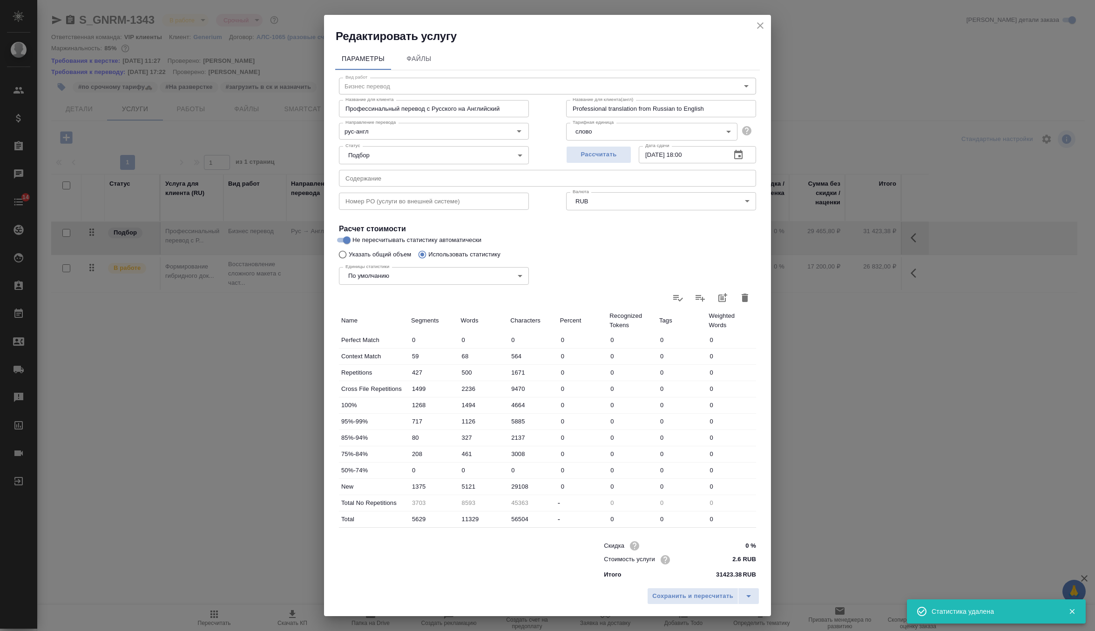
type input "0"
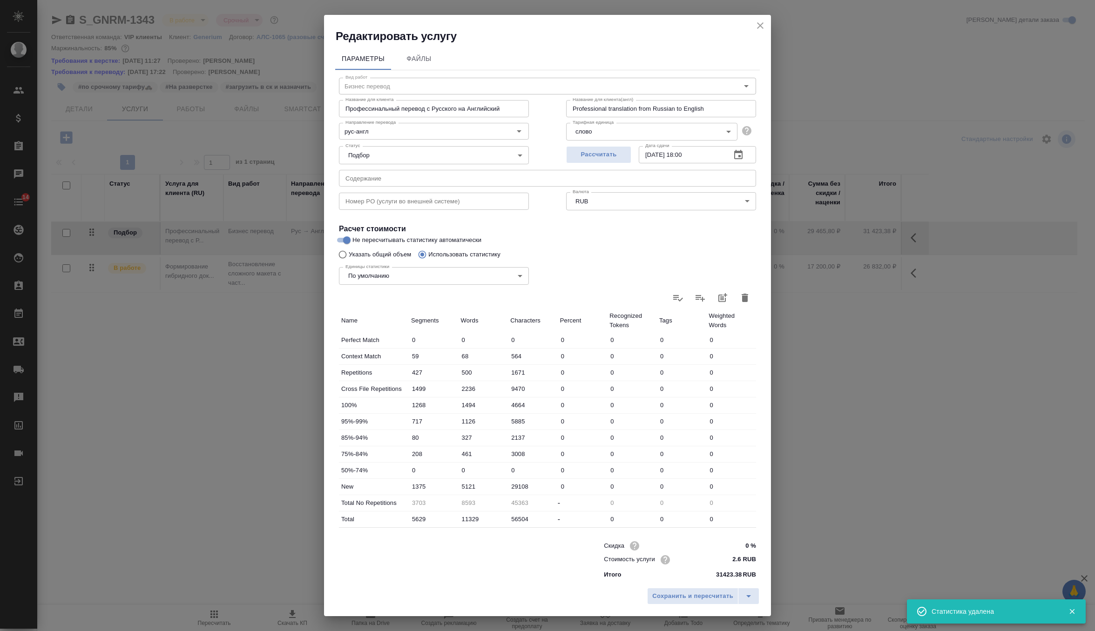
type input "0"
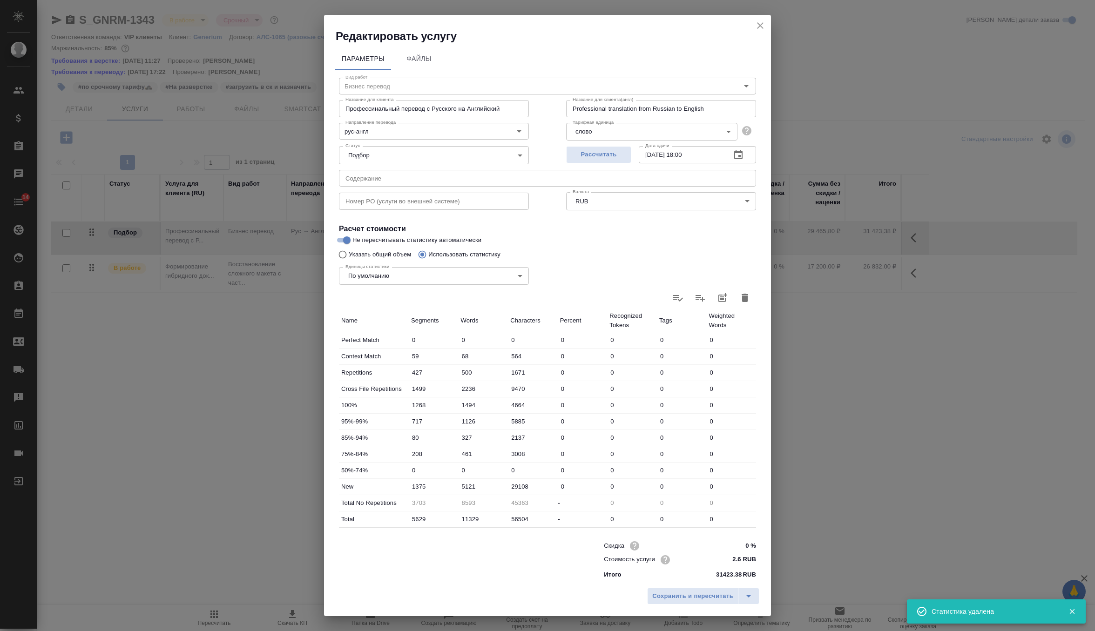
type input "0"
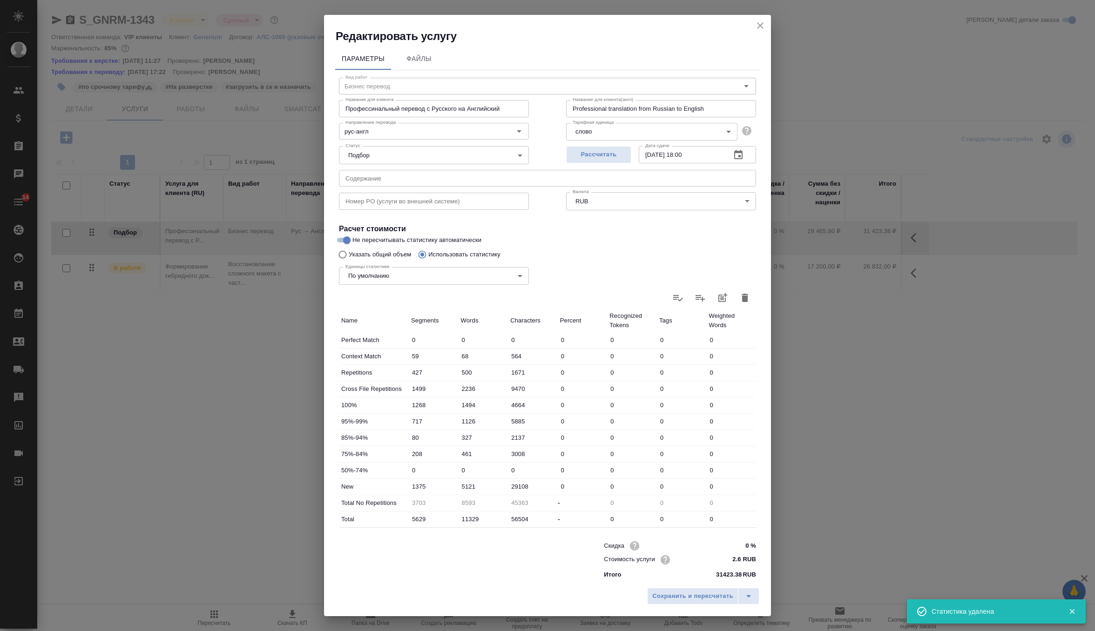
type input "0"
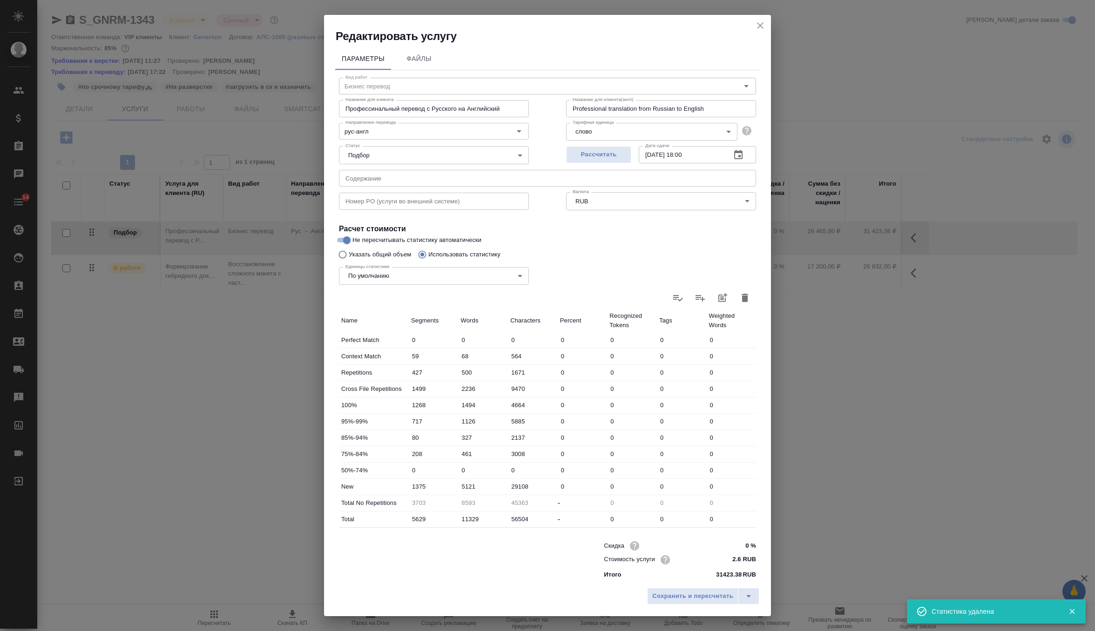
type input "0"
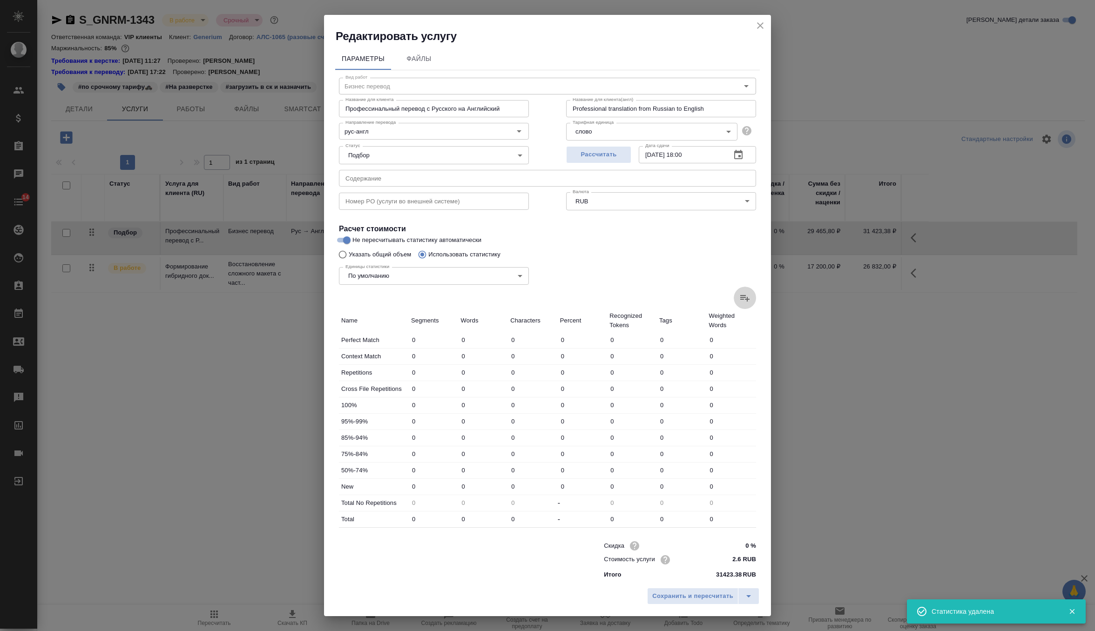
click at [740, 294] on icon at bounding box center [744, 297] width 11 height 11
click at [0, 0] on input "file" at bounding box center [0, 0] width 0 height 0
type input "58"
type input "66"
type input "549"
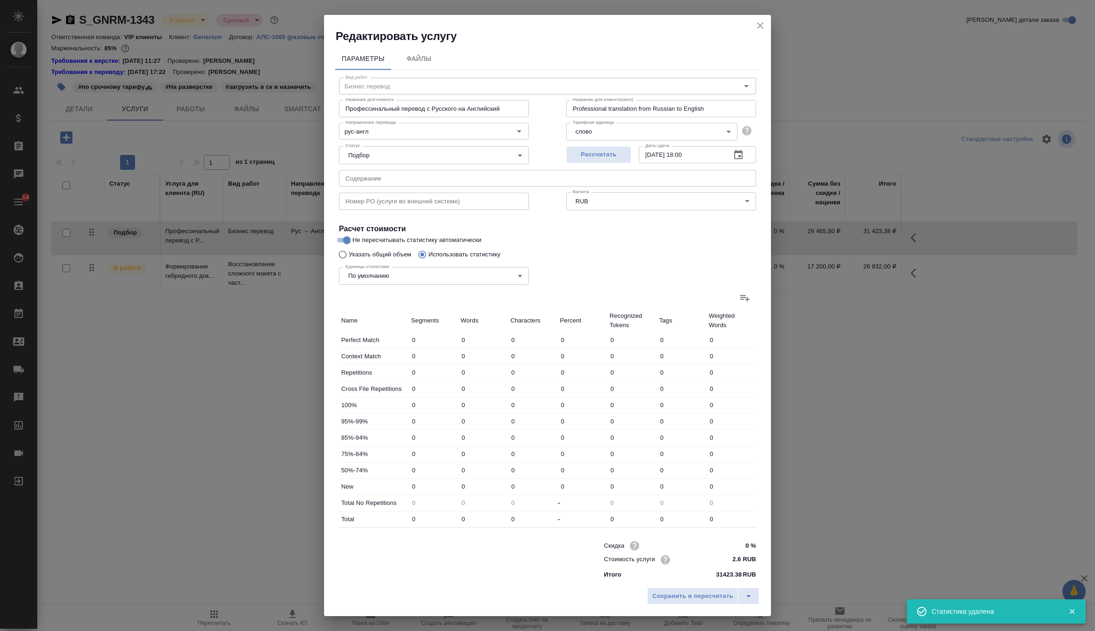
type input "334"
type input "394"
type input "1341"
type input "109"
type input "140"
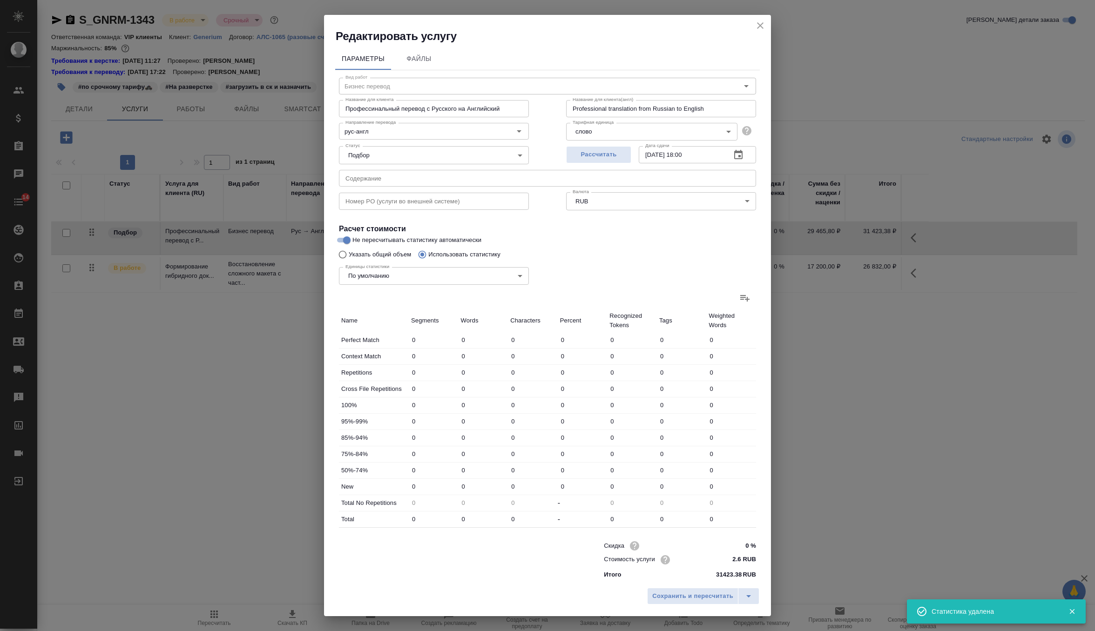
type input "731"
type input "565"
type input "726"
type input "2973"
type input "475"
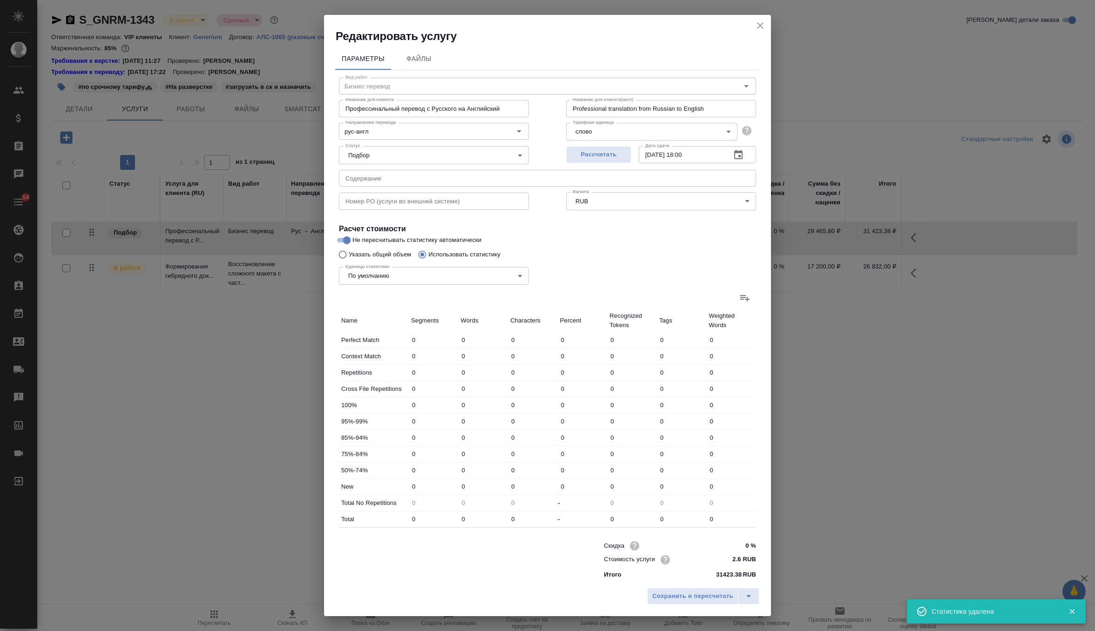
type input "814"
type input "4513"
type input "53"
type input "272"
type input "1823"
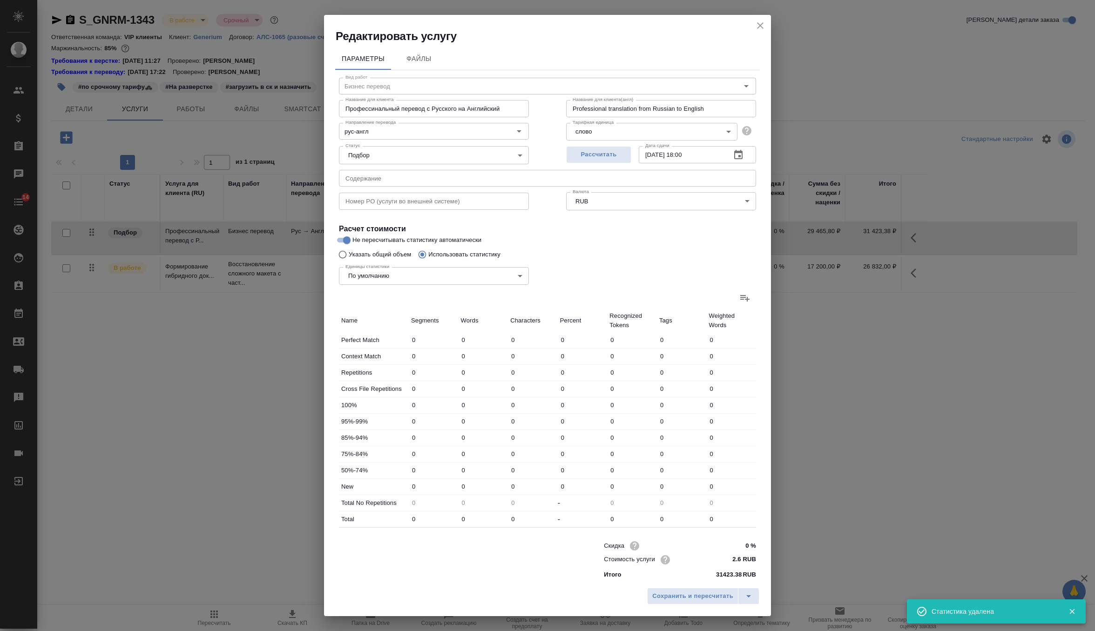
type input "157"
type input "390"
type input "2610"
type input "981"
type input "3801"
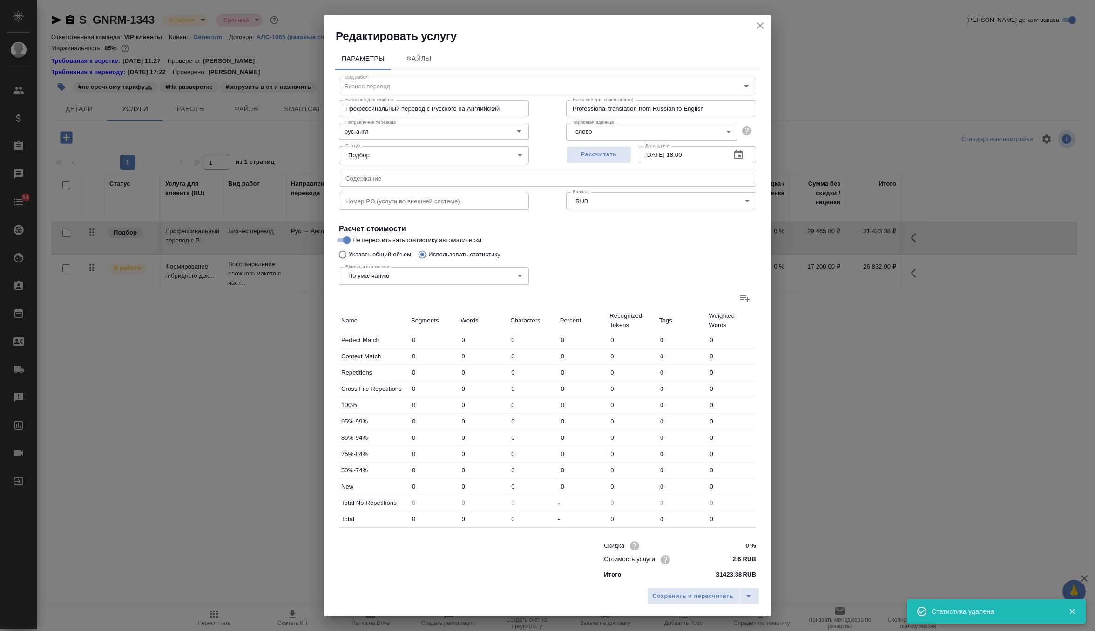
type input "22127"
type input "2284"
type input "6068"
type input "34591"
type input "2727"
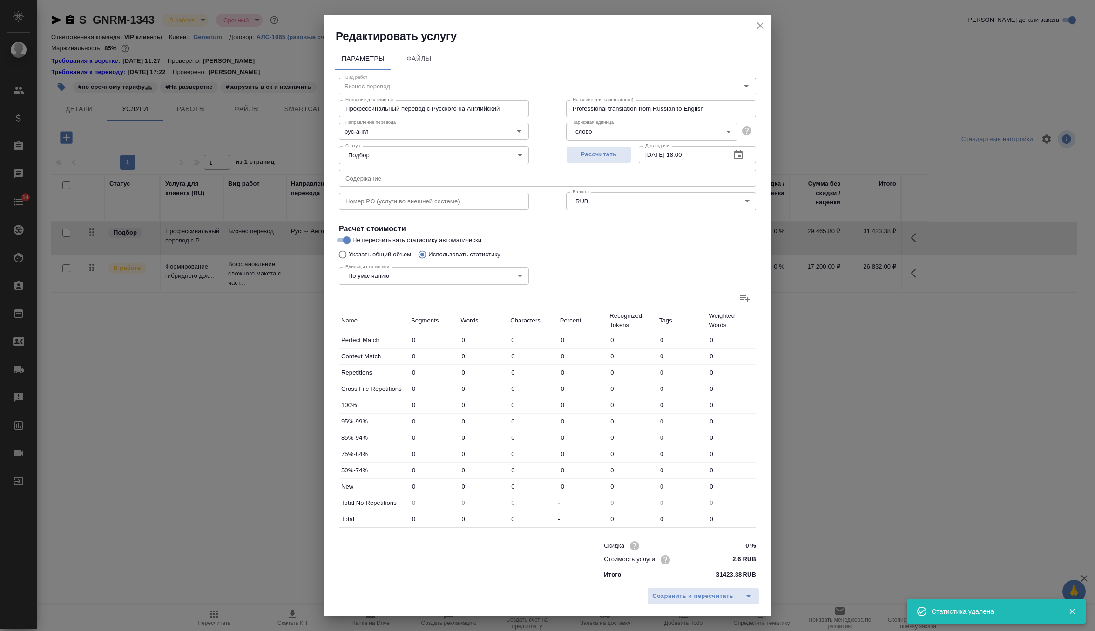
type input "6602"
type input "36663"
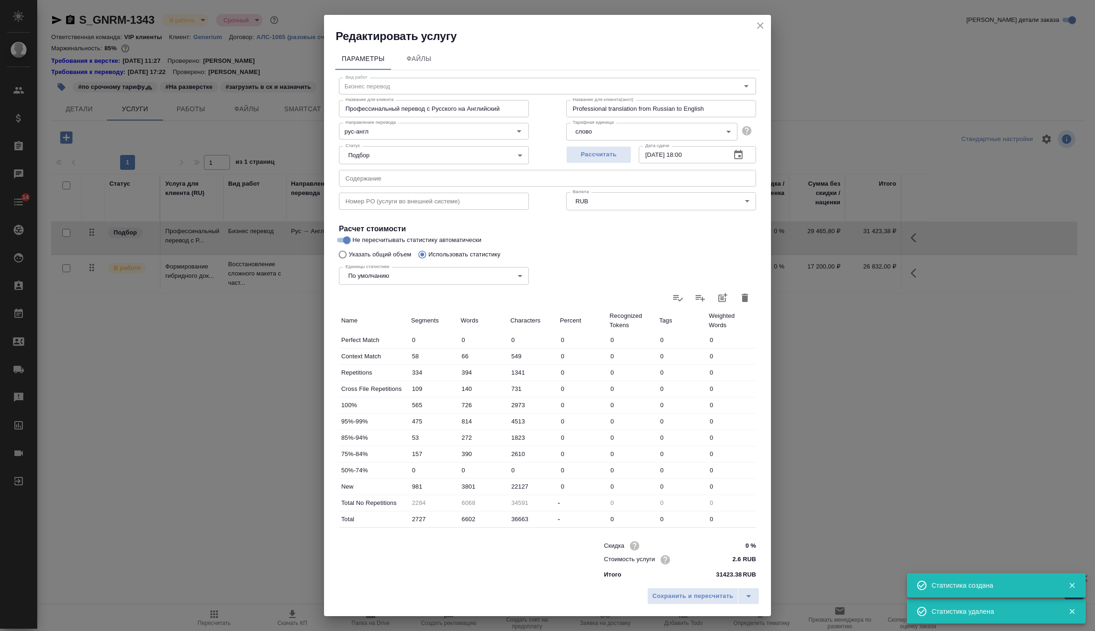
scroll to position [2, 0]
click at [673, 603] on button "Сохранить и пересчитать" at bounding box center [692, 596] width 91 height 17
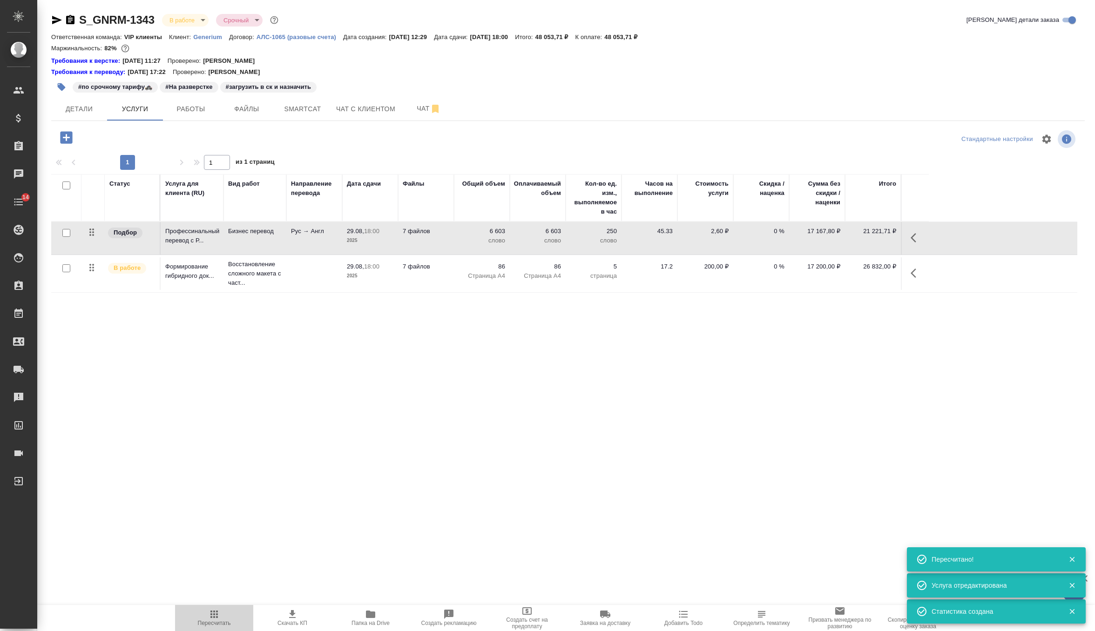
click at [219, 619] on icon "button" at bounding box center [214, 614] width 11 height 11
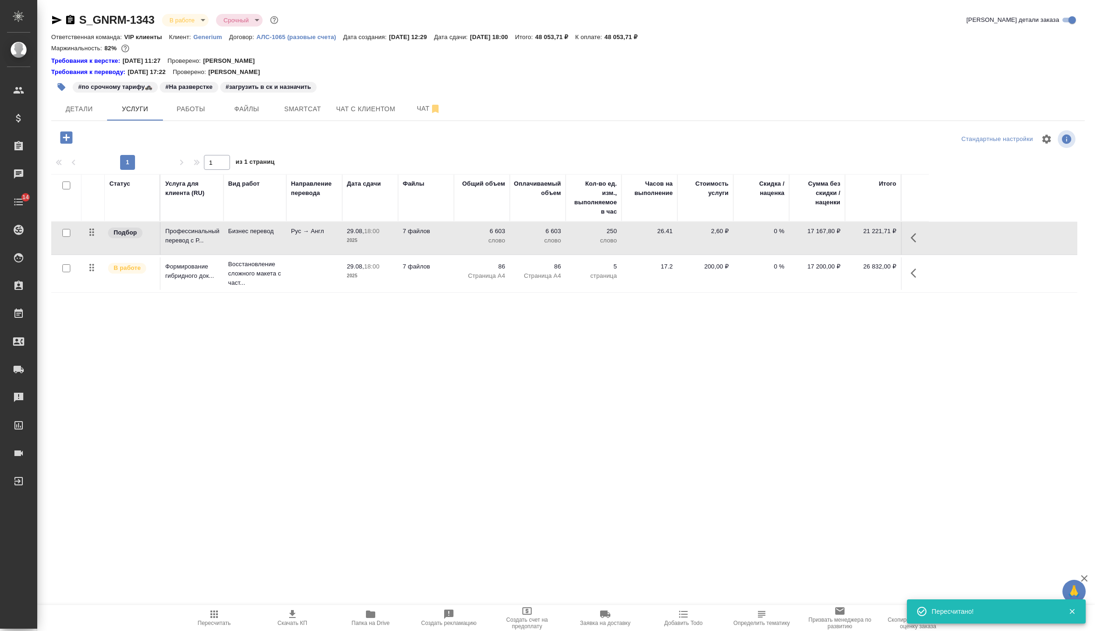
click at [287, 616] on icon "button" at bounding box center [292, 614] width 11 height 11
click at [91, 115] on button "Детали" at bounding box center [79, 108] width 56 height 23
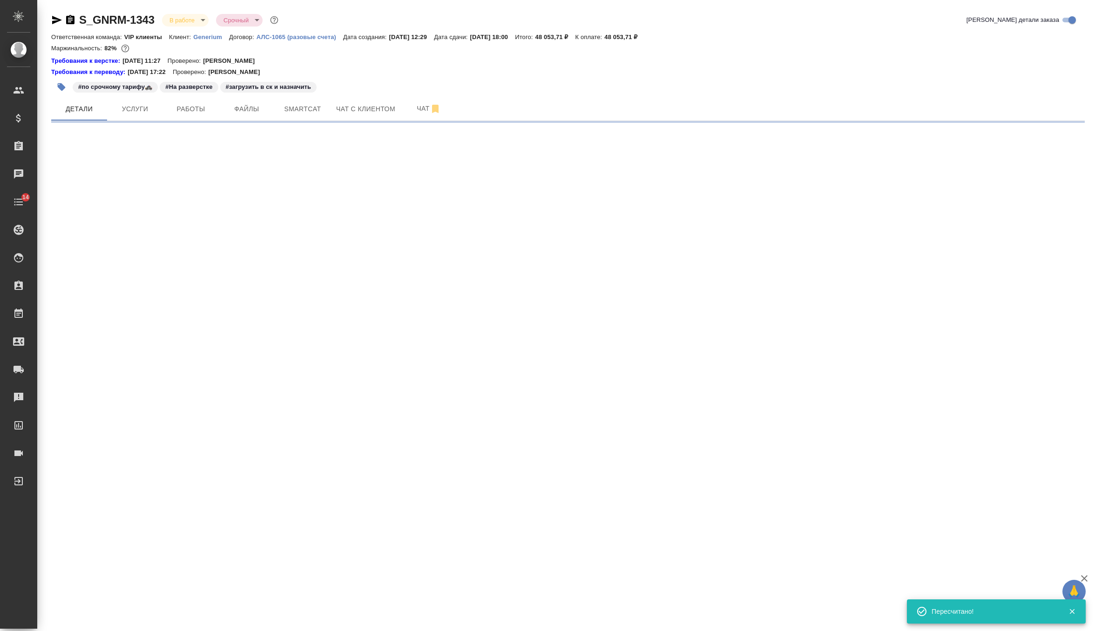
select select "RU"
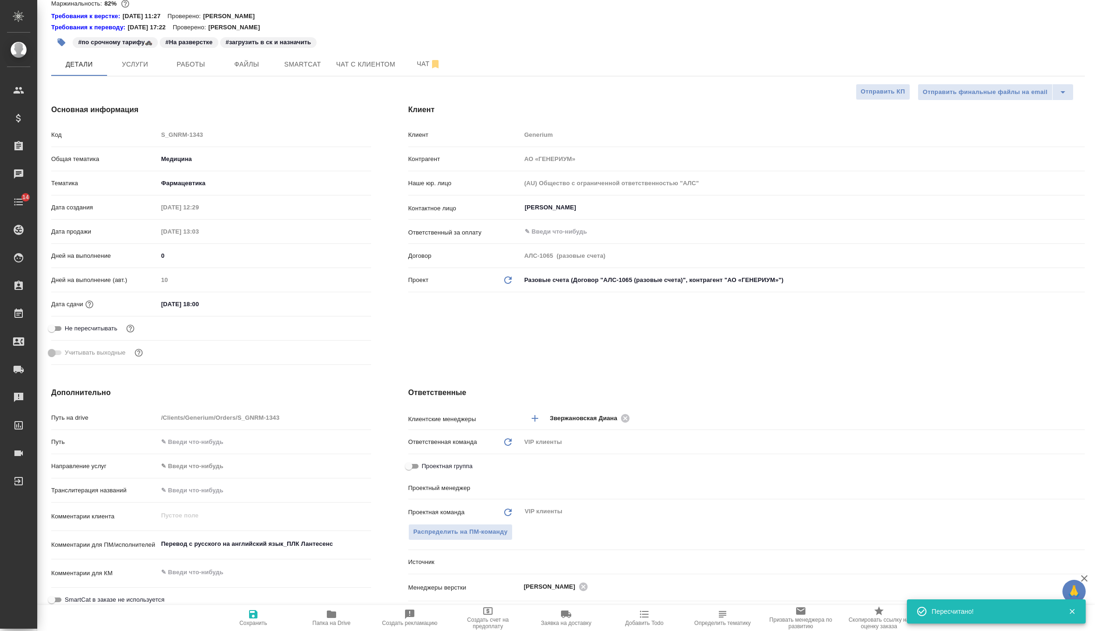
type textarea "x"
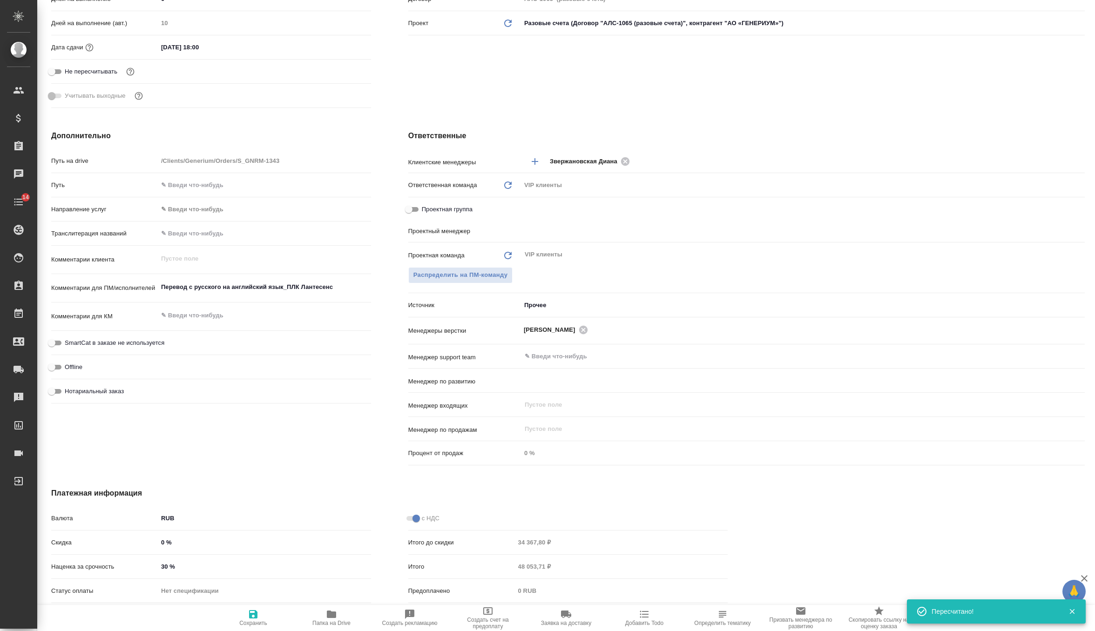
type input "[PERSON_NAME]"
type input "Комаров Роман"
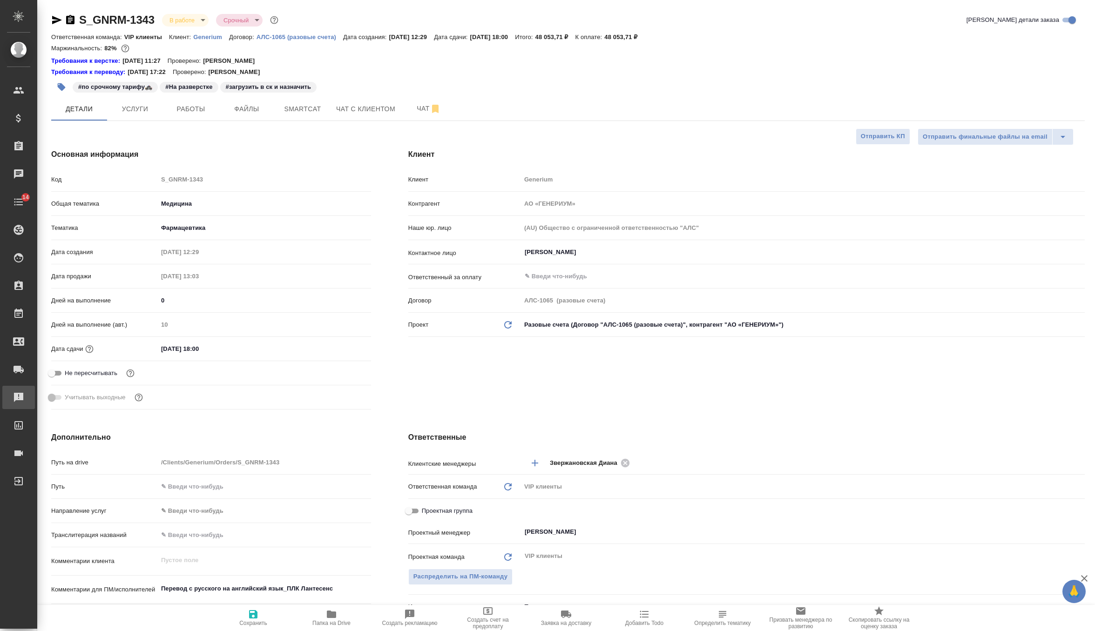
type textarea "x"
click at [345, 104] on span "Чат с клиентом" at bounding box center [365, 109] width 59 height 12
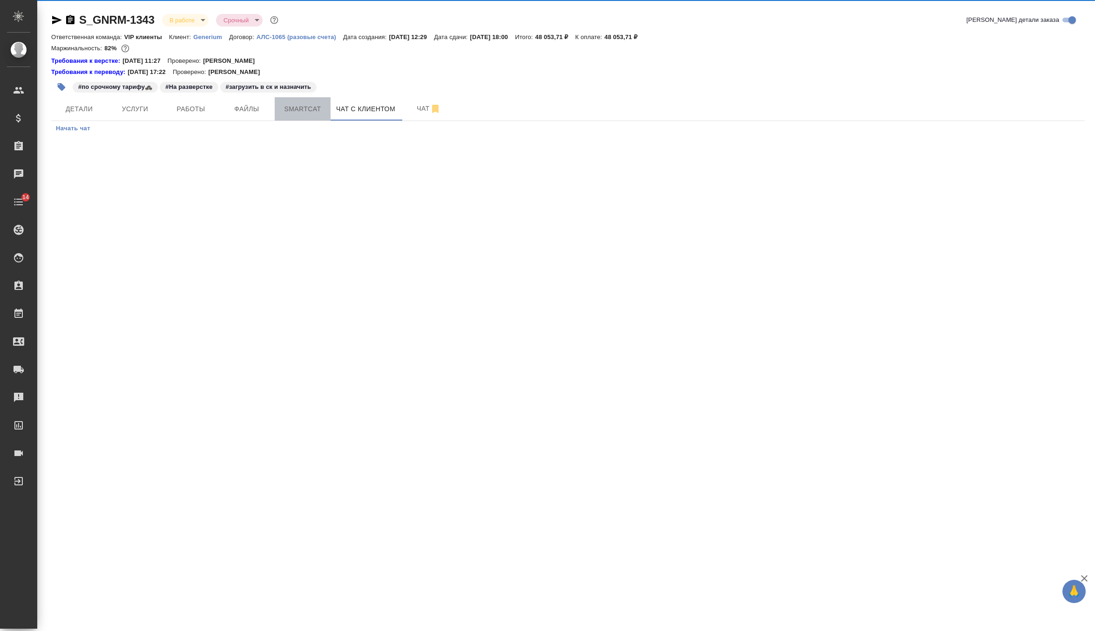
click at [301, 106] on span "Smartcat" at bounding box center [302, 109] width 45 height 12
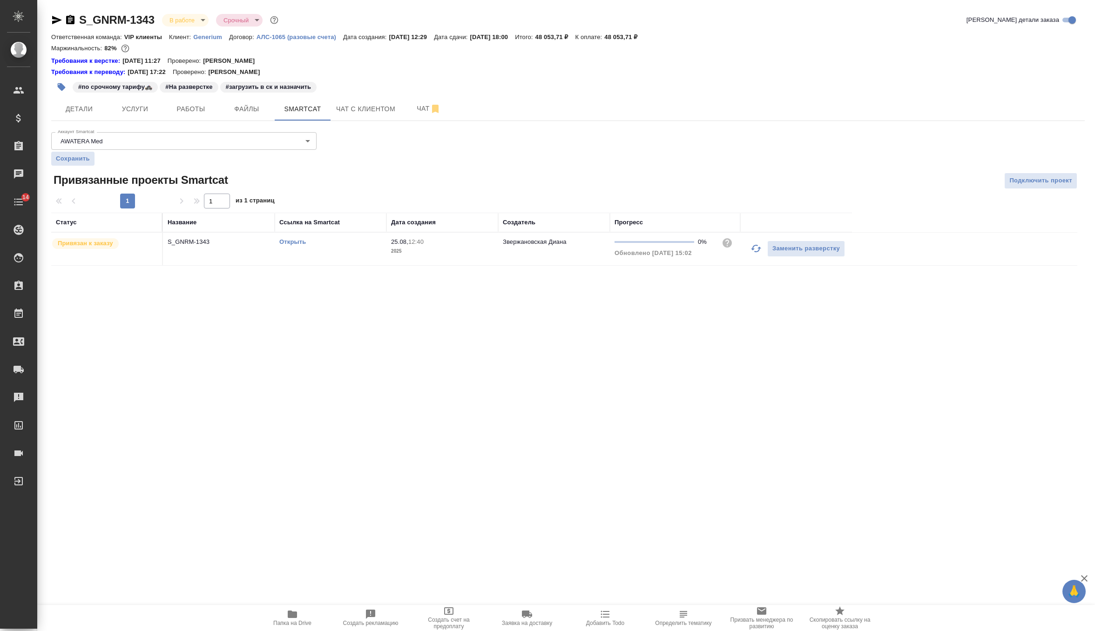
click at [297, 243] on link "Открыть" at bounding box center [292, 241] width 27 height 7
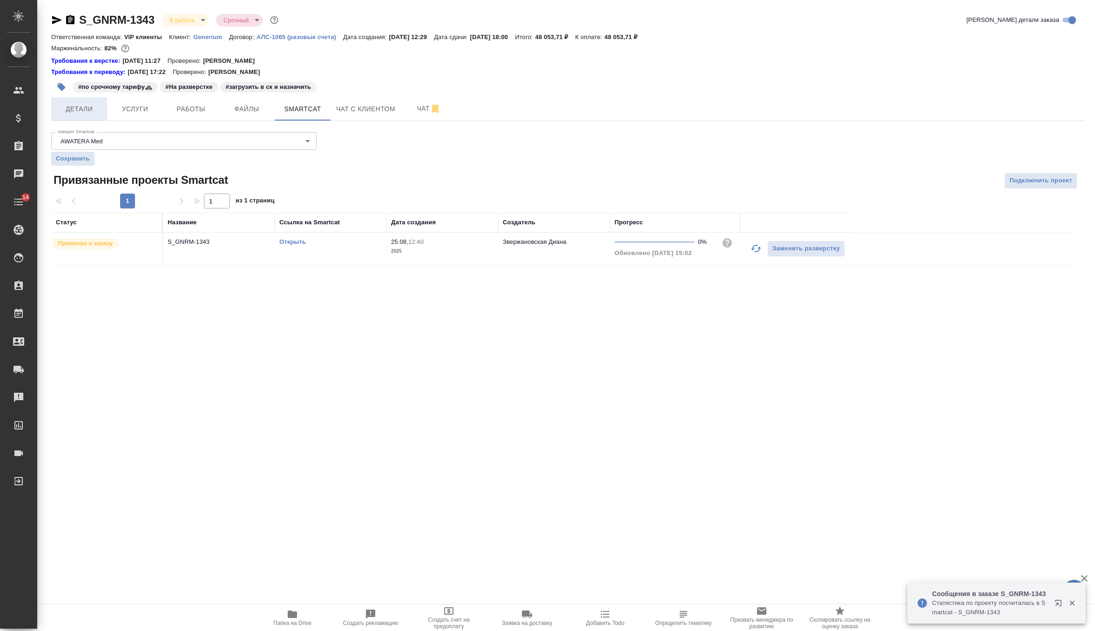
click at [87, 110] on span "Детали" at bounding box center [79, 109] width 45 height 12
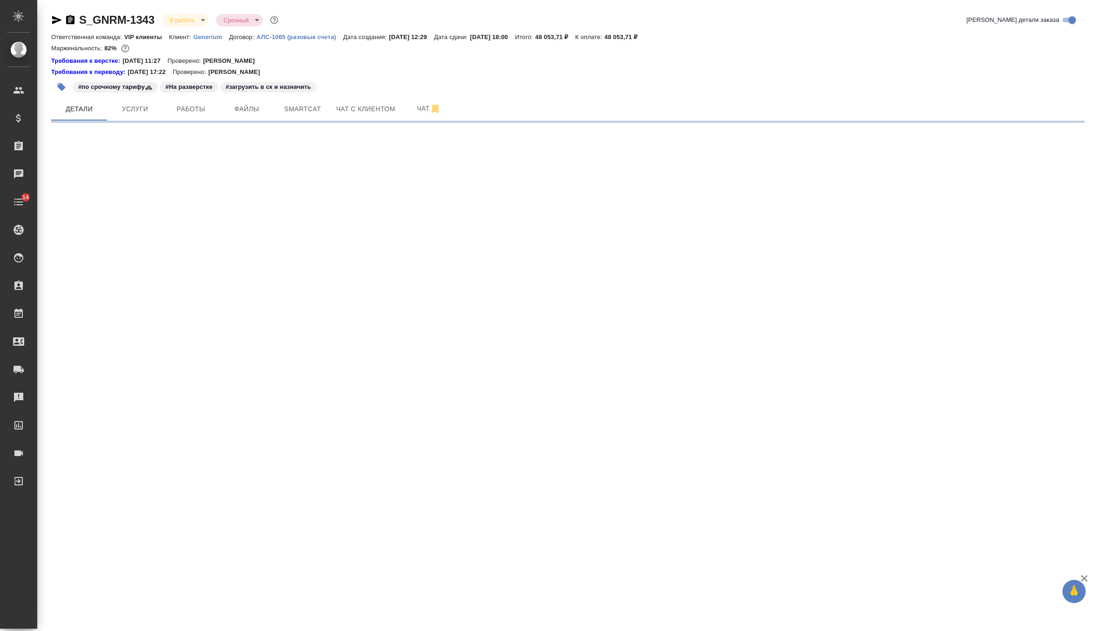
select select "RU"
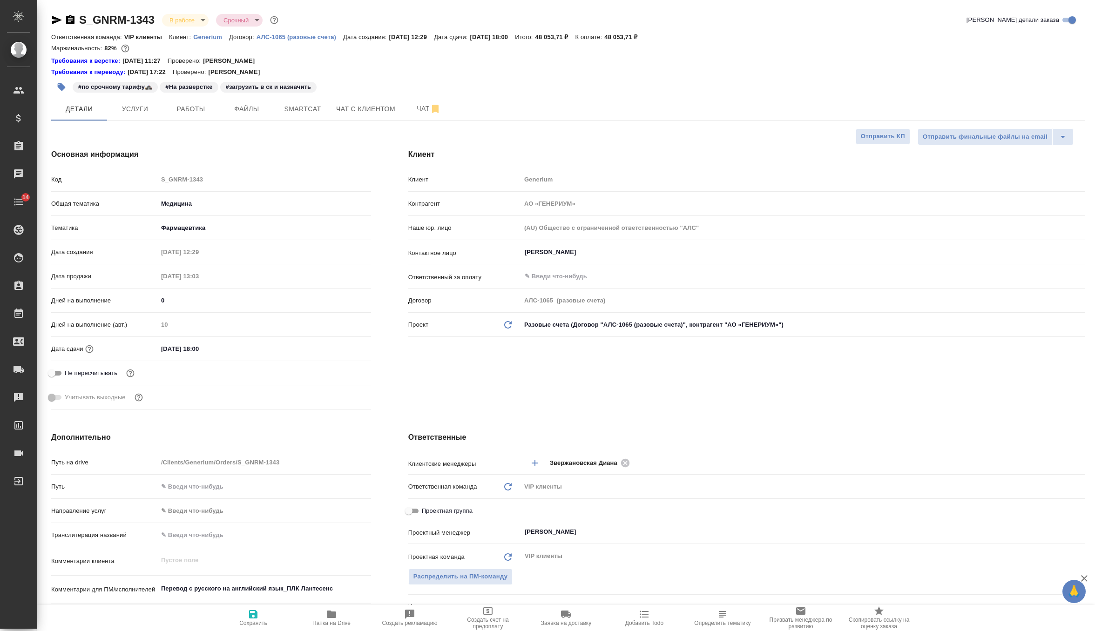
type textarea "x"
click at [256, 115] on button "Файлы" at bounding box center [247, 108] width 56 height 23
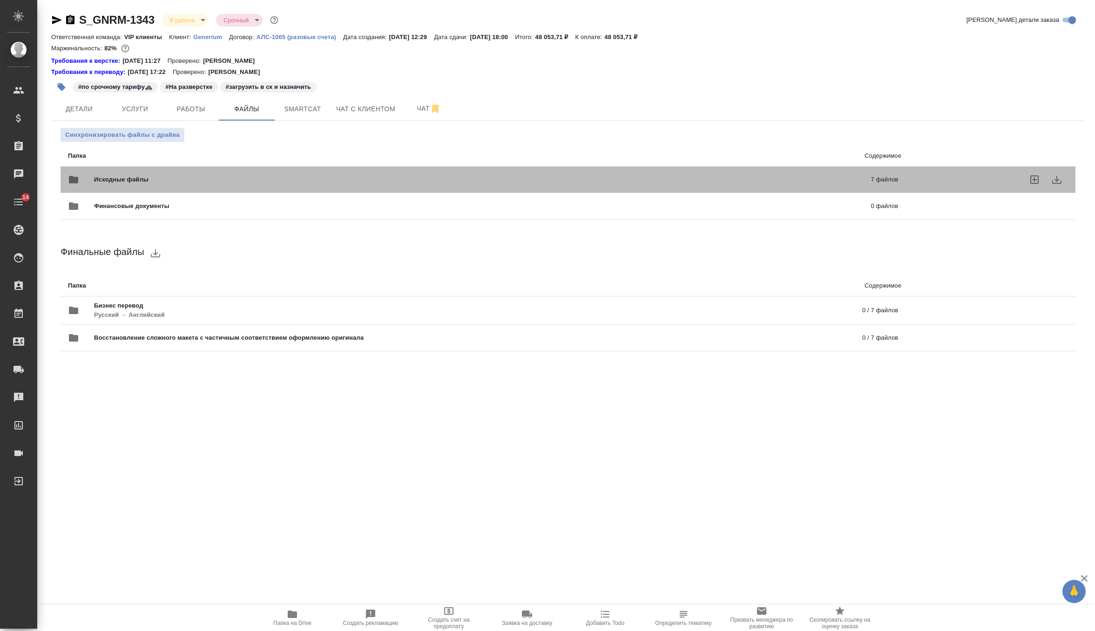
click at [187, 177] on span "Исходные файлы" at bounding box center [302, 179] width 416 height 9
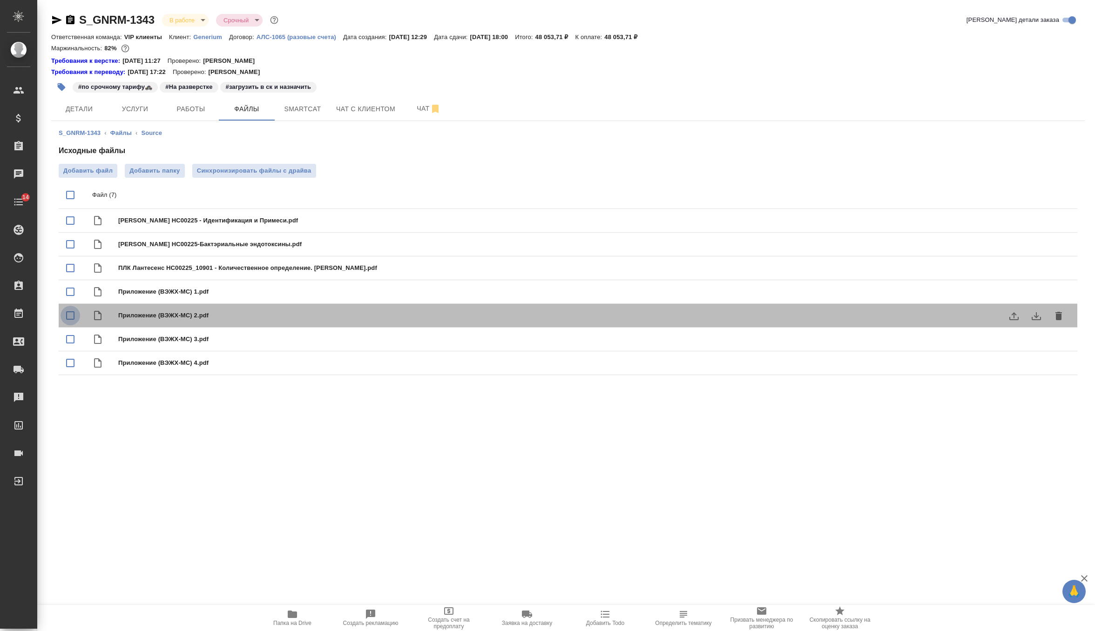
click at [71, 316] on input "checkbox" at bounding box center [71, 316] width 20 height 20
checkbox input "true"
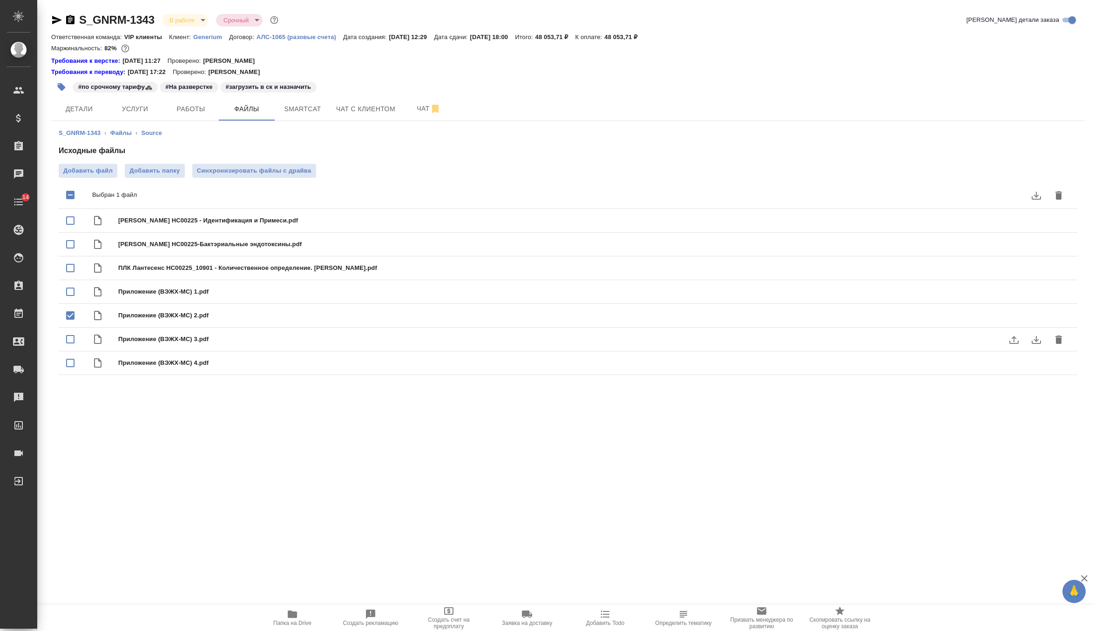
click at [71, 338] on input "checkbox" at bounding box center [71, 340] width 20 height 20
checkbox input "true"
click at [1063, 318] on icon "delete" at bounding box center [1058, 316] width 11 height 11
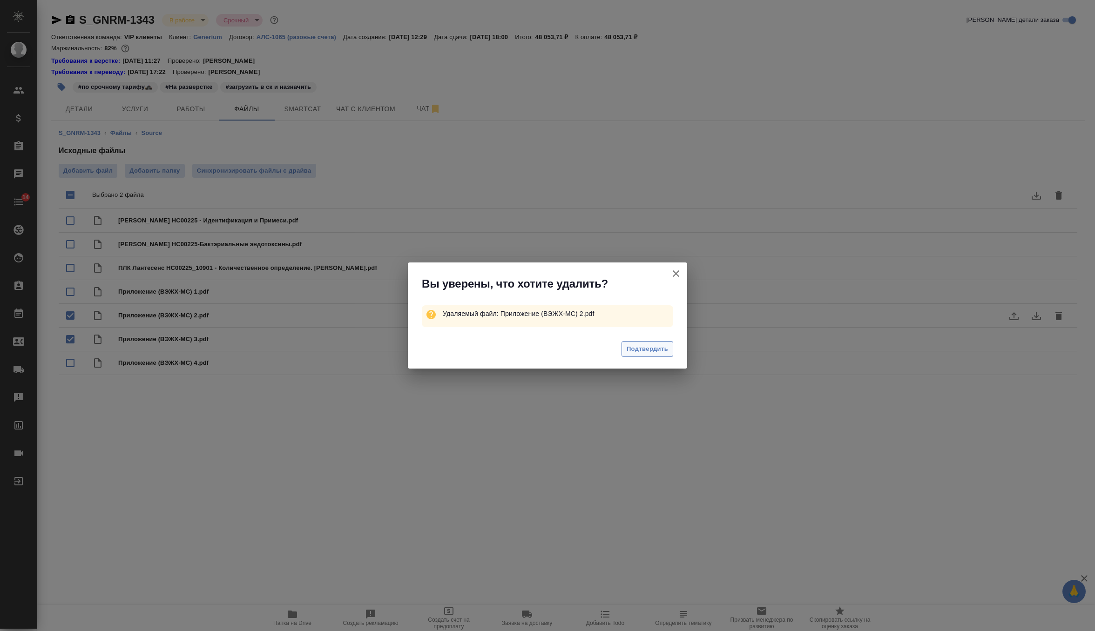
click at [649, 346] on span "Подтвердить" at bounding box center [647, 349] width 41 height 11
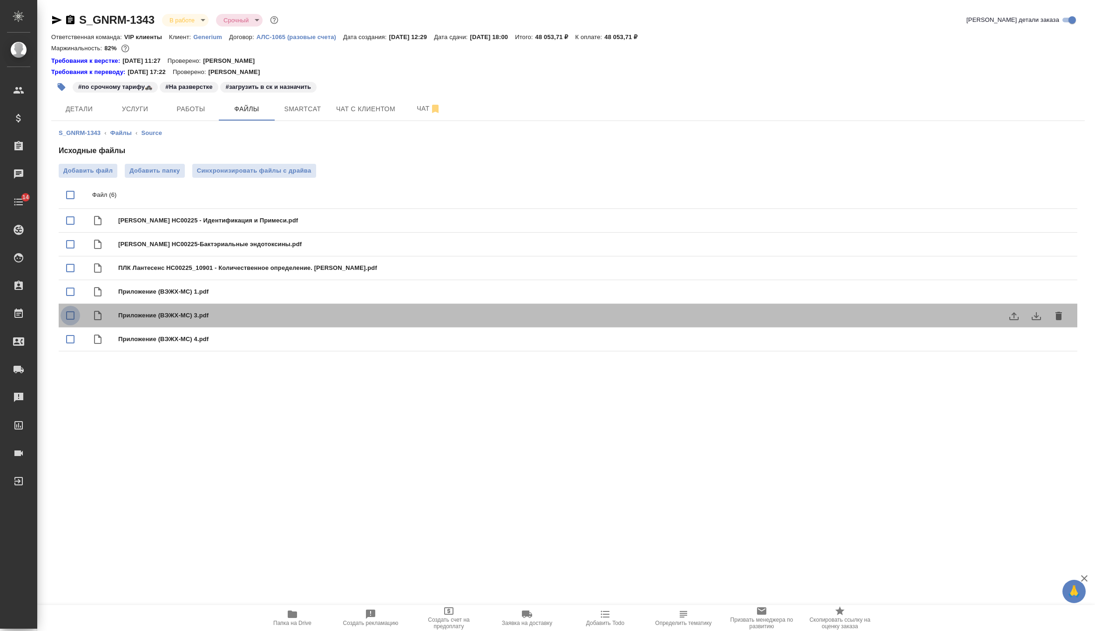
click at [74, 312] on input "checkbox" at bounding box center [71, 316] width 20 height 20
checkbox input "true"
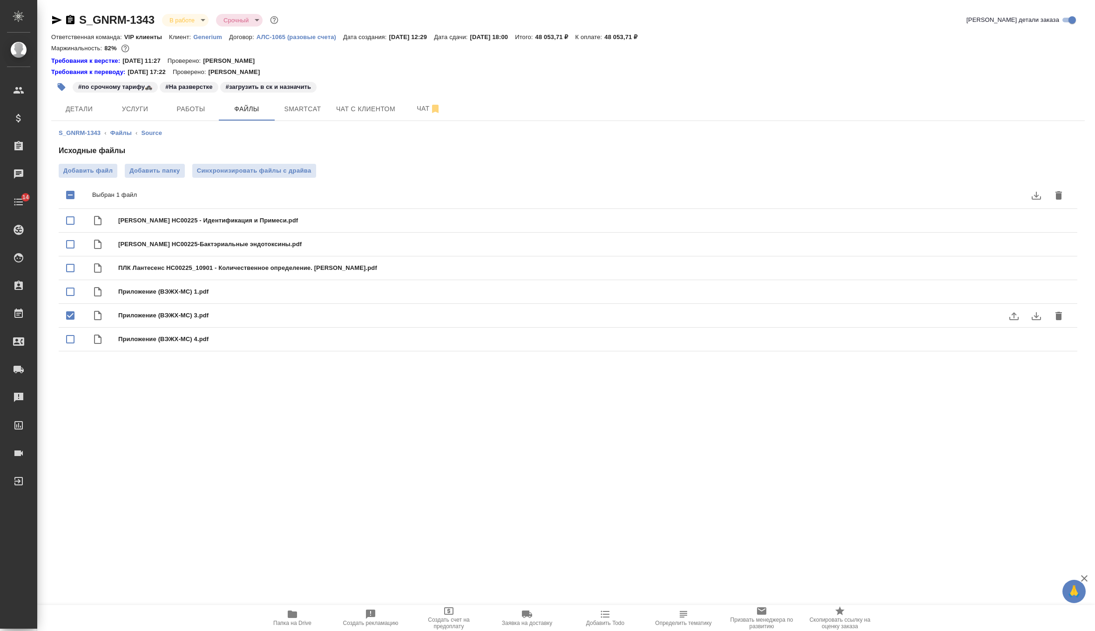
click at [1057, 312] on icon "delete" at bounding box center [1059, 316] width 7 height 8
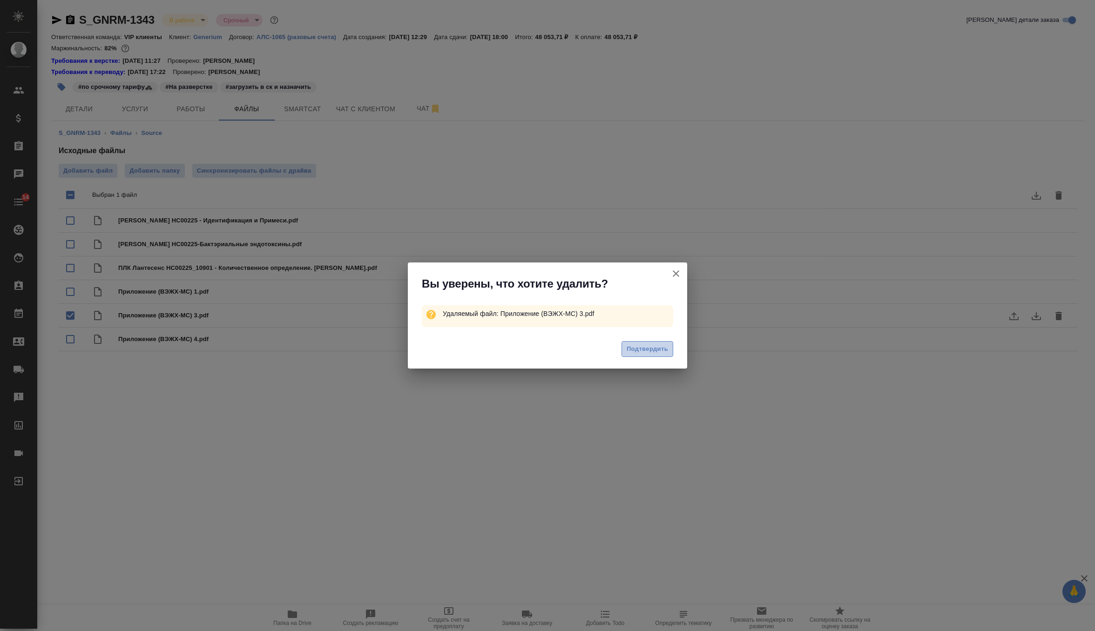
click at [630, 351] on span "Подтвердить" at bounding box center [647, 349] width 41 height 11
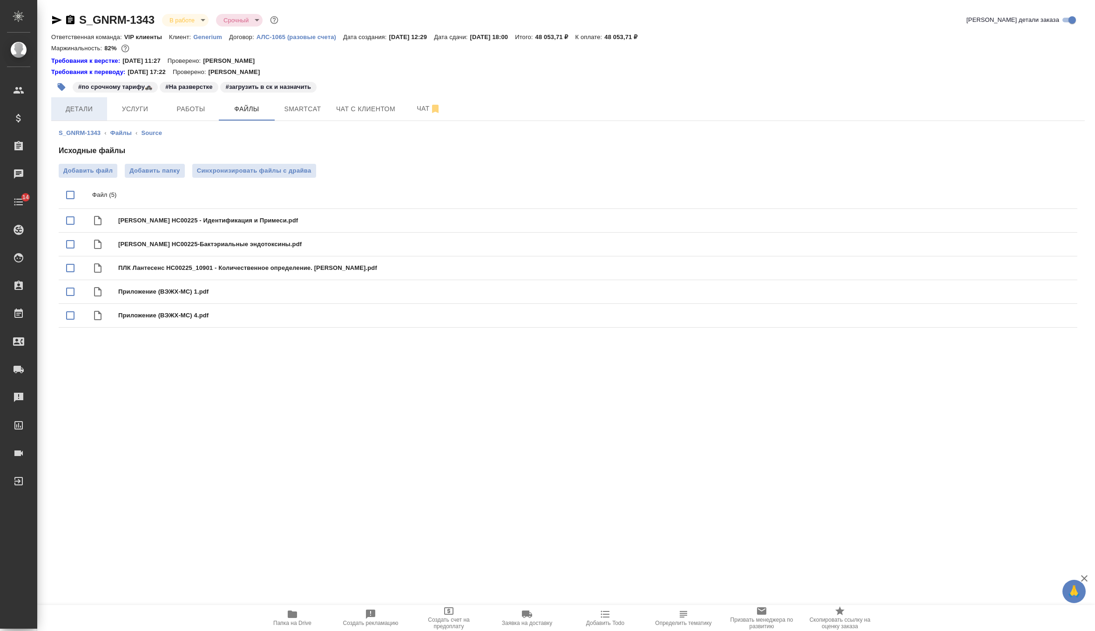
click at [82, 107] on span "Детали" at bounding box center [79, 109] width 45 height 12
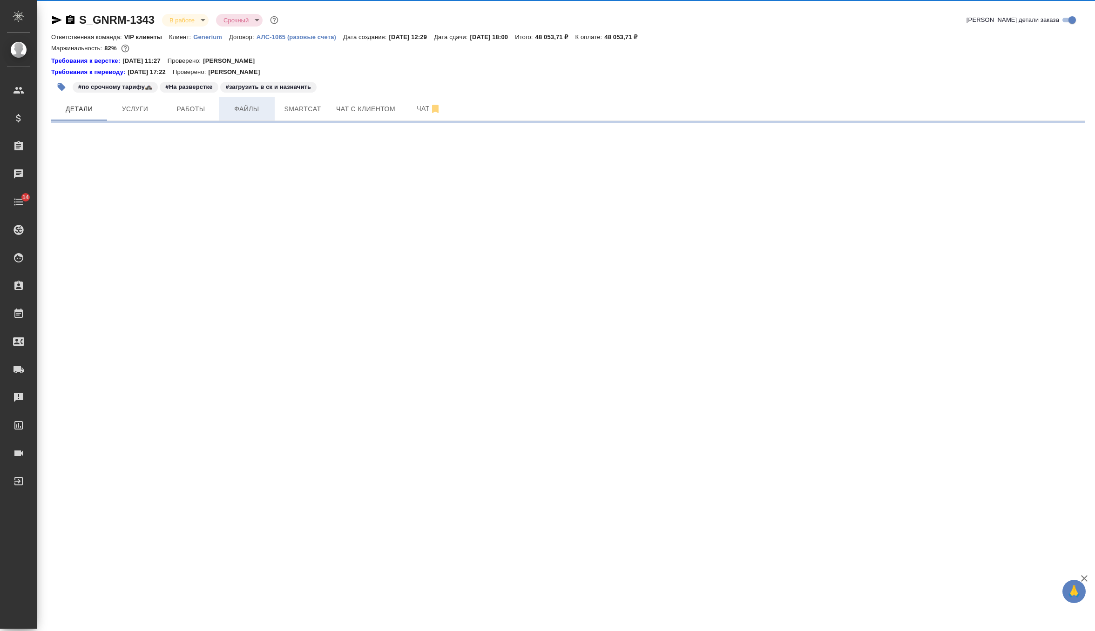
select select "RU"
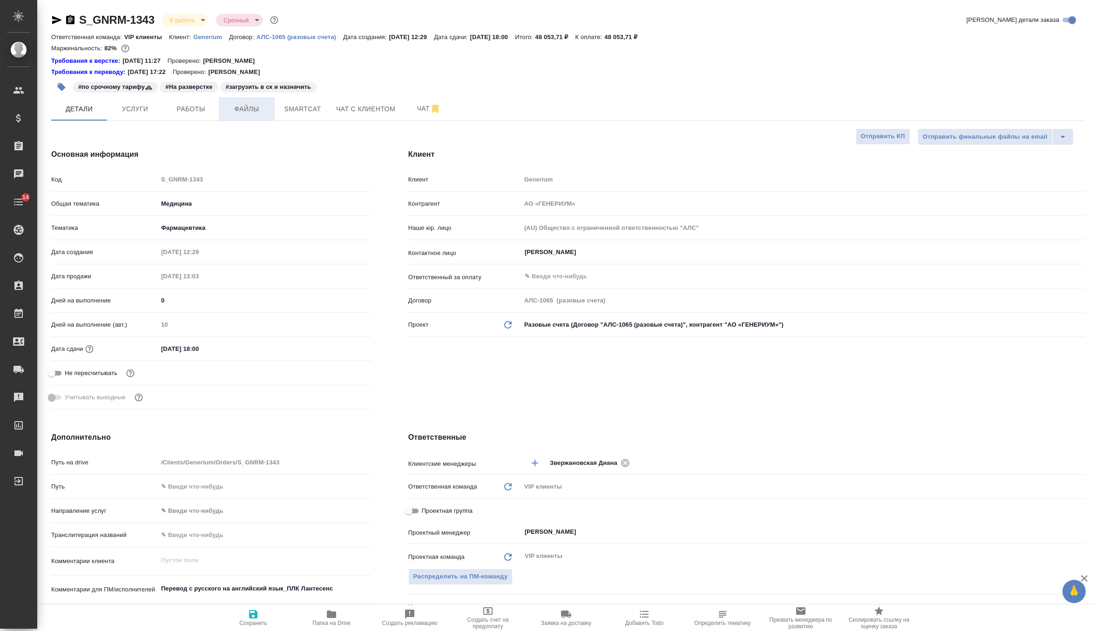
type textarea "x"
click at [255, 108] on span "Файлы" at bounding box center [246, 109] width 45 height 12
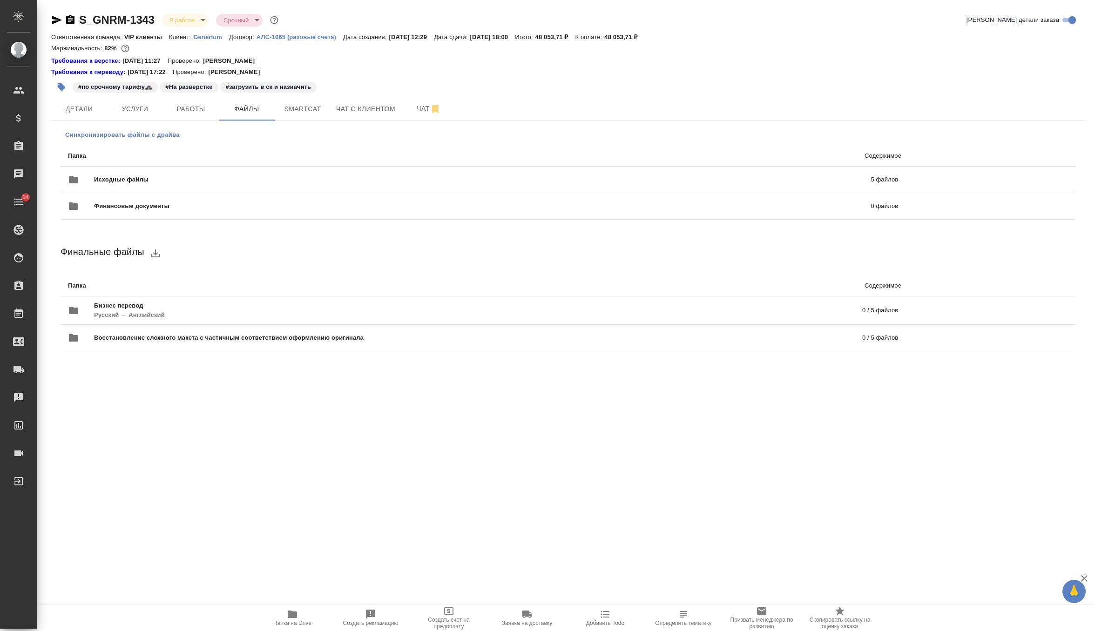
click at [149, 136] on span "Синхронизировать файлы с драйва" at bounding box center [122, 134] width 115 height 9
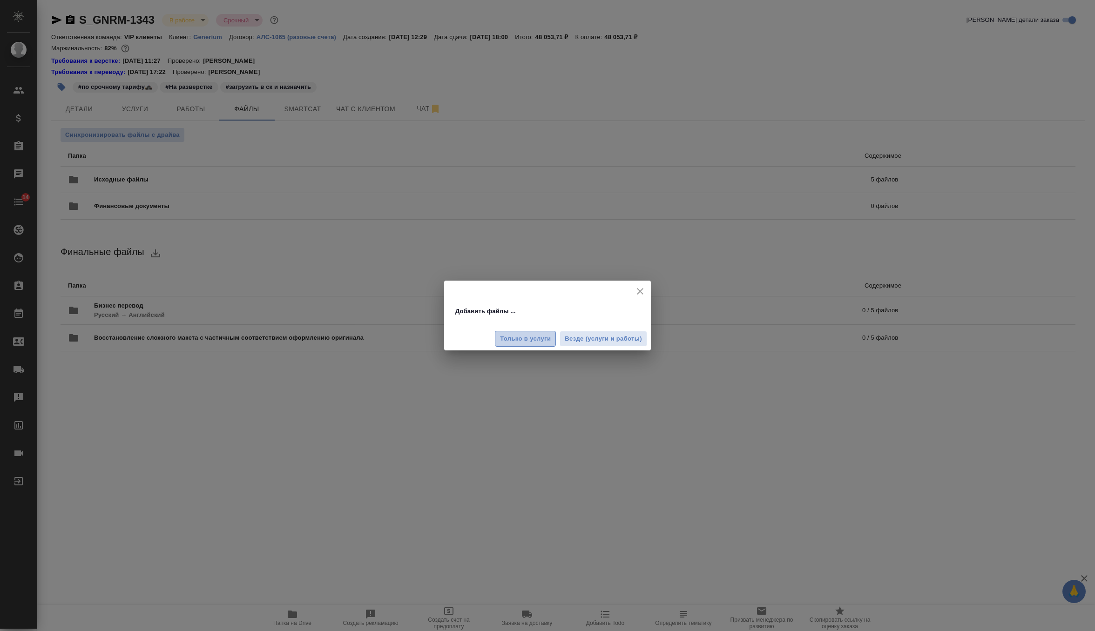
click at [535, 337] on span "Только в услуги" at bounding box center [525, 339] width 51 height 11
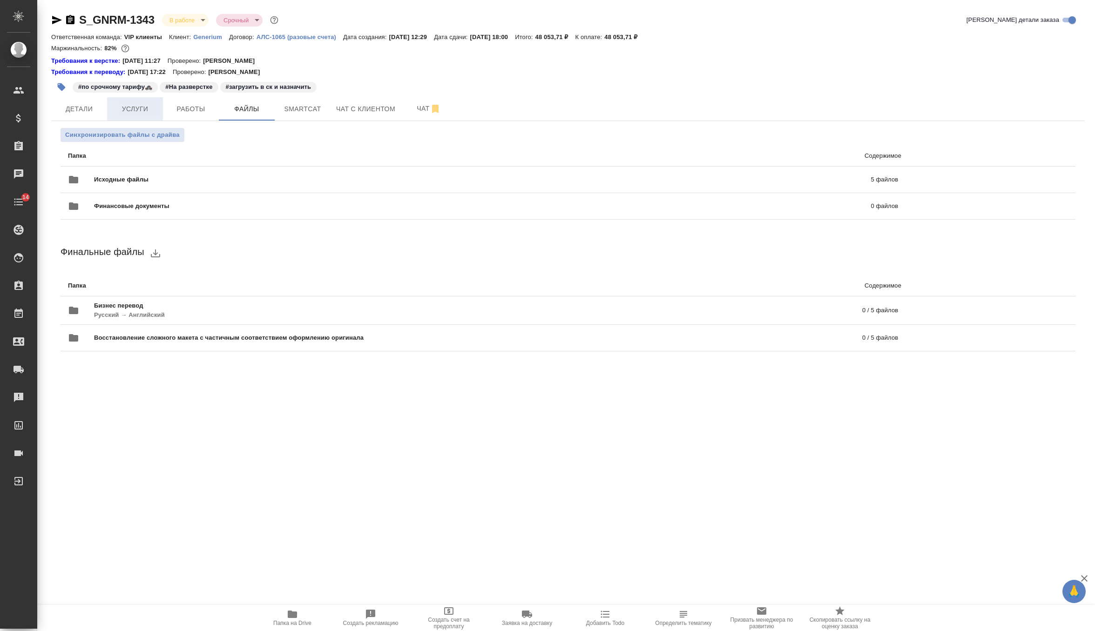
click at [128, 111] on span "Услуги" at bounding box center [135, 109] width 45 height 12
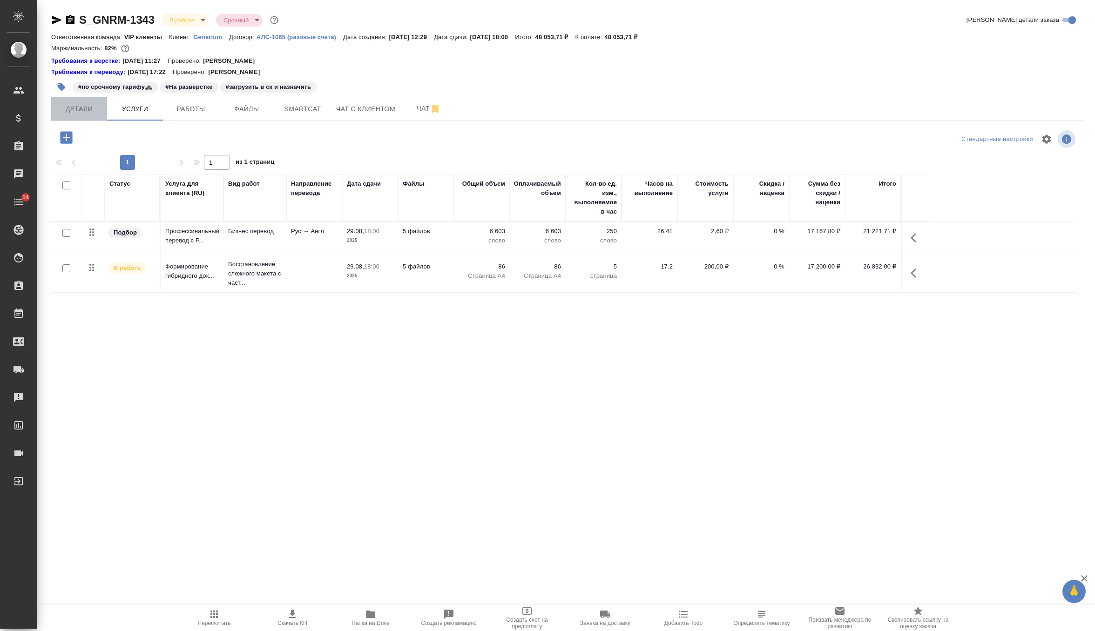
click at [77, 105] on span "Детали" at bounding box center [79, 109] width 45 height 12
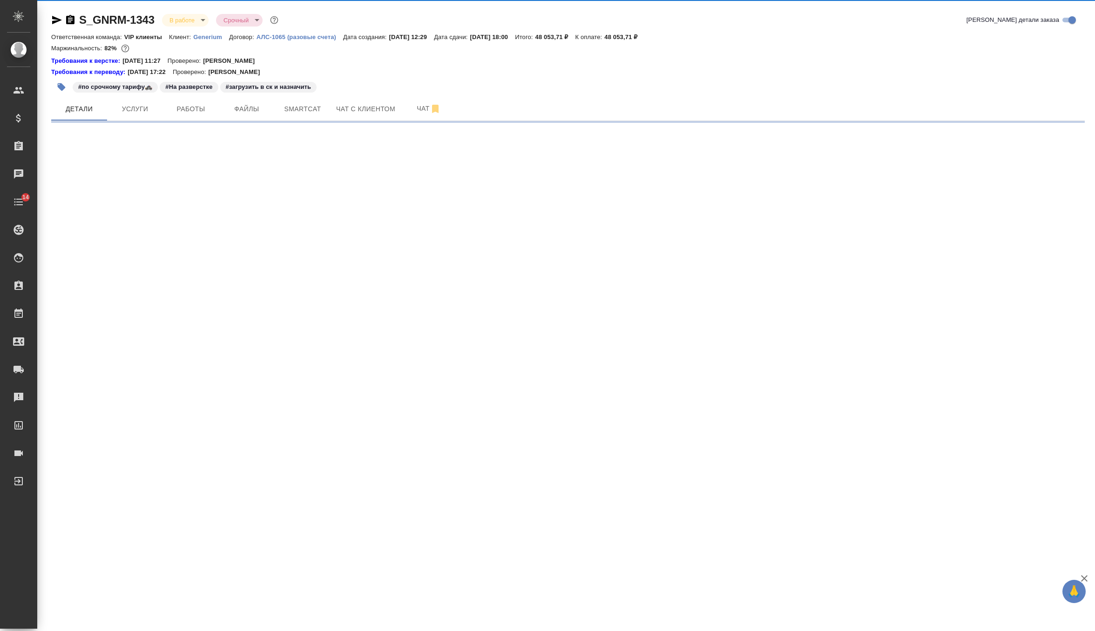
select select "RU"
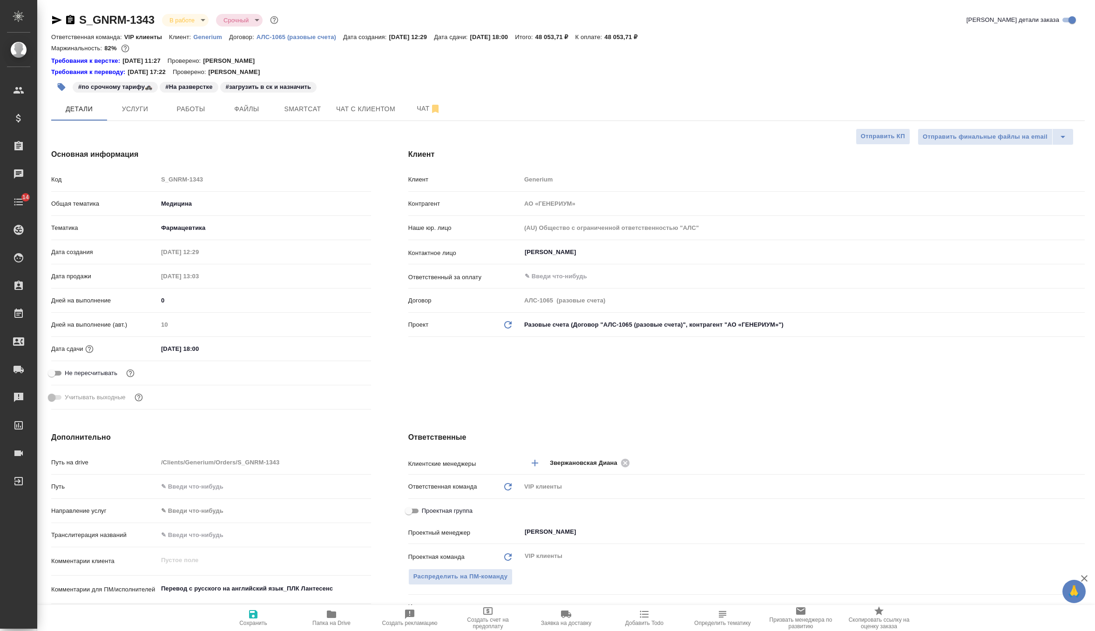
type textarea "x"
click at [141, 112] on span "Услуги" at bounding box center [135, 109] width 45 height 12
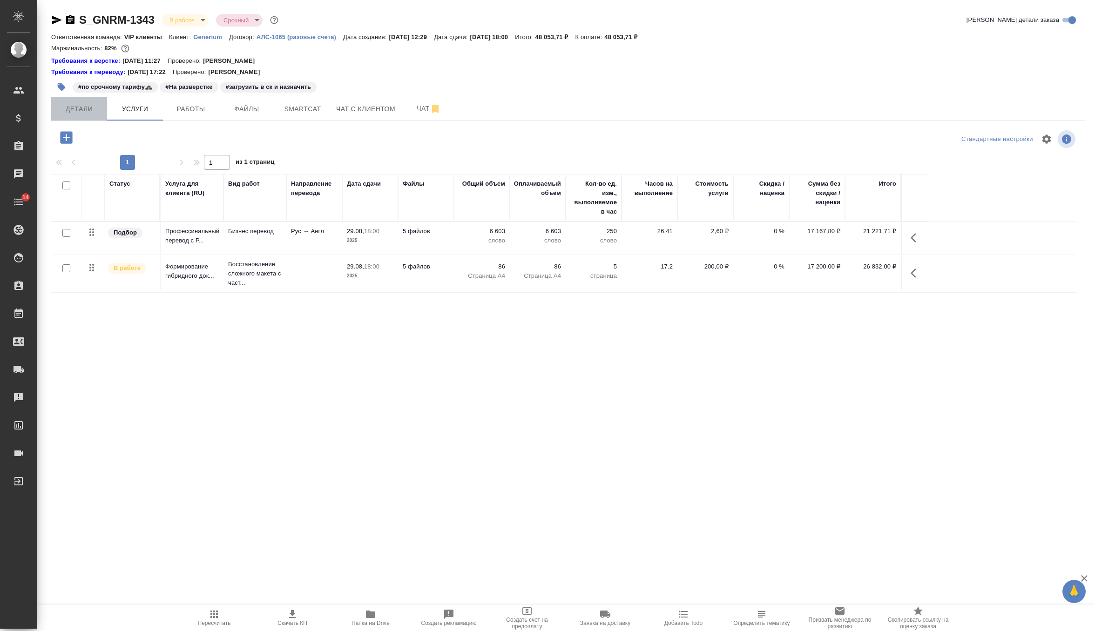
click at [72, 120] on button "Детали" at bounding box center [79, 108] width 56 height 23
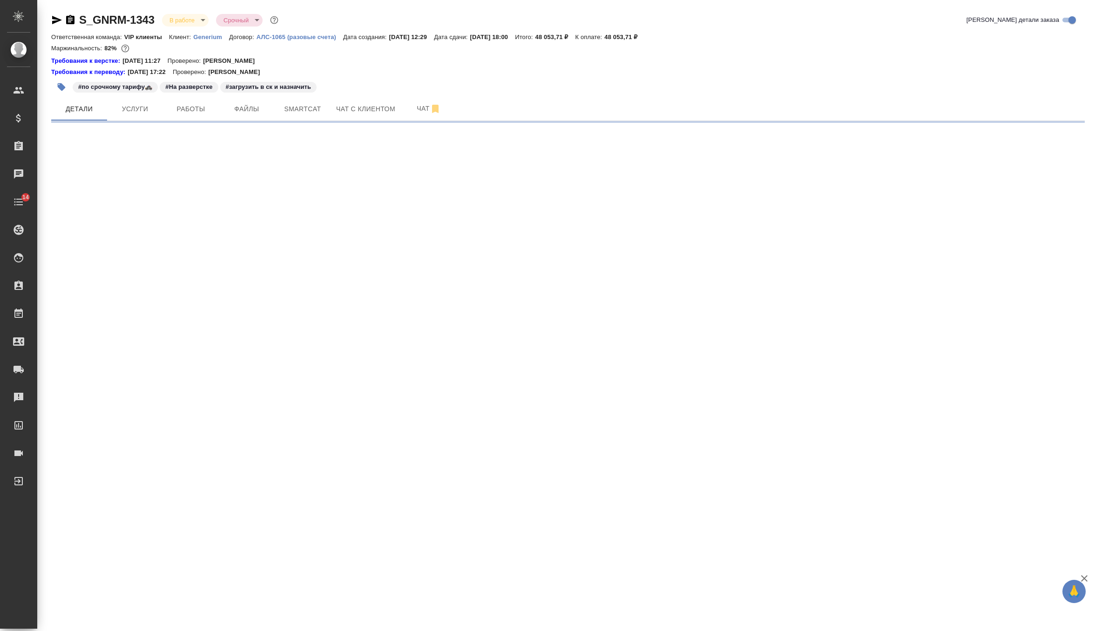
select select "RU"
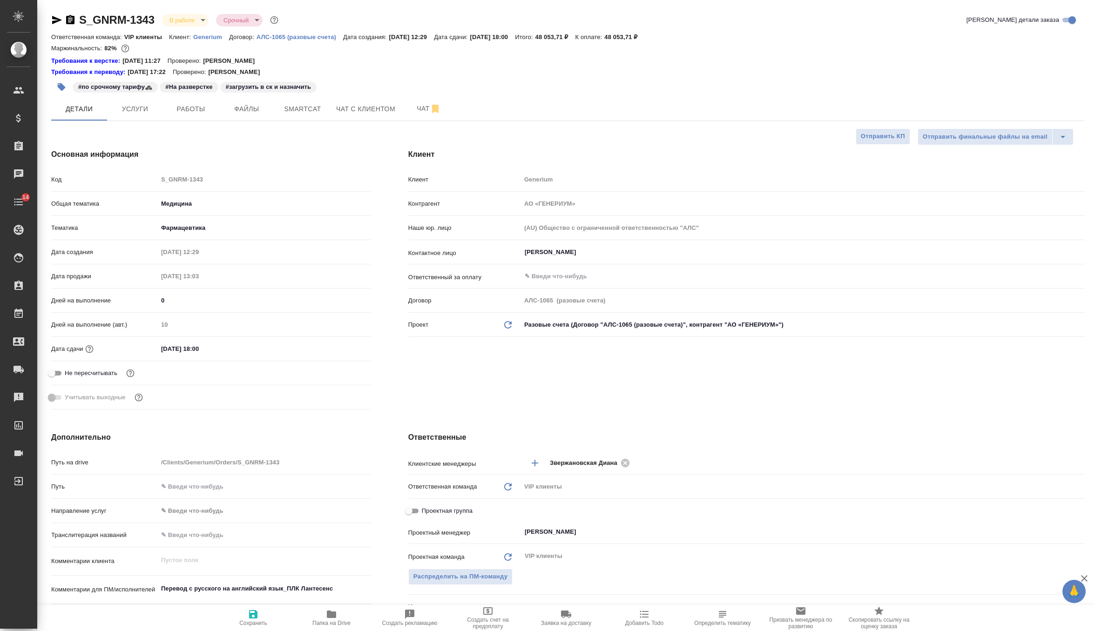
type textarea "x"
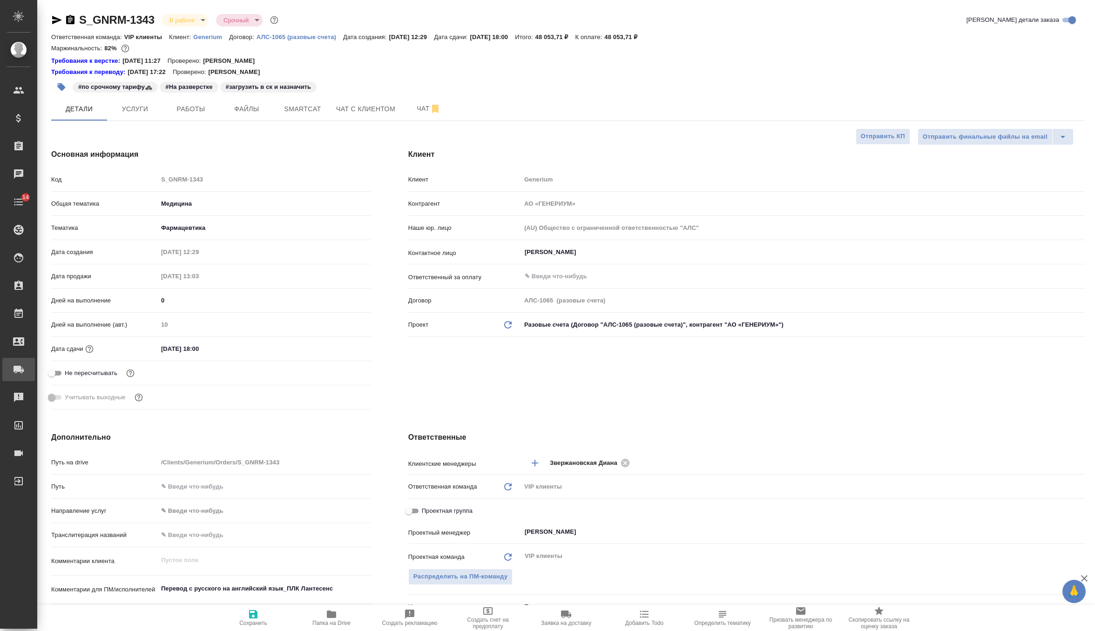
type textarea "x"
